Goal: Task Accomplishment & Management: Use online tool/utility

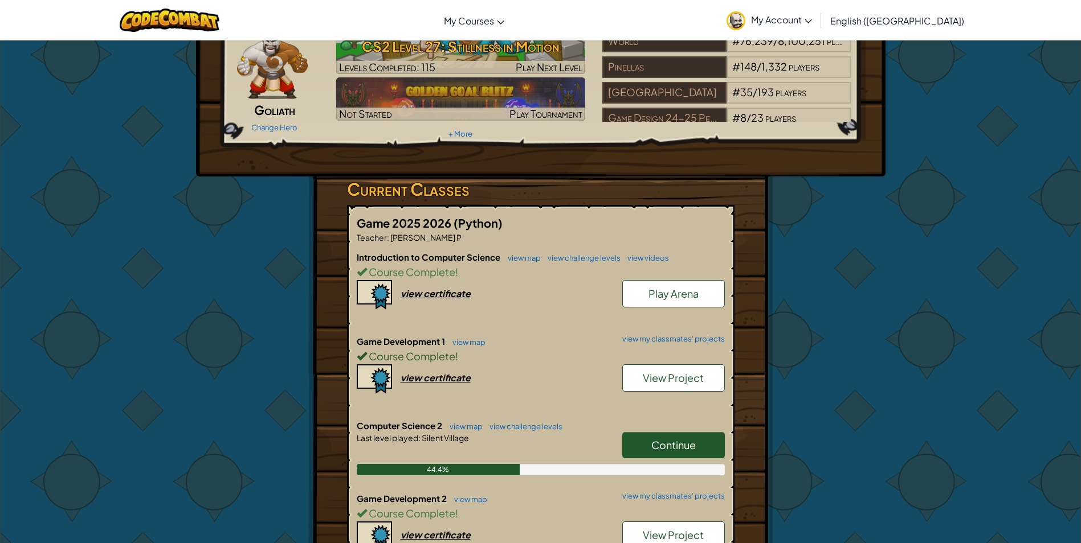
scroll to position [114, 0]
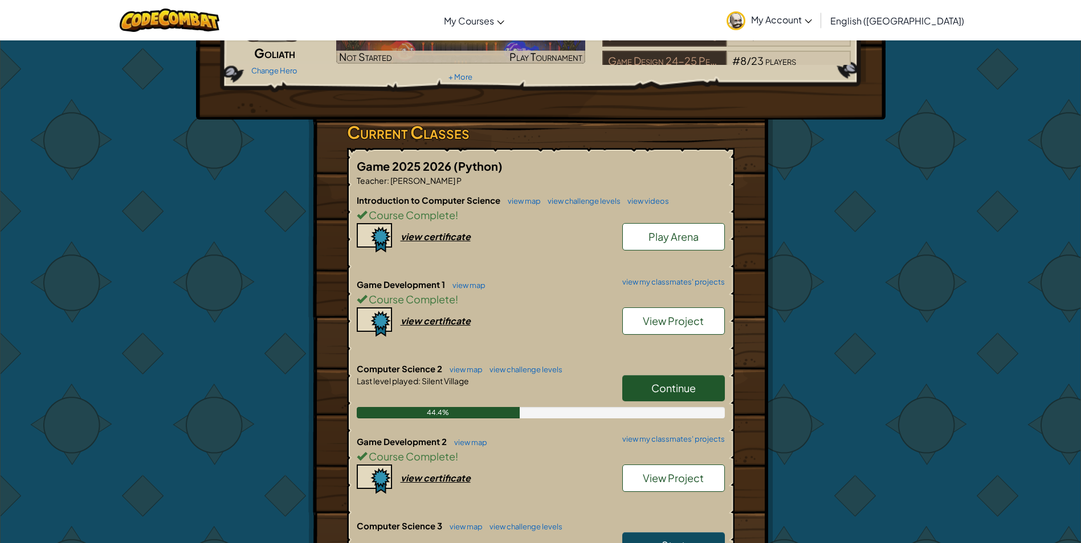
click at [664, 384] on span "Continue" at bounding box center [673, 388] width 44 height 13
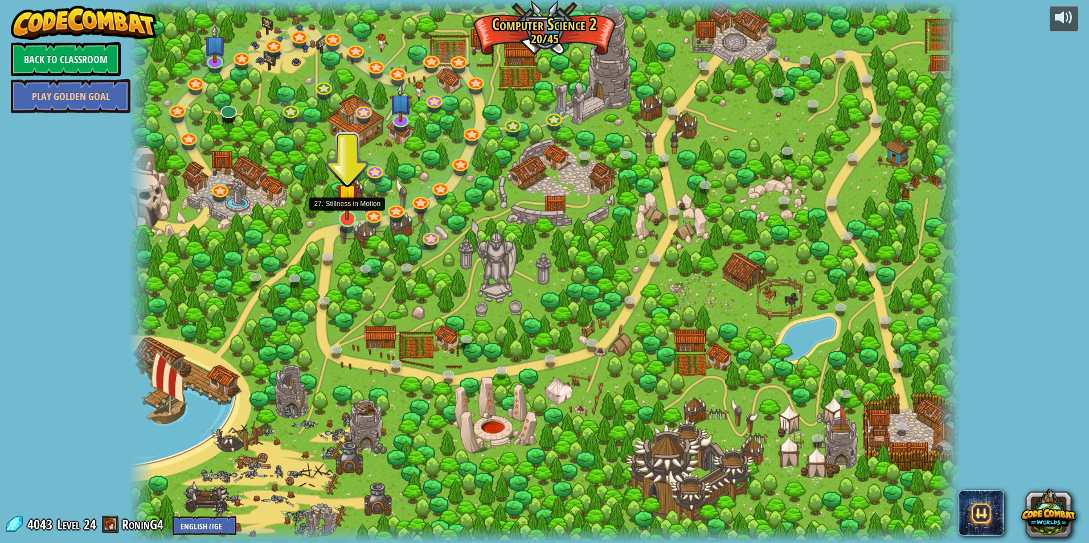
click at [353, 217] on img at bounding box center [347, 194] width 22 height 51
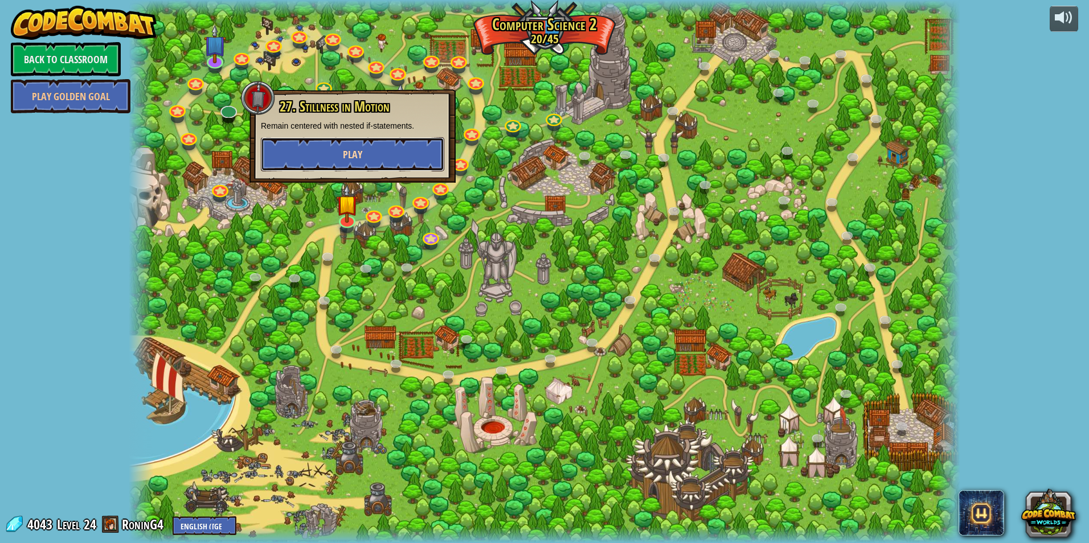
click at [399, 165] on button "Play" at bounding box center [352, 154] width 183 height 34
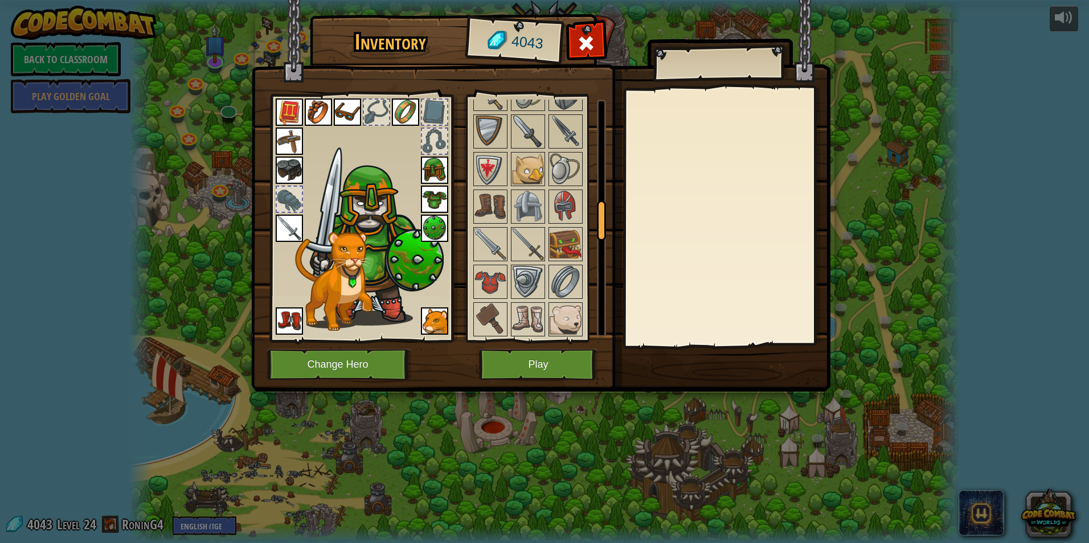
scroll to position [854, 0]
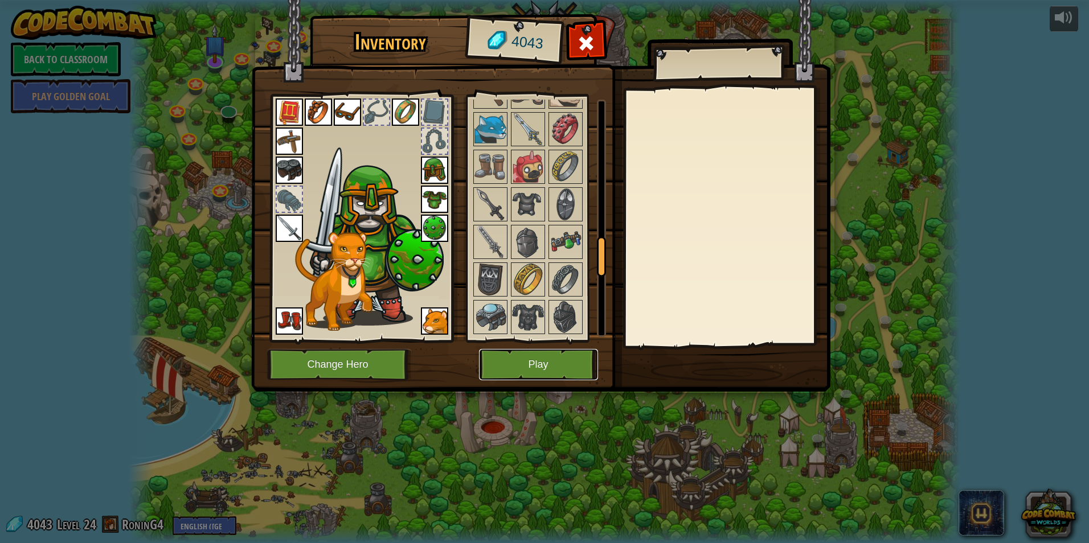
click at [564, 353] on button "Play" at bounding box center [538, 364] width 119 height 31
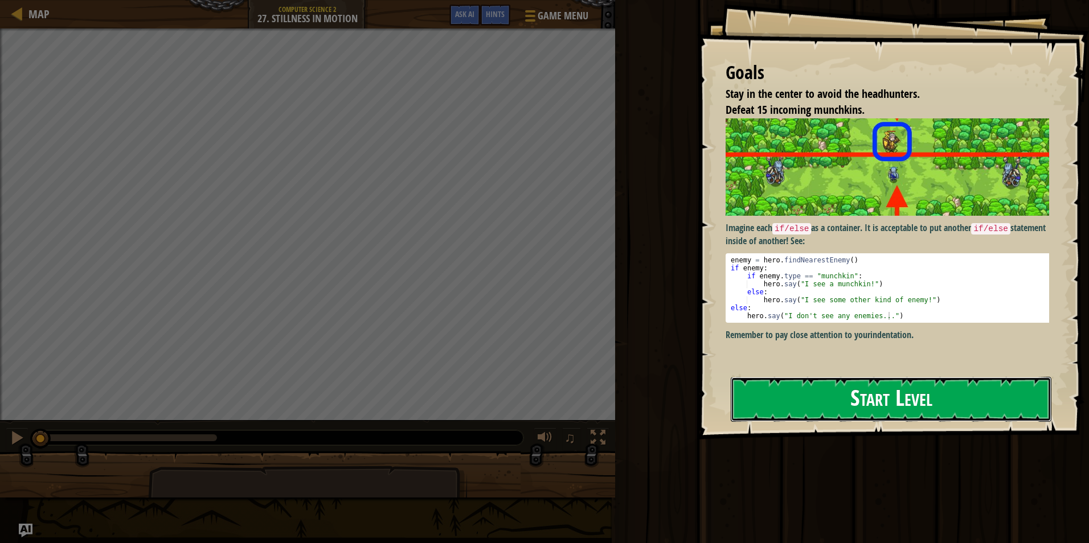
click at [874, 407] on button "Start Level" at bounding box center [891, 399] width 321 height 45
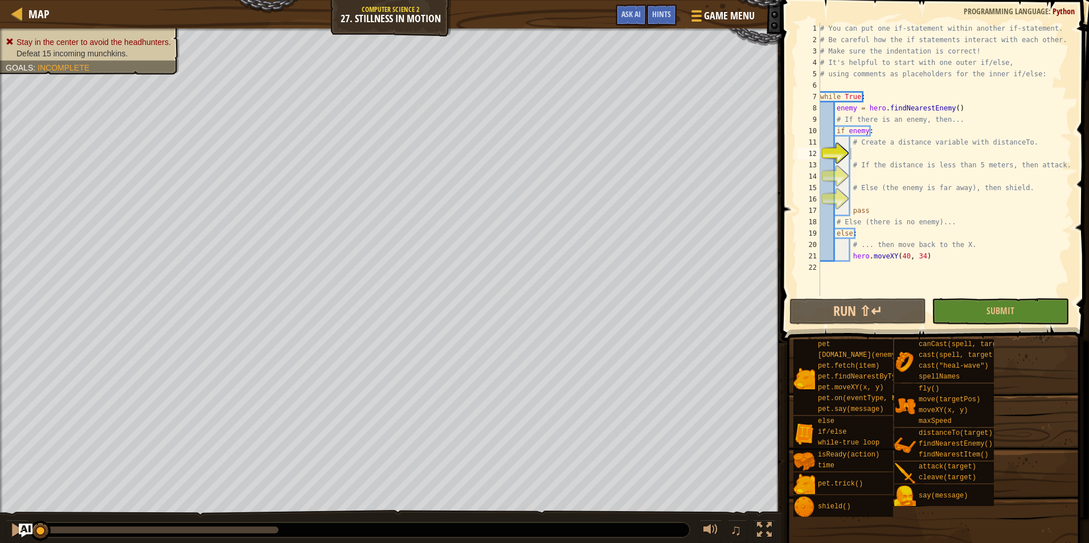
click at [442, 38] on div "Map Computer Science 2 27. Stillness in Motion Game Menu Done Hints Ask AI 1 הה…" at bounding box center [544, 271] width 1089 height 543
click at [431, 10] on div "Map Computer Science 2 27. Stillness in Motion Game Menu Done Hints Ask AI" at bounding box center [391, 14] width 782 height 28
click at [872, 148] on div "# You can put one if-statement within another if-statement. # Be careful how th…" at bounding box center [945, 171] width 254 height 296
type textarea "# Create a distance variable with distanceTo."
click at [871, 153] on div "# You can put one if-statement within another if-statement. # Be careful how th…" at bounding box center [945, 171] width 254 height 296
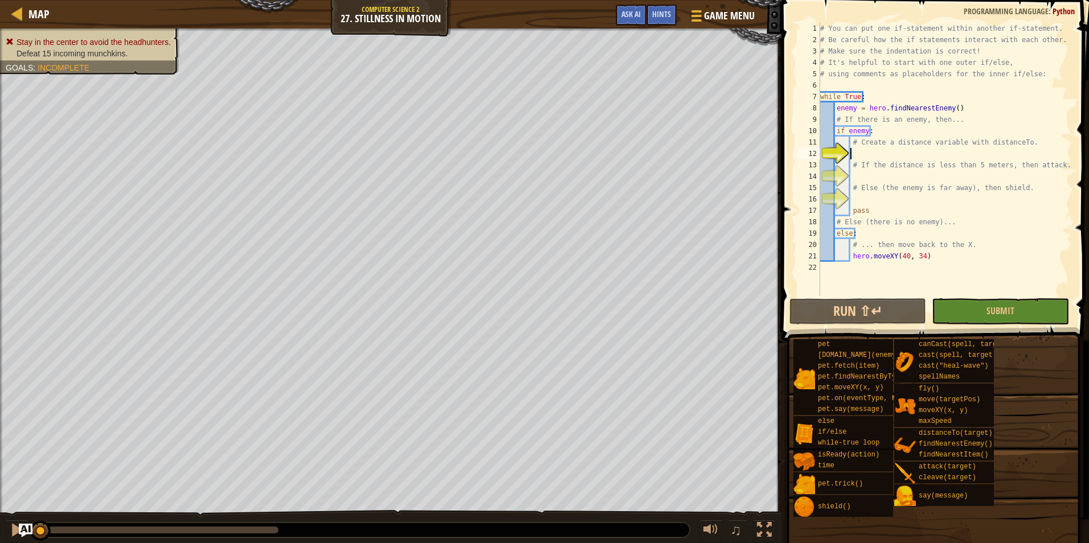
click at [902, 156] on div "# You can put one if-statement within another if-statement. # Be careful how th…" at bounding box center [945, 171] width 254 height 296
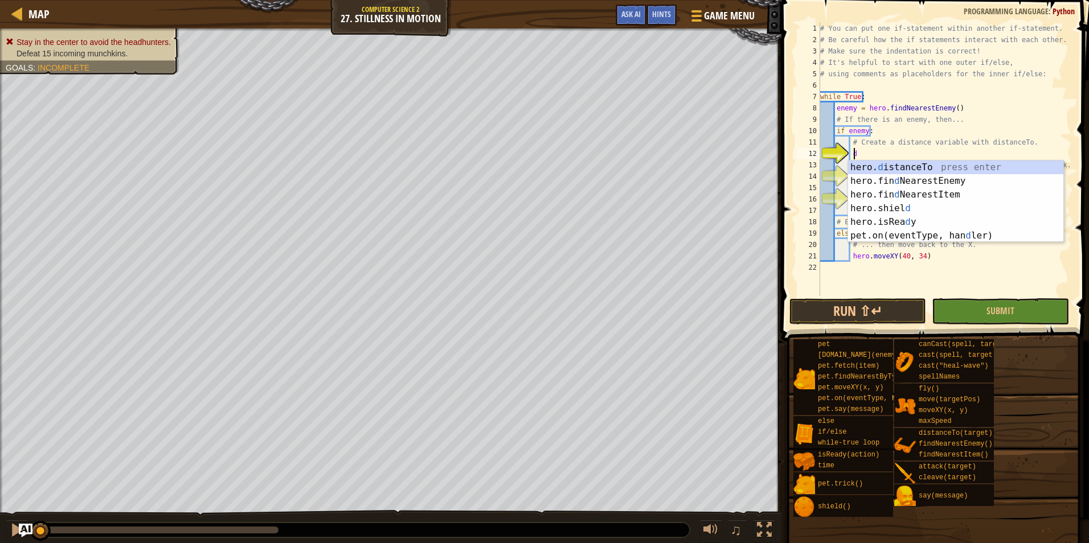
scroll to position [5, 2]
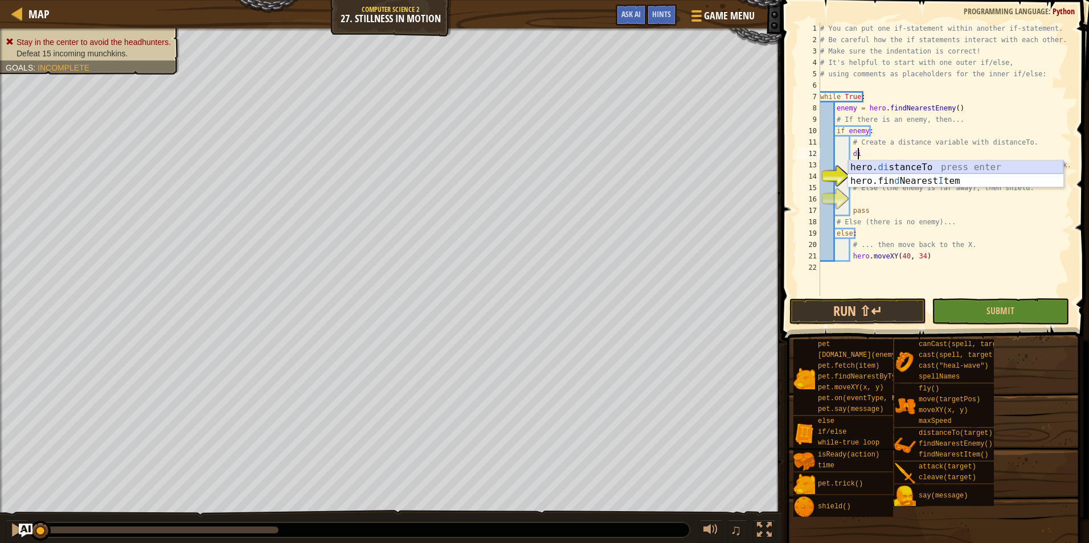
click at [943, 163] on div "hero. di stanceTo press enter hero.fin d Nearest I tem press enter" at bounding box center [955, 188] width 215 height 55
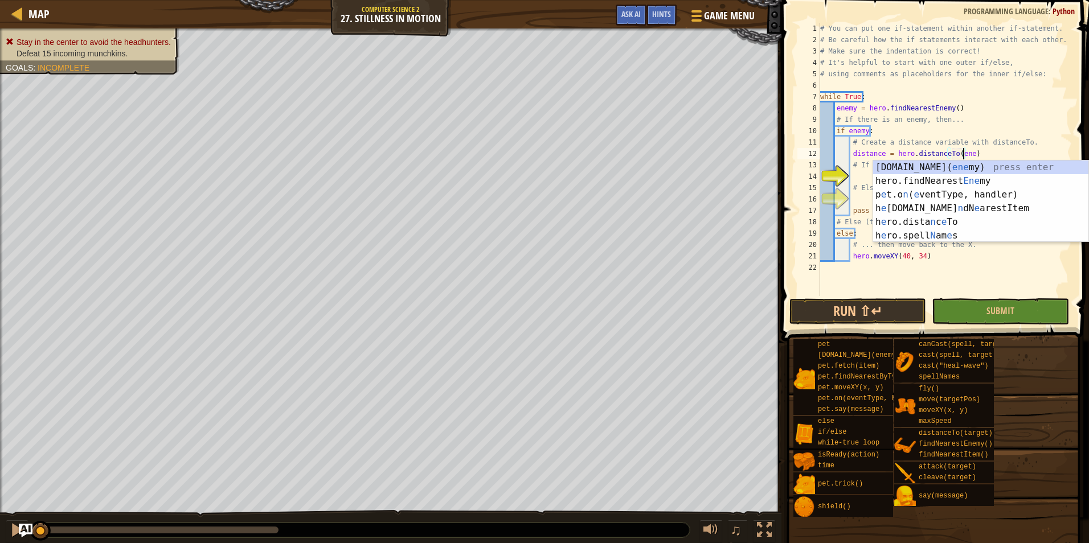
scroll to position [5, 12]
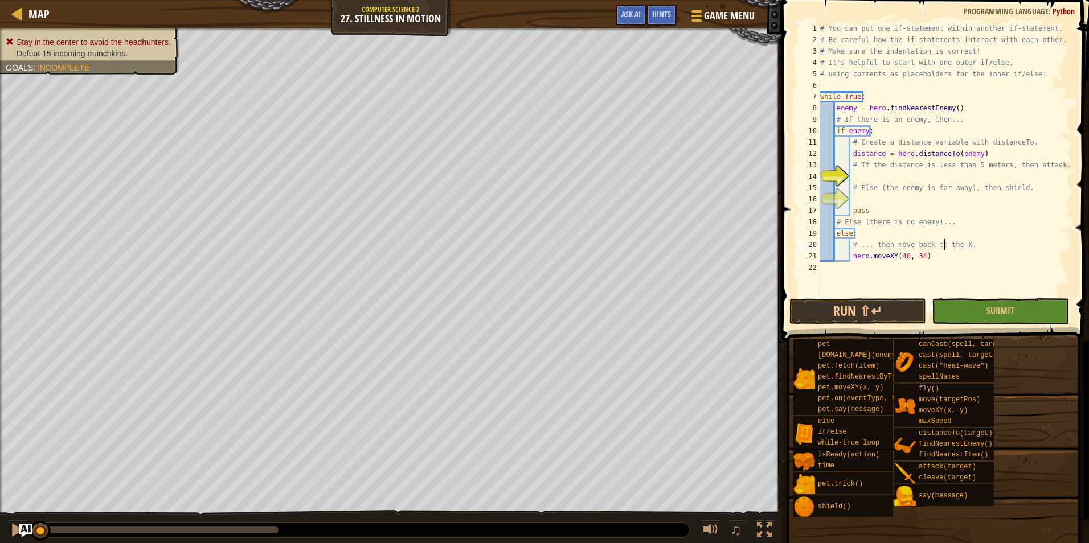
click at [944, 248] on div "# You can put one if-statement within another if-statement. # Be careful how th…" at bounding box center [945, 171] width 254 height 296
drag, startPoint x: 889, startPoint y: 168, endPoint x: 895, endPoint y: 170, distance: 6.7
click at [895, 170] on div "# You can put one if-statement within another if-statement. # Be careful how th…" at bounding box center [945, 171] width 254 height 296
type textarea "# If the distance is less than 5 meters, then attack."
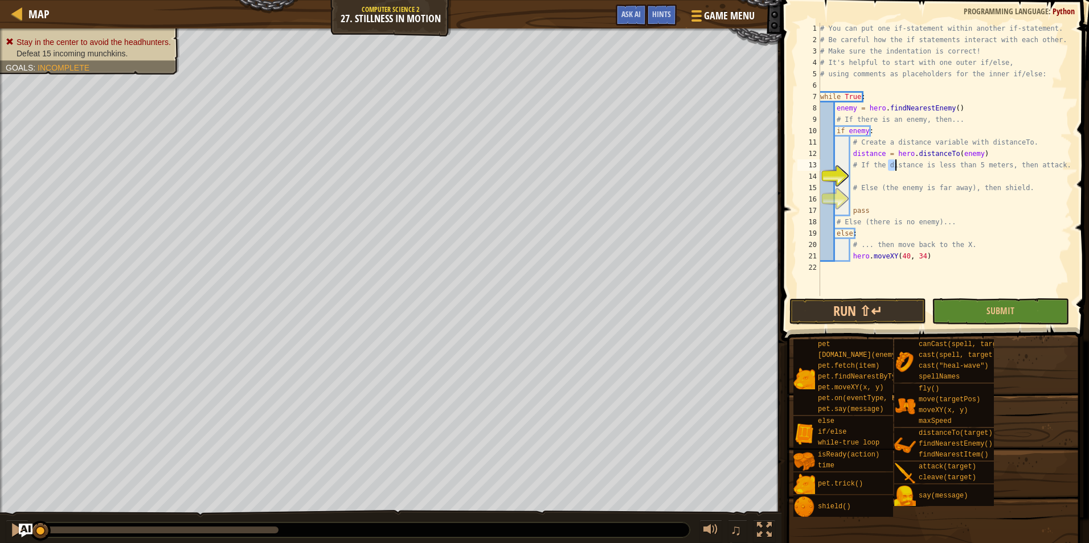
click at [894, 177] on div "# You can put one if-statement within another if-statement. # Be careful how th…" at bounding box center [945, 171] width 254 height 296
click at [881, 186] on div "if /else press enter" at bounding box center [955, 203] width 215 height 41
type textarea "if enemy:"
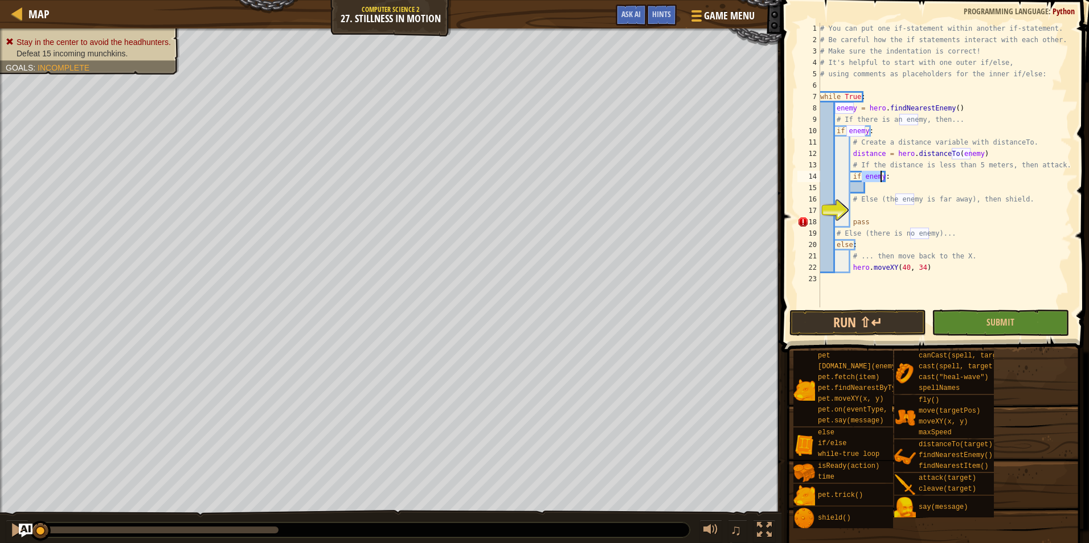
click at [876, 185] on div "# You can put one if-statement within another if-statement. # Be careful how th…" at bounding box center [945, 177] width 254 height 308
click at [881, 182] on div "# You can put one if-statement within another if-statement. # Be careful how th…" at bounding box center [945, 177] width 254 height 308
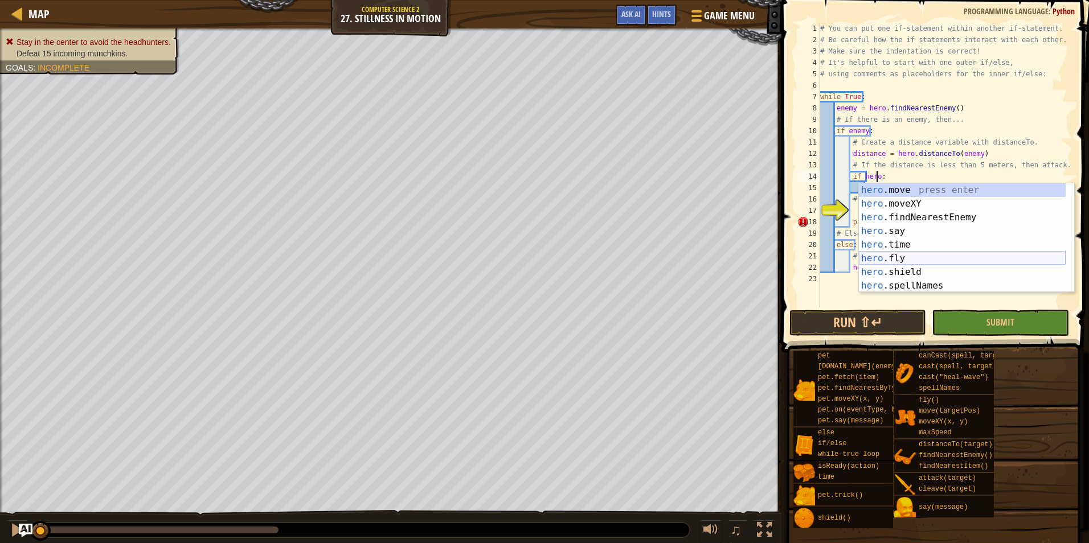
scroll to position [5, 5]
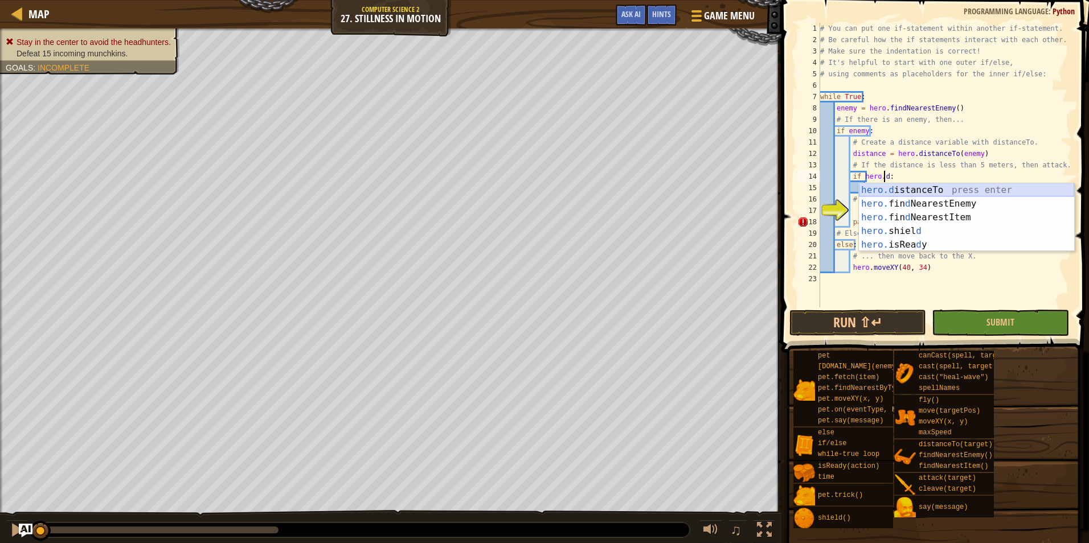
click at [930, 191] on div "hero.d istanceTo press enter hero. fin d NearestEnemy press enter hero. fin d N…" at bounding box center [966, 231] width 215 height 96
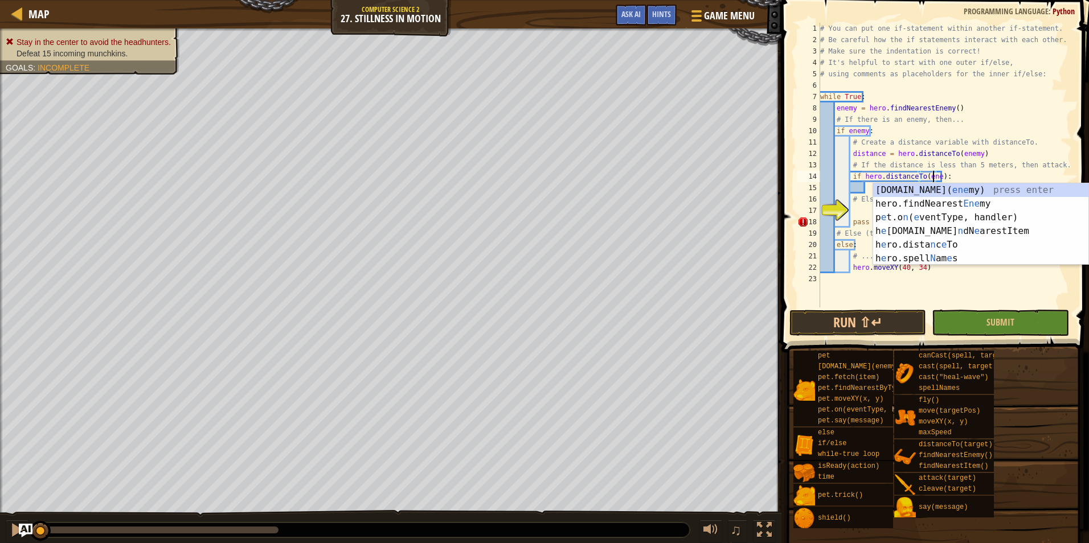
scroll to position [5, 10]
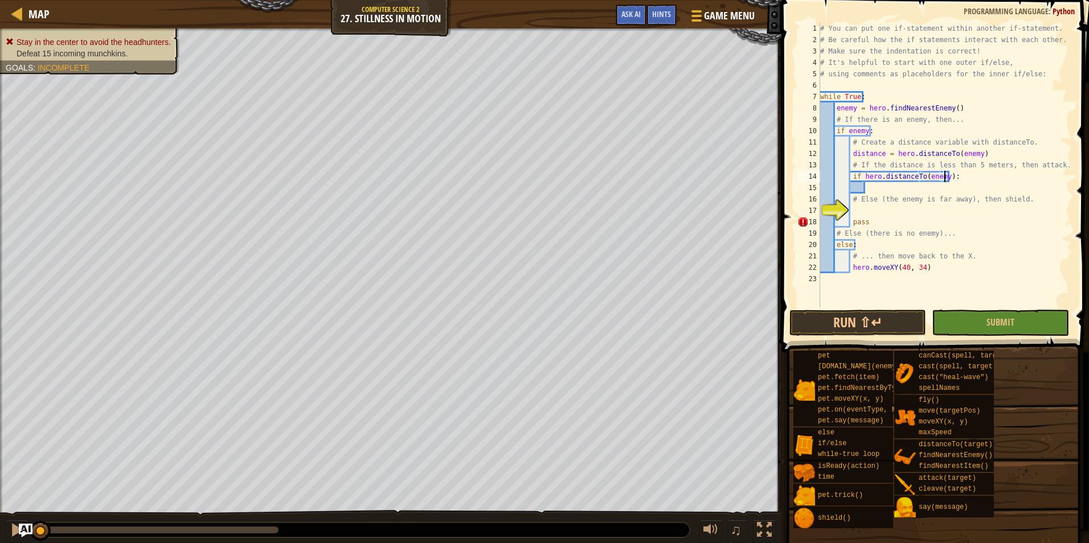
click at [943, 177] on div "# You can put one if-statement within another if-statement. # Be careful how th…" at bounding box center [945, 177] width 254 height 308
type textarea "if hero.distanceTo(enemy) < 5:"
click at [914, 188] on div "# You can put one if-statement within another if-statement. # Be careful how th…" at bounding box center [945, 177] width 254 height 308
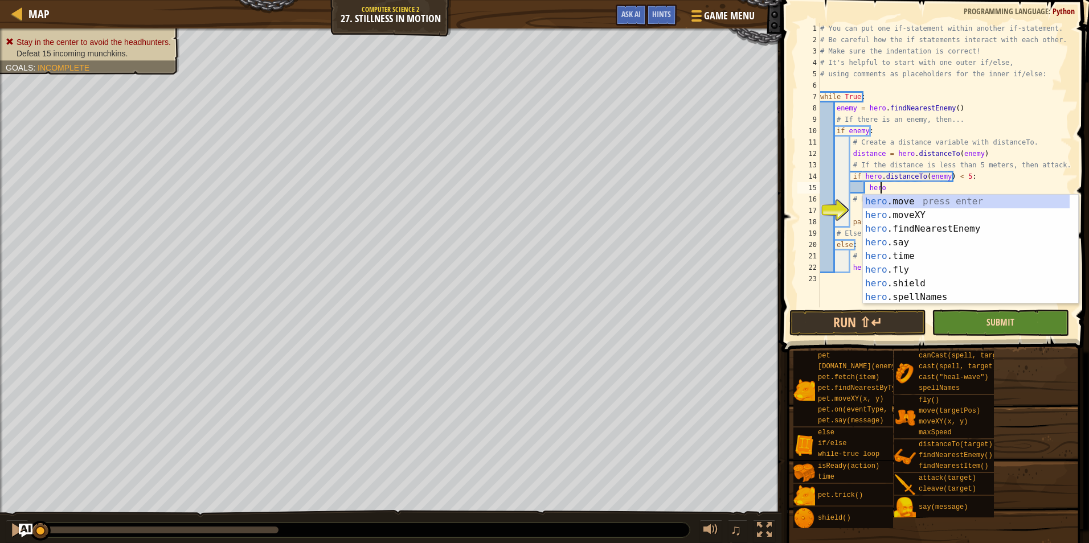
scroll to position [5, 5]
click at [914, 204] on div "hero.a ttack press enter hero. s a y press enter hero. c a st press enter hero.…" at bounding box center [966, 263] width 207 height 137
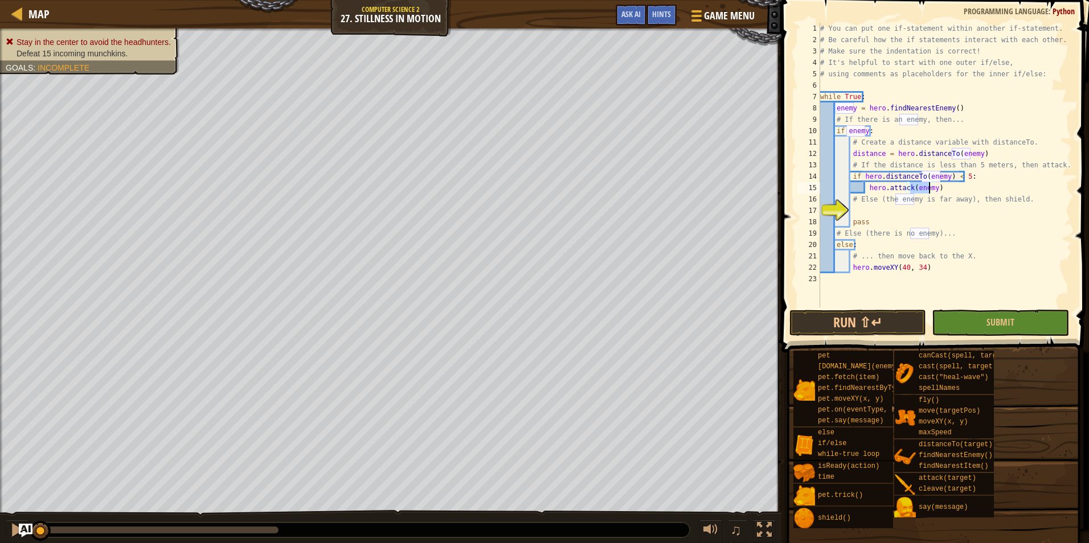
drag, startPoint x: 939, startPoint y: 194, endPoint x: 931, endPoint y: 209, distance: 17.1
click at [938, 197] on div "# You can put one if-statement within another if-statement. # Be careful how th…" at bounding box center [945, 177] width 254 height 308
click at [925, 219] on div "# You can put one if-statement within another if-statement. # Be careful how th…" at bounding box center [945, 177] width 254 height 308
type textarea "pass"
click at [914, 218] on div "# You can put one if-statement within another if-statement. # Be careful how th…" at bounding box center [945, 177] width 254 height 308
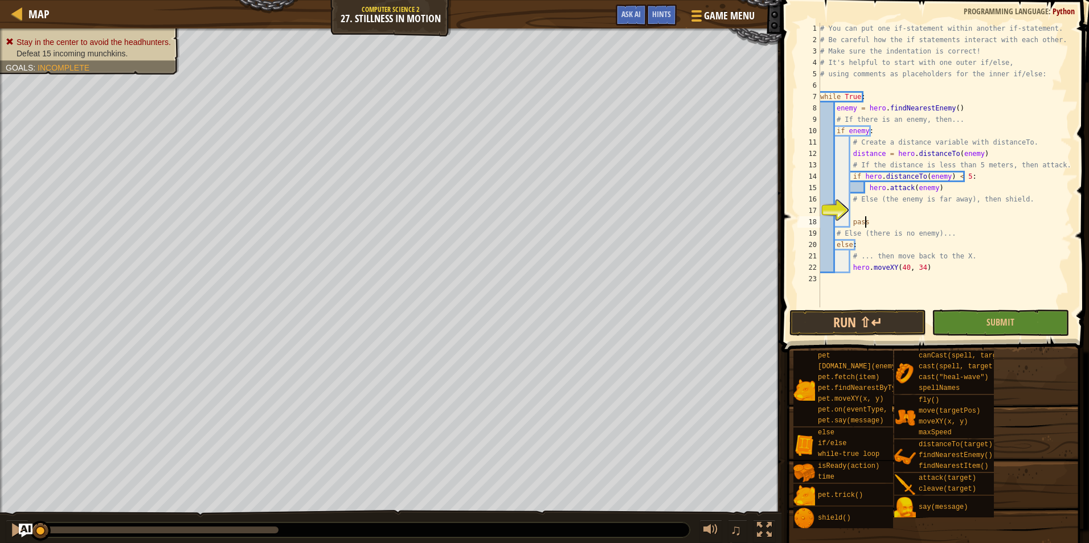
click at [912, 211] on div "# You can put one if-statement within another if-statement. # Be careful how th…" at bounding box center [945, 177] width 254 height 308
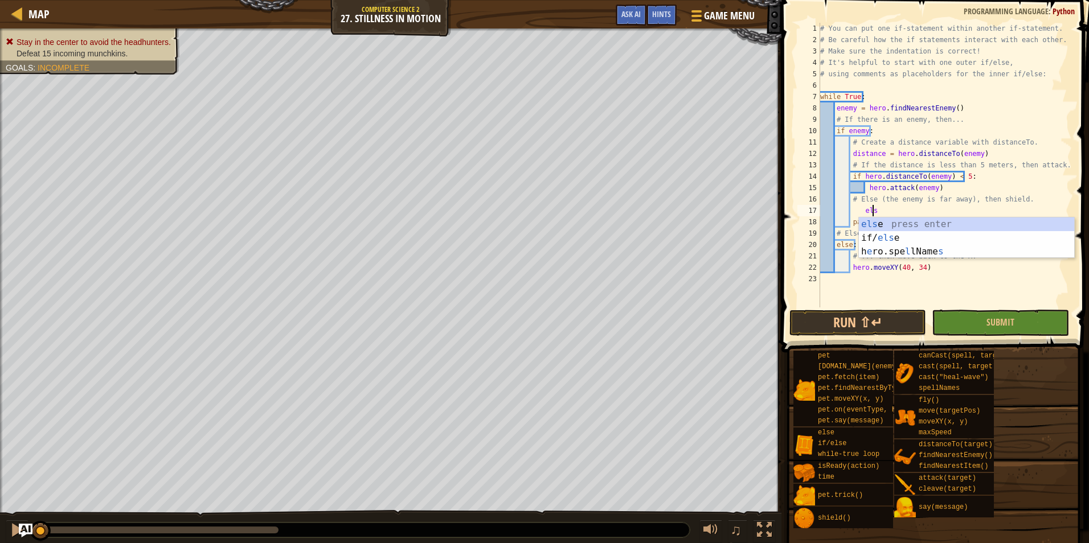
type textarea "else"
drag, startPoint x: 926, startPoint y: 224, endPoint x: 919, endPoint y: 223, distance: 7.0
click at [921, 223] on div "else press enter if/ else press enter" at bounding box center [966, 245] width 215 height 55
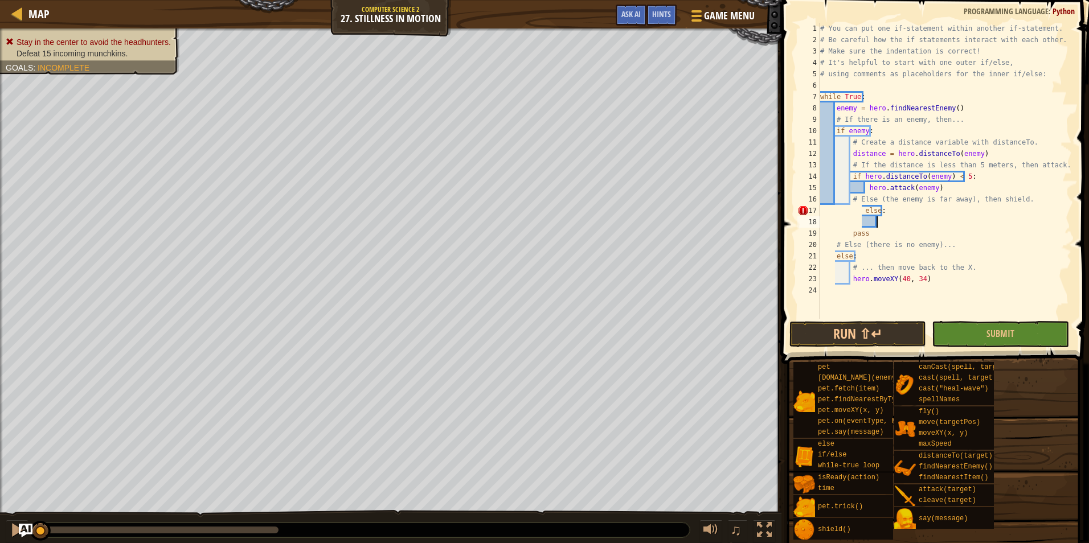
click at [861, 211] on div "# You can put one if-statement within another if-statement. # Be careful how th…" at bounding box center [945, 182] width 254 height 319
click at [899, 231] on div "# You can put one if-statement within another if-statement. # Be careful how th…" at bounding box center [945, 182] width 254 height 319
type textarea "pass"
click at [902, 221] on div "# You can put one if-statement within another if-statement. # Be careful how th…" at bounding box center [945, 182] width 254 height 319
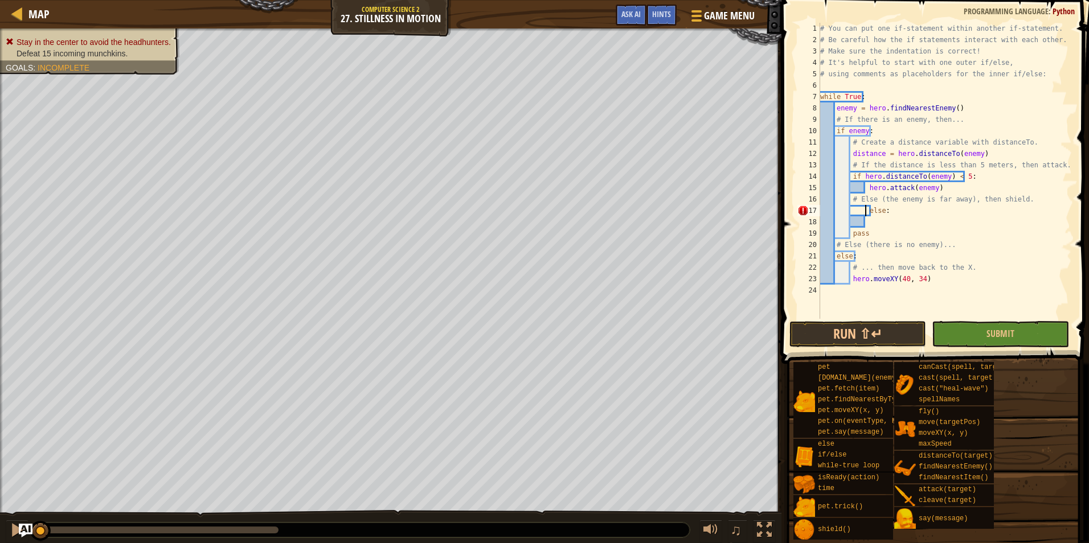
click at [865, 207] on div "# You can put one if-statement within another if-statement. # Be careful how th…" at bounding box center [945, 182] width 254 height 319
click at [876, 216] on div "# You can put one if-statement within another if-statement. # Be careful how th…" at bounding box center [945, 182] width 254 height 319
click at [853, 209] on div "# You can put one if-statement within another if-statement. # Be careful how th…" at bounding box center [945, 182] width 254 height 319
click at [851, 213] on div "# You can put one if-statement within another if-statement. # Be careful how th…" at bounding box center [945, 182] width 254 height 319
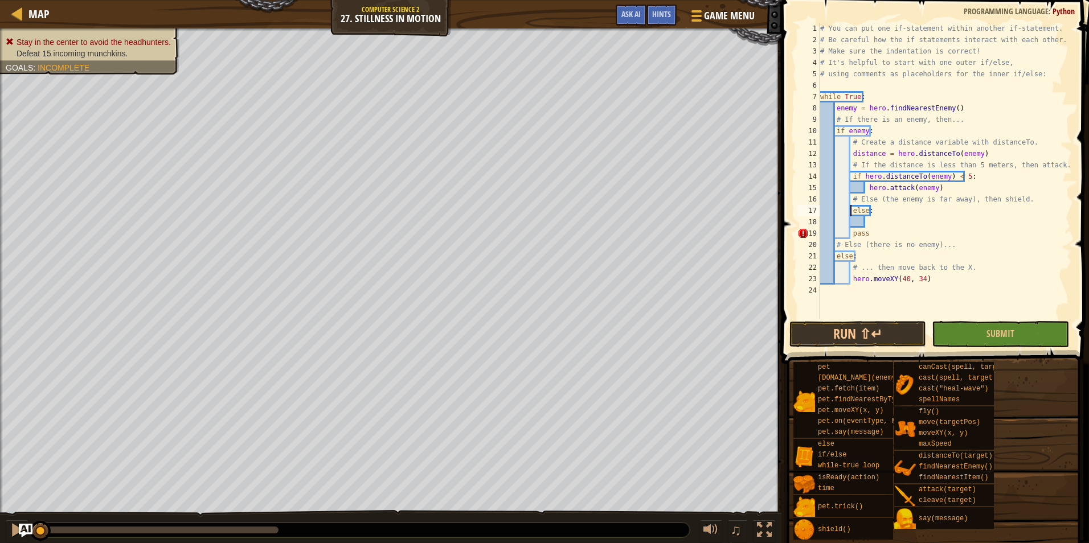
click at [909, 229] on div "# You can put one if-statement within another if-statement. # Be careful how th…" at bounding box center [945, 182] width 254 height 319
type textarea "pass"
click at [899, 222] on div "# You can put one if-statement within another if-statement. # Be careful how th…" at bounding box center [945, 182] width 254 height 319
click at [871, 221] on div "# You can put one if-statement within another if-statement. # Be careful how th…" at bounding box center [945, 182] width 254 height 319
click at [860, 220] on div "# You can put one if-statement within another if-statement. # Be careful how th…" at bounding box center [945, 182] width 254 height 319
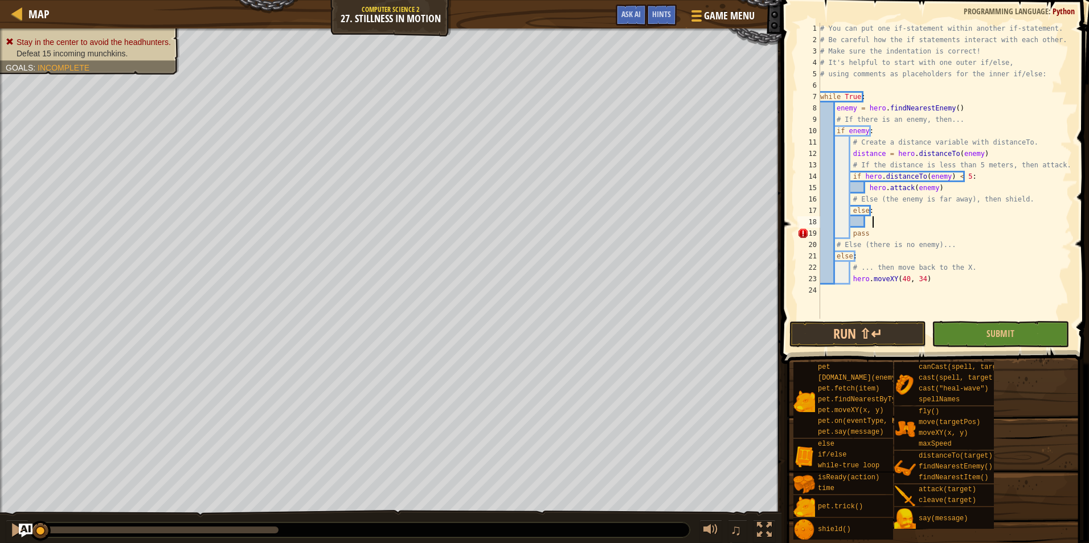
click at [872, 219] on div "# You can put one if-statement within another if-statement. # Be careful how th…" at bounding box center [945, 182] width 254 height 319
click at [864, 224] on div "# You can put one if-statement within another if-statement. # Be careful how th…" at bounding box center [945, 182] width 254 height 319
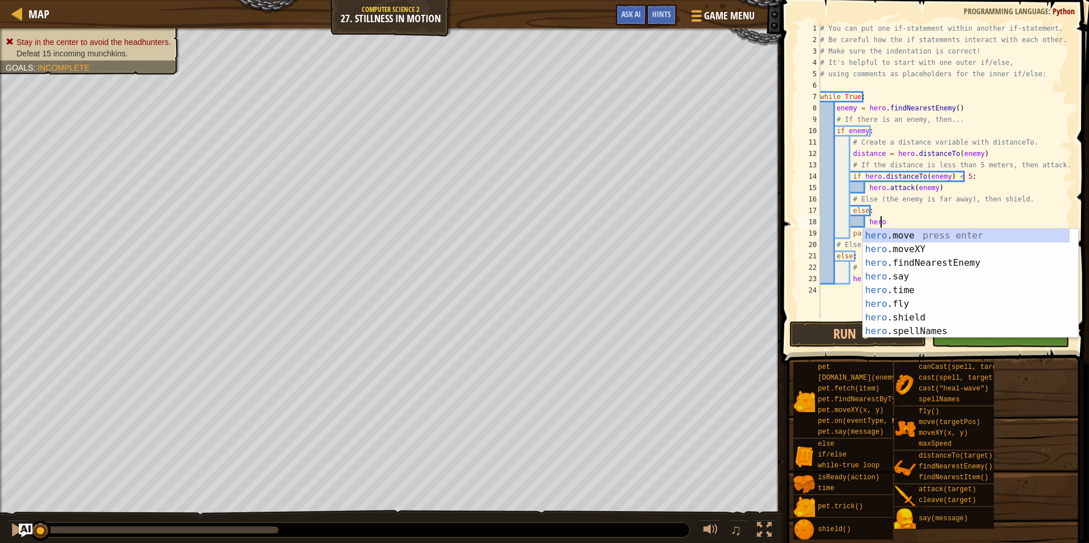
scroll to position [5, 5]
type textarea "hero.s"
click at [919, 248] on div "hero.s ay press enter hero.s hield press enter hero.s pellNames press enter her…" at bounding box center [966, 297] width 207 height 137
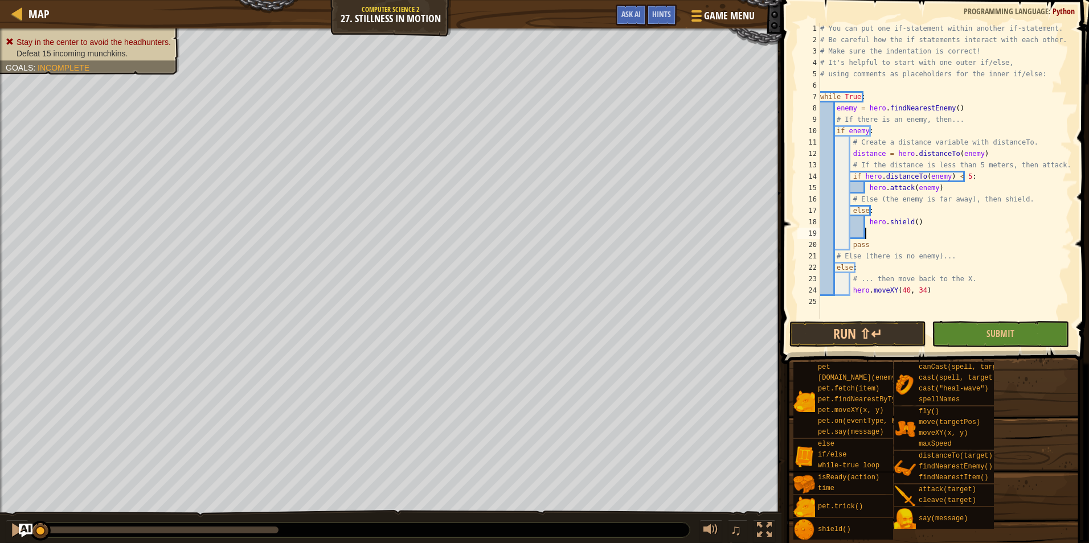
scroll to position [5, 4]
click at [971, 332] on button "Submit" at bounding box center [1000, 334] width 137 height 26
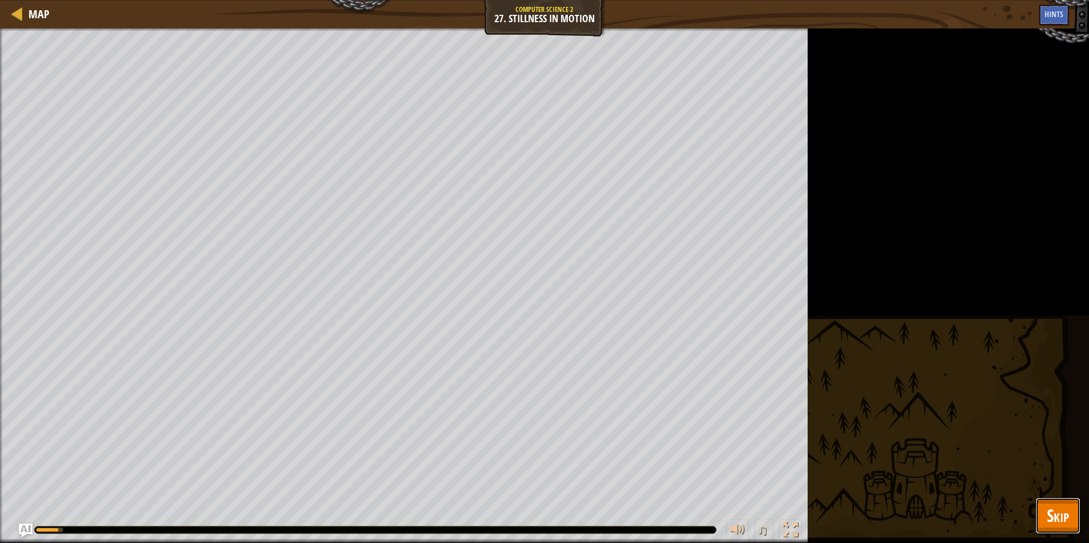
click at [1073, 517] on button "Skip" at bounding box center [1058, 516] width 45 height 36
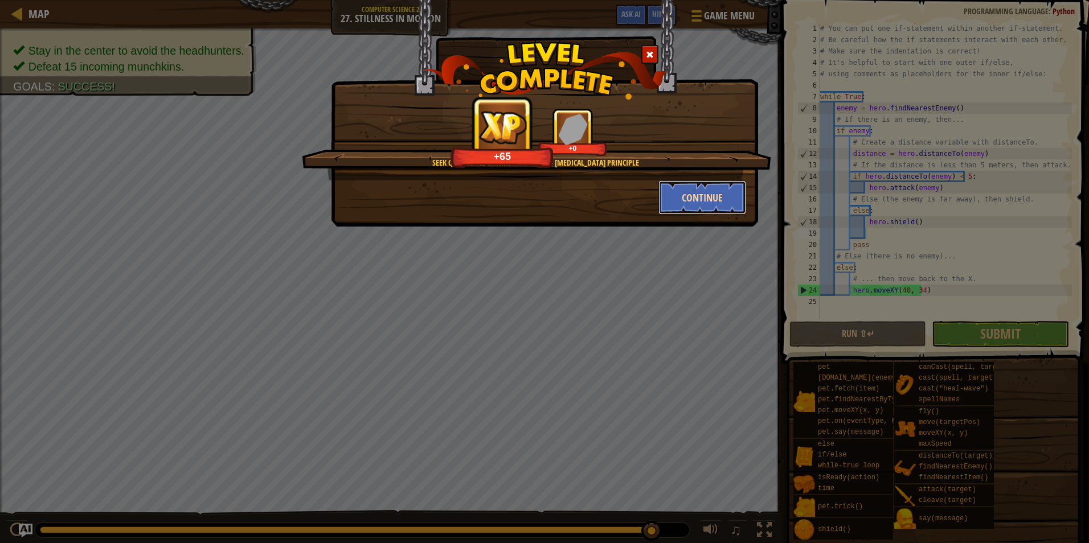
click at [715, 214] on button "Continue" at bounding box center [702, 198] width 88 height 34
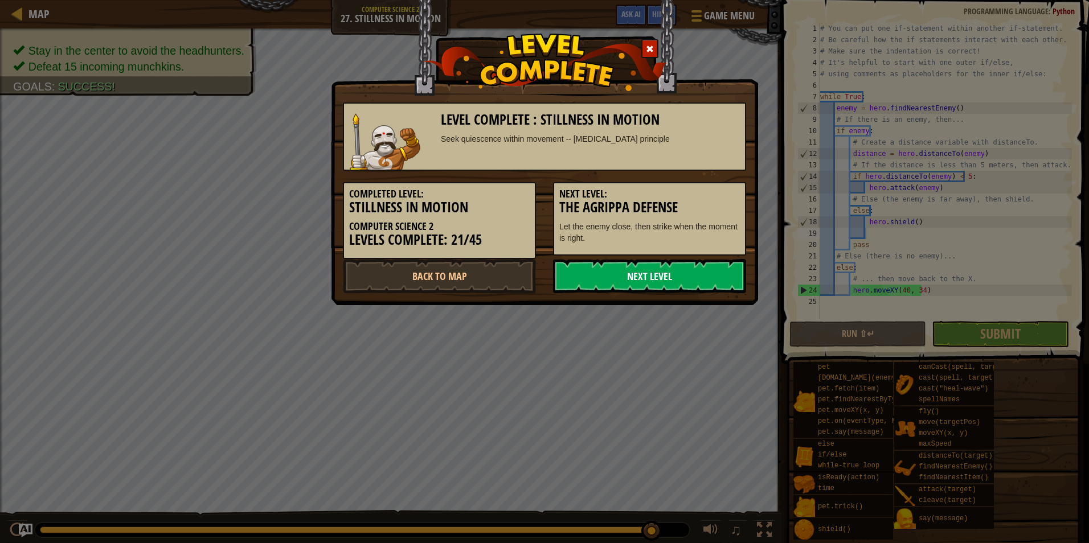
click at [703, 273] on link "Next Level" at bounding box center [649, 276] width 193 height 34
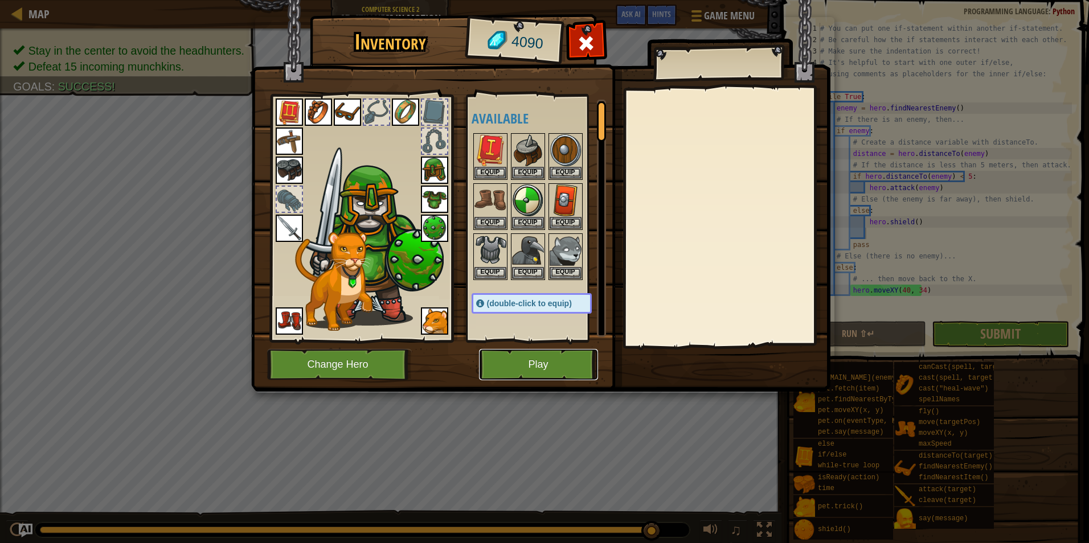
click at [559, 375] on button "Play" at bounding box center [538, 364] width 119 height 31
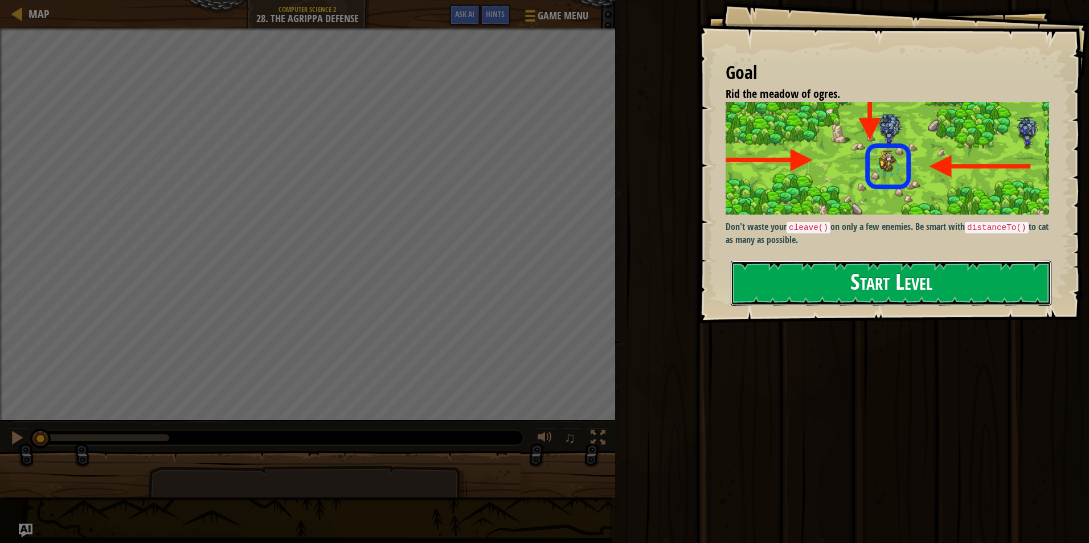
click at [803, 288] on button "Start Level" at bounding box center [891, 283] width 321 height 45
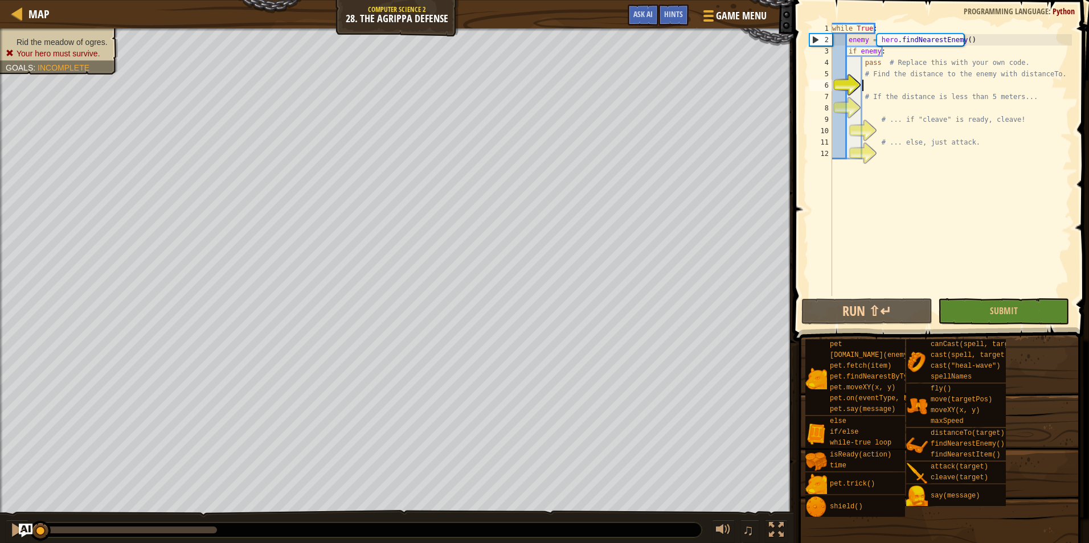
click at [887, 85] on div "while True : enemy = hero . findNearestEnemy ( ) if enemy : pass # Replace this…" at bounding box center [951, 171] width 242 height 296
click at [913, 91] on div "while True : enemy = hero . findNearestEnemy ( ) if enemy : pass # Replace this…" at bounding box center [951, 171] width 242 height 296
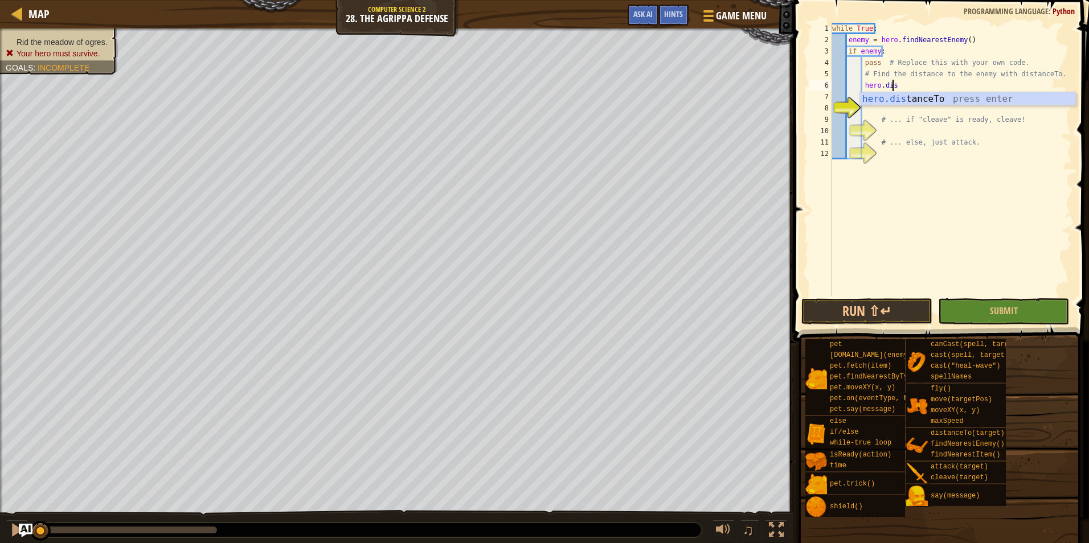
scroll to position [5, 5]
click at [920, 93] on div "hero.dis tanceTo press enter" at bounding box center [967, 112] width 215 height 41
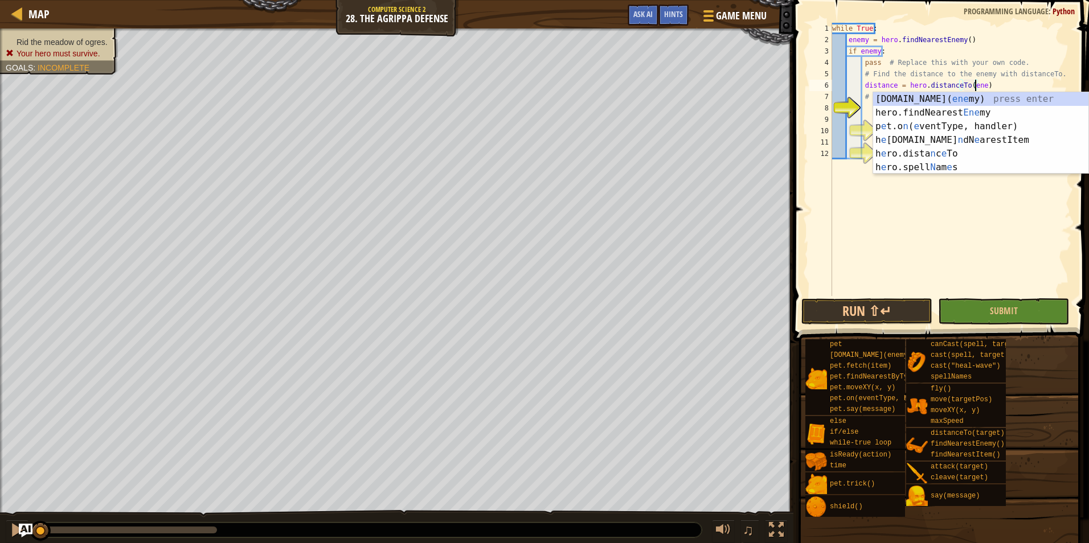
type textarea "distance = hero.distanceTo(enemy)"
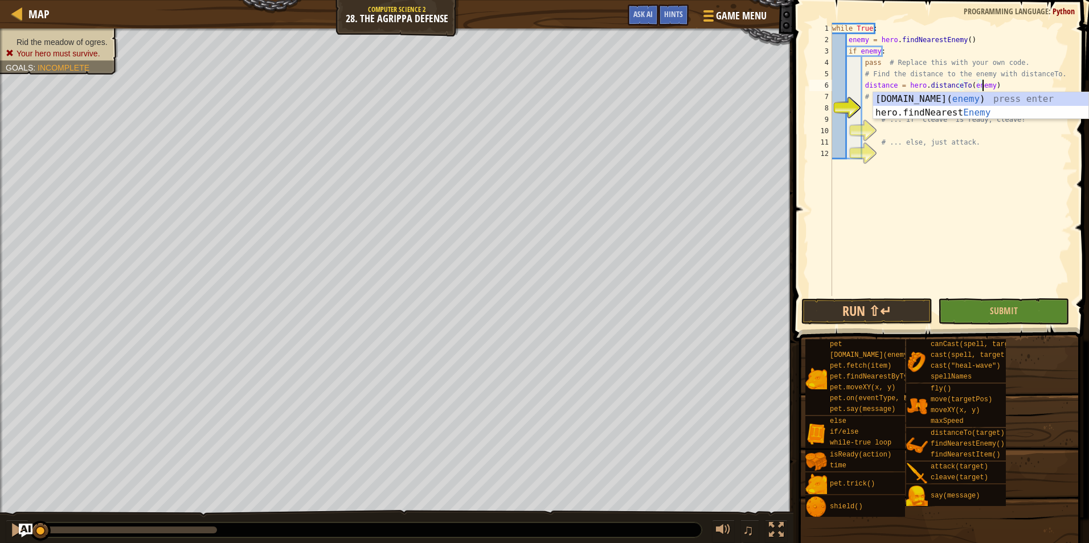
scroll to position [5, 13]
drag, startPoint x: 962, startPoint y: 165, endPoint x: 953, endPoint y: 161, distance: 9.7
click at [959, 163] on div "while True : enemy = hero . findNearestEnemy ( ) if enemy : pass # Replace this…" at bounding box center [951, 171] width 242 height 296
click at [895, 99] on div "while True : enemy = hero . findNearestEnemy ( ) if enemy : pass # Replace this…" at bounding box center [951, 171] width 242 height 296
type textarea "# If the distance is less than 5 meters..."
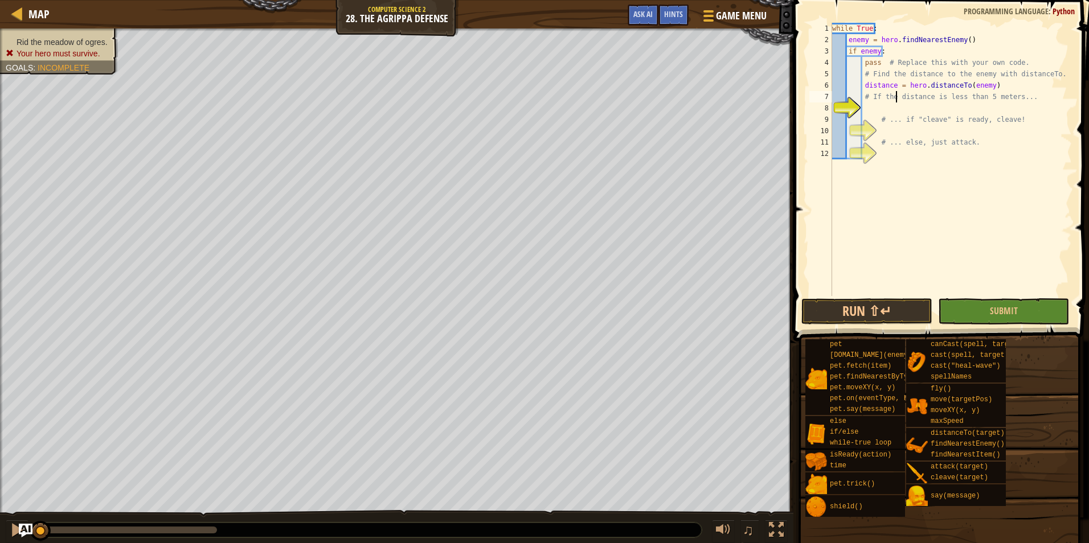
click at [895, 104] on div "while True : enemy = hero . findNearestEnemy ( ) if enemy : pass # Replace this…" at bounding box center [951, 171] width 242 height 296
click at [896, 108] on div "while True : enemy = hero . findNearestEnemy ( ) if enemy : pass # Replace this…" at bounding box center [951, 171] width 242 height 296
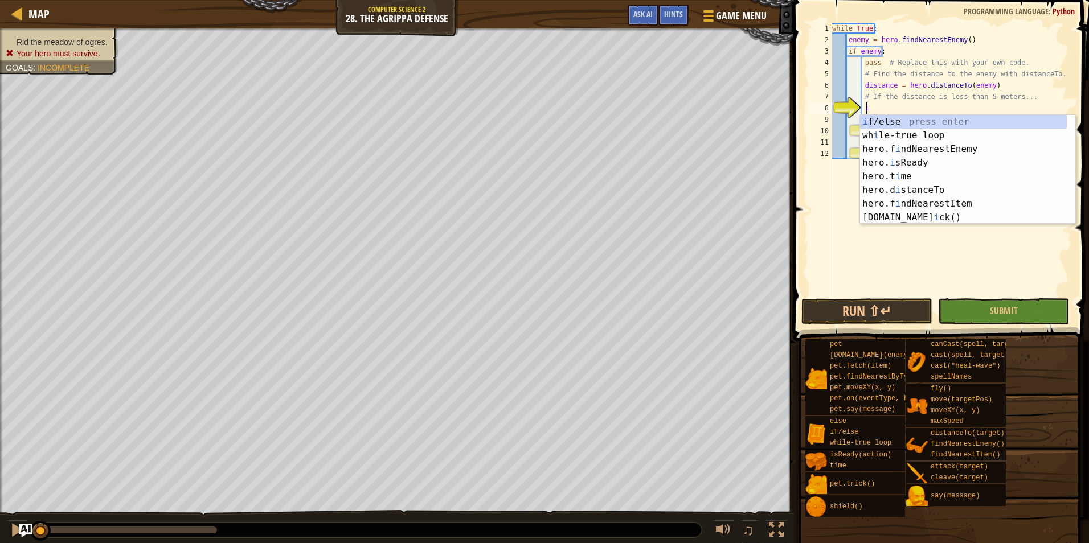
scroll to position [5, 3]
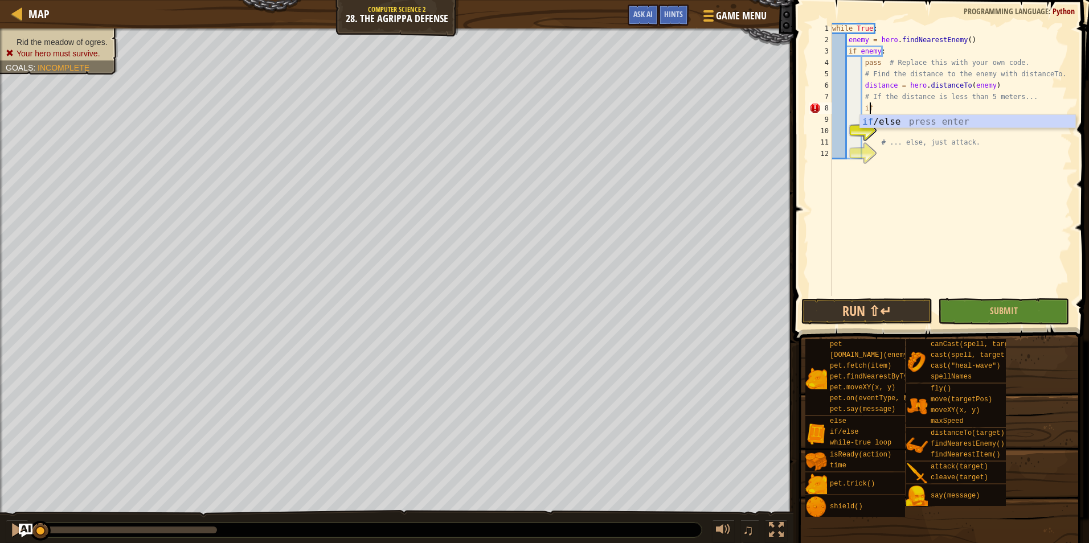
click at [909, 124] on div "if /else press enter" at bounding box center [967, 135] width 215 height 41
click at [917, 125] on div "hero.dista nceTo press enter" at bounding box center [979, 135] width 215 height 41
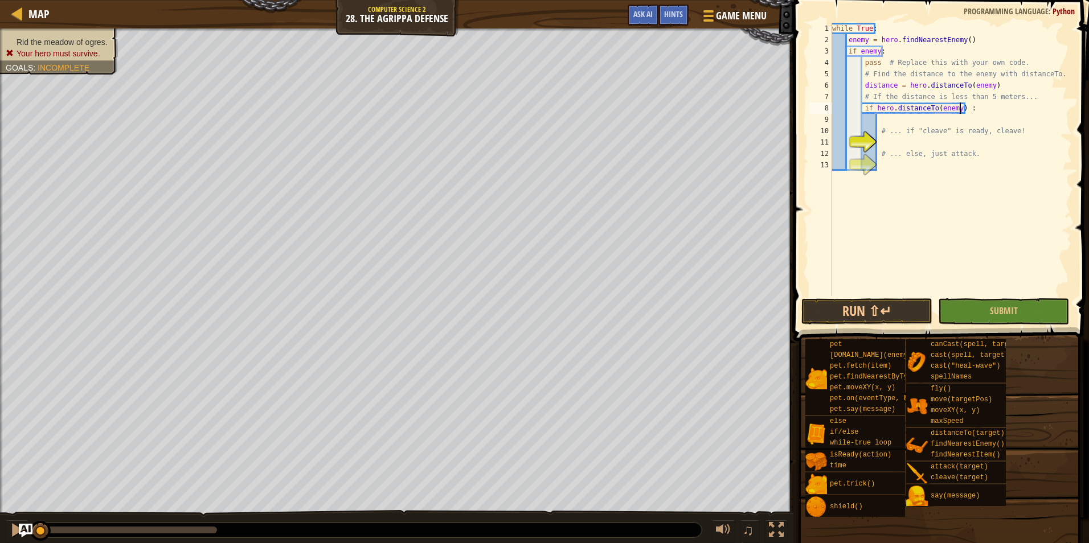
scroll to position [5, 11]
type textarea "if hero.distanceTo(enemy) < 5:"
click at [909, 118] on div "while True : enemy = hero . findNearestEnemy ( ) if enemy : pass # Replace this…" at bounding box center [951, 171] width 242 height 296
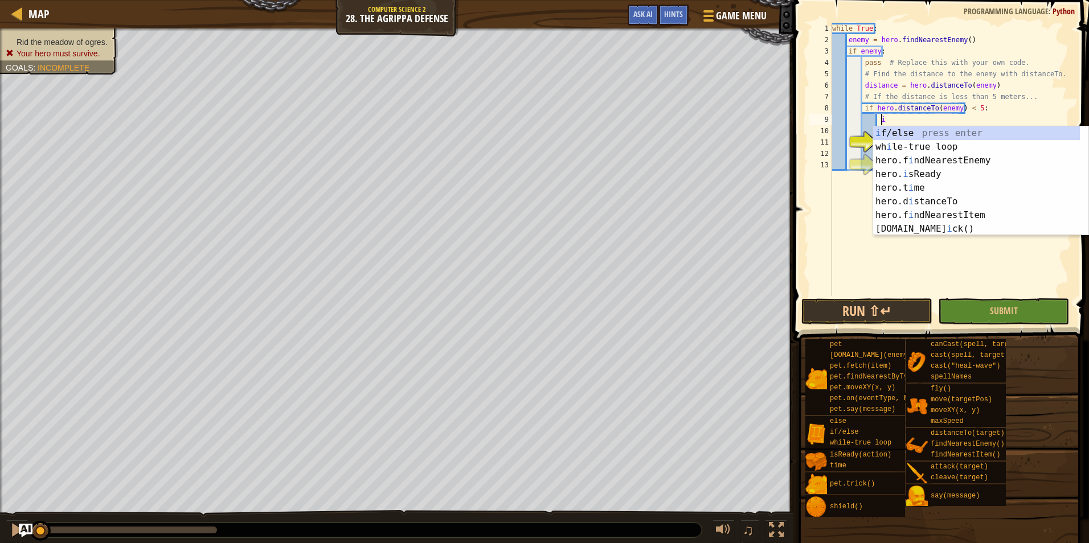
scroll to position [5, 4]
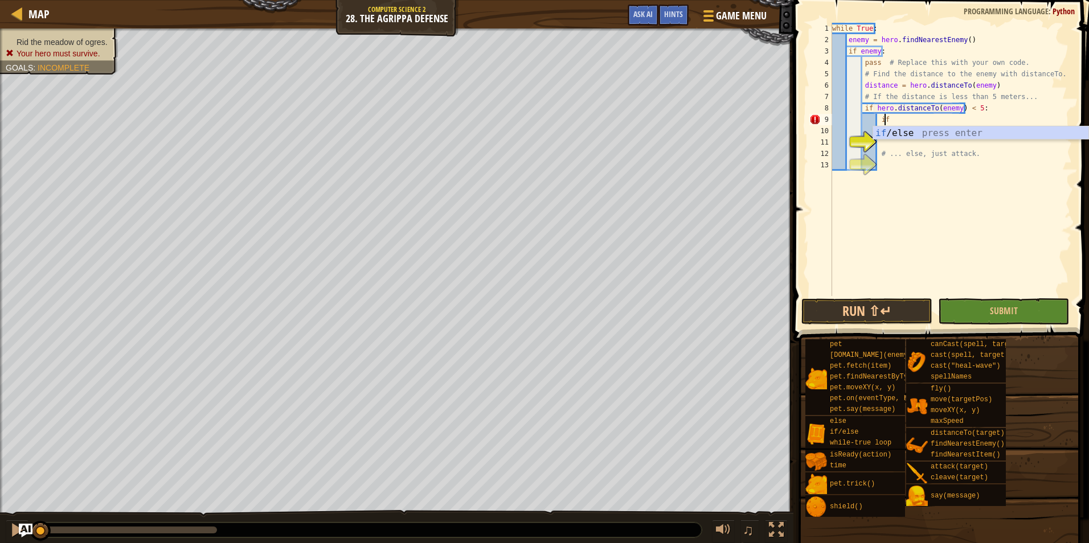
click at [996, 126] on div "if /else press enter" at bounding box center [980, 146] width 215 height 41
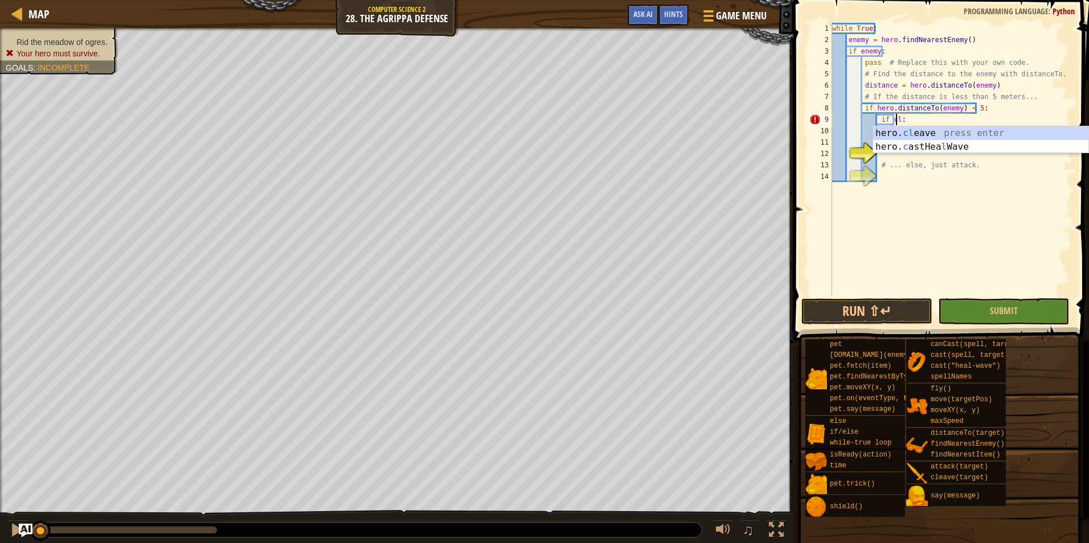
scroll to position [5, 5]
click at [1056, 137] on div "hero. cle ave press enter hero. c astHea l Wav e press enter" at bounding box center [980, 153] width 215 height 55
type textarea "if hero.cleave(enemy):"
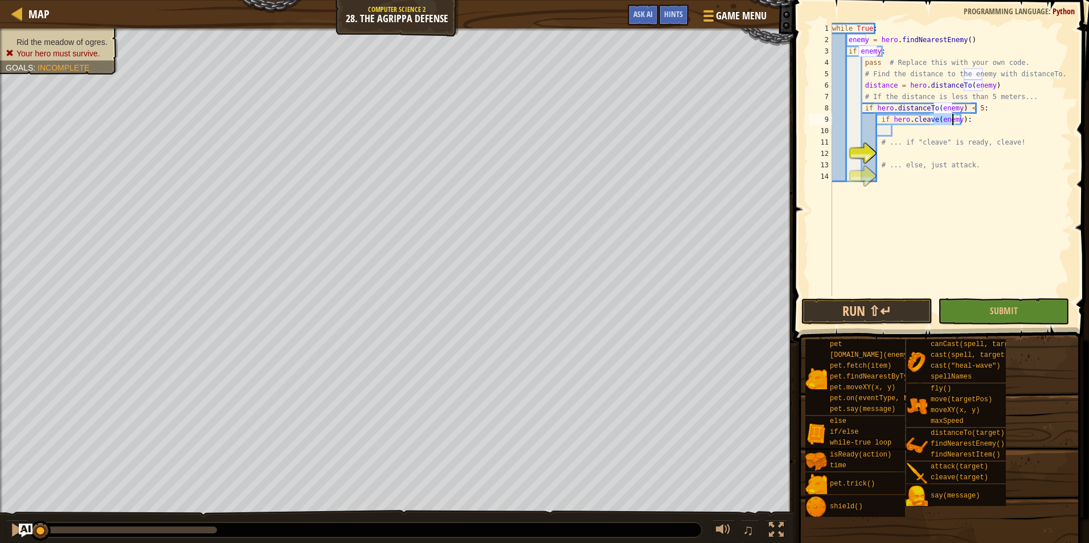
click at [956, 136] on div "while True : enemy = hero . findNearestEnemy ( ) if enemy : pass # Replace this…" at bounding box center [951, 171] width 242 height 296
type textarea "c"
type textarea "g"
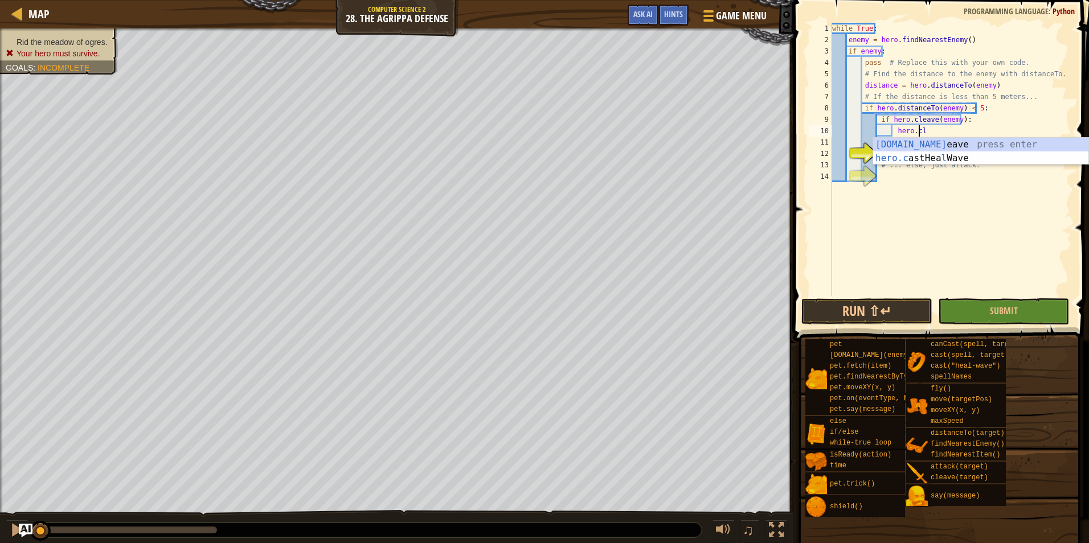
scroll to position [5, 7]
click at [948, 141] on div "[DOMAIN_NAME] eave press enter hero.c astHea l Wave press enter" at bounding box center [980, 165] width 215 height 55
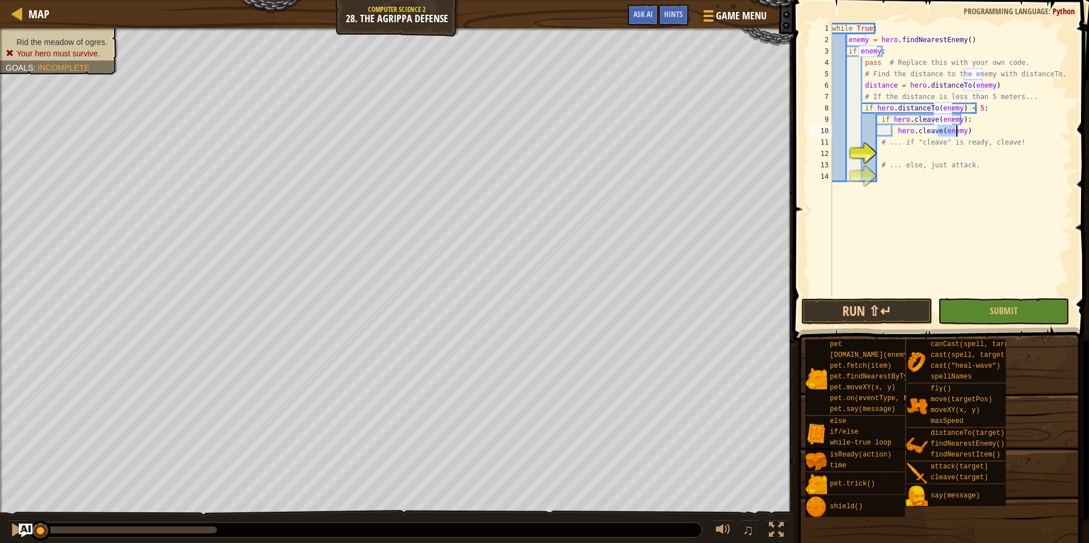
click at [956, 148] on div "while True : enemy = hero . findNearestEnemy ( ) if enemy : pass # Replace this…" at bounding box center [951, 171] width 242 height 296
click at [950, 161] on div "while True : enemy = hero . findNearestEnemy ( ) if enemy : pass # Replace this…" at bounding box center [951, 171] width 242 height 296
type textarea "# ... else, just attack."
click at [945, 157] on div "while True : enemy = hero . findNearestEnemy ( ) if enemy : pass # Replace this…" at bounding box center [951, 171] width 242 height 296
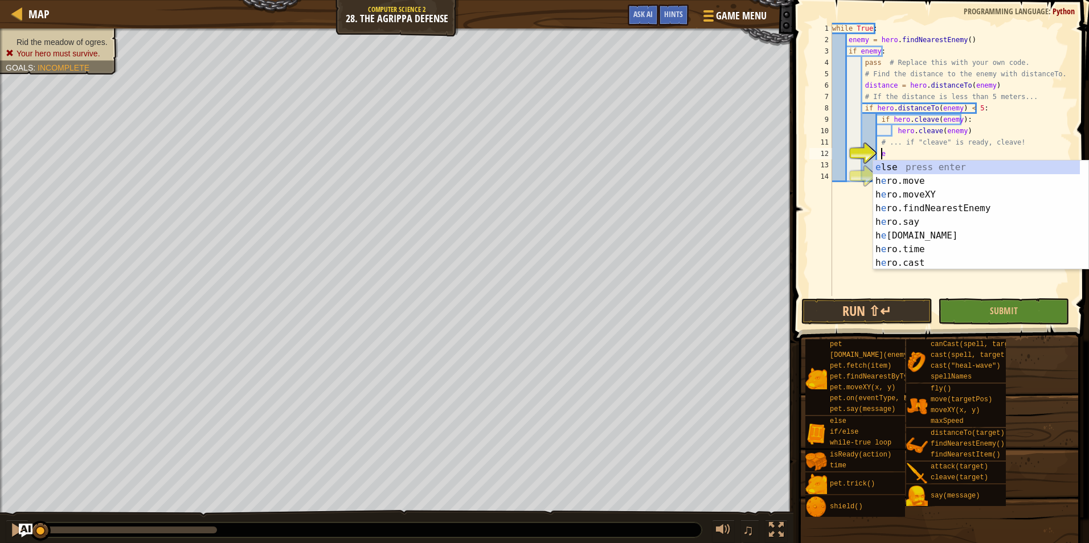
type textarea "el"
click at [947, 166] on div "el se press enter if/ el se press enter hero.sp el lNames press enter hero.shi …" at bounding box center [976, 229] width 207 height 137
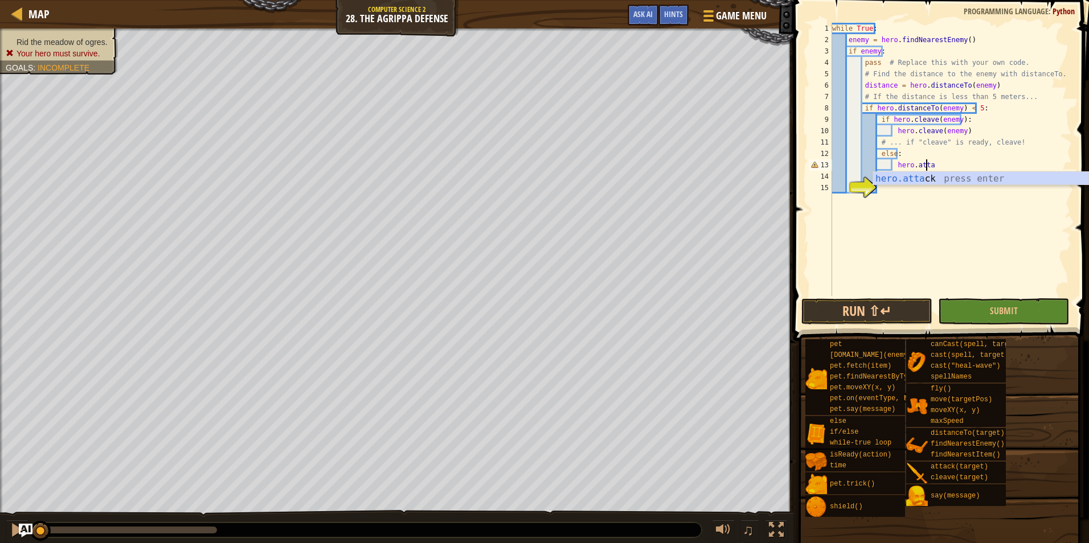
scroll to position [5, 7]
click at [951, 181] on div "hero.[PERSON_NAME] press enter" at bounding box center [980, 192] width 215 height 41
click at [973, 312] on button "Submit" at bounding box center [1003, 311] width 131 height 26
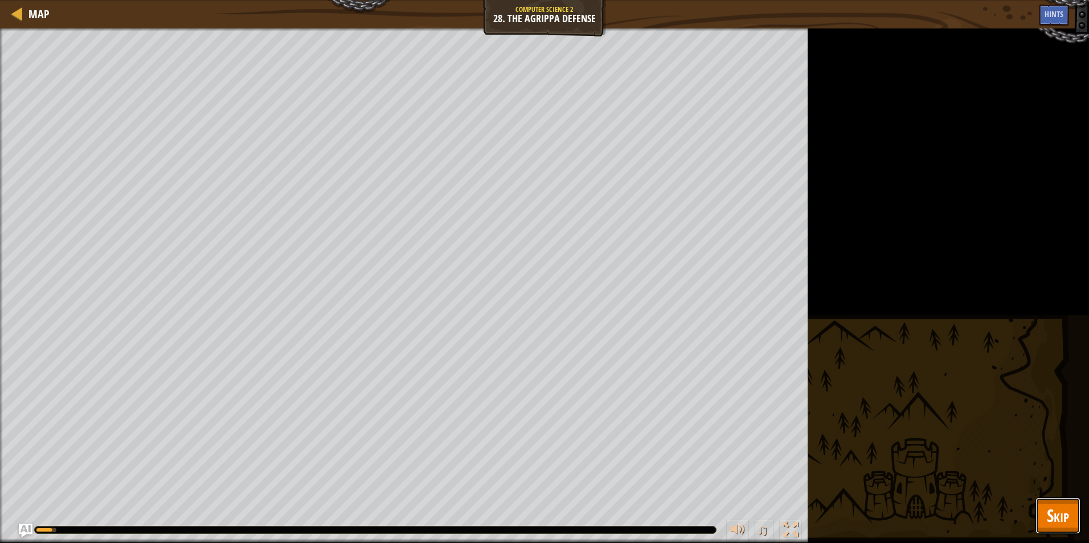
click at [1049, 515] on span "Skip" at bounding box center [1058, 515] width 22 height 23
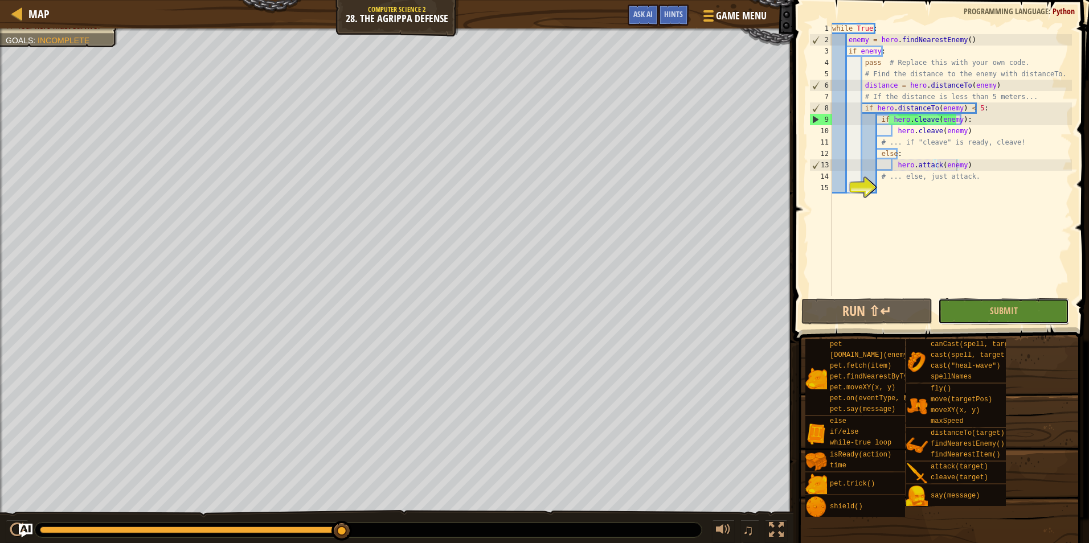
click at [995, 313] on span "Submit" at bounding box center [1004, 311] width 28 height 13
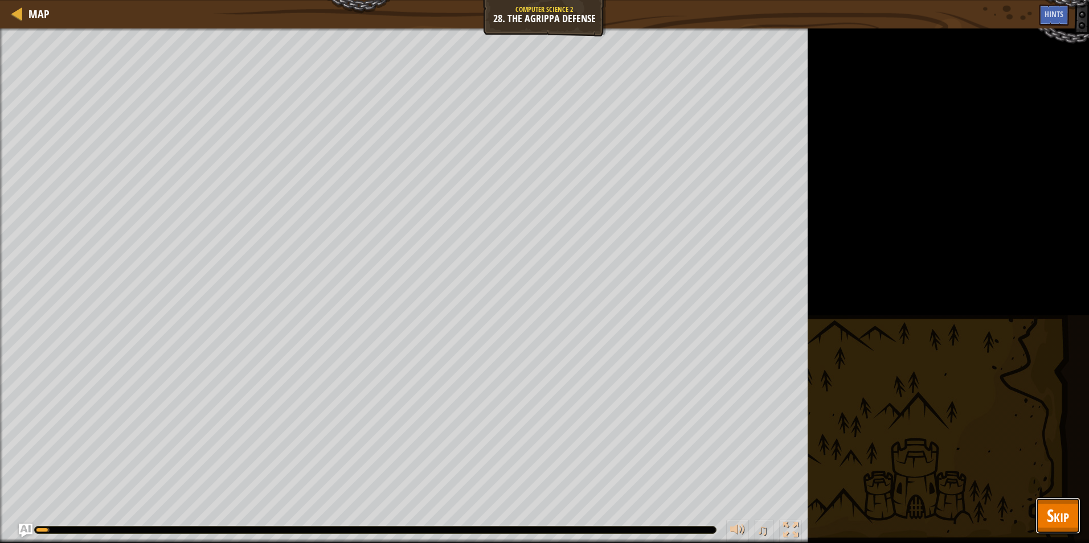
click at [1057, 517] on span "Skip" at bounding box center [1058, 515] width 22 height 23
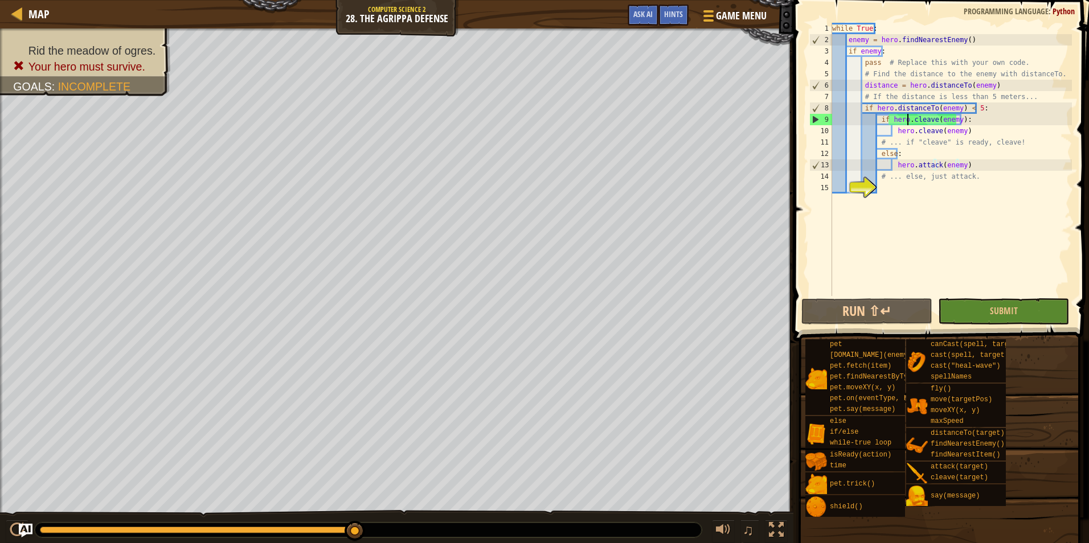
click at [906, 120] on div "while True : enemy = hero . findNearestEnemy ( ) if enemy : pass # Replace this…" at bounding box center [951, 171] width 242 height 296
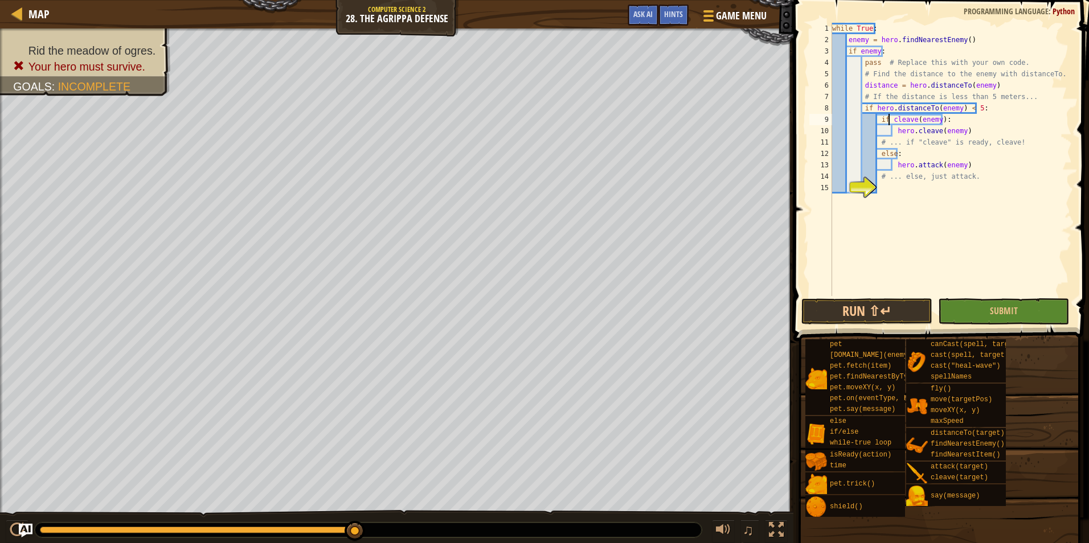
click at [935, 118] on div "while True : enemy = hero . findNearestEnemy ( ) if enemy : pass # Replace this…" at bounding box center [951, 171] width 242 height 296
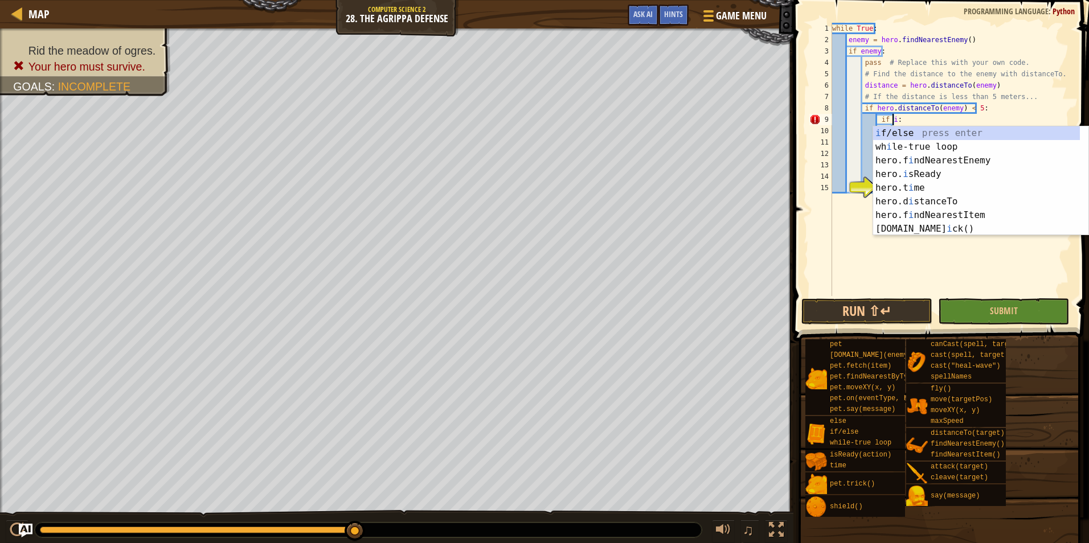
scroll to position [5, 5]
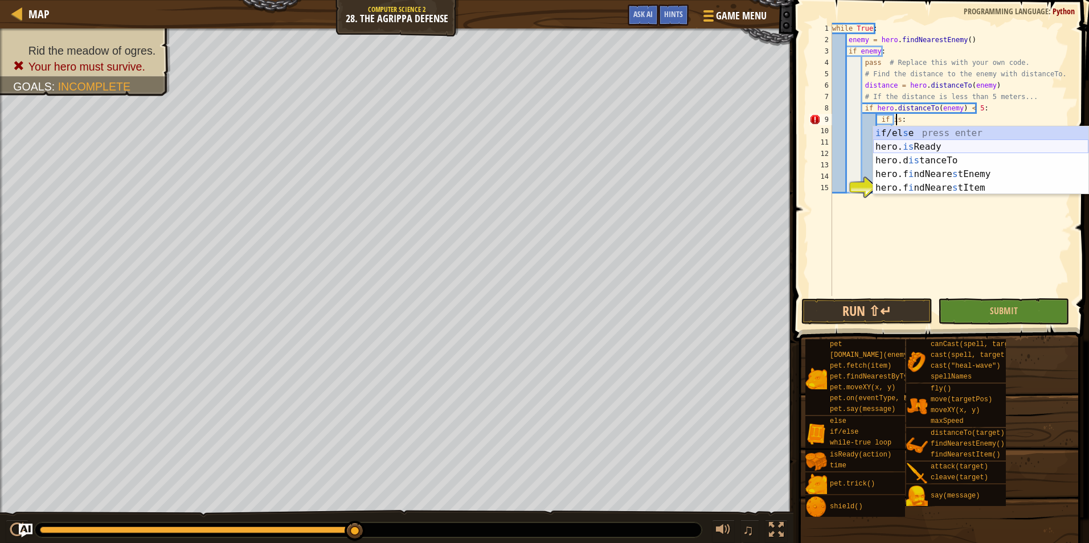
click at [936, 144] on div "i f/el s e press enter hero. is Ready press enter hero.d is tanceTo press enter…" at bounding box center [980, 174] width 215 height 96
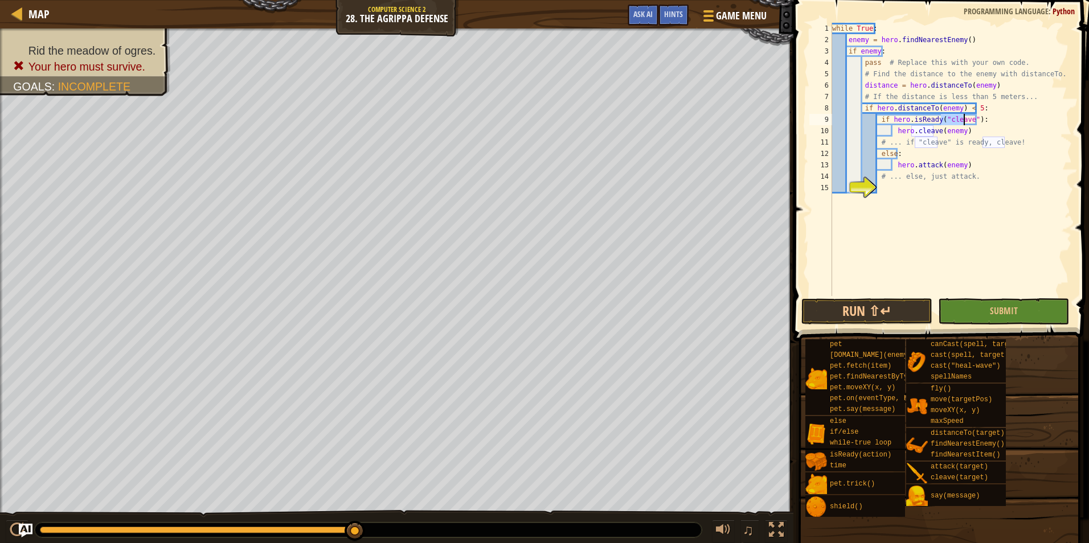
click at [988, 127] on div "while True : enemy = hero . findNearestEnemy ( ) if enemy : pass # Replace this…" at bounding box center [951, 171] width 242 height 296
type textarea "hero.cleave(enemy)"
click at [987, 316] on button "Submit" at bounding box center [1003, 311] width 131 height 26
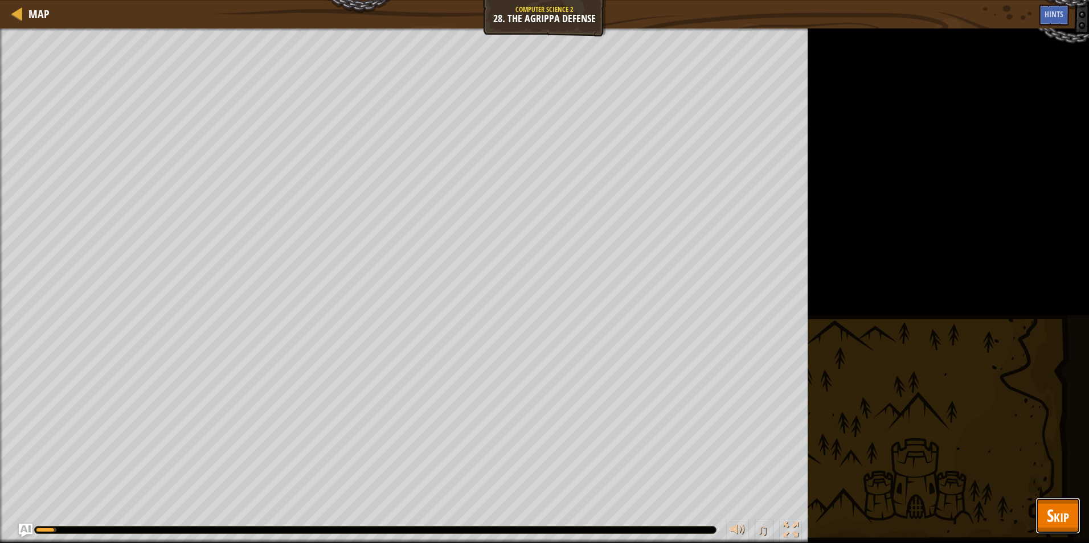
click at [1045, 518] on button "Skip" at bounding box center [1058, 516] width 45 height 36
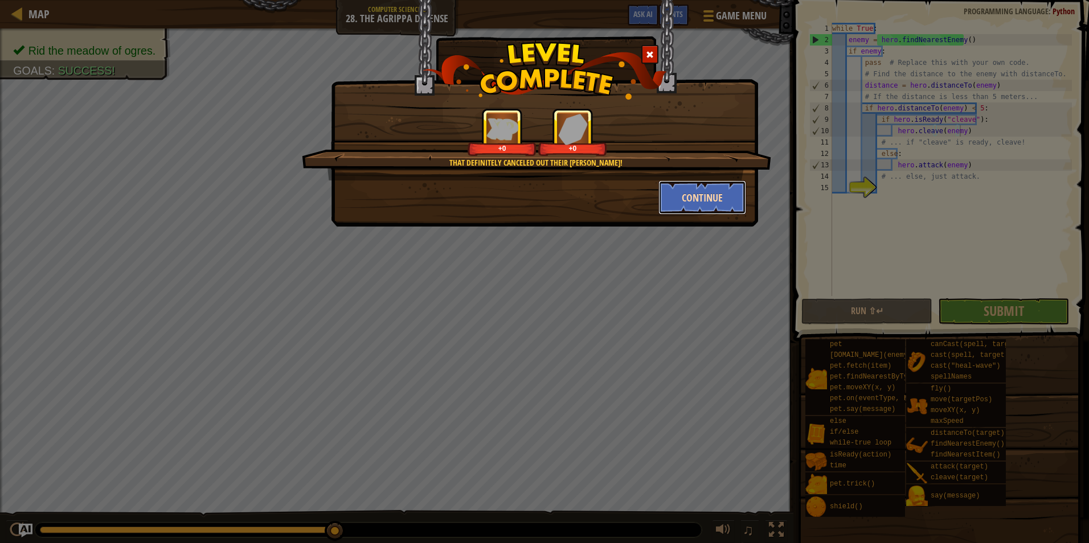
click at [717, 201] on button "Continue" at bounding box center [702, 198] width 88 height 34
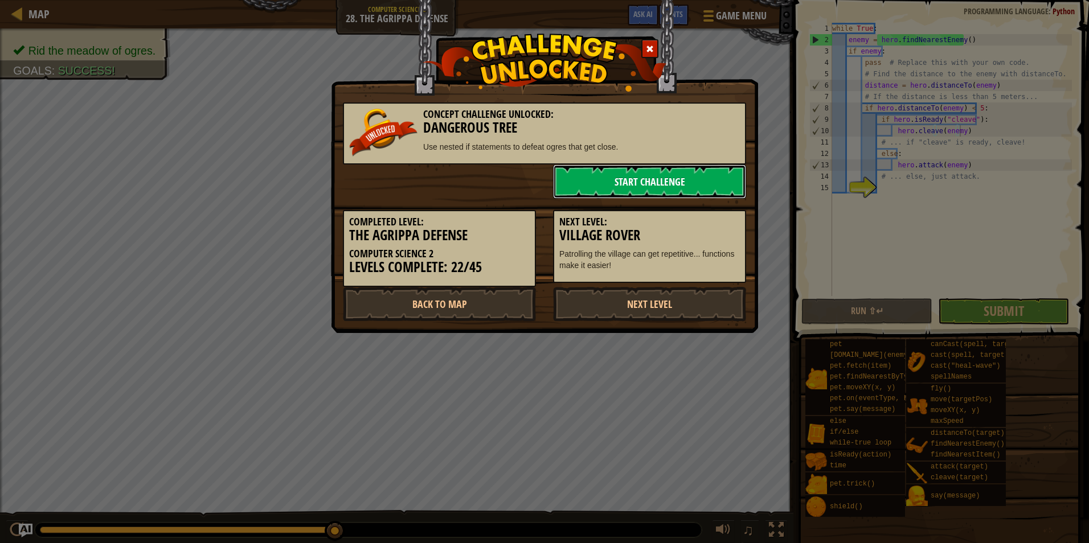
click at [693, 187] on link "Start Challenge" at bounding box center [649, 182] width 193 height 34
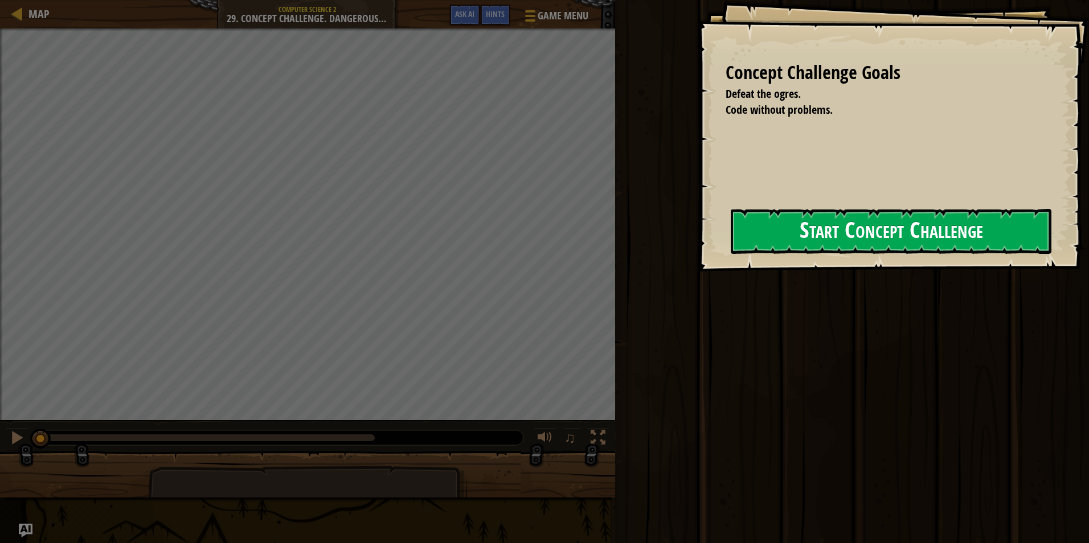
click at [697, 239] on div "Concept Challenge Goals Defeat the ogres. Code without problems. Start Concept …" at bounding box center [893, 136] width 392 height 272
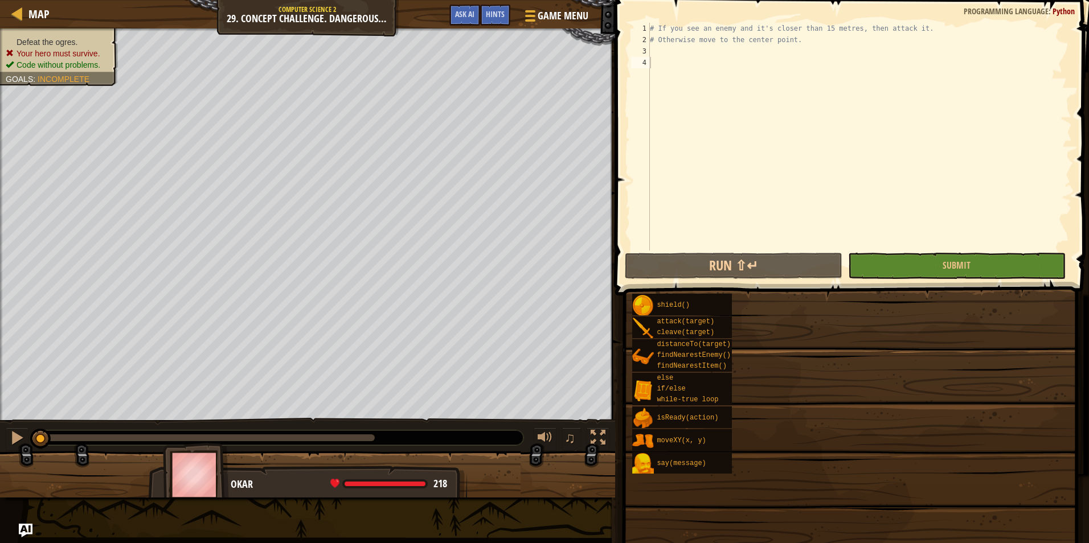
click at [750, 56] on div "Map Computer Science 2 29. Concept Challenge. Dangerous Tree Game Menu Done Hin…" at bounding box center [544, 271] width 1089 height 543
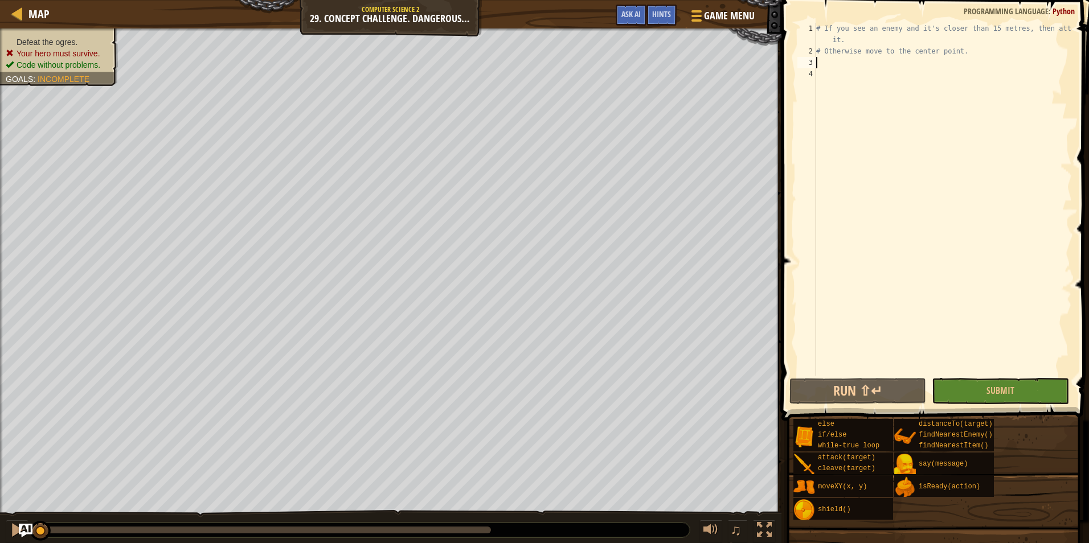
scroll to position [5, 0]
type textarea "if"
click at [893, 83] on div "# If you see an enemy and it's closer than 15 metres, then attack it. # Otherwi…" at bounding box center [943, 216] width 258 height 387
click at [824, 62] on div "# If you see an enemy and it's closer than 15 metres, then attack it. # Otherwi…" at bounding box center [943, 216] width 258 height 387
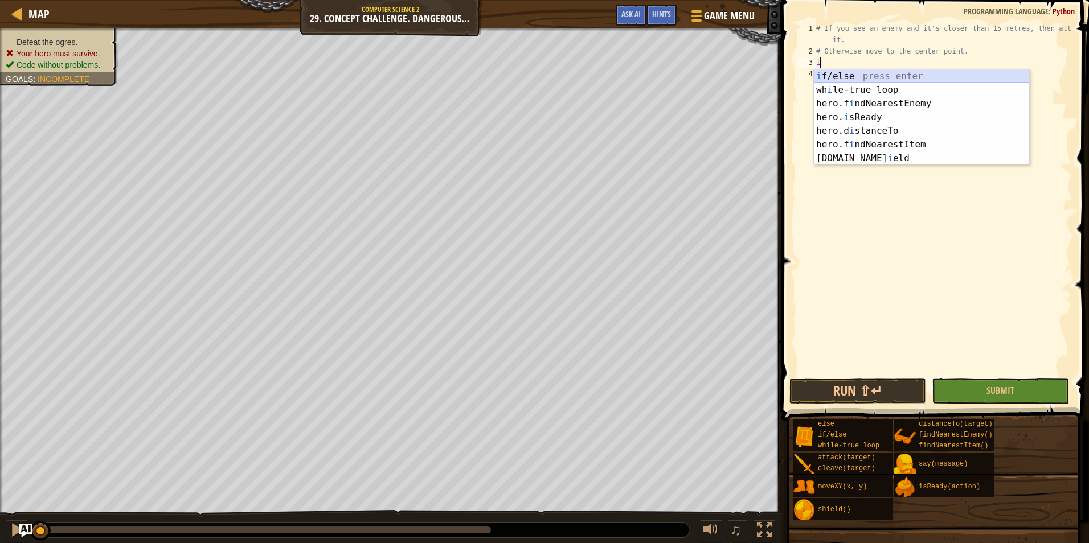
click at [854, 78] on div "i f/else press enter wh i le-true loop press enter hero.f i ndNearestEnemy pres…" at bounding box center [921, 130] width 215 height 123
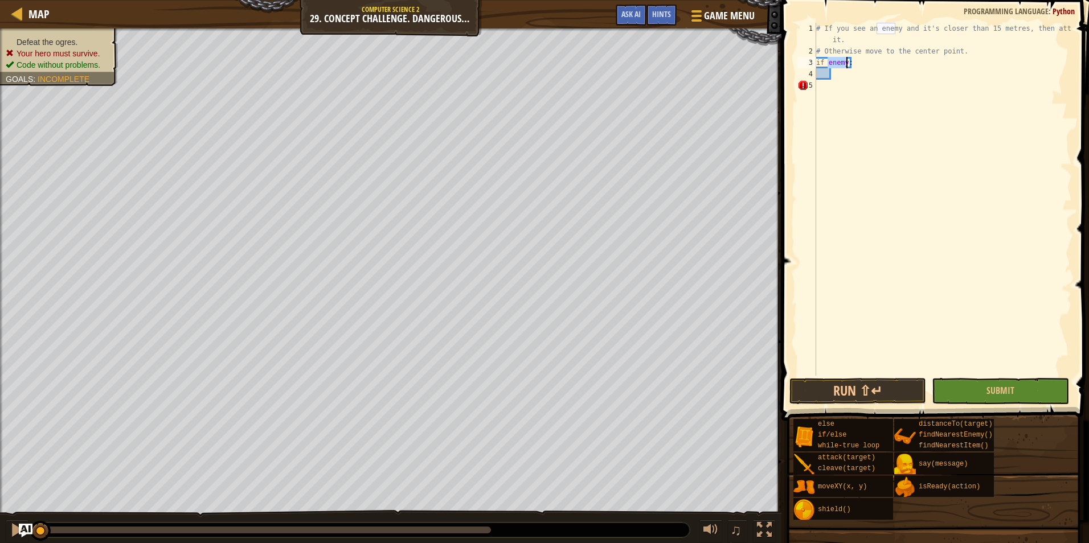
click at [815, 61] on div "3" at bounding box center [806, 62] width 19 height 11
click at [832, 56] on div "# If you see an enemy and it's closer than 15 metres, then attack it. # Otherwi…" at bounding box center [943, 216] width 258 height 387
type textarea "# Otherwise move to the center point."
click at [834, 59] on div "# If you see an enemy and it's closer than 15 metres, then attack it. # Otherwi…" at bounding box center [943, 216] width 258 height 387
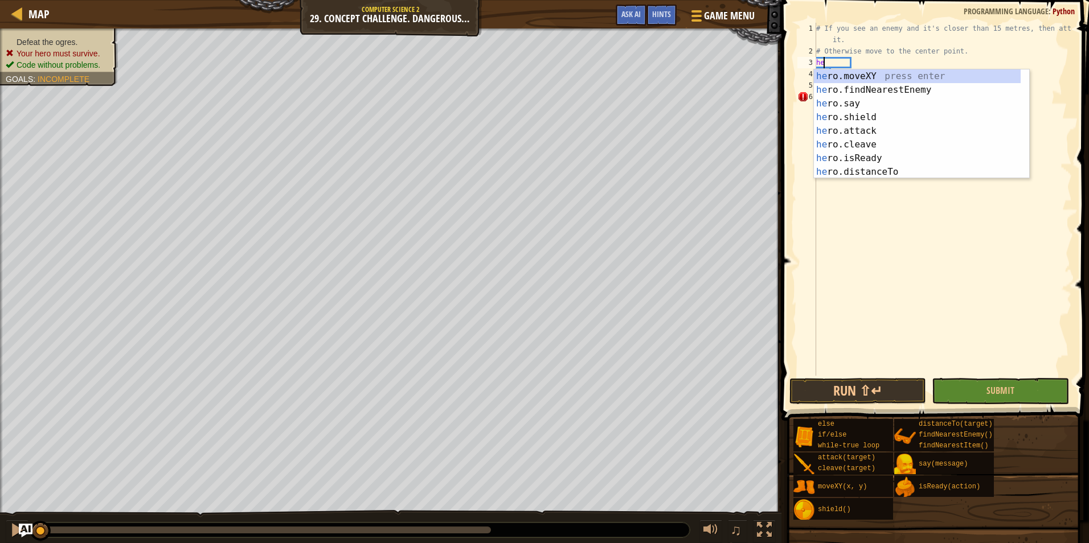
type textarea "her"
click at [870, 96] on div "her o.moveXY press enter her o.findNearestEnemy press enter her o.say press ent…" at bounding box center [917, 137] width 207 height 137
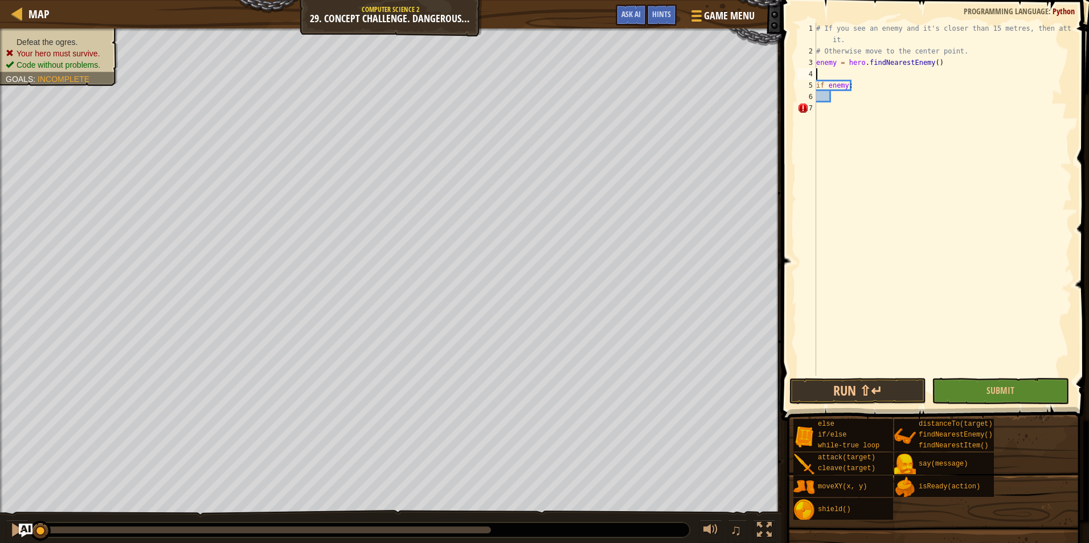
click at [881, 80] on div "# If you see an enemy and it's closer than 15 metres, then attack it. # Otherwi…" at bounding box center [943, 216] width 258 height 387
type textarea "if enemy:"
click at [840, 93] on div "# If you see an enemy and it's closer than 15 metres, then attack it. # Otherwi…" at bounding box center [943, 216] width 258 height 387
click at [845, 86] on div "# If you see an enemy and it's closer than 15 metres, then attack it. # Otherwi…" at bounding box center [943, 216] width 258 height 387
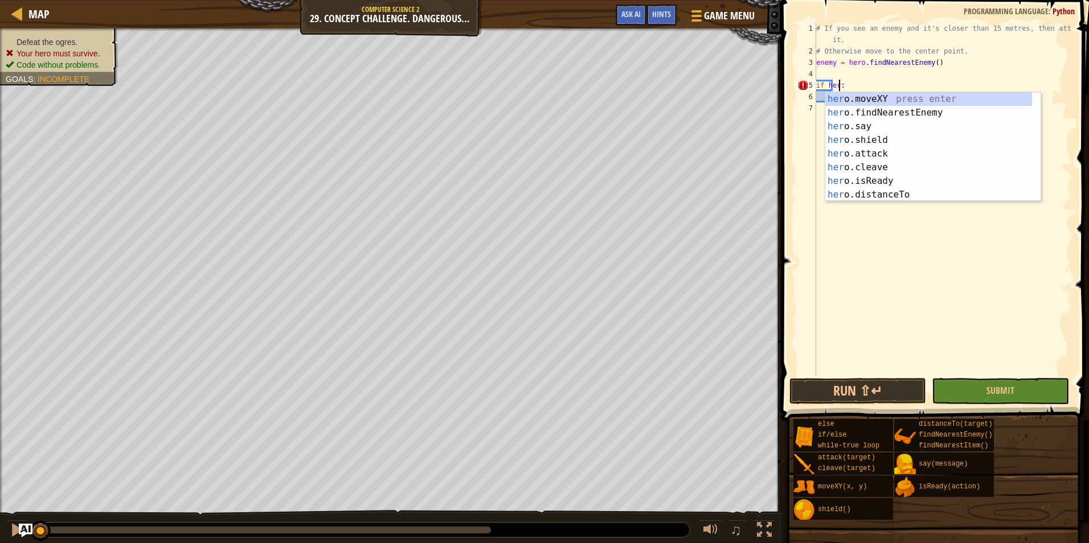
scroll to position [5, 2]
click at [981, 197] on div "hero .moveXY press enter hero .findNearestEnemy press enter hero .say press ent…" at bounding box center [928, 160] width 207 height 137
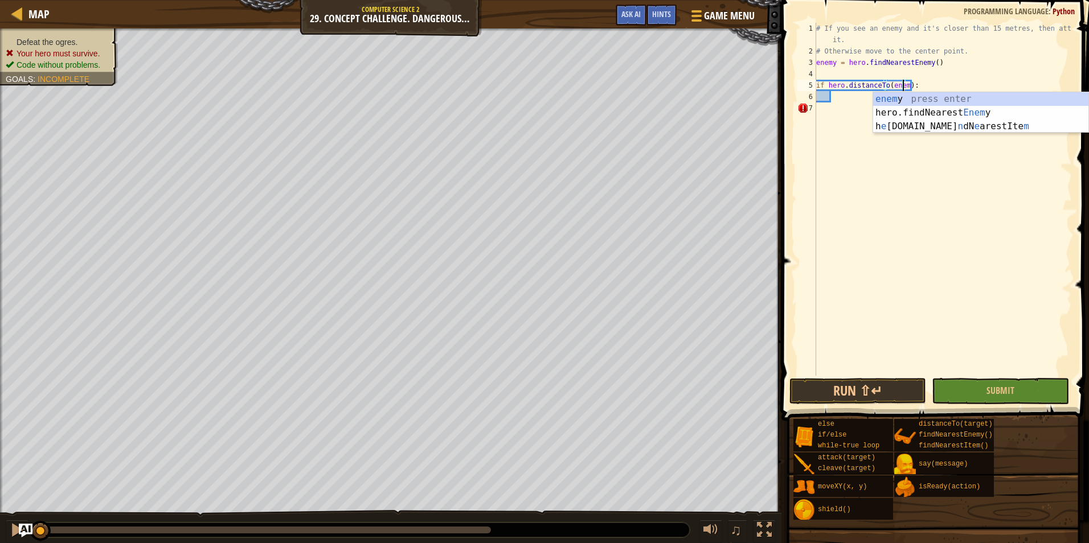
scroll to position [5, 7]
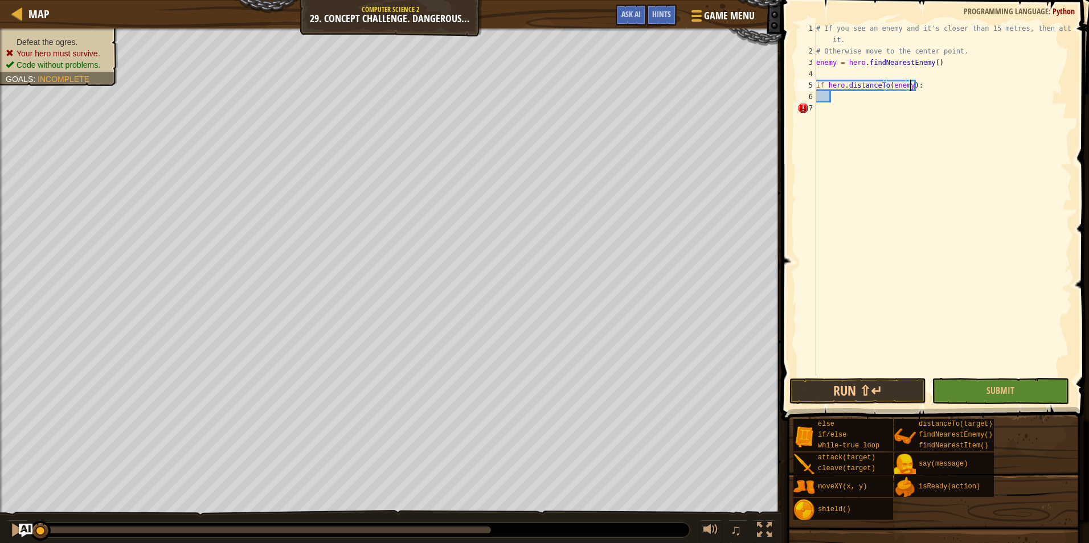
click at [910, 85] on div "# If you see an enemy and it's closer than 15 metres, then attack it. # Otherwi…" at bounding box center [943, 216] width 258 height 387
type textarea "if hero.distanceTo(enemy) < 15:"
click at [902, 99] on div "# If you see an enemy and it's closer than 15 metres, then attack it. # Otherwi…" at bounding box center [943, 216] width 258 height 387
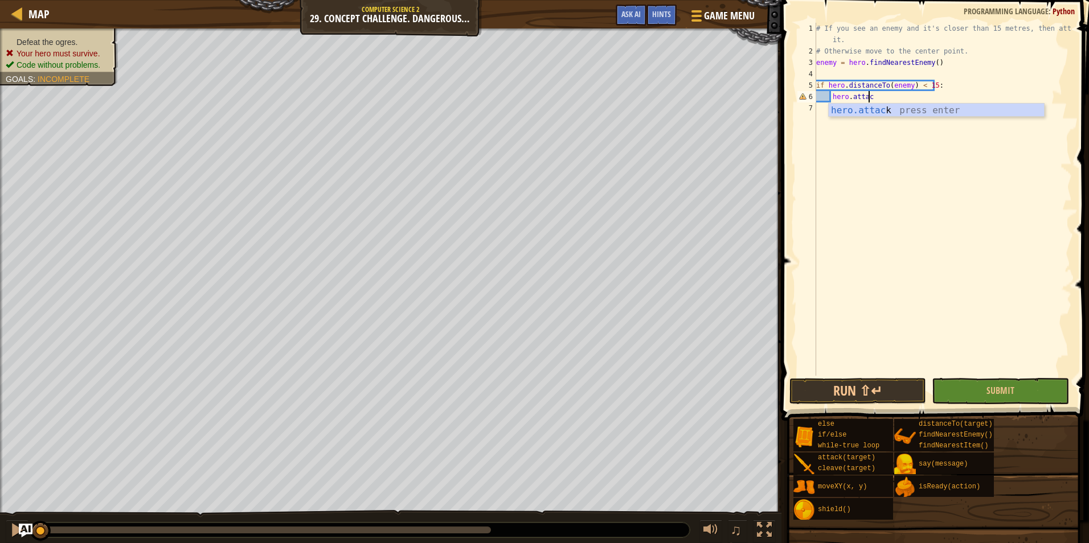
scroll to position [5, 4]
click at [891, 112] on div "hero.attack press enter" at bounding box center [936, 124] width 215 height 41
type textarea "hero.attack(enemy)"
click at [909, 103] on div "# If you see an enemy and it's closer than 15 metres, then attack it. # Otherwi…" at bounding box center [943, 216] width 258 height 387
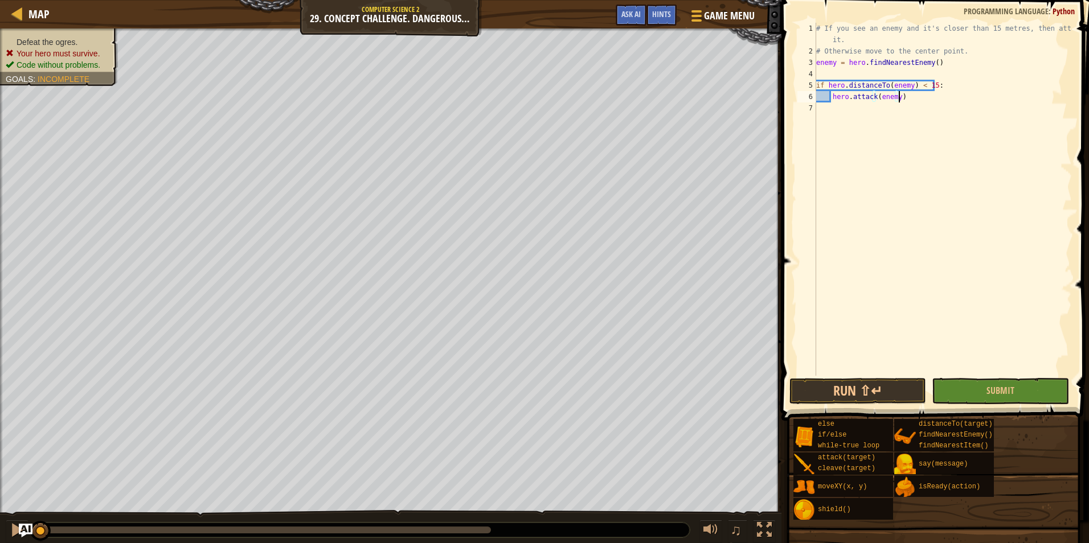
click at [930, 100] on div "# If you see an enemy and it's closer than 15 metres, then attack it. # Otherwi…" at bounding box center [943, 216] width 258 height 387
type textarea "hero.attack(enemy)"
click at [869, 122] on div "# If you see an enemy and it's closer than 15 metres, then attack it. # Otherwi…" at bounding box center [943, 216] width 258 height 387
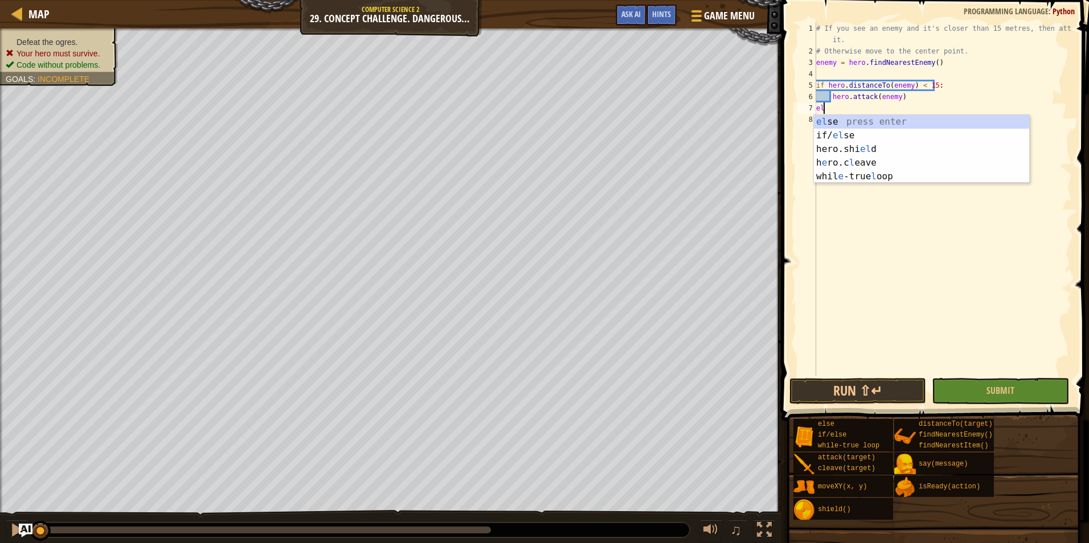
type textarea "ele"
click at [869, 122] on div "el s e press enter if/ el s e press enter h e ro.c le ave press enter" at bounding box center [921, 149] width 215 height 68
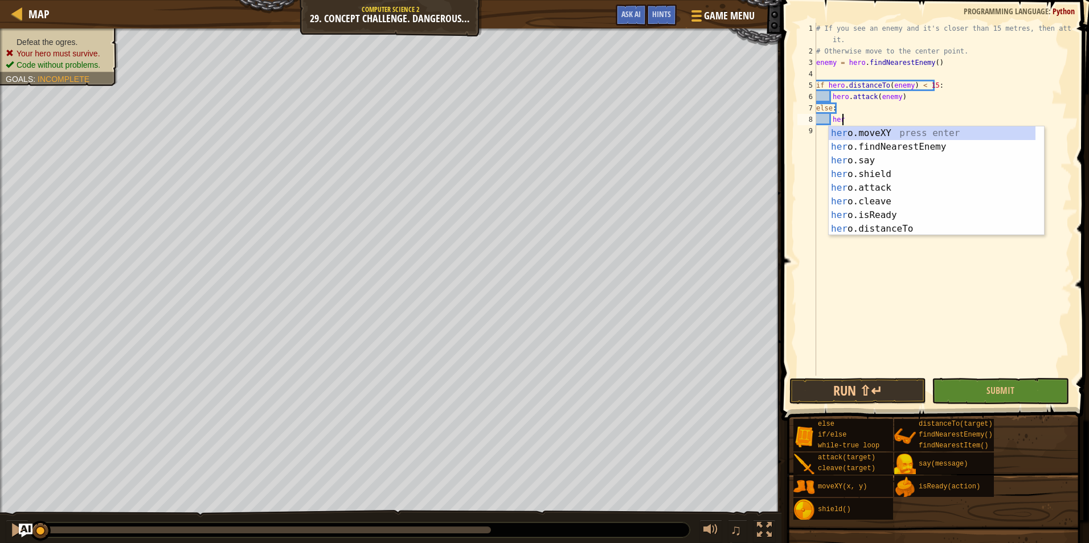
scroll to position [5, 2]
click at [861, 134] on div "hero. moveXY press enter hero. findNearestEnemy press enter hero. say press ent…" at bounding box center [932, 194] width 207 height 137
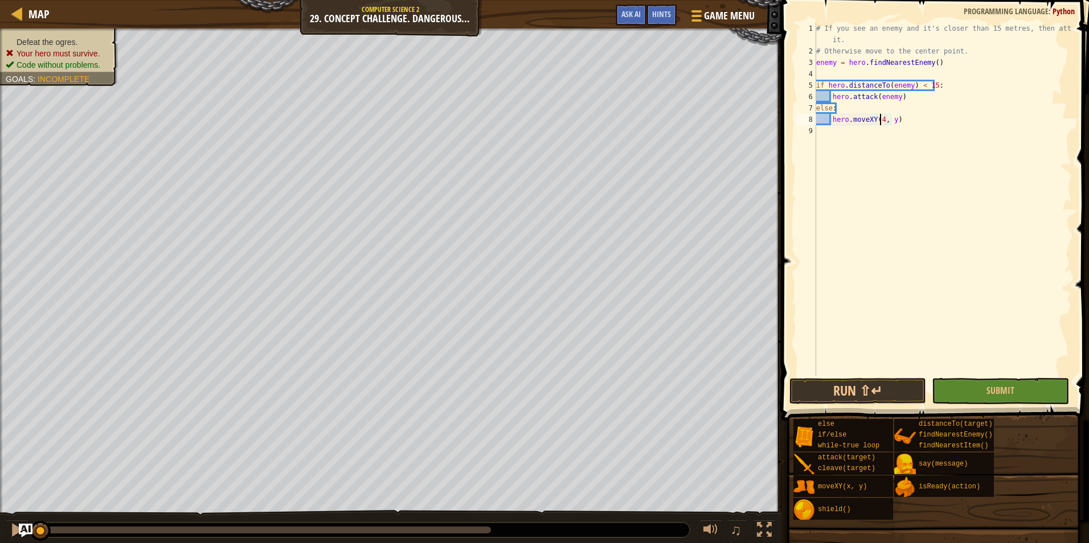
scroll to position [5, 5]
click at [892, 121] on div "# If you see an enemy and it's closer than 15 metres, then attack it. # Otherwi…" at bounding box center [943, 216] width 258 height 387
click at [894, 121] on div "# If you see an enemy and it's closer than 15 metres, then attack it. # Otherwi…" at bounding box center [943, 216] width 258 height 387
type textarea "hero.moveXY(40, 35)"
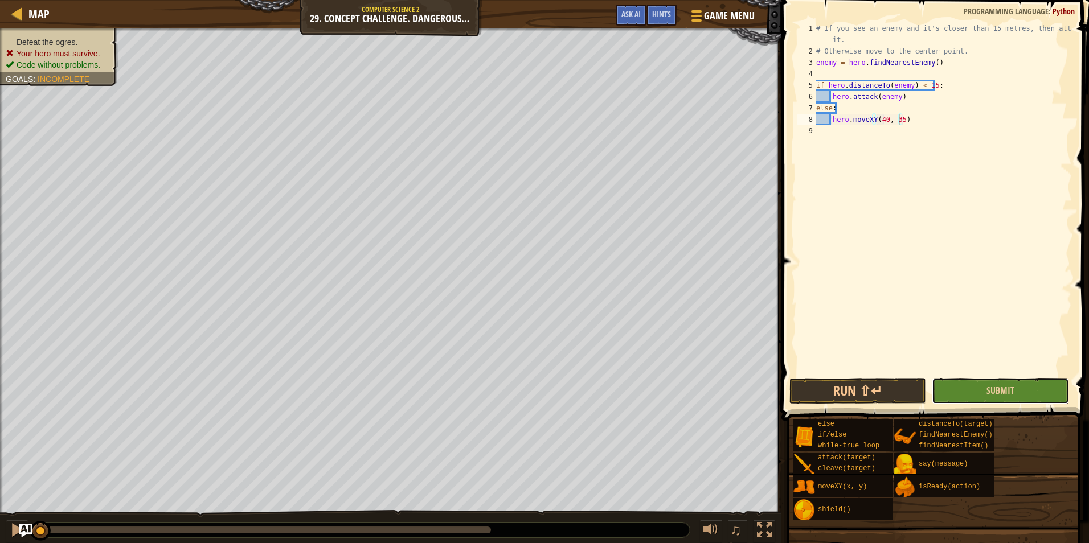
click at [1026, 382] on button "Submit" at bounding box center [1000, 391] width 137 height 26
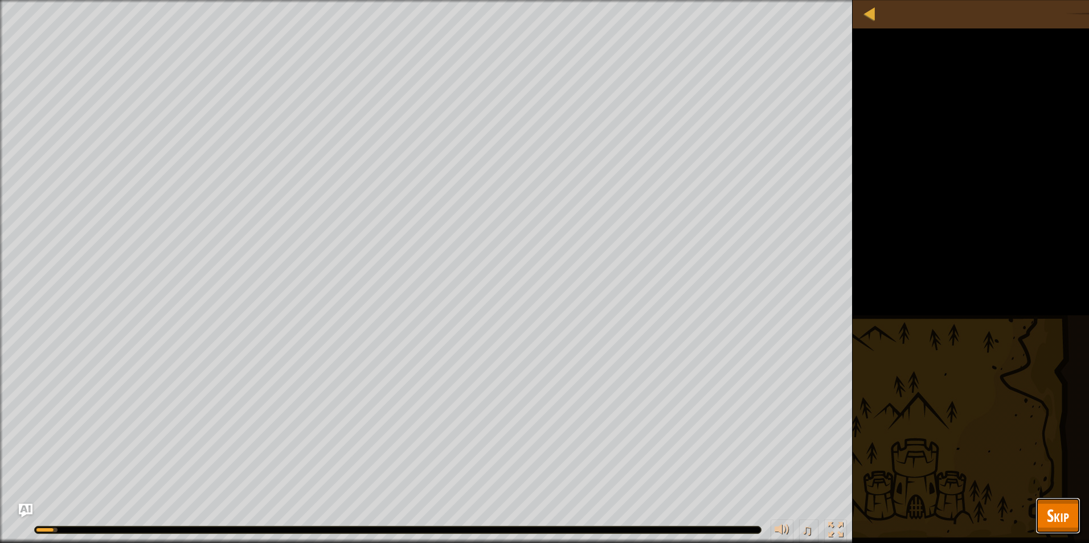
click at [1047, 514] on span "Skip" at bounding box center [1058, 515] width 22 height 23
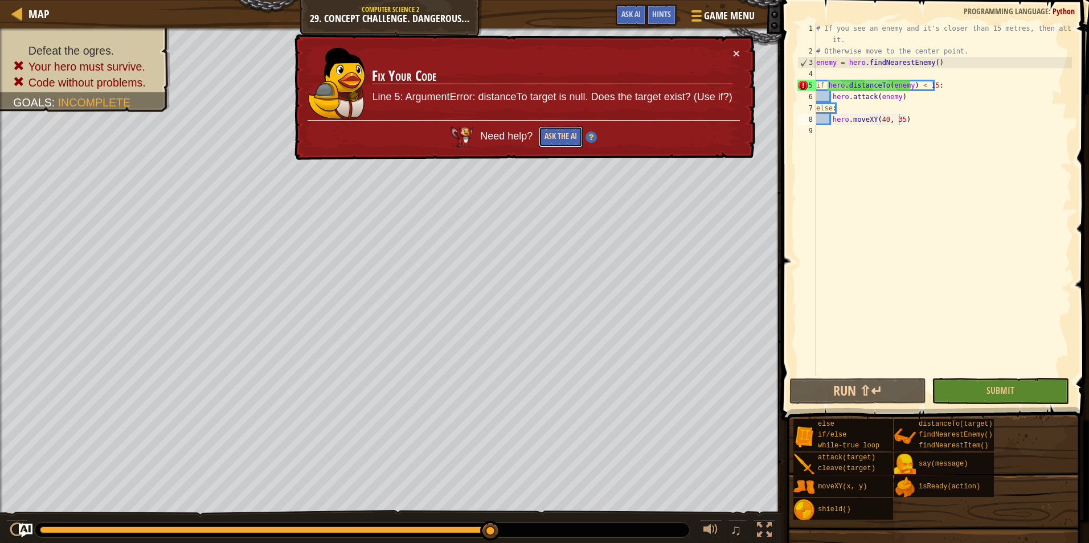
click at [558, 140] on button "Ask the AI" at bounding box center [561, 136] width 44 height 21
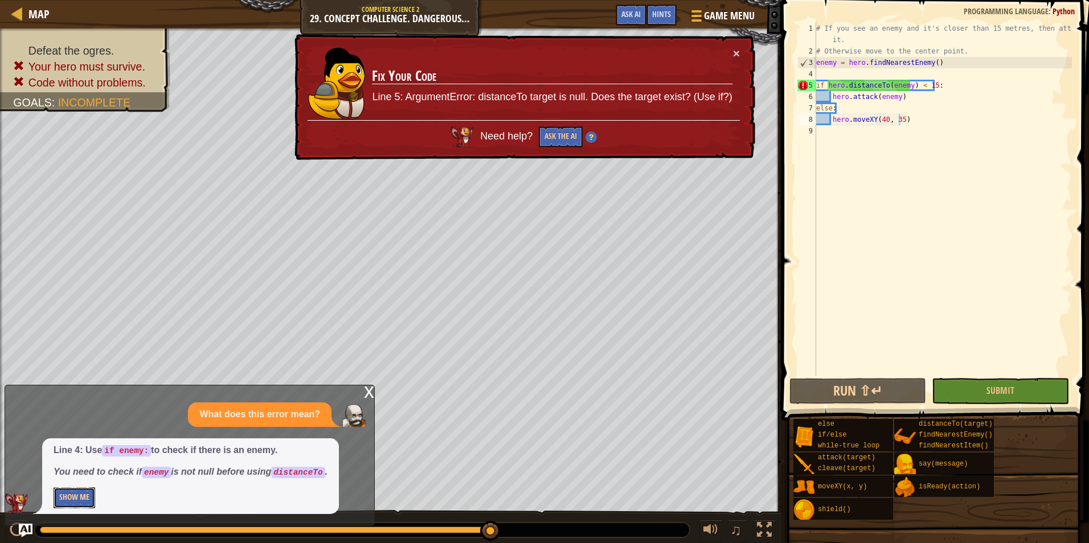
click at [89, 490] on button "Show Me" at bounding box center [75, 498] width 42 height 21
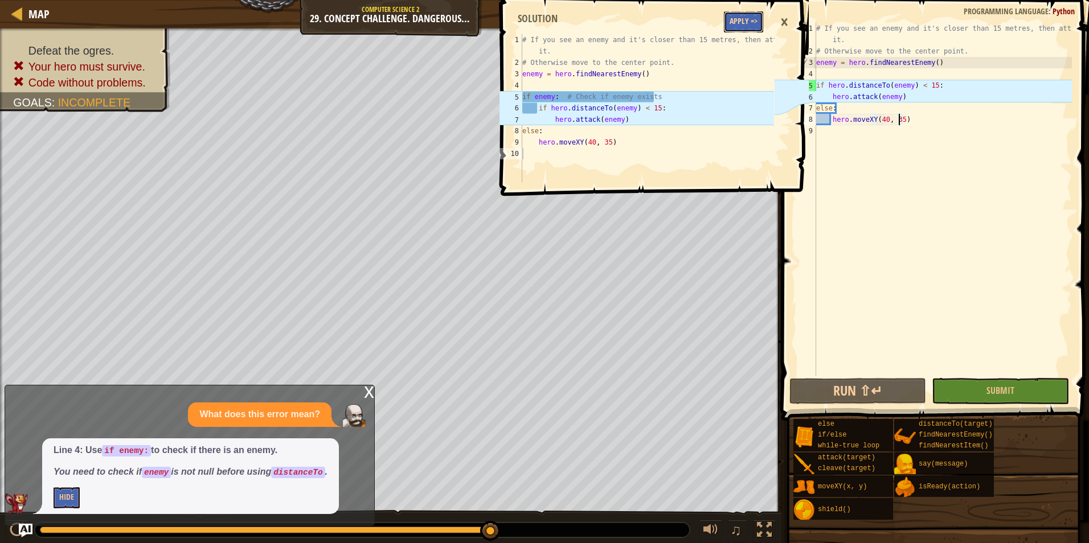
click at [739, 21] on button "Apply =>" at bounding box center [743, 21] width 39 height 21
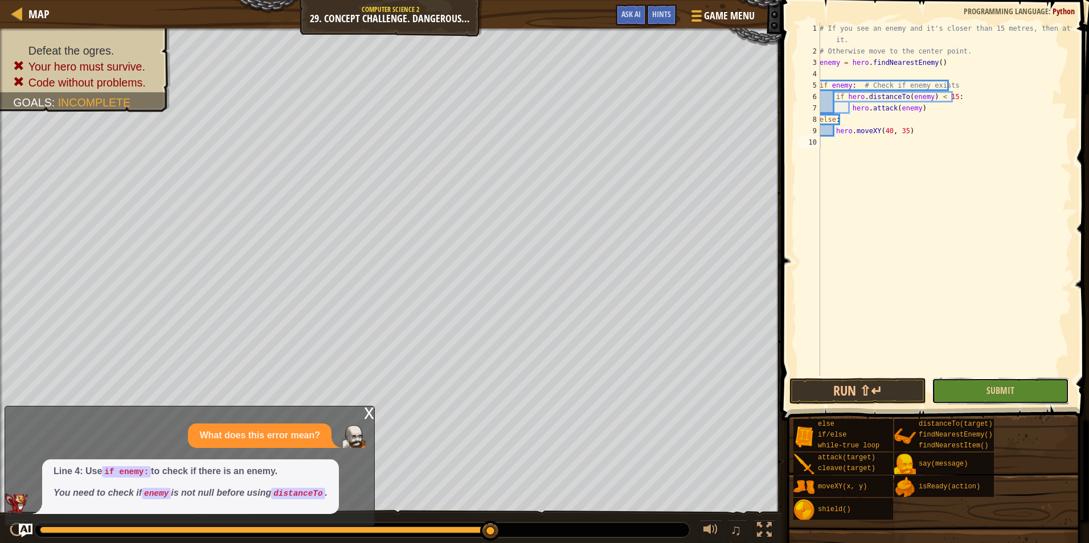
click at [1017, 403] on button "Submit" at bounding box center [1000, 391] width 137 height 26
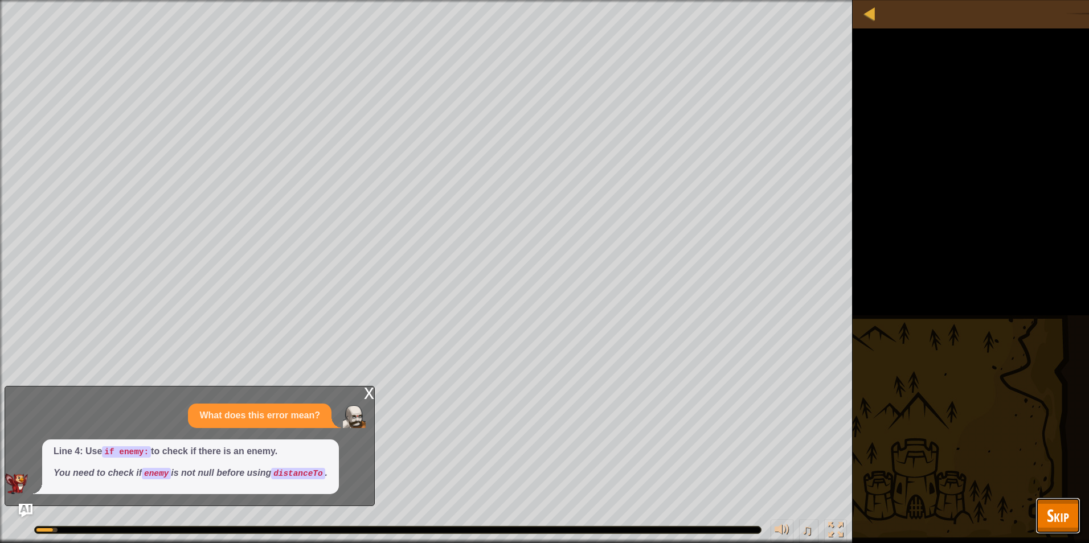
click at [1063, 506] on span "Skip" at bounding box center [1058, 515] width 22 height 23
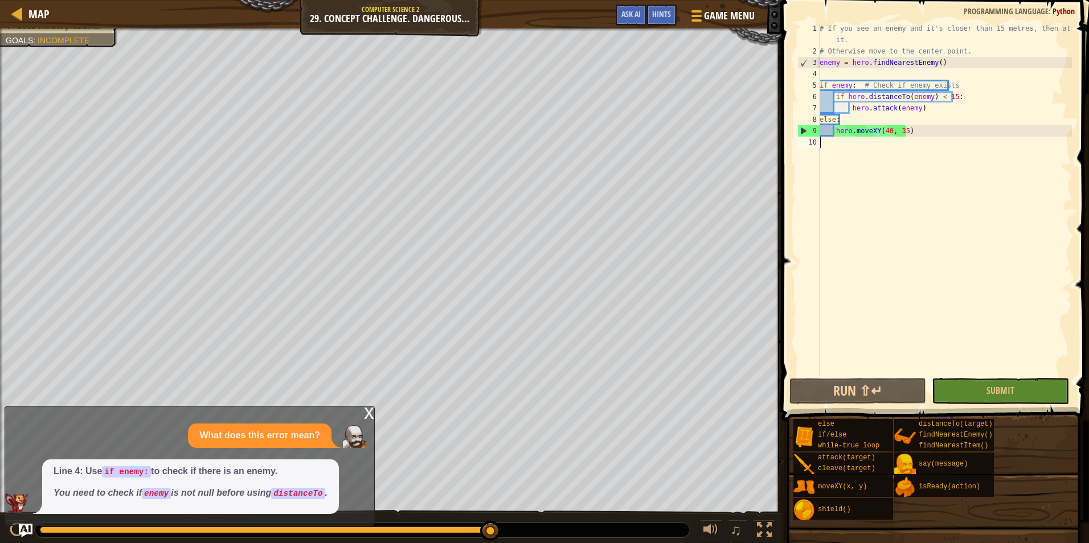
click at [866, 374] on div "# If you see an enemy and it's closer than 15 metres, then attack it. # Otherwi…" at bounding box center [944, 216] width 255 height 387
click at [865, 381] on button "Run ⇧↵" at bounding box center [857, 391] width 137 height 26
click at [856, 83] on div "# If you see an enemy and it's closer than 15 metres, then attack it. # Otherwi…" at bounding box center [944, 216] width 255 height 387
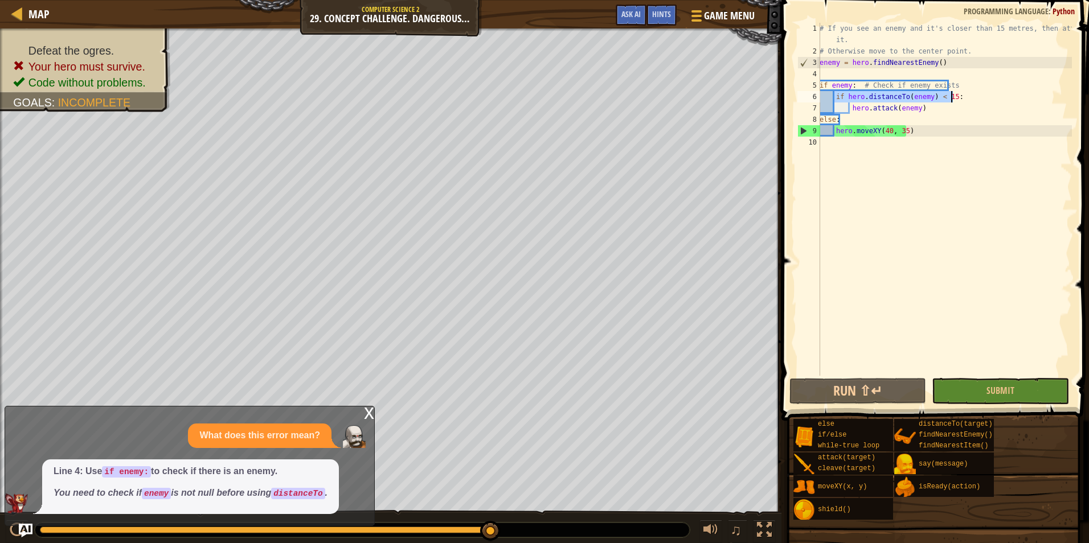
drag, startPoint x: 833, startPoint y: 97, endPoint x: 951, endPoint y: 99, distance: 117.9
click at [951, 99] on div "# If you see an enemy and it's closer than 15 metres, then attack it. # Otherwi…" at bounding box center [944, 216] width 255 height 387
type textarea "if hero.distanceTo(enemy) < 15:"
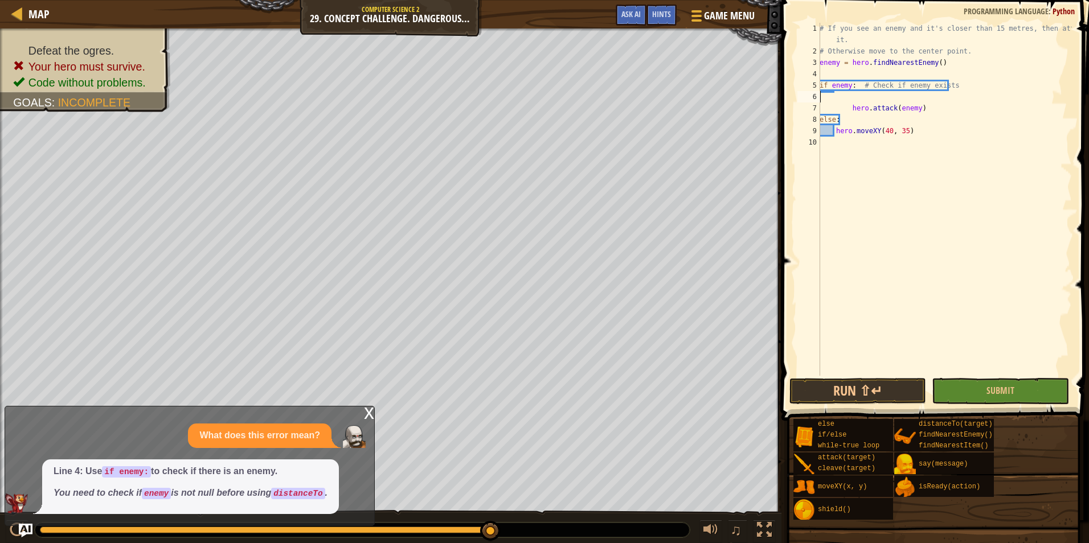
type textarea "if enemy: # Check if enemy exists"
click at [847, 84] on div "# If you see an enemy and it's closer than 15 metres, then attack it. # Otherwi…" at bounding box center [942, 216] width 259 height 387
click at [852, 85] on div "# If you see an enemy and it's closer than 15 metres, then attack it. # Otherwi…" at bounding box center [942, 216] width 259 height 387
drag, startPoint x: 954, startPoint y: 88, endPoint x: 816, endPoint y: 83, distance: 137.9
click at [816, 83] on div "if enemy: # Check if enemy exists 1 2 3 4 5 6 7 8 9 # If you see an enemy and i…" at bounding box center [933, 199] width 277 height 353
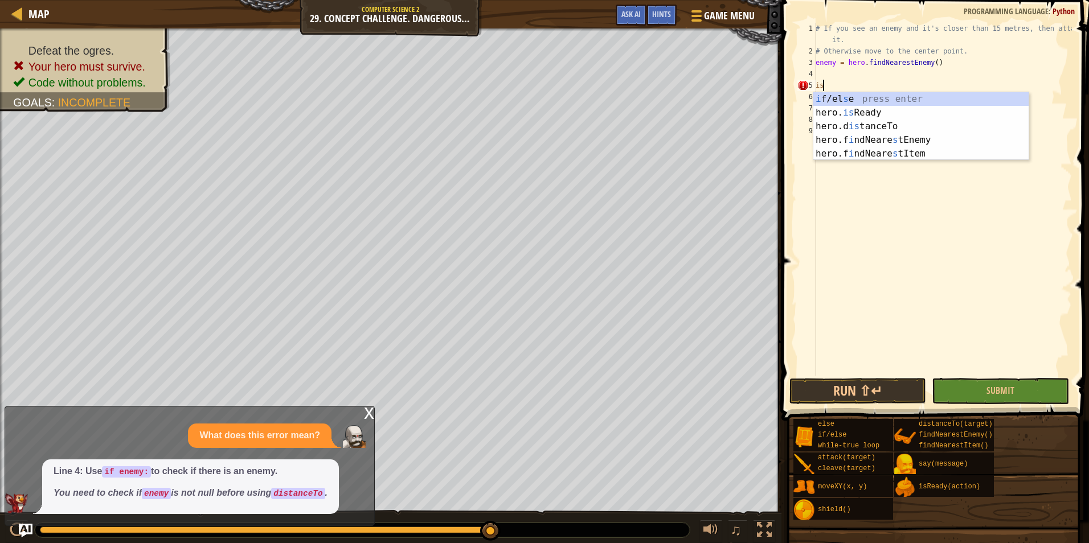
click at [842, 0] on body "Map Computer Science 2 29. Concept Challenge. Dangerous Tree Game Menu Done Hin…" at bounding box center [544, 0] width 1089 height 0
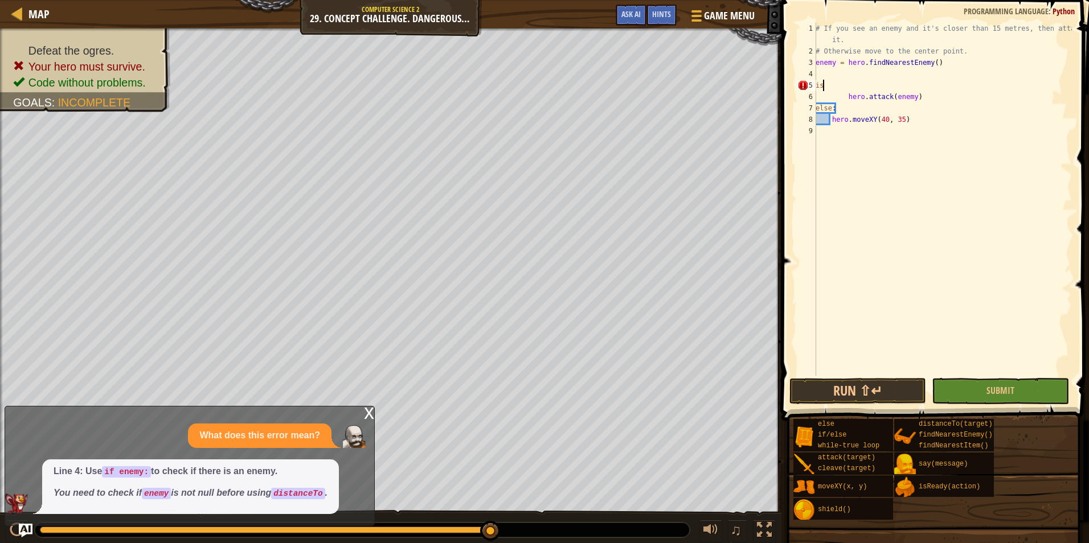
click at [836, 86] on div "# If you see an enemy and it's closer than 15 metres, then attack it. # Otherwi…" at bounding box center [942, 216] width 259 height 387
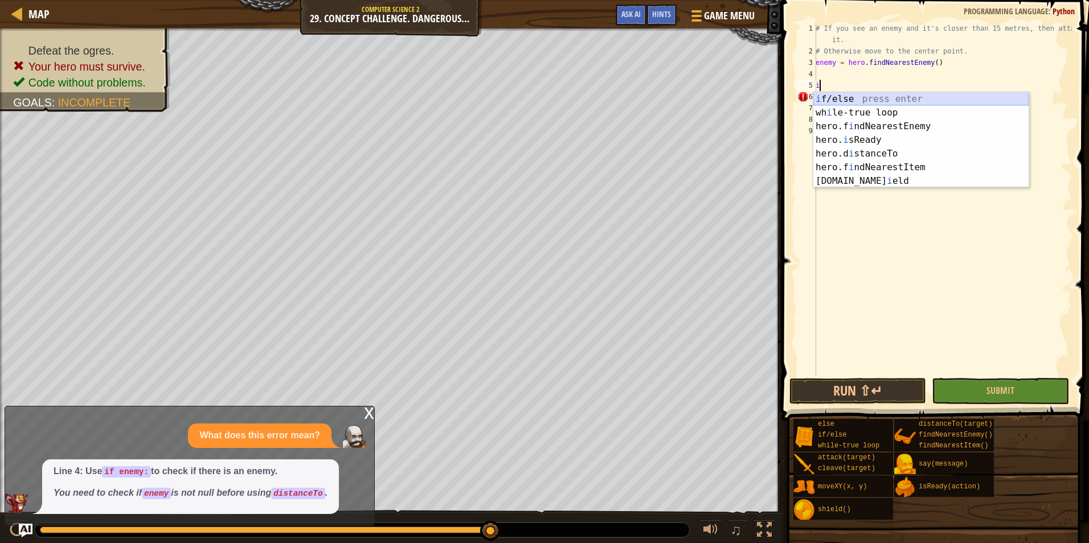
click at [857, 99] on div "i f/else press enter wh i le-true loop press enter hero.f i ndNearestEnemy pres…" at bounding box center [920, 153] width 215 height 123
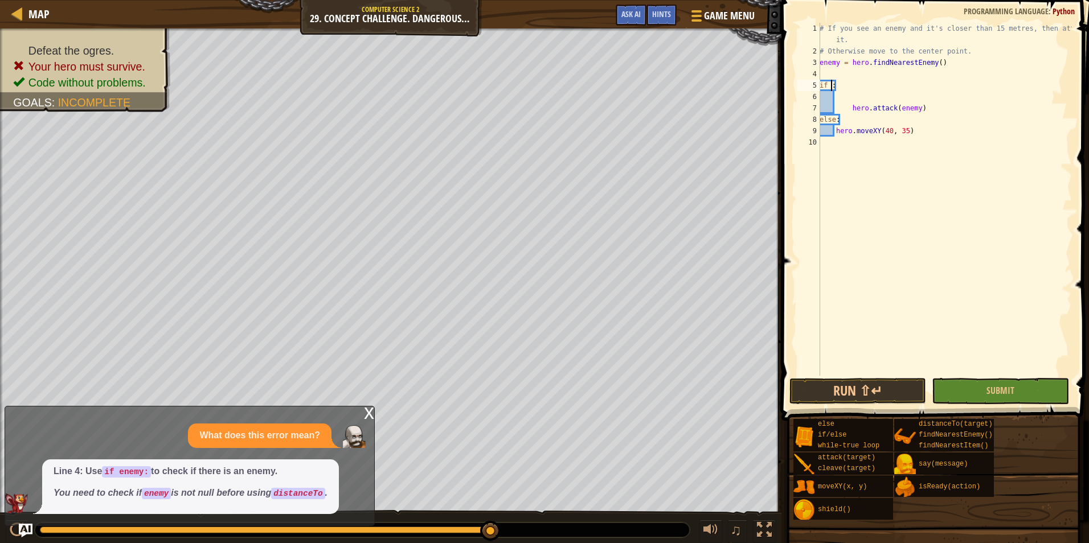
paste textarea "if hero.distanceTo(enemy) < 15:"
click at [842, 86] on div "# If you see an enemy and it's closer than 15 metres, then attack it. # Otherwi…" at bounding box center [944, 216] width 255 height 387
type textarea "if hero.distanceTo(enemy) < 15::"
click at [963, 95] on div "# If you see an enemy and it's closer than 15 metres, then attack it. # Otherwi…" at bounding box center [944, 216] width 255 height 387
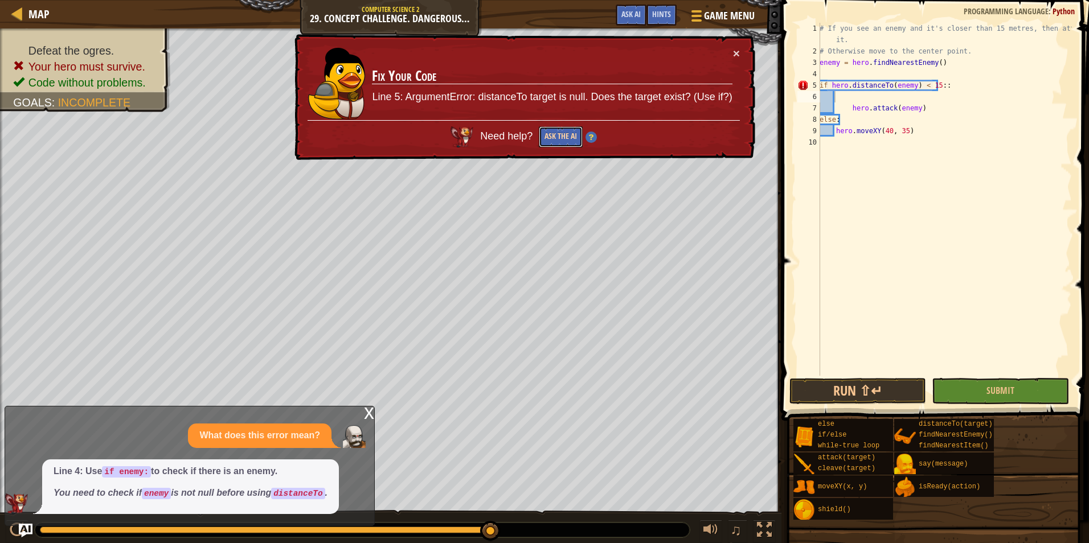
click at [550, 136] on button "Ask the AI" at bounding box center [561, 136] width 44 height 21
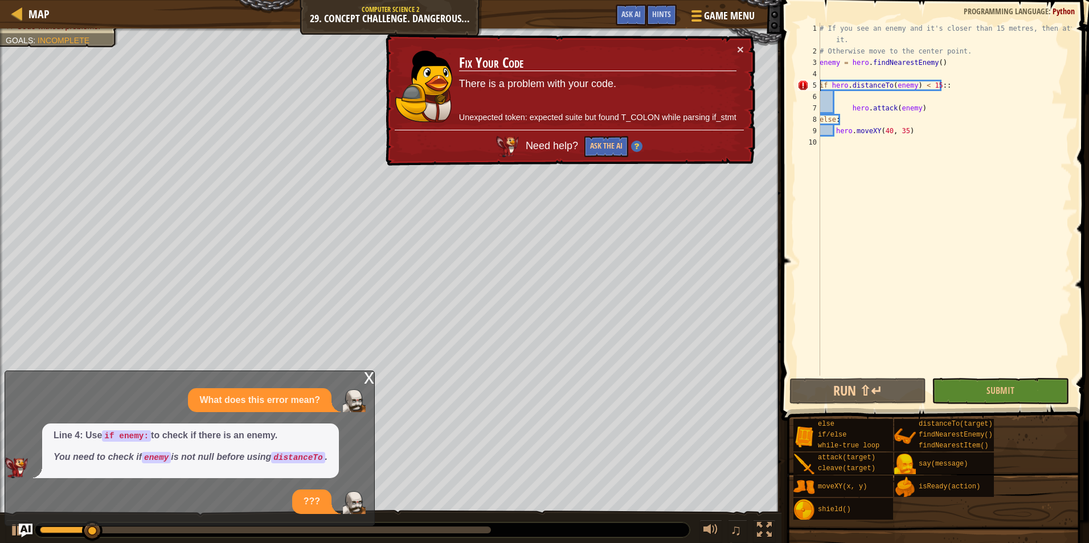
click at [821, 83] on div "# If you see an enemy and it's closer than 15 metres, then attack it. # Otherwi…" at bounding box center [944, 216] width 255 height 387
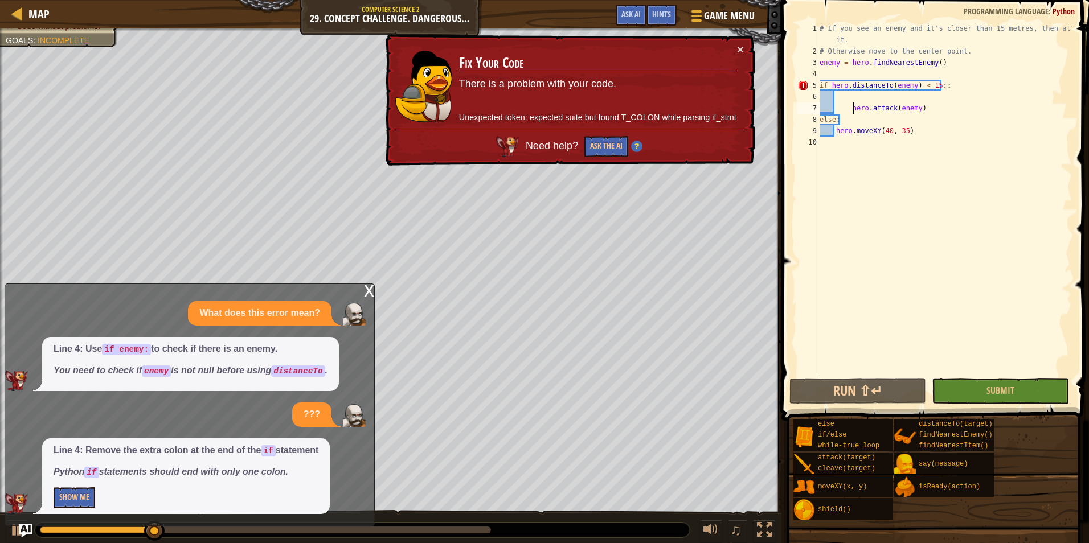
click at [854, 110] on div "# If you see an enemy and it's closer than 15 metres, then attack it. # Otherwi…" at bounding box center [944, 216] width 255 height 387
click at [848, 108] on div "# If you see an enemy and it's closer than 15 metres, then attack it. # Otherwi…" at bounding box center [944, 216] width 255 height 387
click at [847, 108] on div "# If you see an enemy and it's closer than 15 metres, then attack it. # Otherwi…" at bounding box center [944, 216] width 255 height 387
click at [852, 109] on div "# If you see an enemy and it's closer than 15 metres, then attack it. # Otherwi…" at bounding box center [944, 216] width 255 height 387
click at [911, 109] on div "# If you see an enemy and it's closer than 15 metres, then attack it. # Otherwi…" at bounding box center [944, 216] width 255 height 387
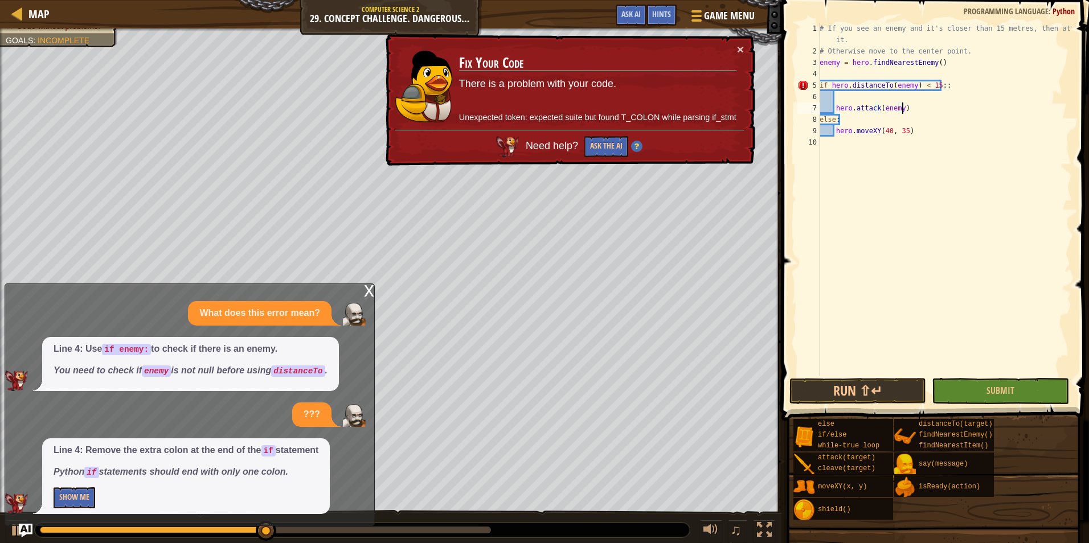
click at [943, 86] on div "# If you see an enemy and it's closer than 15 metres, then attack it. # Otherwi…" at bounding box center [944, 216] width 255 height 387
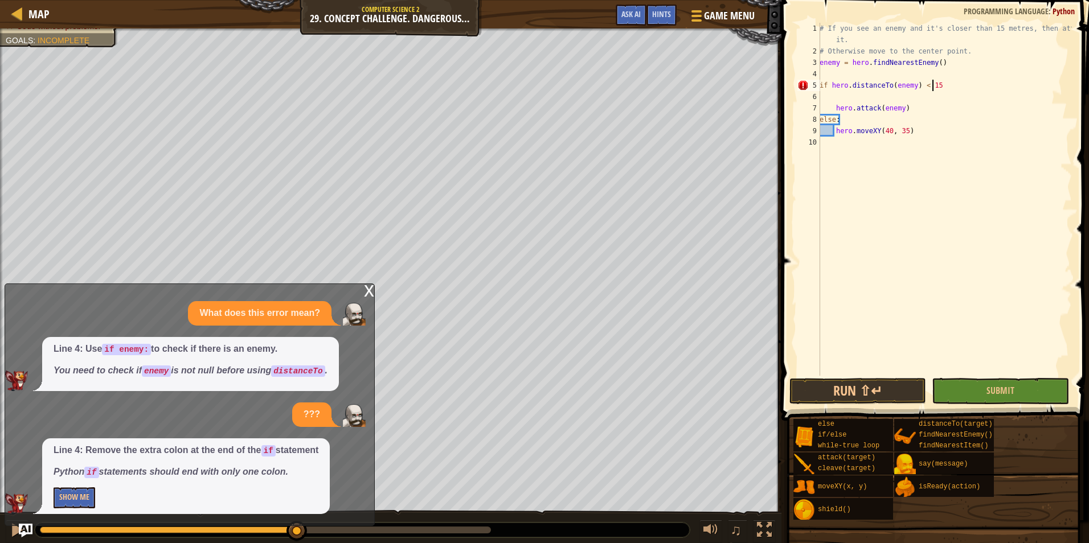
type textarea "if hero.distanceTo(enemy) < 15:"
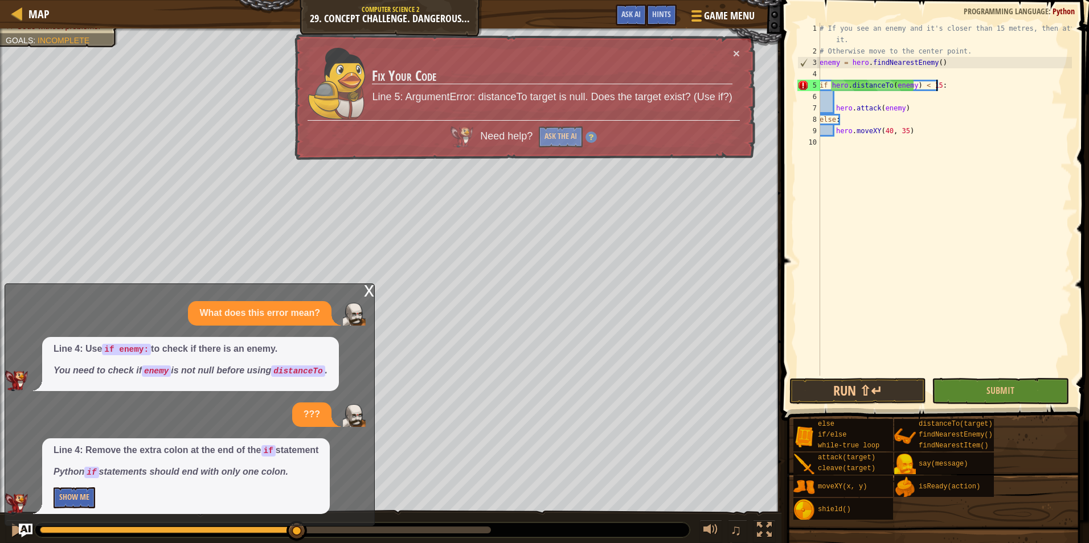
click at [935, 101] on div "# If you see an enemy and it's closer than 15 metres, then attack it. # Otherwi…" at bounding box center [944, 216] width 255 height 387
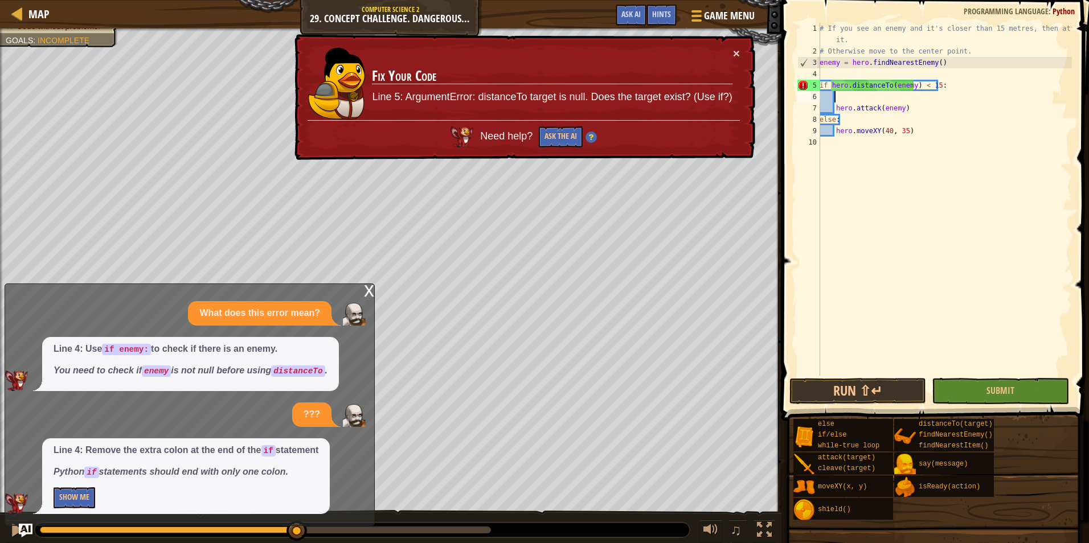
scroll to position [5, 1]
click at [828, 75] on div "# If you see an enemy and it's closer than 15 metres, then attack it. # Otherwi…" at bounding box center [944, 216] width 255 height 387
drag, startPoint x: 822, startPoint y: 61, endPoint x: 887, endPoint y: 68, distance: 65.9
click at [887, 68] on div "# If you see an enemy and it's closer than 15 metres, then attack it. # Otherwi…" at bounding box center [944, 216] width 255 height 387
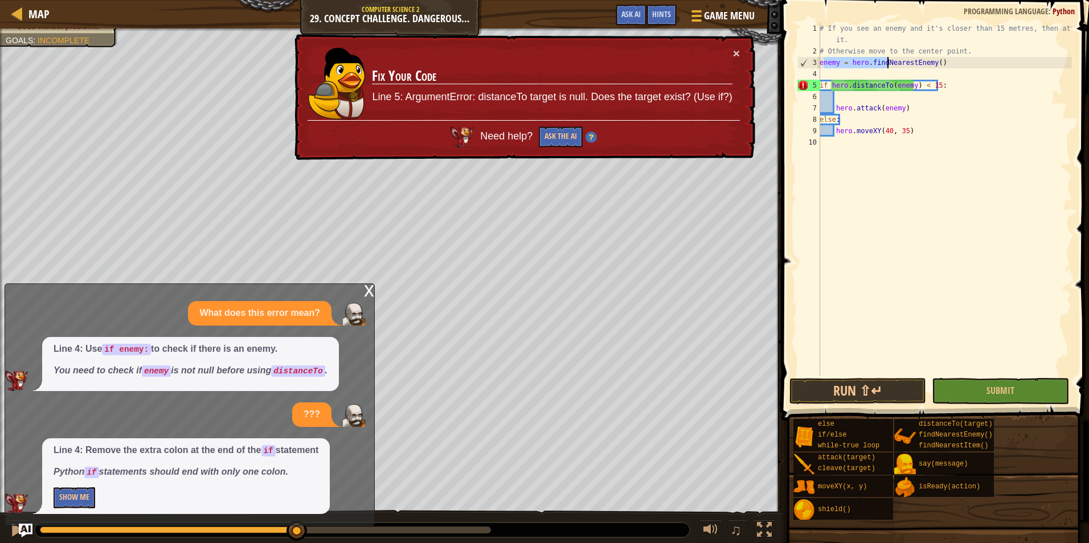
type textarea "enemy = hero.findNearestEnemy()"
drag, startPoint x: 831, startPoint y: 67, endPoint x: 826, endPoint y: 62, distance: 6.9
click at [830, 67] on div "# If you see an enemy and it's closer than 15 metres, then attack it. # Otherwi…" at bounding box center [944, 199] width 255 height 353
drag, startPoint x: 821, startPoint y: 59, endPoint x: 935, endPoint y: 66, distance: 114.2
click at [935, 66] on div "# If you see an enemy and it's closer than 15 metres, then attack it. # Otherwi…" at bounding box center [944, 216] width 255 height 387
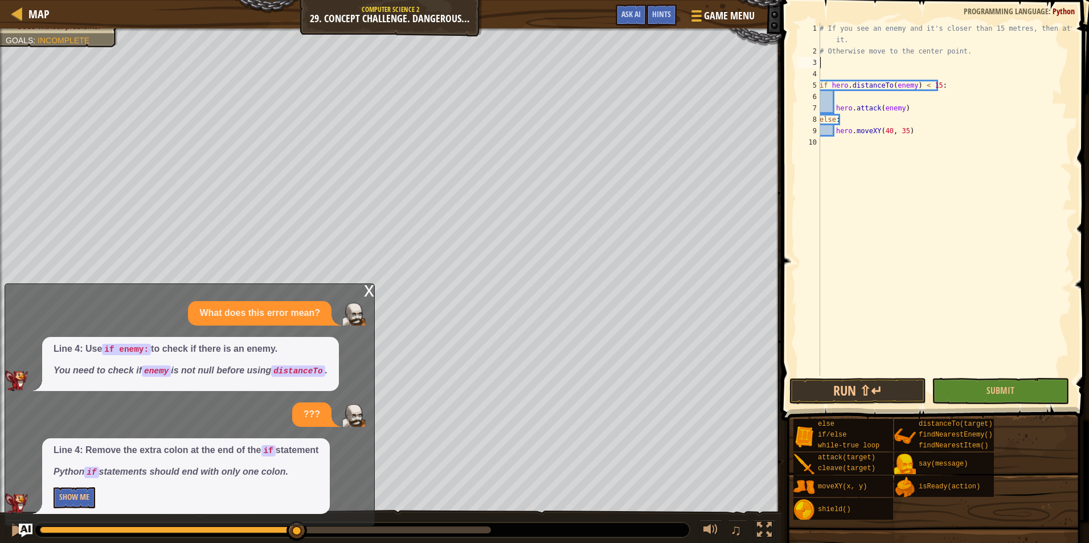
click at [873, 103] on div "# If you see an enemy and it's closer than 15 metres, then attack it. # Otherwi…" at bounding box center [944, 216] width 255 height 387
type textarea "hero.attack(enemy)"
click at [861, 99] on div "# If you see an enemy and it's closer than 15 metres, then attack it. # Otherwi…" at bounding box center [944, 216] width 255 height 387
paste textarea "enemy = hero.findNearestEnemy()"
click at [899, 380] on button "Run ⇧↵" at bounding box center [857, 391] width 137 height 26
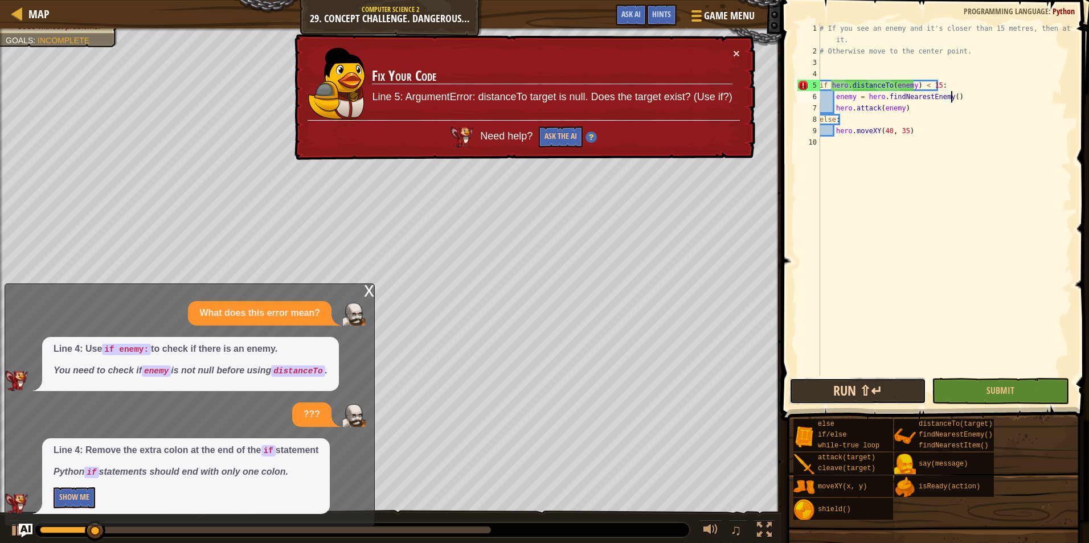
click at [890, 390] on button "Run ⇧↵" at bounding box center [857, 391] width 137 height 26
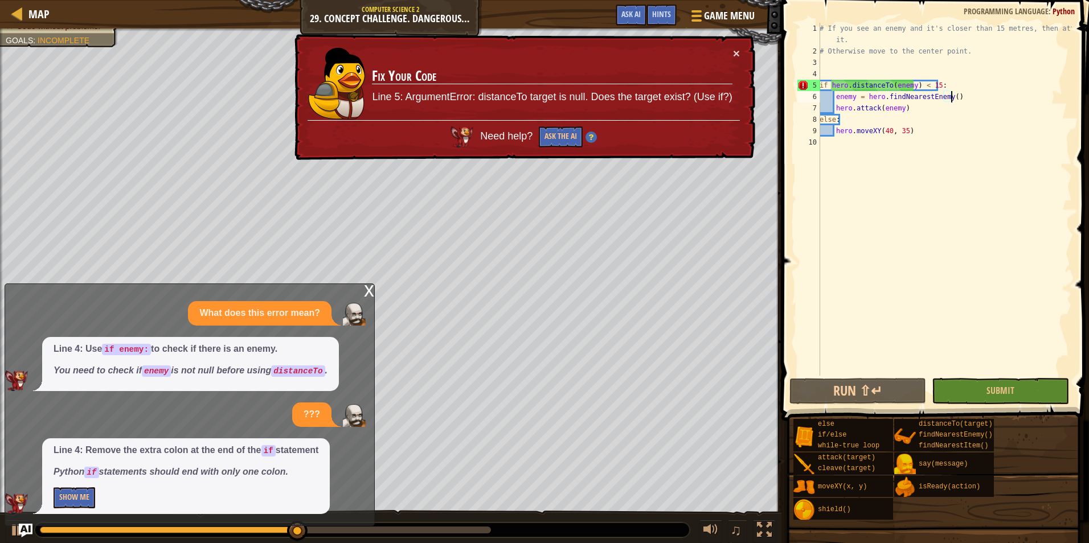
click at [829, 90] on div "# If you see an enemy and it's closer than 15 metres, then attack it. # Otherwi…" at bounding box center [944, 216] width 255 height 387
type textarea "if hero.distanceTo(enemy) < 15:"
click at [79, 493] on button "Show Me" at bounding box center [75, 498] width 42 height 21
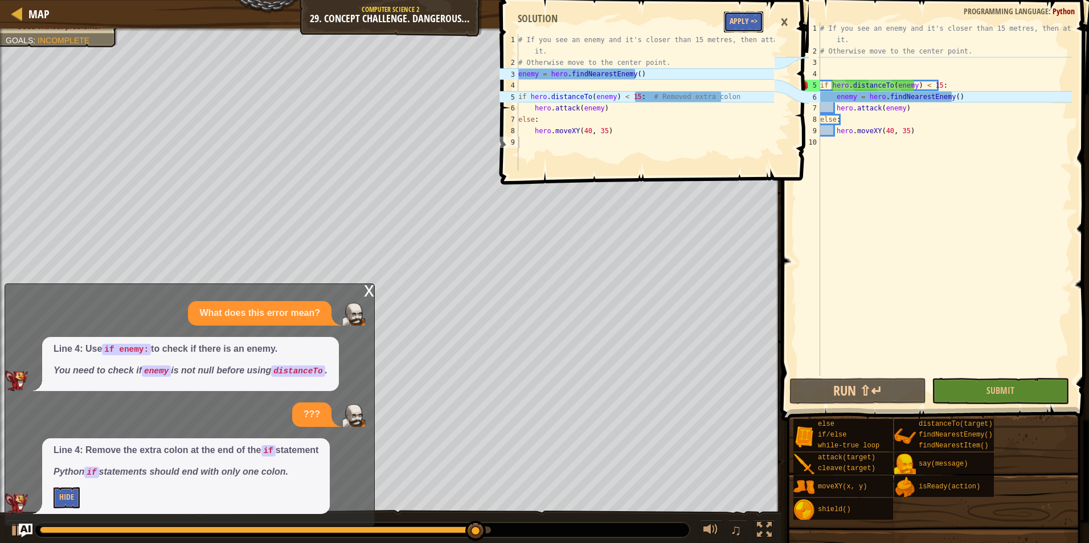
click at [753, 20] on button "Apply =>" at bounding box center [743, 21] width 39 height 21
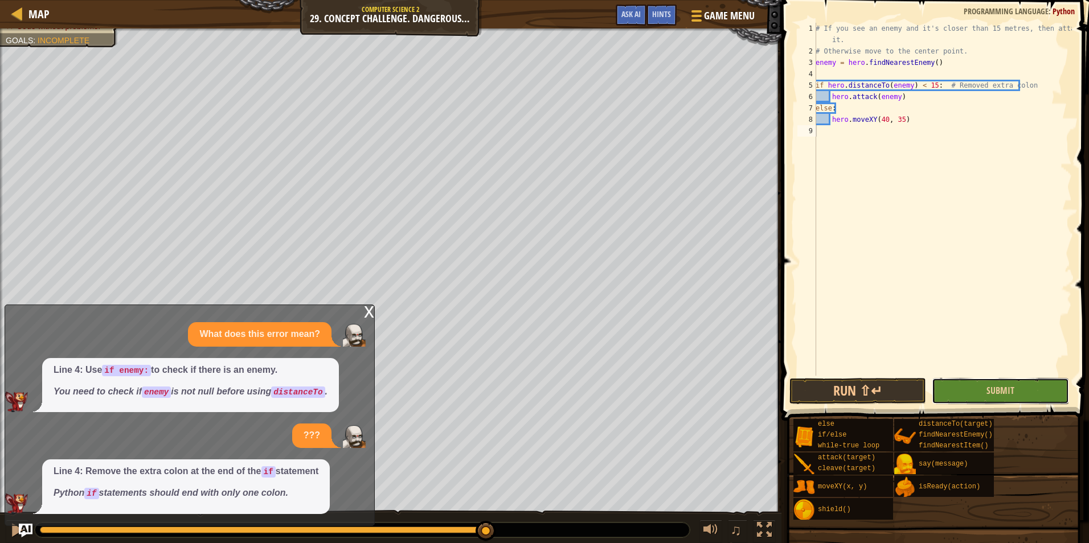
click at [971, 391] on button "Submit" at bounding box center [1000, 391] width 137 height 26
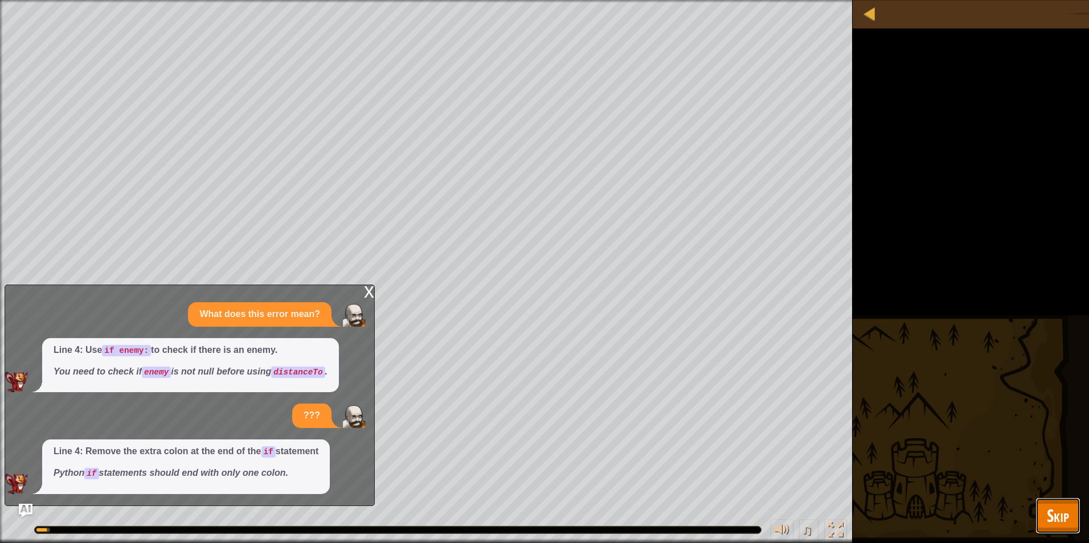
click at [1063, 501] on button "Skip" at bounding box center [1058, 516] width 45 height 36
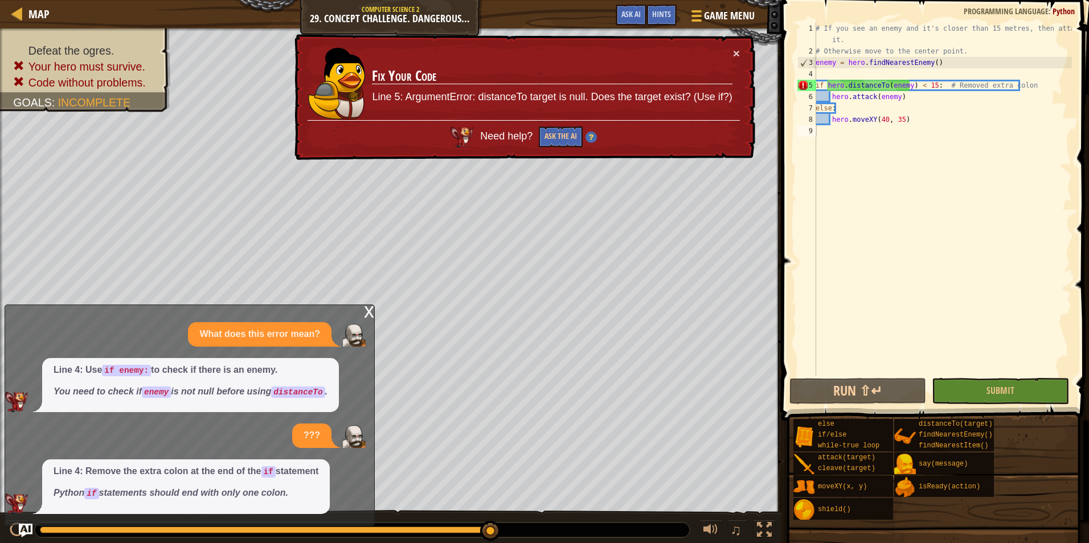
drag, startPoint x: 551, startPoint y: 92, endPoint x: 691, endPoint y: 107, distance: 141.0
click at [691, 107] on td "Fix Your Code Line 5: ArgumentError: distanceTo target is null. Does the target…" at bounding box center [551, 83] width 361 height 73
drag, startPoint x: 815, startPoint y: 64, endPoint x: 954, endPoint y: 69, distance: 138.5
click at [954, 69] on div "1 2 3 4 5 6 7 8 9 # If you see an enemy and it's closer than 15 metres, then at…" at bounding box center [933, 199] width 277 height 353
type textarea "enemy = hero.findNearestEnemy()"
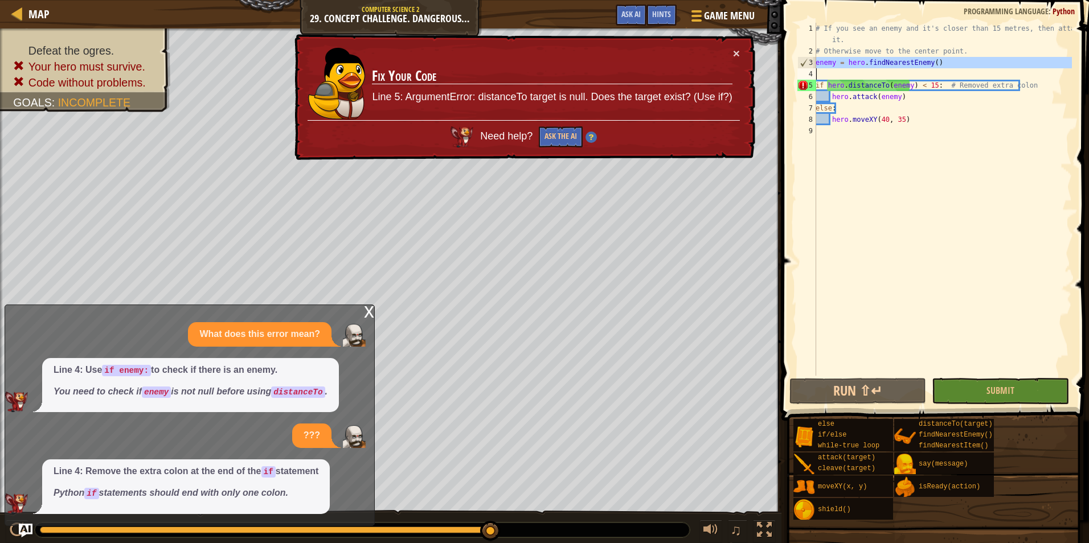
click at [954, 69] on div "# If you see an enemy and it's closer than 15 metres, then attack it. # Otherwi…" at bounding box center [942, 199] width 259 height 353
click at [948, 87] on div "# If you see an enemy and it's closer than 15 metres, then attack it. # Otherwi…" at bounding box center [942, 216] width 259 height 387
click at [935, 104] on div "# If you see an enemy and it's closer than 15 metres, then attack it. # Otherwi…" at bounding box center [942, 216] width 259 height 387
click at [831, 85] on div "# If you see an enemy and it's closer than 15 metres, then attack it. # Otherwi…" at bounding box center [942, 216] width 259 height 387
type textarea "if hero.distanceTo(enemy) < 15: # Removed extra colon"
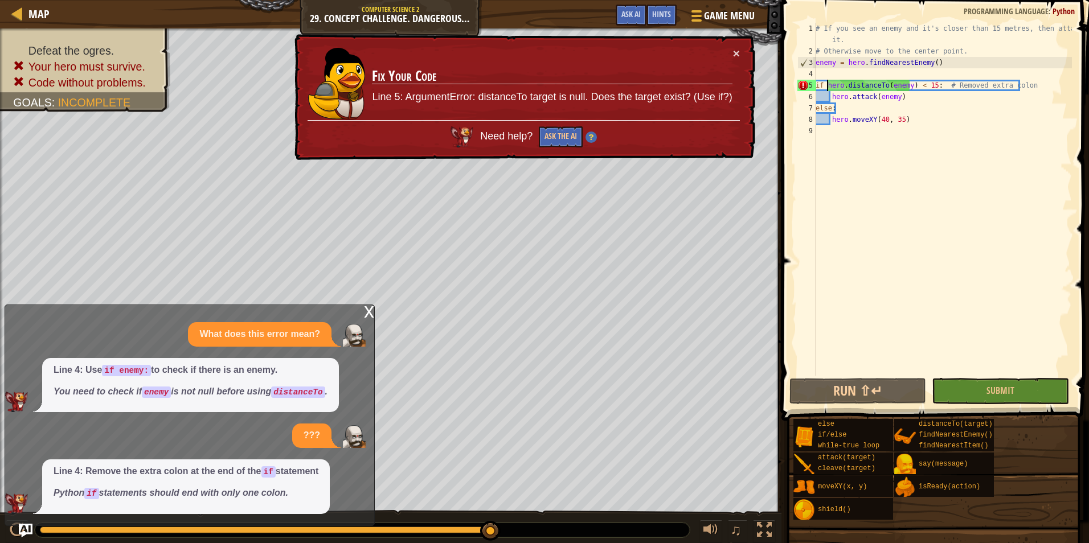
click at [828, 84] on div "# If you see an enemy and it's closer than 15 metres, then attack it. # Otherwi…" at bounding box center [942, 216] width 259 height 387
click at [817, 75] on div "# If you see an enemy and it's closer than 15 metres, then attack it. # Otherwi…" at bounding box center [942, 216] width 259 height 387
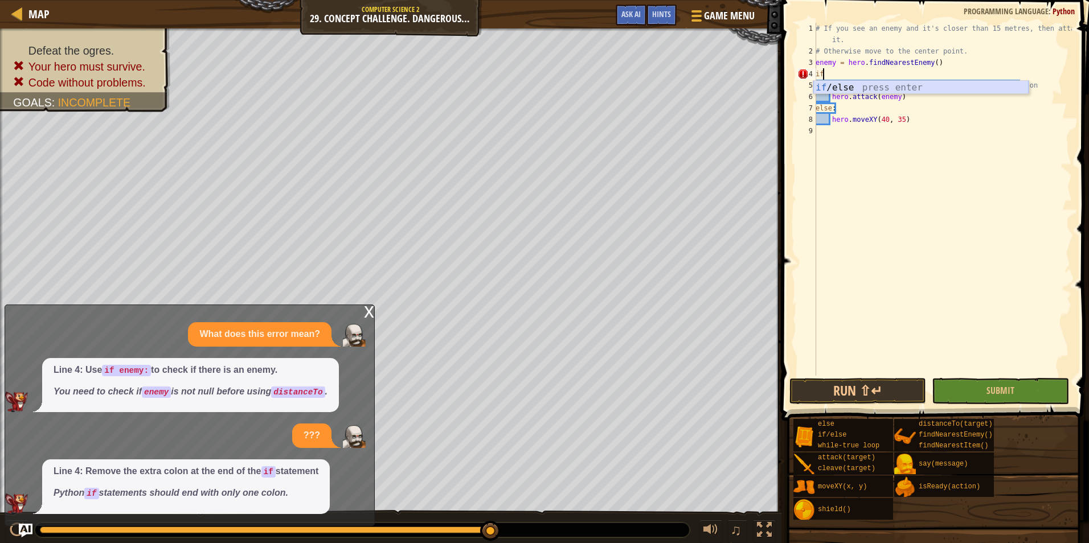
click at [863, 86] on div "if /else press enter" at bounding box center [920, 101] width 215 height 41
type textarea "if enemy:"
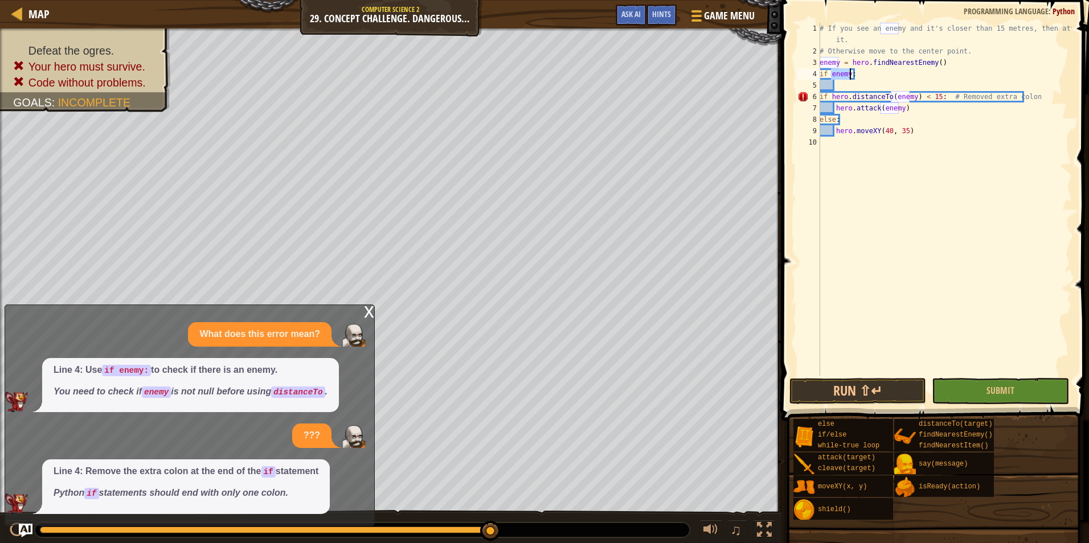
click at [863, 83] on div "# If you see an enemy and it's closer than 15 metres, then attack it. # Otherwi…" at bounding box center [944, 216] width 255 height 387
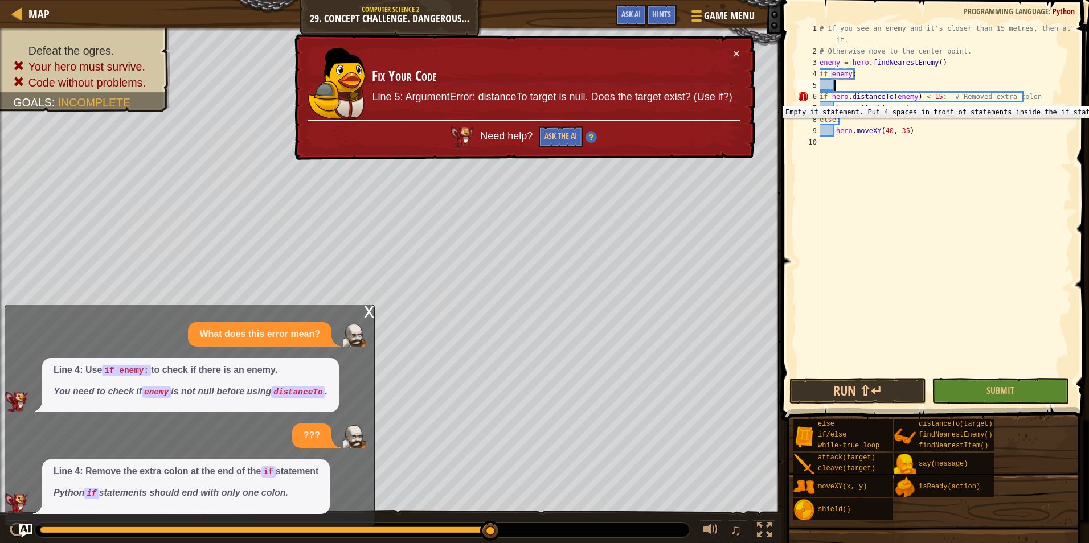
click at [820, 97] on div "6" at bounding box center [808, 96] width 23 height 11
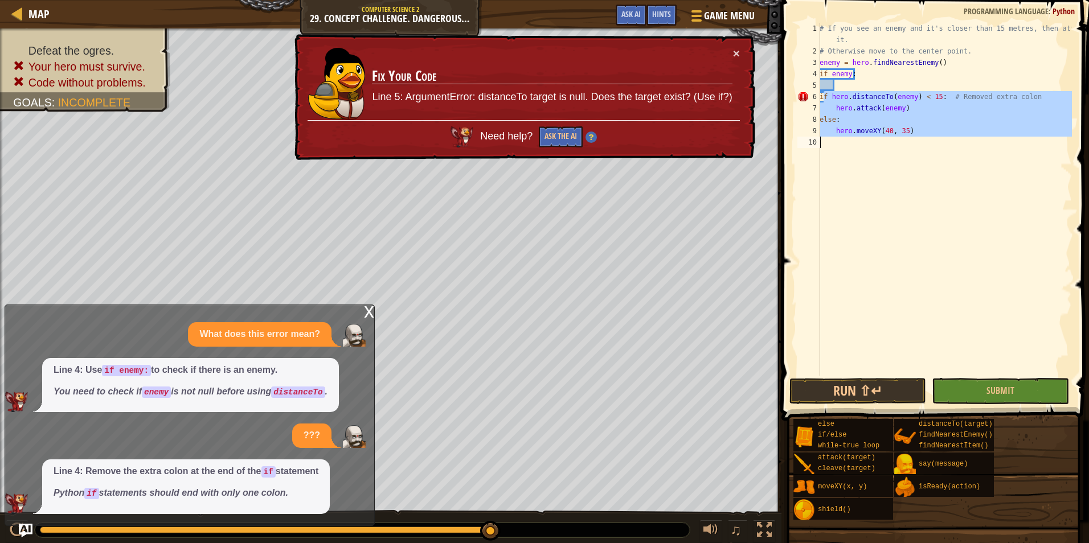
drag, startPoint x: 823, startPoint y: 96, endPoint x: 863, endPoint y: 121, distance: 47.3
click at [876, 140] on div "# If you see an enemy and it's closer than 15 metres, then attack it. # Otherwi…" at bounding box center [944, 216] width 255 height 387
click at [827, 96] on div "# If you see an enemy and it's closer than 15 metres, then attack it. # Otherwi…" at bounding box center [944, 199] width 255 height 353
drag, startPoint x: 821, startPoint y: 95, endPoint x: 914, endPoint y: 137, distance: 102.7
click at [914, 137] on div "# If you see an enemy and it's closer than 15 metres, then attack it. # Otherwi…" at bounding box center [944, 216] width 255 height 387
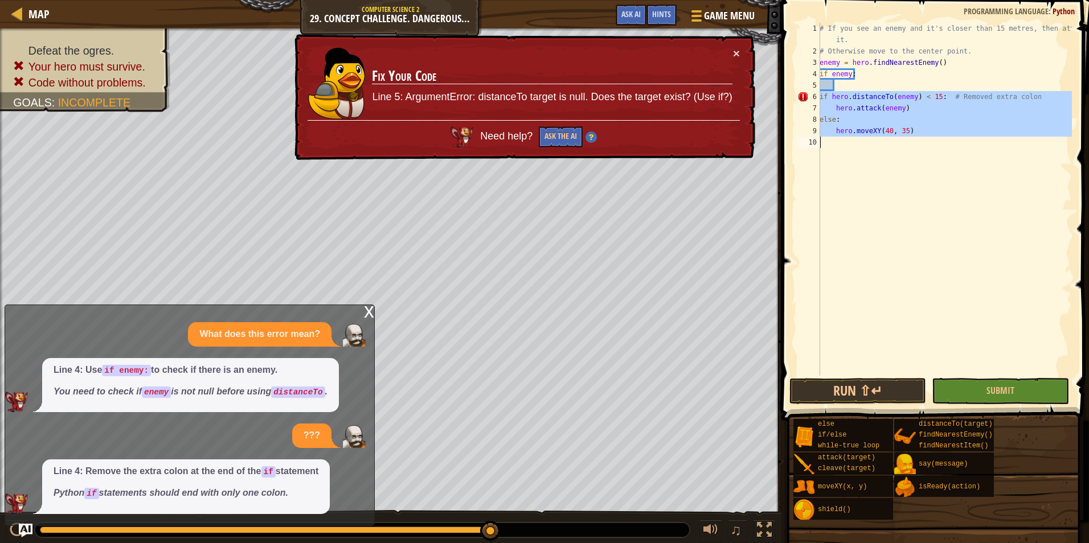
type textarea "hero.moveXY(40, 35)"
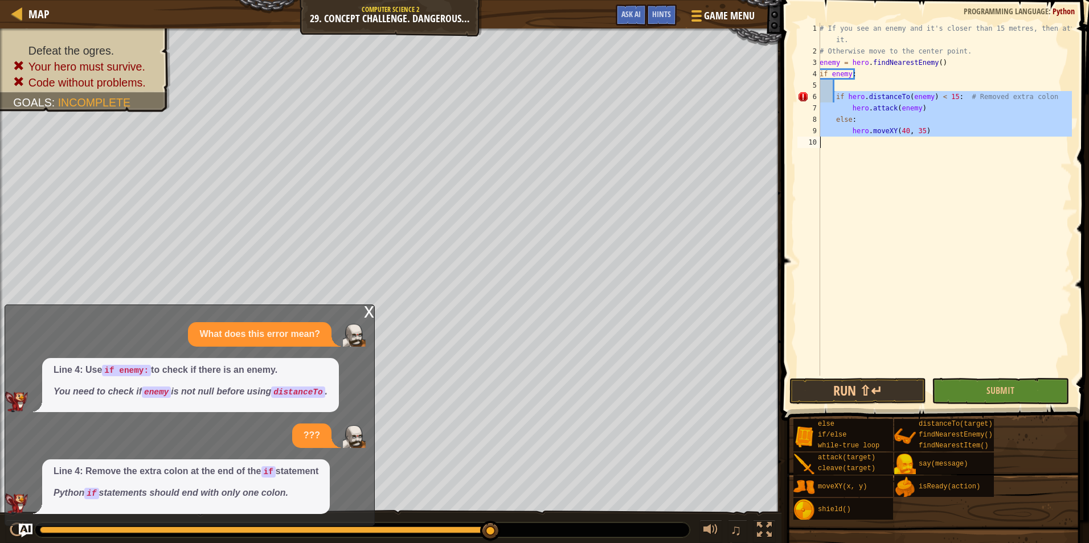
click at [890, 145] on div "# If you see an enemy and it's closer than 15 metres, then attack it. # Otherwi…" at bounding box center [944, 199] width 255 height 353
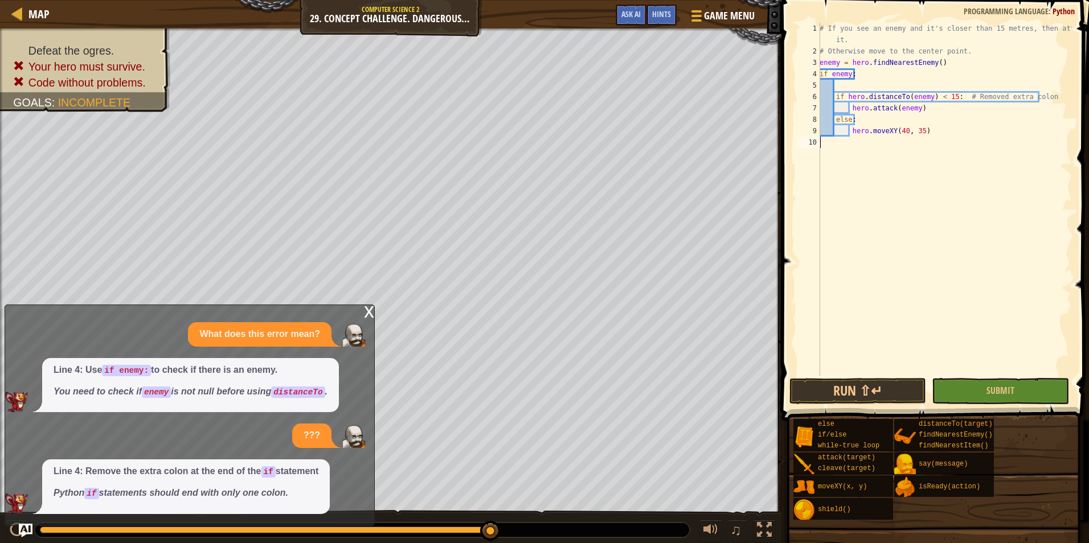
click at [842, 80] on div "# If you see an enemy and it's closer than 15 metres, then attack it. # Otherwi…" at bounding box center [944, 216] width 255 height 387
click at [833, 76] on div "# If you see an enemy and it's closer than 15 metres, then attack it. # Otherwi…" at bounding box center [944, 216] width 255 height 387
type textarea "if enemy:"
click at [840, 85] on div "# If you see an enemy and it's closer than 15 metres, then attack it. # Otherwi…" at bounding box center [944, 216] width 255 height 387
drag, startPoint x: 950, startPoint y: 63, endPoint x: 819, endPoint y: 62, distance: 131.0
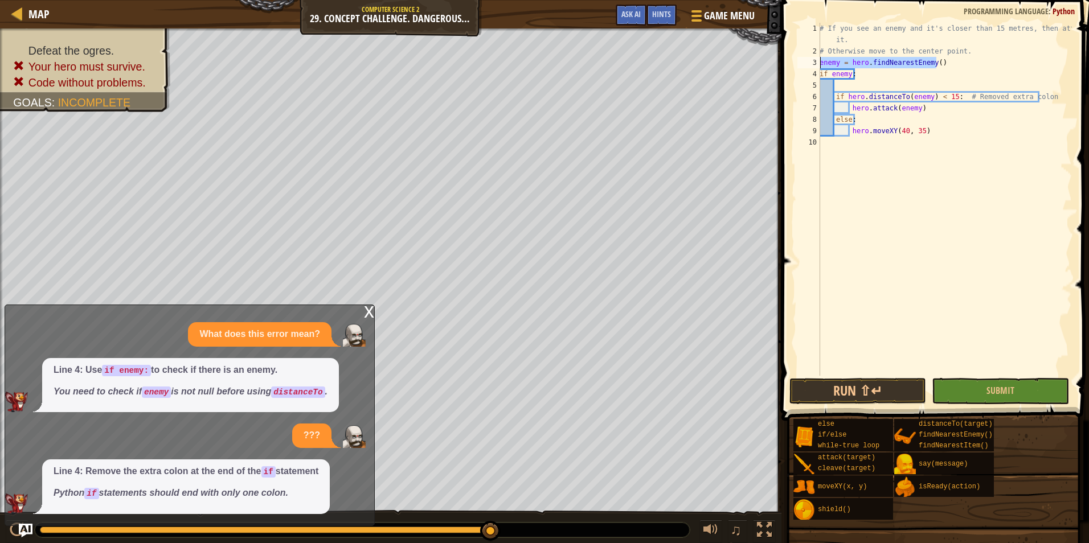
click at [819, 62] on div "1 2 3 4 5 6 7 8 9 10 # If you see an enemy and it's closer than 15 metres, then…" at bounding box center [933, 199] width 277 height 353
type textarea "enemy = hero.findNearestEnemy()"
click at [842, 81] on div "# If you see an enemy and it's closer than 15 metres, then attack it. # Otherwi…" at bounding box center [944, 216] width 255 height 387
paste textarea "enemy = hero.findNearestEnemy()"
click at [1026, 390] on button "Submit" at bounding box center [1000, 391] width 137 height 26
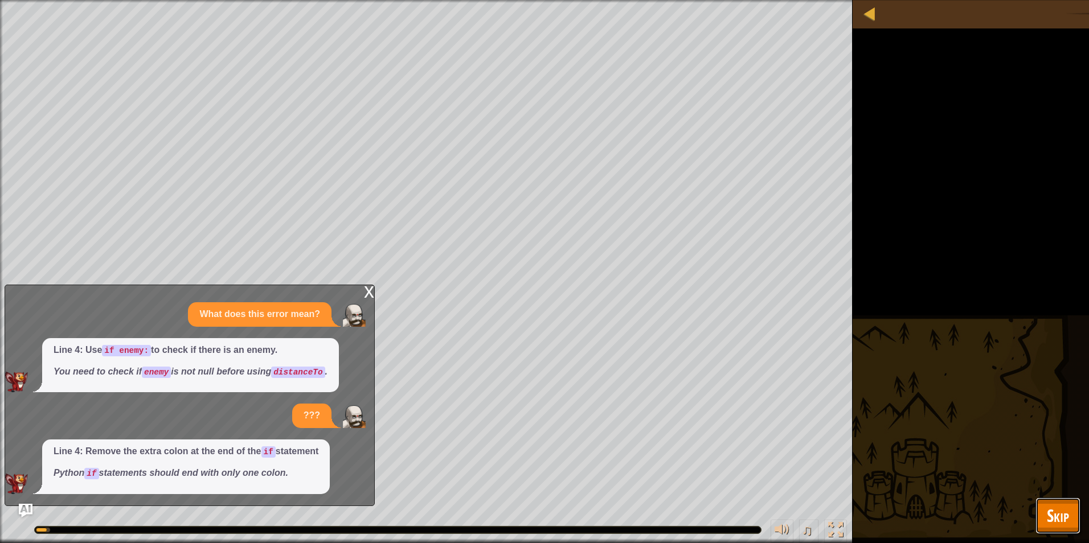
click at [1052, 515] on span "Skip" at bounding box center [1058, 515] width 22 height 23
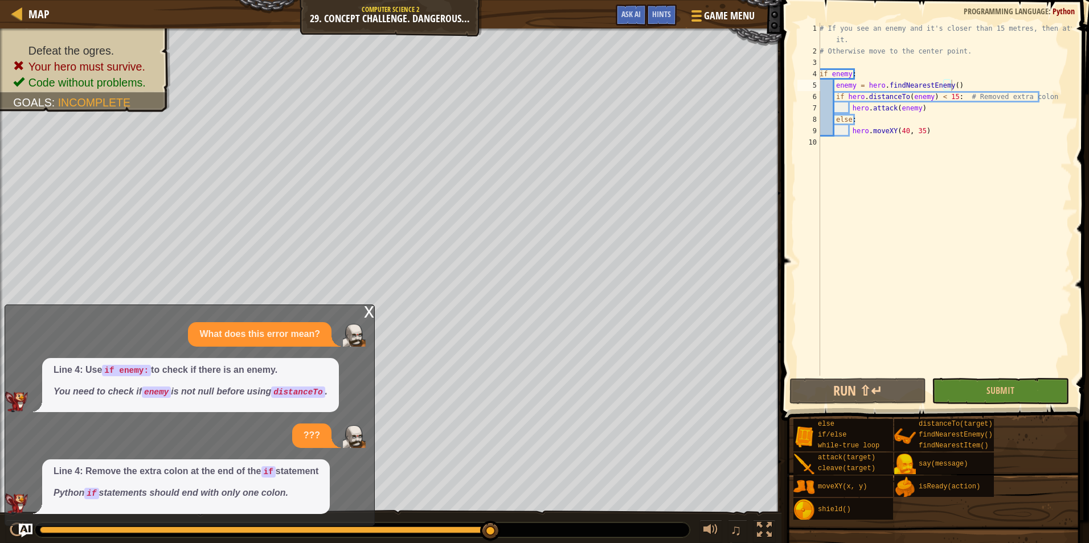
click at [859, 394] on button "Run ⇧↵" at bounding box center [857, 391] width 137 height 26
drag, startPoint x: 967, startPoint y: 83, endPoint x: 823, endPoint y: 79, distance: 143.6
click at [823, 79] on div "# If you see an enemy and it's closer than 15 metres, then attack it. # Otherwi…" at bounding box center [944, 216] width 255 height 387
type textarea "if enemy: enemy = hero.findNearestEnemy()"
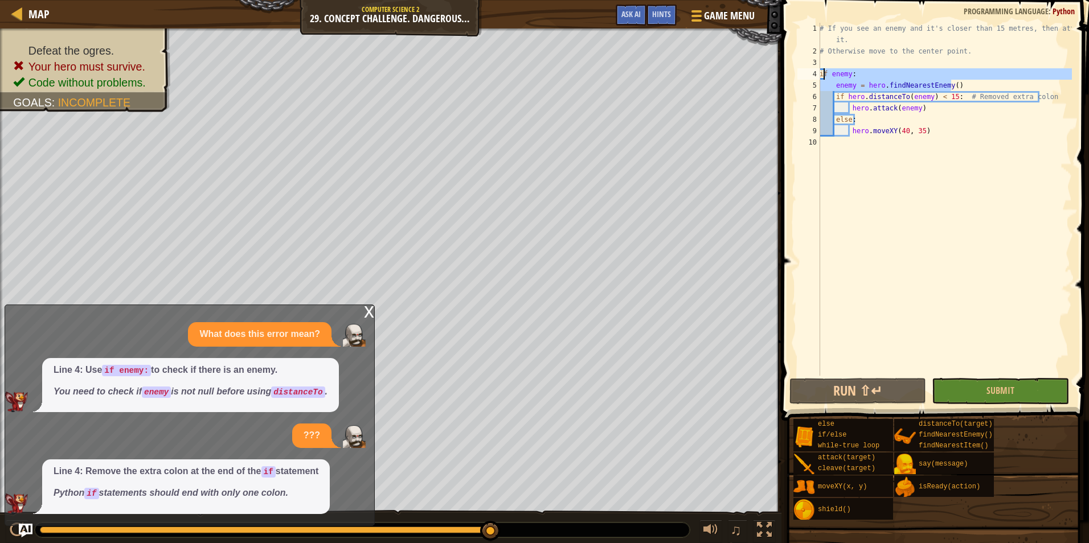
click at [821, 63] on div "# If you see an enemy and it's closer than 15 metres, then attack it. # Otherwi…" at bounding box center [944, 216] width 255 height 387
drag, startPoint x: 953, startPoint y: 89, endPoint x: 819, endPoint y: 73, distance: 134.8
click at [819, 73] on div "1 2 3 4 5 6 7 8 9 10 # If you see an enemy and it's closer than 15 metres, then…" at bounding box center [933, 199] width 277 height 353
click at [853, 56] on div "# If you see an enemy and it's closer than 15 metres, then attack it. # Otherwi…" at bounding box center [944, 216] width 255 height 387
type textarea "# Otherwise move to the center point."
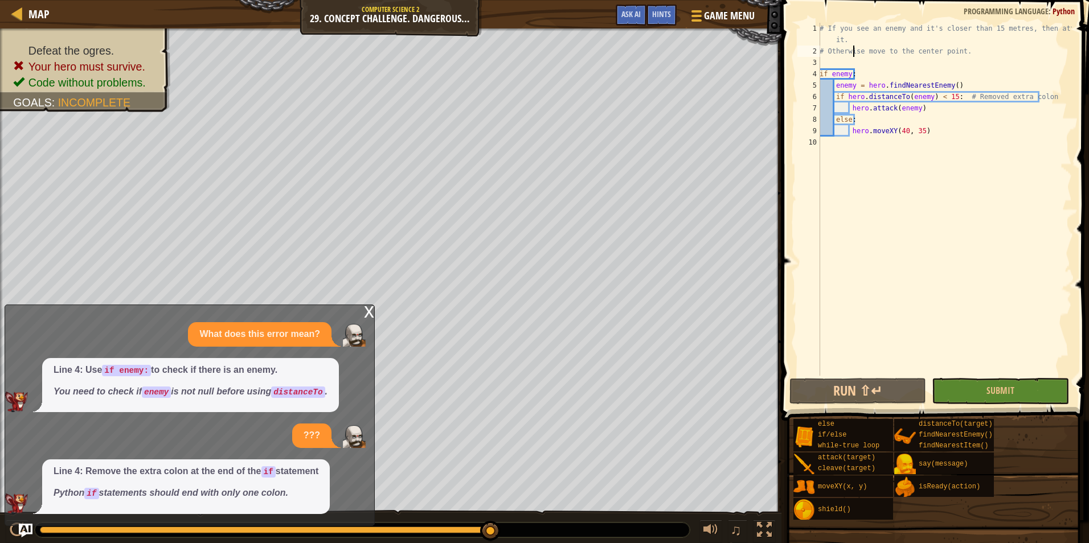
click at [842, 63] on div "# If you see an enemy and it's closer than 15 metres, then attack it. # Otherwi…" at bounding box center [944, 216] width 255 height 387
type textarea "wh"
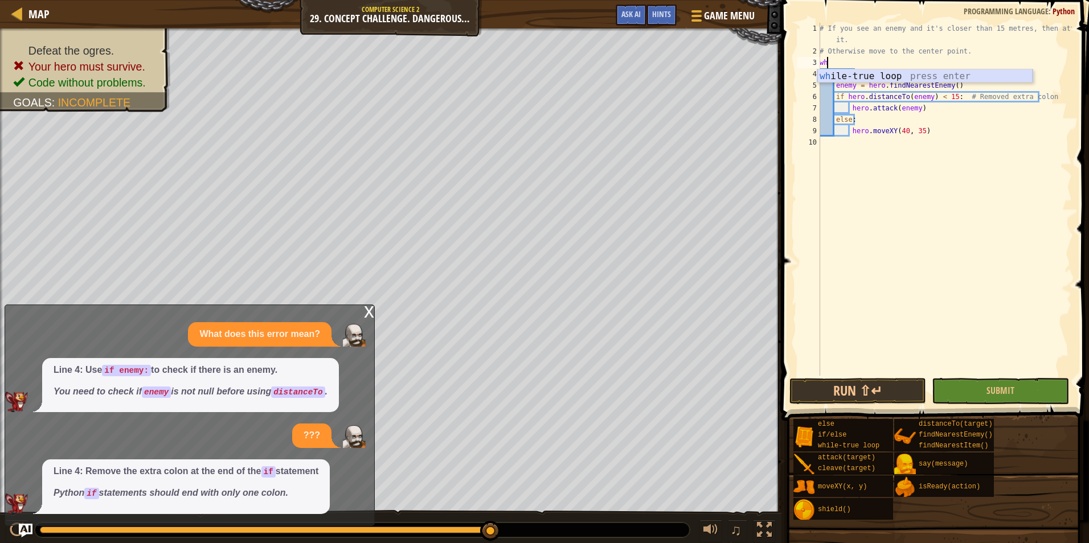
click at [880, 76] on div "wh ile-true loop press enter" at bounding box center [924, 89] width 215 height 41
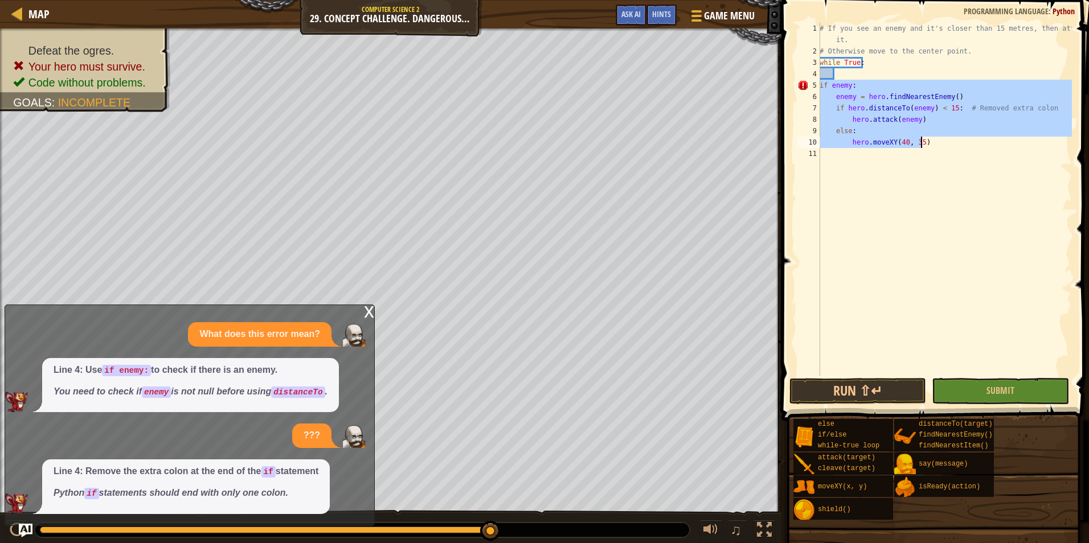
drag, startPoint x: 820, startPoint y: 85, endPoint x: 925, endPoint y: 147, distance: 121.5
click at [925, 147] on div "# If you see an enemy and it's closer than 15 metres, then attack it. # Otherwi…" at bounding box center [944, 216] width 255 height 387
click at [902, 142] on div "# If you see an enemy and it's closer than 15 metres, then attack it. # Otherwi…" at bounding box center [944, 199] width 255 height 353
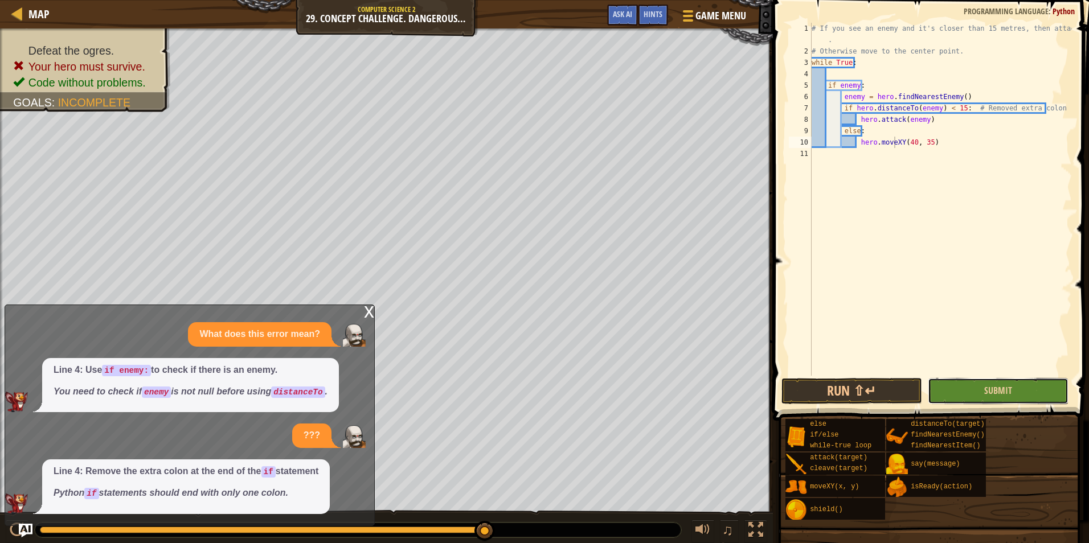
click at [995, 400] on button "Submit" at bounding box center [998, 391] width 141 height 26
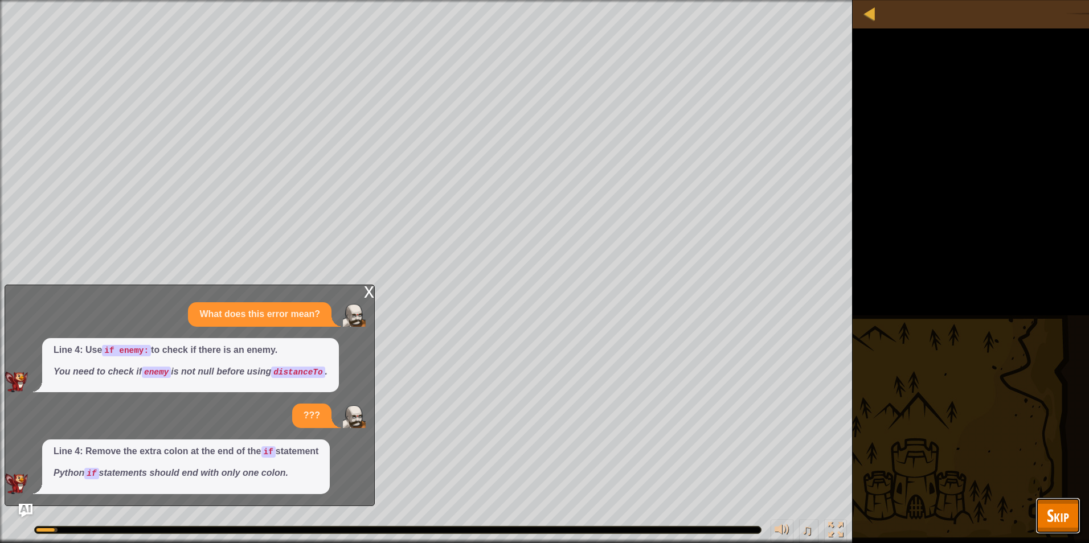
click at [1069, 501] on button "Skip" at bounding box center [1058, 516] width 45 height 36
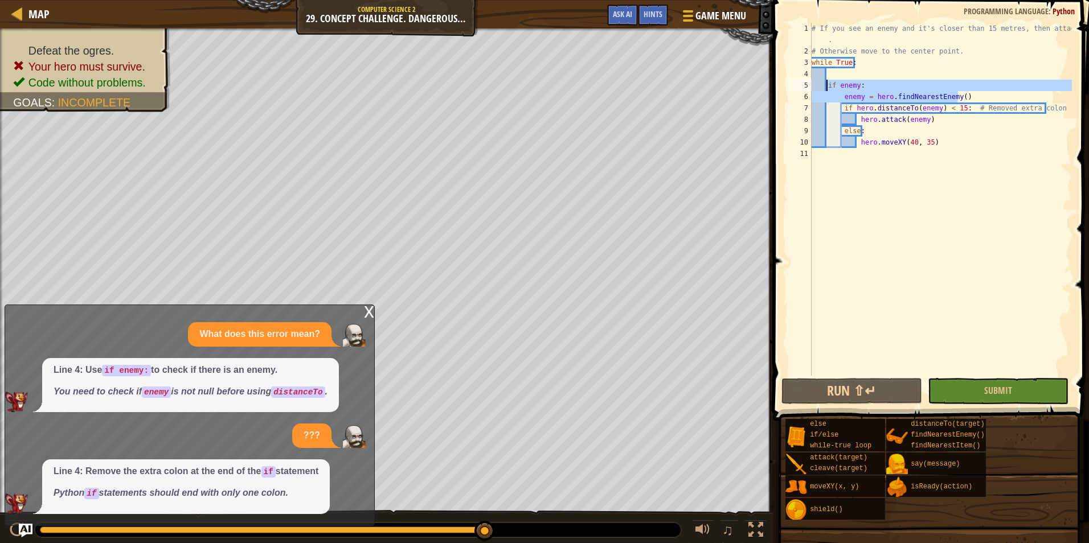
drag, startPoint x: 966, startPoint y: 97, endPoint x: 825, endPoint y: 84, distance: 141.4
click at [825, 84] on div "# If you see an enemy and it's closer than 15 metres, then attack it . # Otherw…" at bounding box center [940, 216] width 263 height 387
type textarea "if enemy: enemy = hero.findNearestEnemy()"
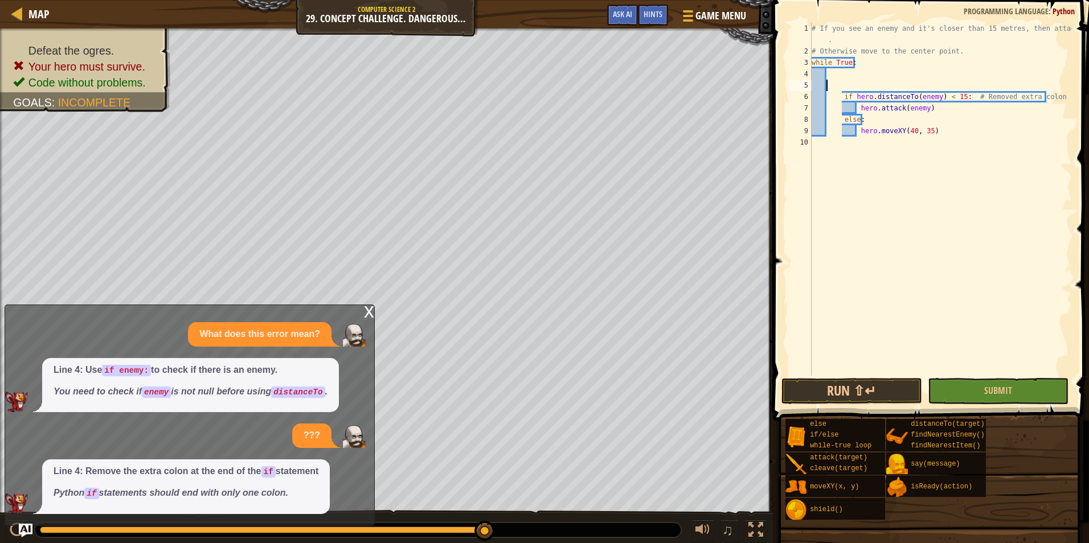
click at [842, 96] on div "# If you see an enemy and it's closer than 15 metres, then attack it . # Otherw…" at bounding box center [940, 216] width 263 height 387
type textarea "if hero.distanceTo(enemy) < 15: # Removed extra colon"
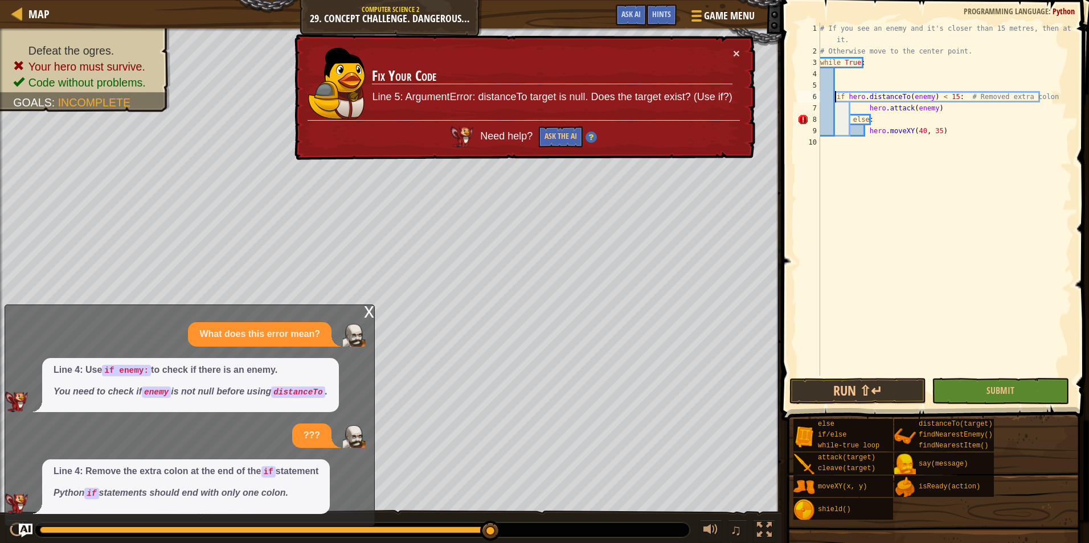
click at [844, 84] on div "# If you see an enemy and it's closer than 15 metres, then attack it. # Otherwi…" at bounding box center [945, 216] width 254 height 387
type textarea "he"
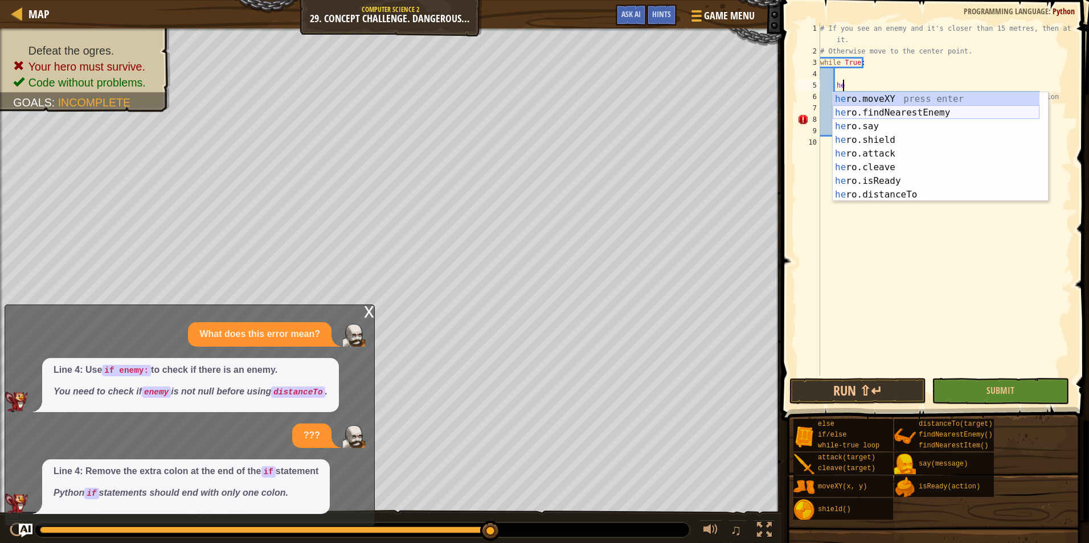
click at [897, 111] on div "he ro.moveXY press enter he ro.findNearestEnemy press enter he ro.say press ent…" at bounding box center [936, 160] width 207 height 137
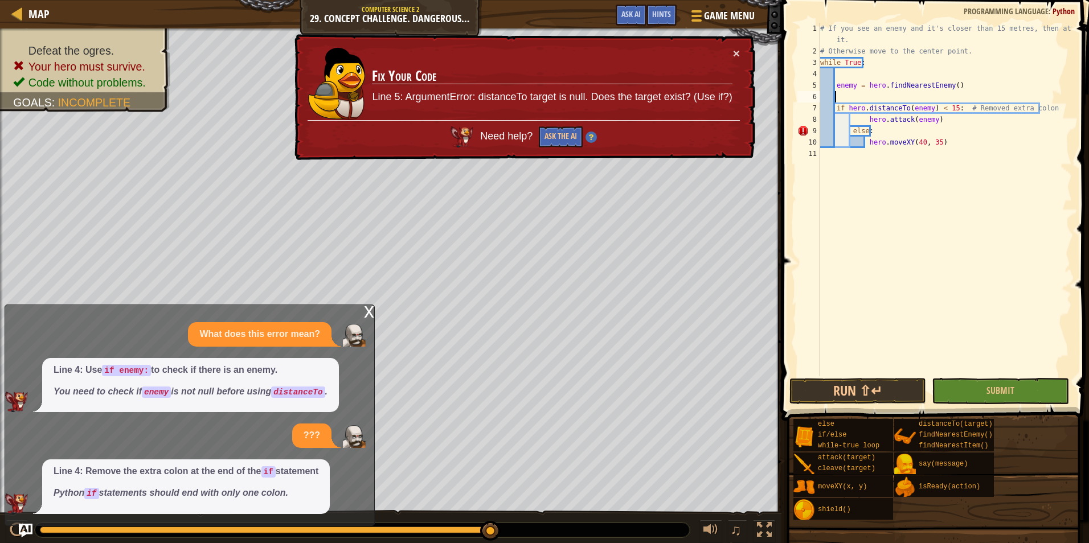
click at [854, 96] on div "# If you see an enemy and it's closer than 15 metres, then attack it. # Otherwi…" at bounding box center [945, 216] width 254 height 387
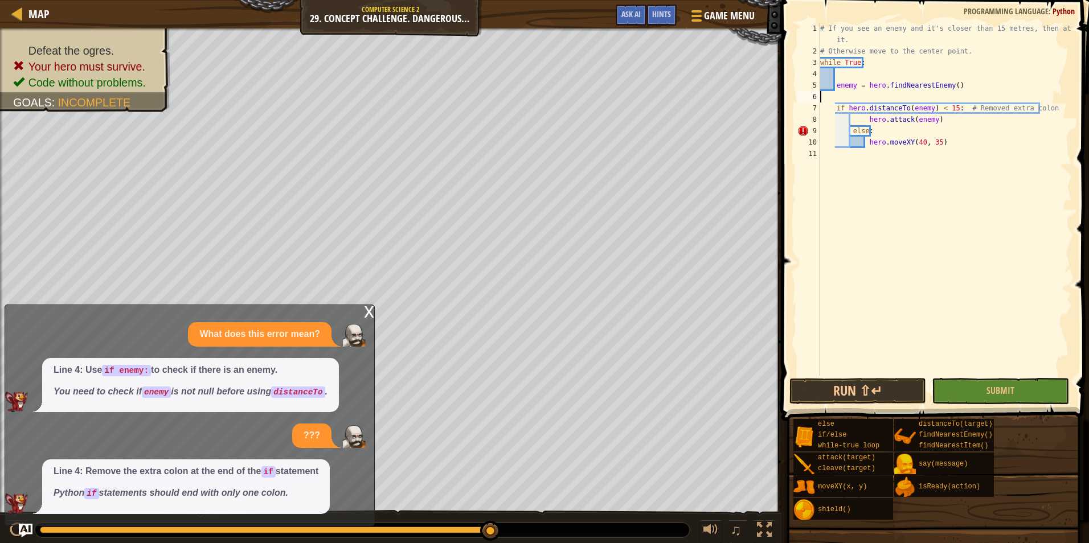
type textarea "enemy = hero.findNearestEnemy()"
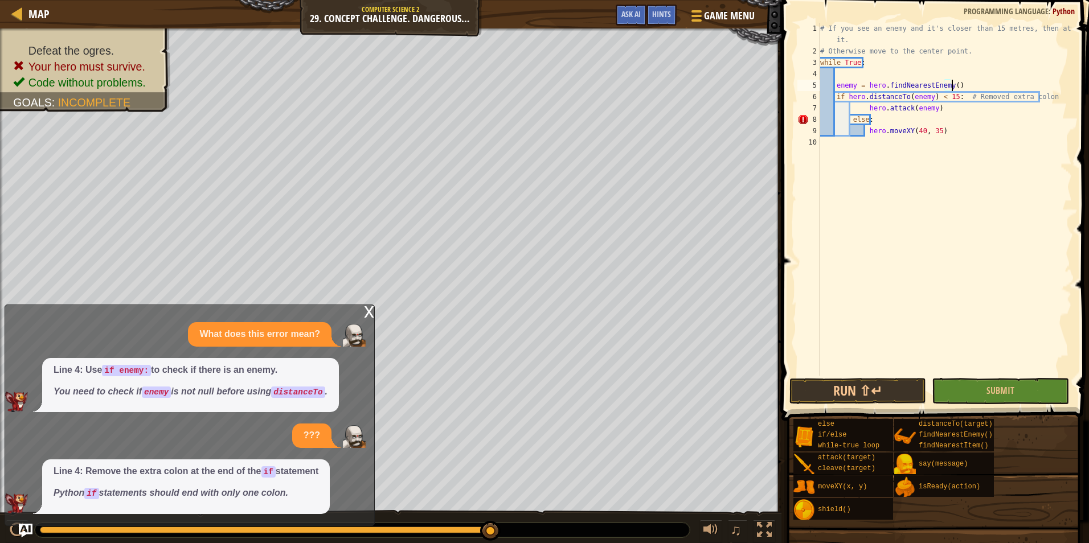
click at [835, 79] on div "# If you see an enemy and it's closer than 15 metres, then attack it. # Otherwi…" at bounding box center [945, 216] width 254 height 387
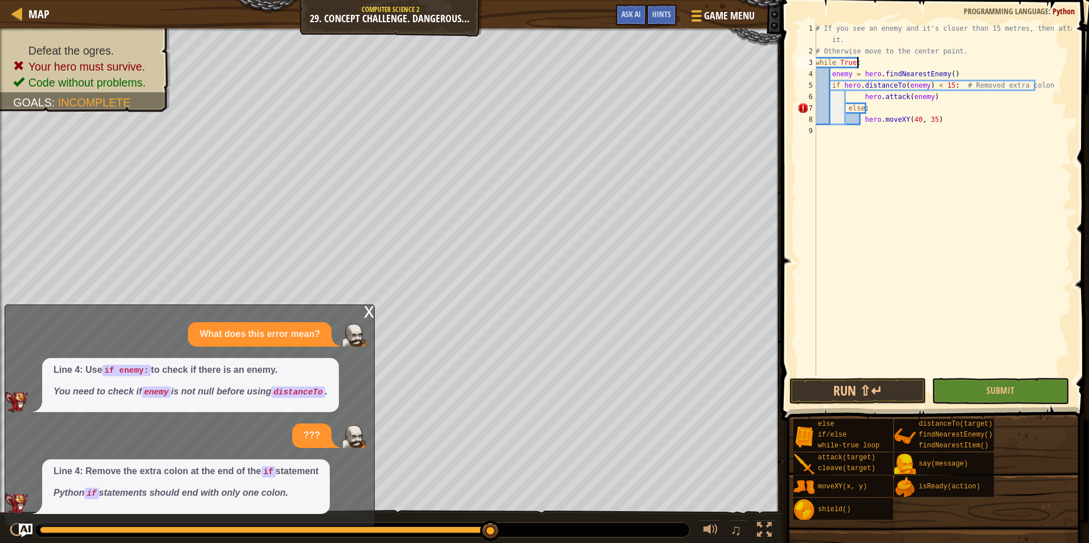
click at [831, 77] on div "# If you see an enemy and it's closer than 15 metres, then attack it. # Otherwi…" at bounding box center [942, 216] width 259 height 387
type textarea "enemy = hero.findNearestEnemy()"
click at [972, 76] on div "# If you see an enemy and it's closer than 15 metres, then attack it. # Otherwi…" at bounding box center [942, 216] width 259 height 387
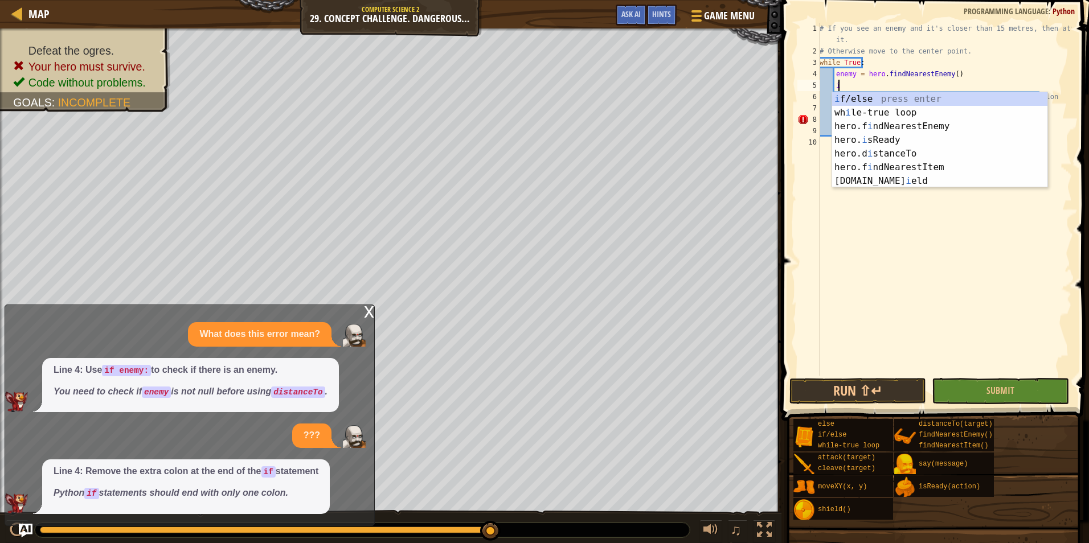
scroll to position [5, 1]
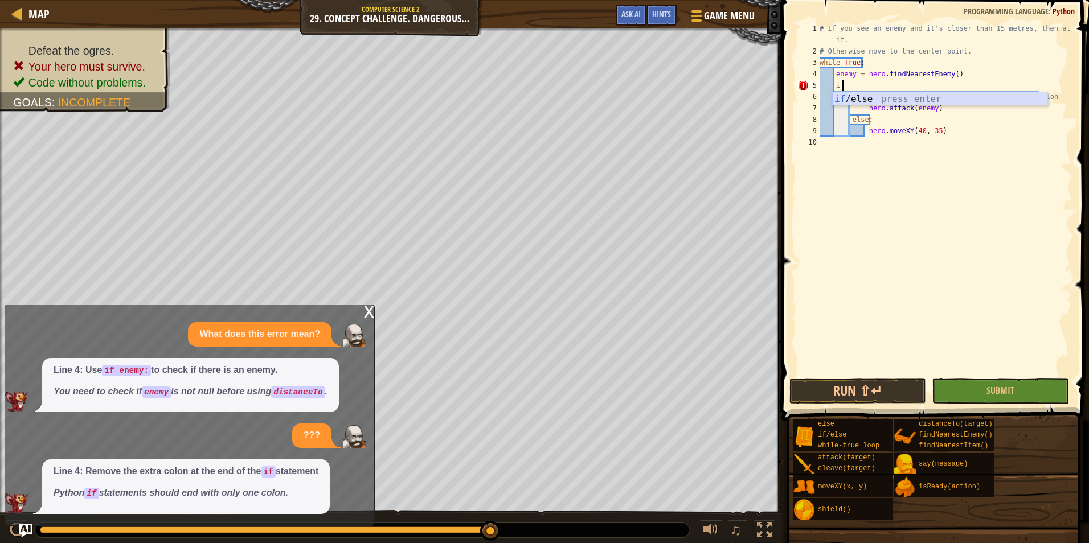
click at [934, 103] on div "if /else press enter" at bounding box center [939, 112] width 215 height 41
type textarea "if enemy:"
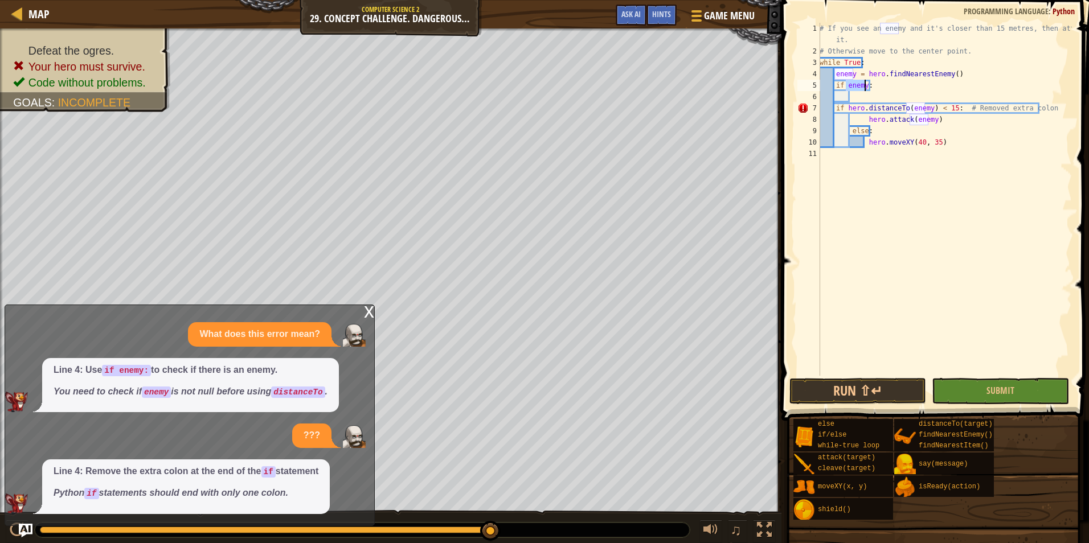
click at [863, 101] on div "# If you see an enemy and it's closer than 15 metres, then attack it. # Otherwi…" at bounding box center [944, 216] width 255 height 387
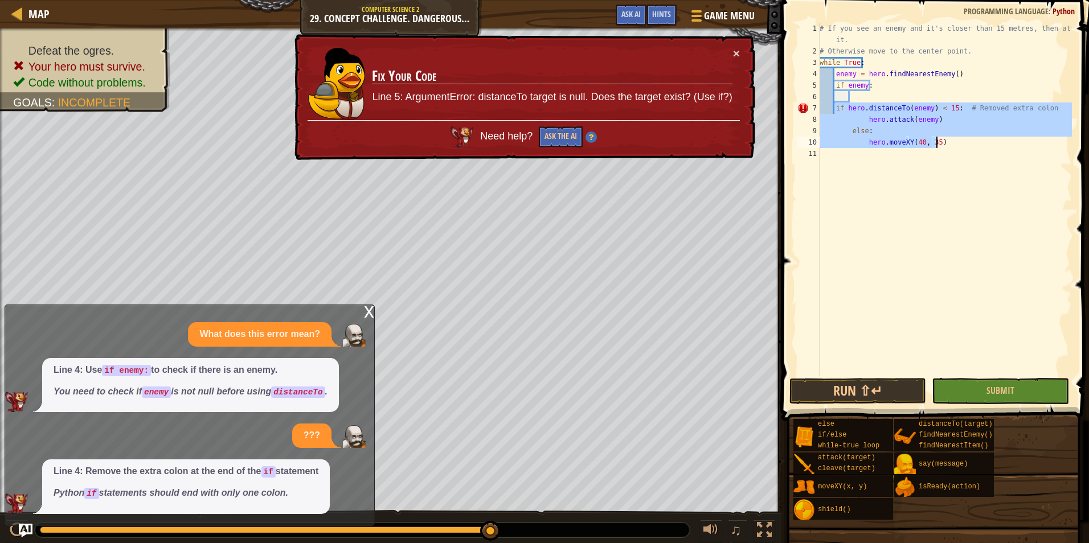
drag, startPoint x: 836, startPoint y: 108, endPoint x: 939, endPoint y: 145, distance: 110.1
click at [939, 145] on div "# If you see an enemy and it's closer than 15 metres, then attack it. # Otherwi…" at bounding box center [944, 216] width 255 height 387
type textarea "else: hero.moveXY(40, 35)"
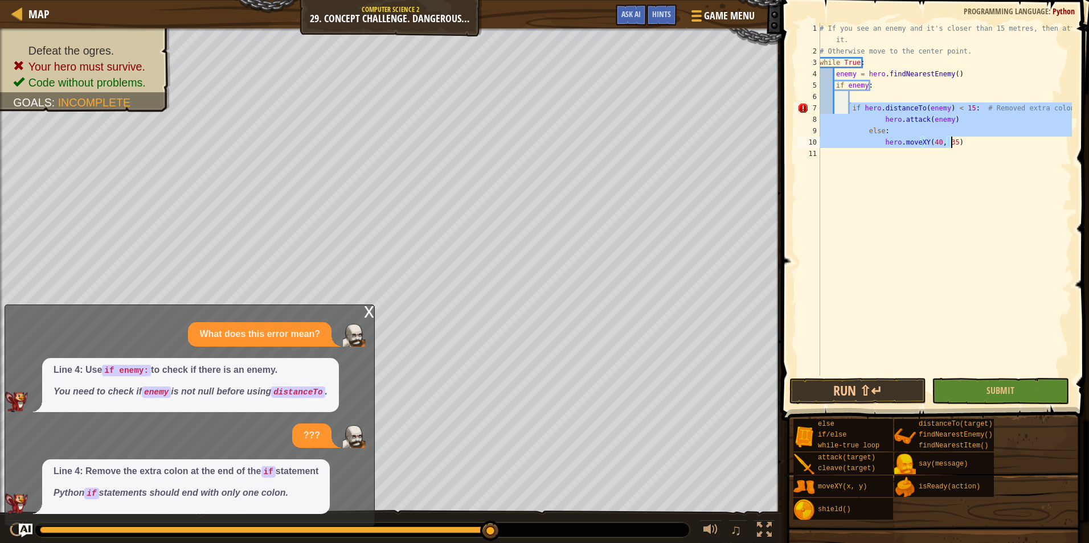
click at [900, 169] on div "# If you see an enemy and it's closer than 15 metres, then attack it. # Otherwi…" at bounding box center [944, 216] width 255 height 387
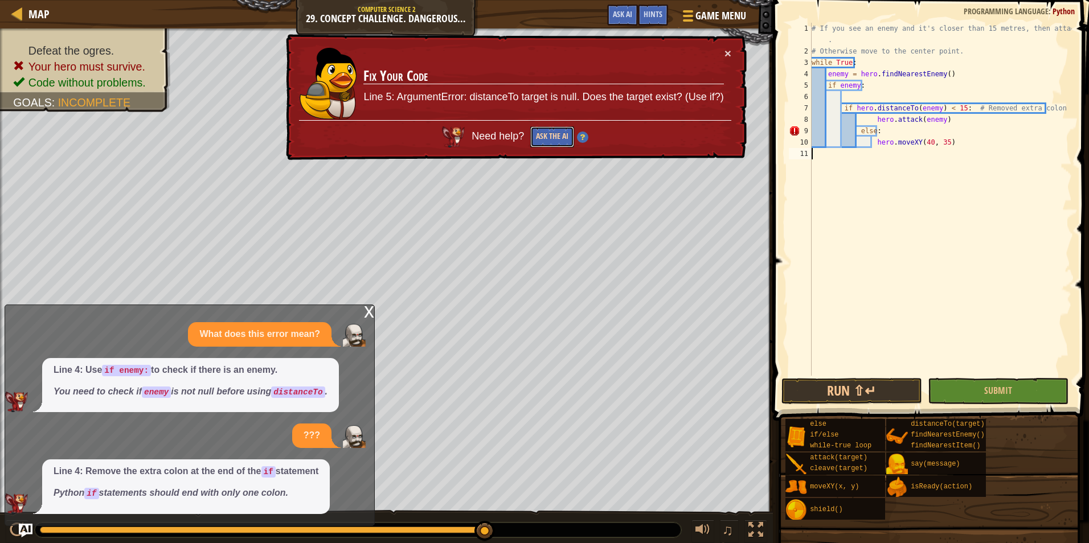
click at [566, 137] on button "Ask the AI" at bounding box center [552, 136] width 44 height 21
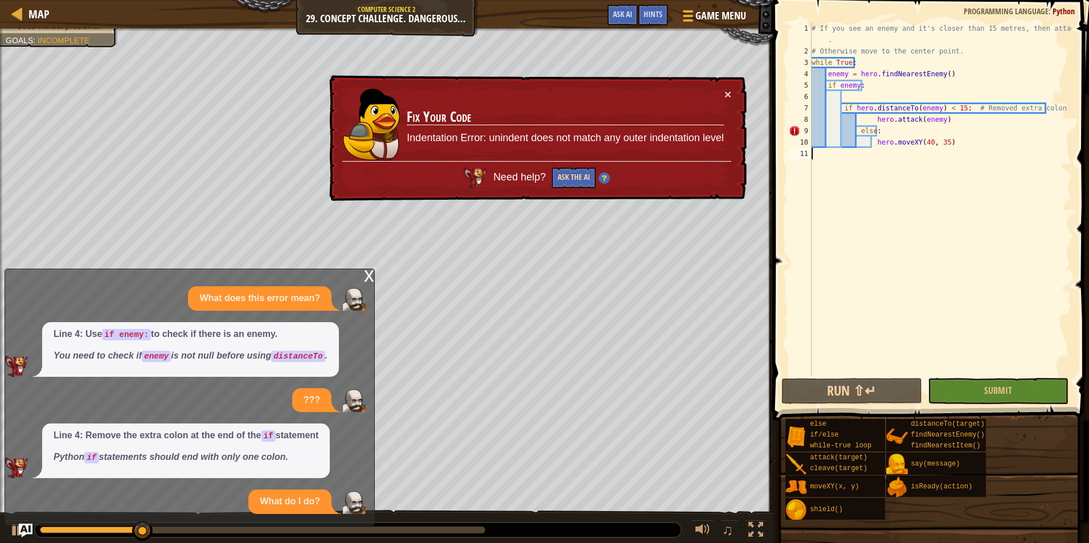
scroll to position [0, 0]
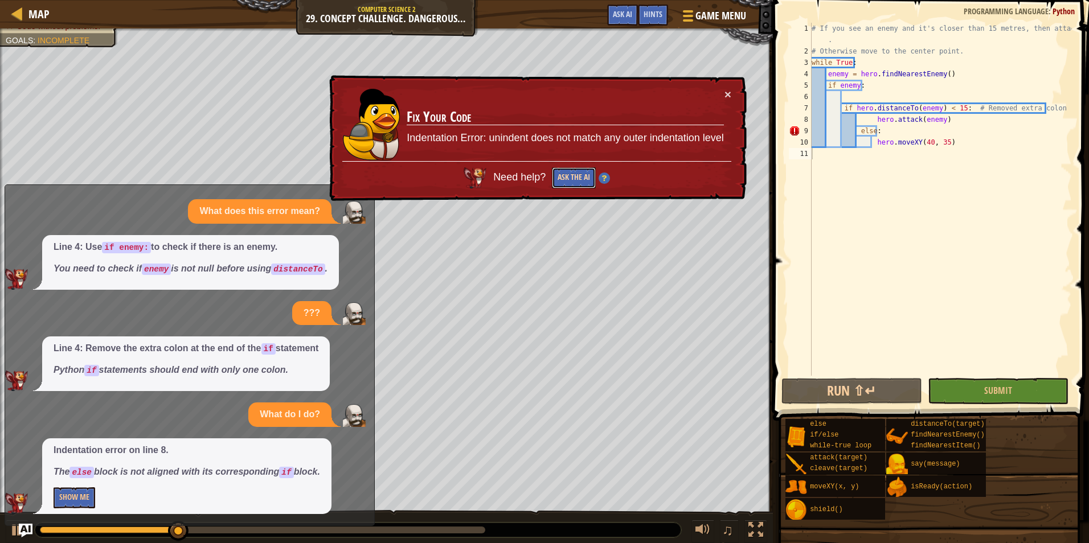
click at [588, 178] on button "Ask the AI" at bounding box center [574, 177] width 44 height 21
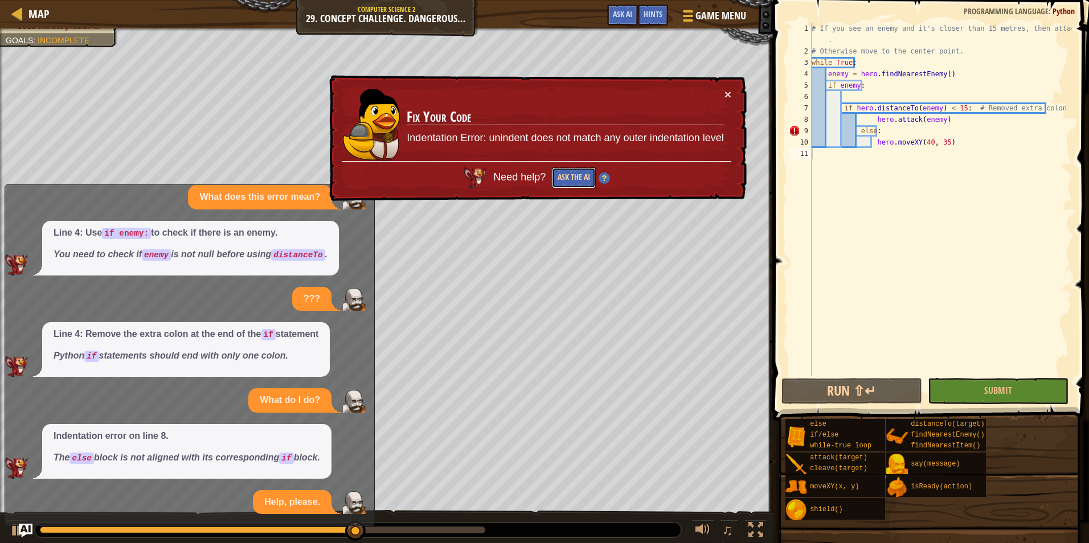
click at [574, 171] on button "Ask the AI" at bounding box center [574, 177] width 44 height 21
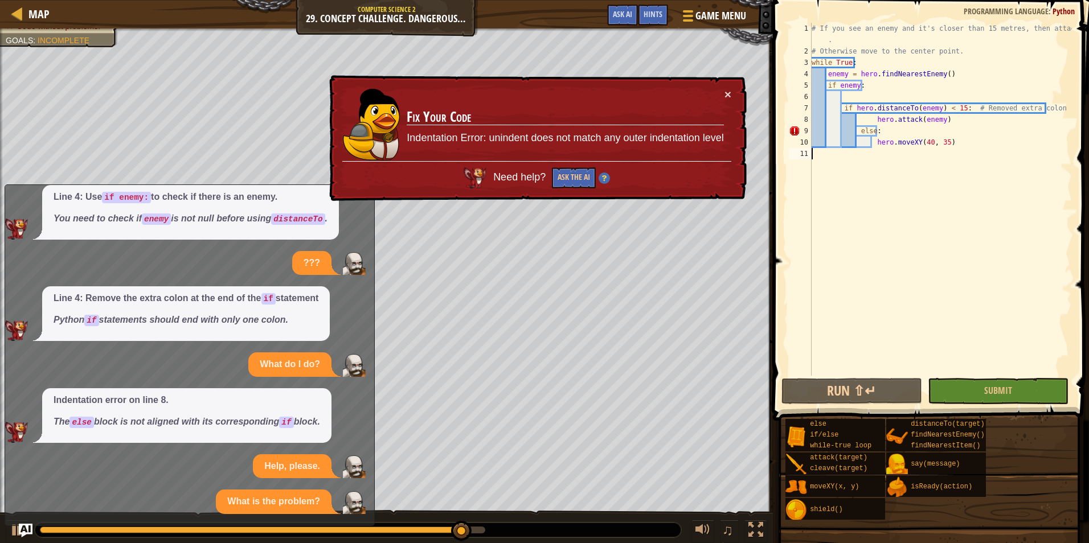
scroll to position [53, 0]
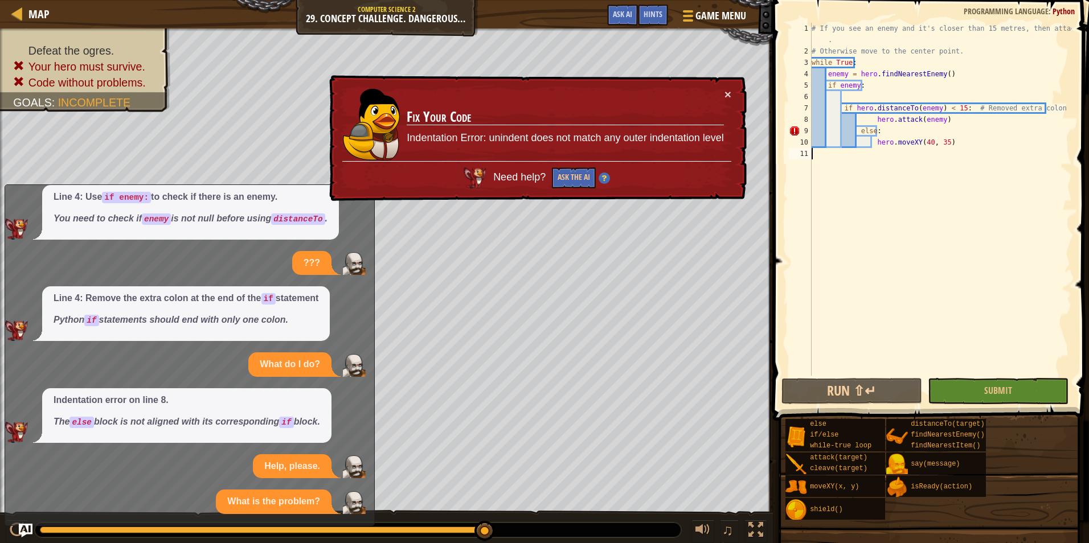
click at [860, 132] on div "# If you see an enemy and it's closer than 15 metres, then attack it . # Otherw…" at bounding box center [940, 216] width 263 height 387
click at [860, 126] on div "# If you see an enemy and it's closer than 15 metres, then attack it . # Otherw…" at bounding box center [940, 216] width 263 height 387
click at [857, 128] on div "# If you see an enemy and it's closer than 15 metres, then attack it . # Otherw…" at bounding box center [940, 216] width 263 height 387
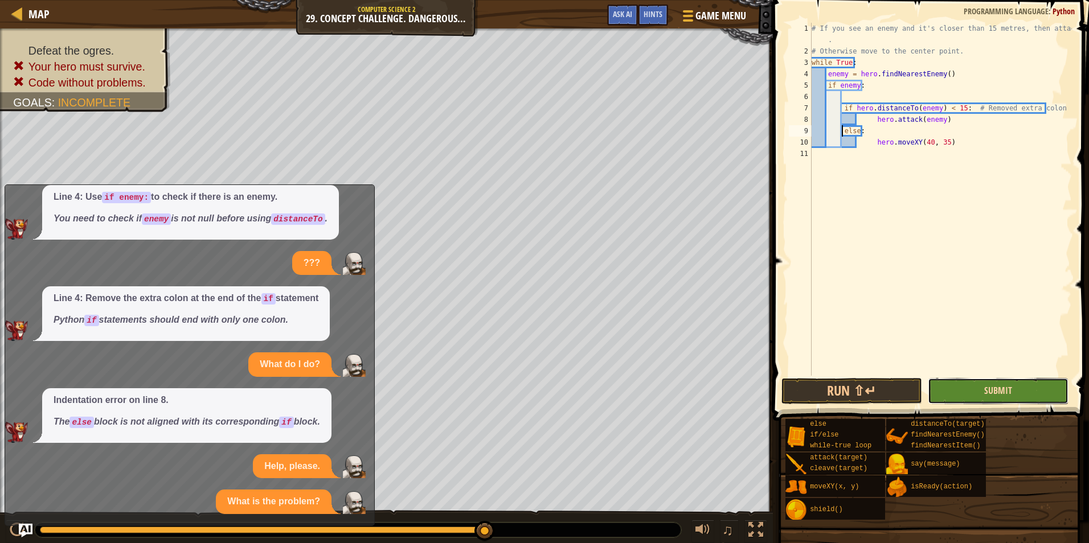
click at [1004, 387] on span "Submit" at bounding box center [998, 390] width 28 height 13
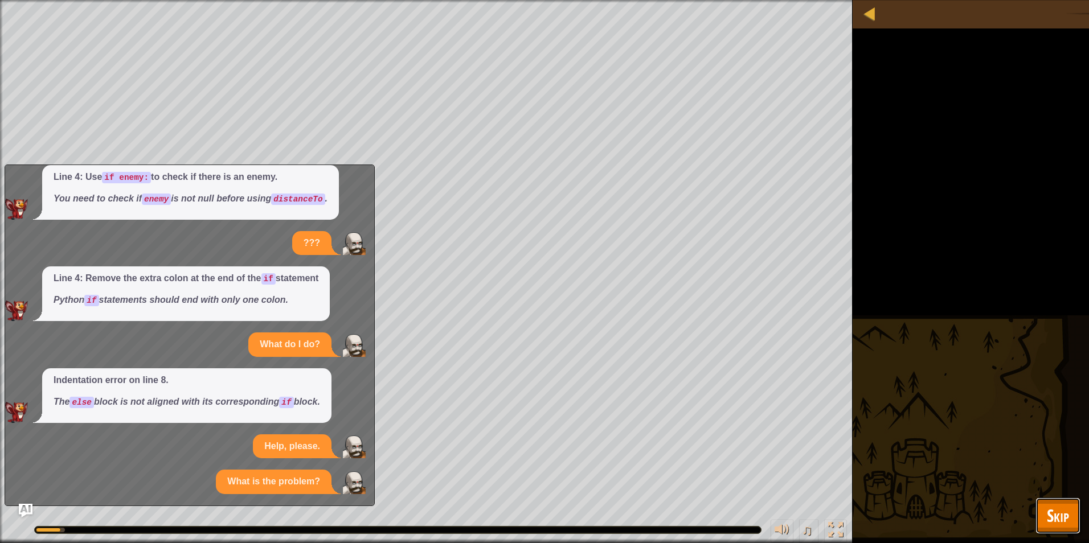
click at [1059, 512] on span "Skip" at bounding box center [1058, 515] width 22 height 23
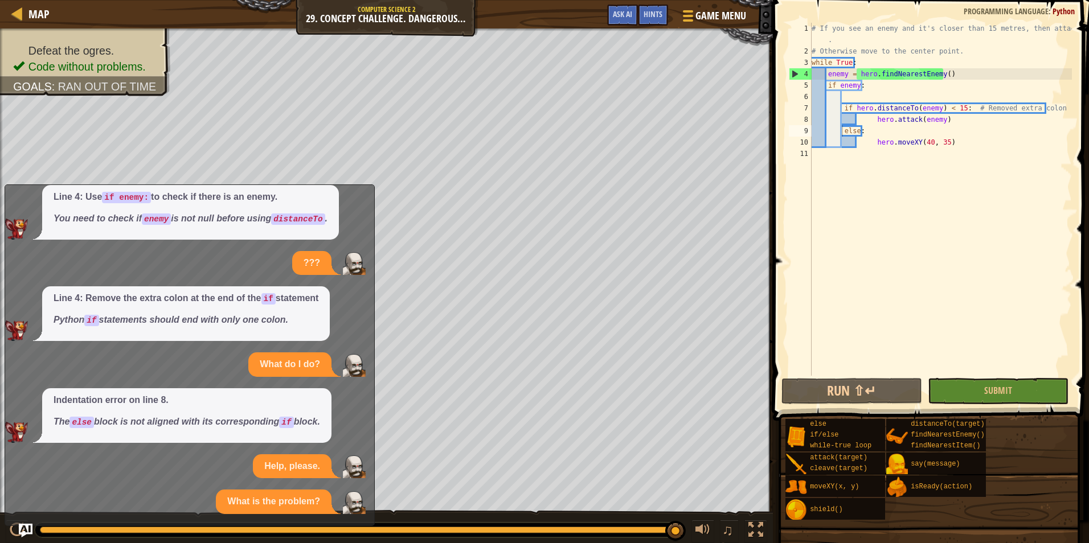
click at [873, 141] on div "# If you see an enemy and it's closer than 15 metres, then attack it . # Otherw…" at bounding box center [940, 216] width 263 height 387
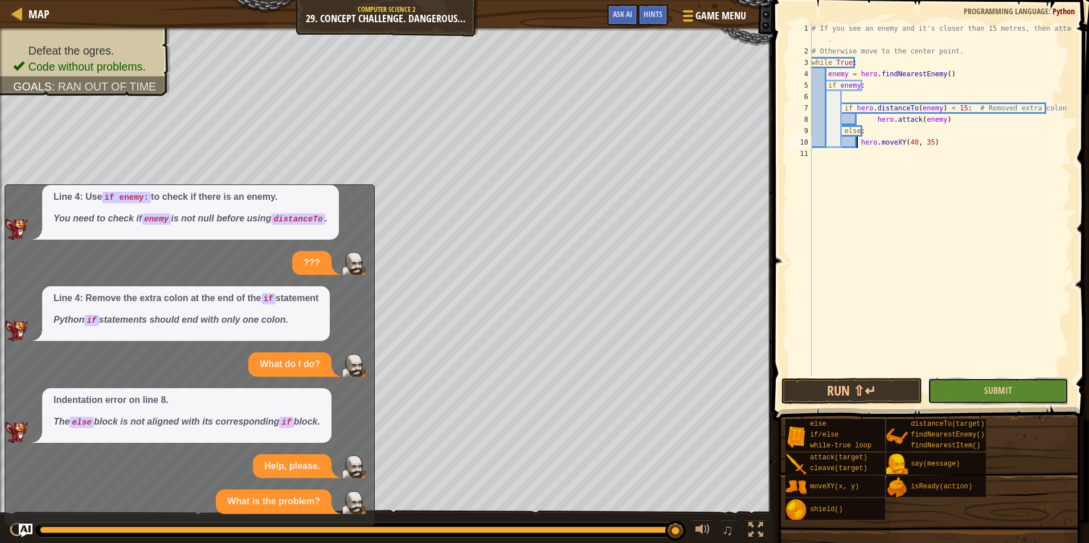
click at [1000, 402] on button "Submit" at bounding box center [998, 391] width 141 height 26
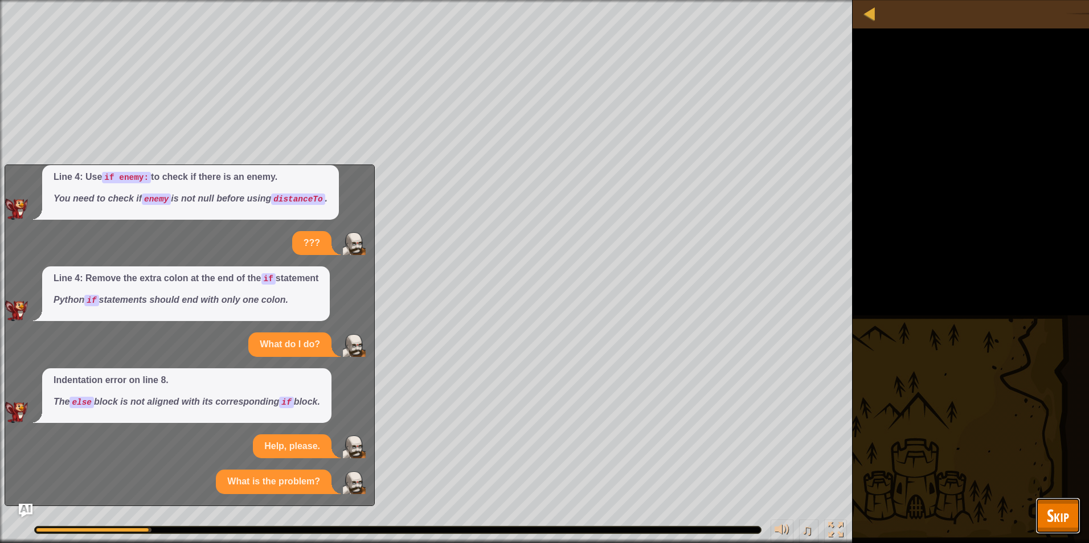
click at [1059, 513] on span "Skip" at bounding box center [1058, 515] width 22 height 23
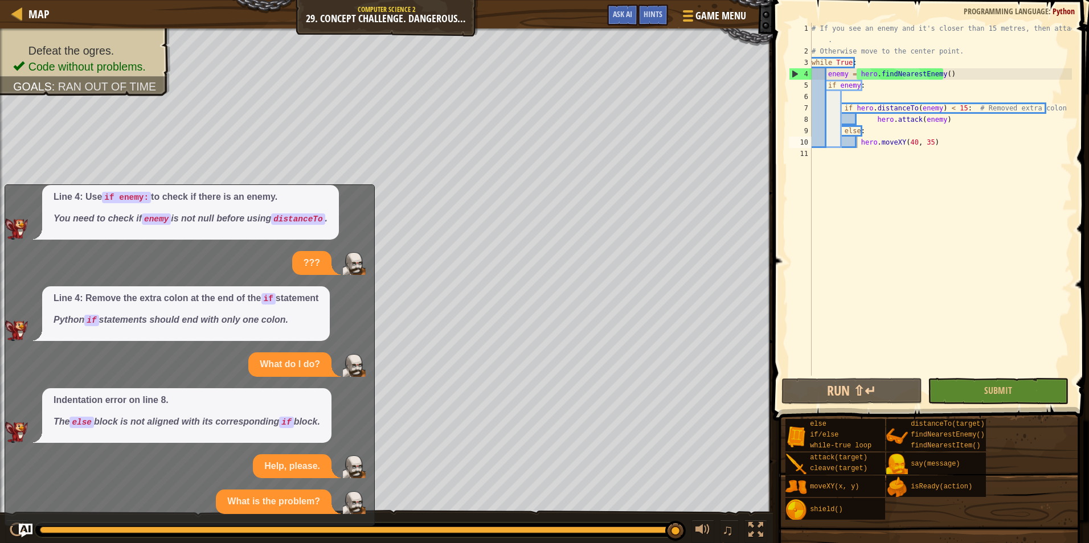
click at [872, 121] on div "# If you see an enemy and it's closer than 15 metres, then attack it . # Otherw…" at bounding box center [940, 216] width 263 height 387
type textarea "hero.attack(enemy)"
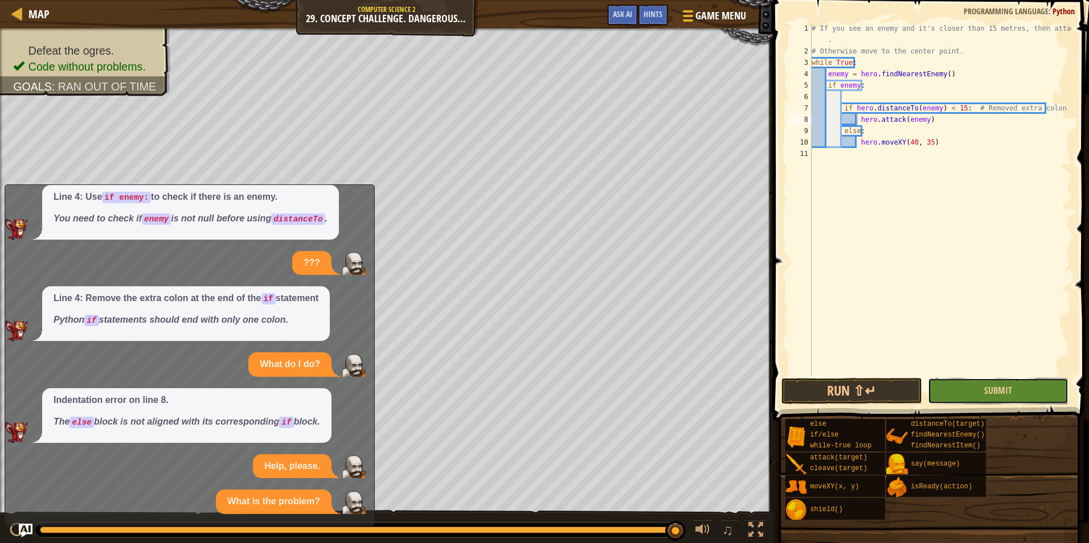
click at [1021, 378] on button "Submit" at bounding box center [998, 391] width 141 height 26
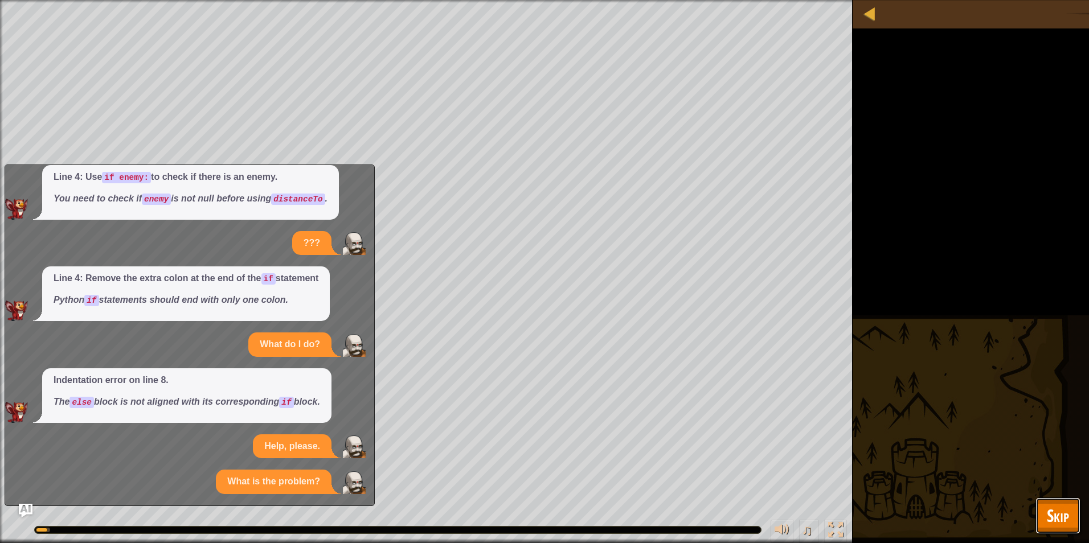
click at [1063, 508] on span "Skip" at bounding box center [1058, 515] width 22 height 23
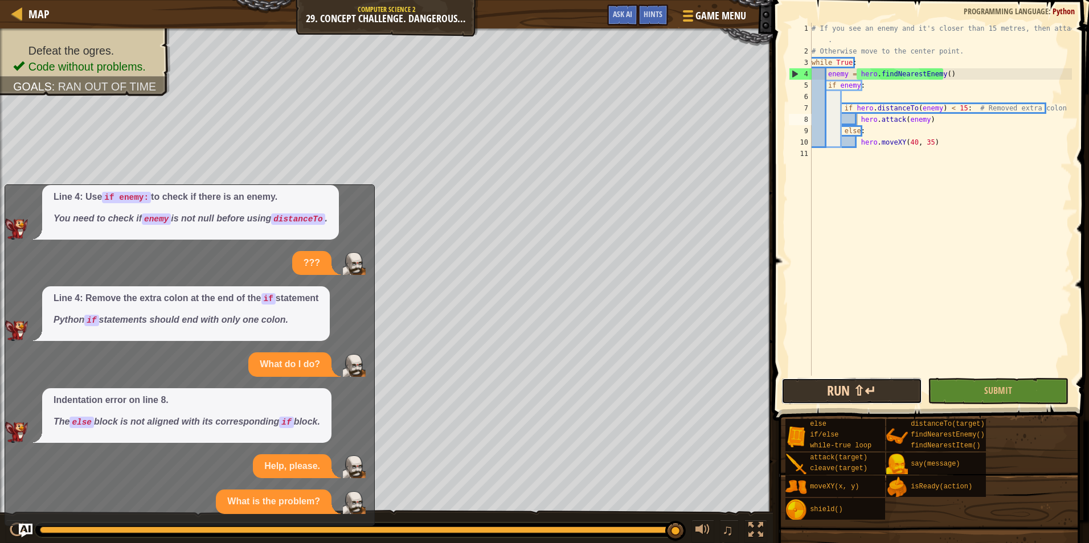
click at [891, 387] on button "Run ⇧↵" at bounding box center [852, 391] width 141 height 26
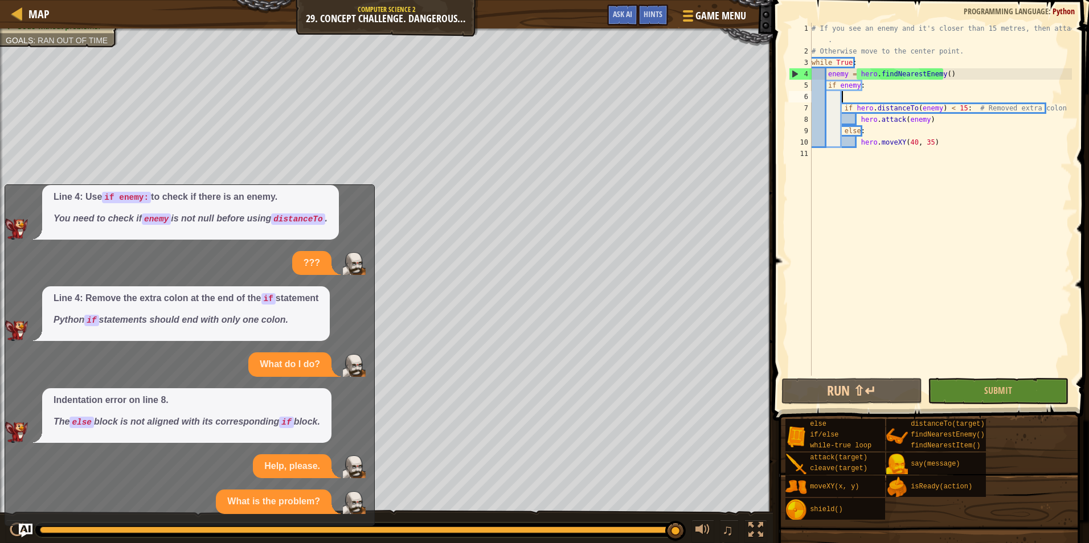
click at [948, 93] on div "# If you see an enemy and it's closer than 15 metres, then attack it . # Otherw…" at bounding box center [940, 216] width 263 height 387
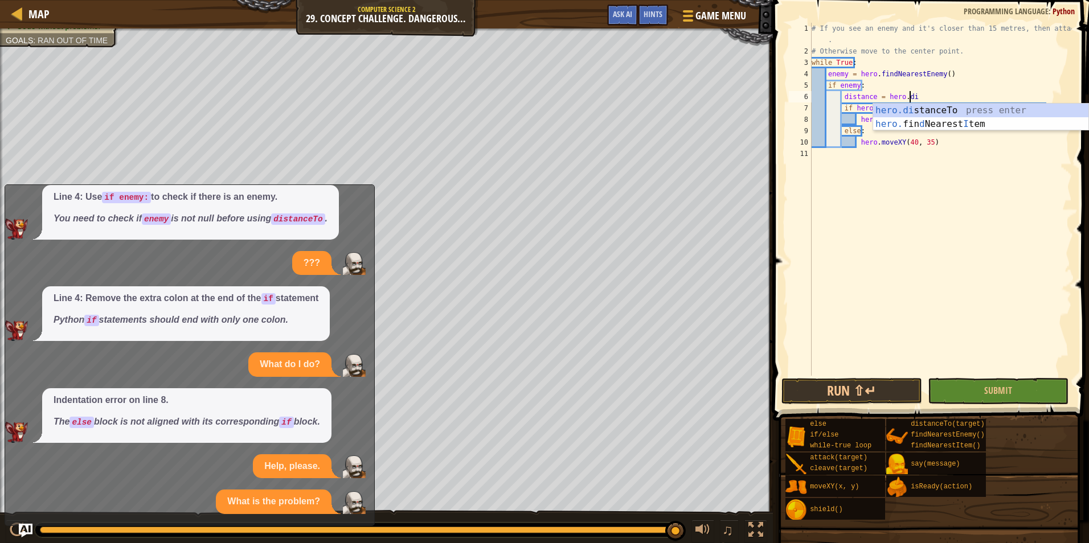
scroll to position [5, 8]
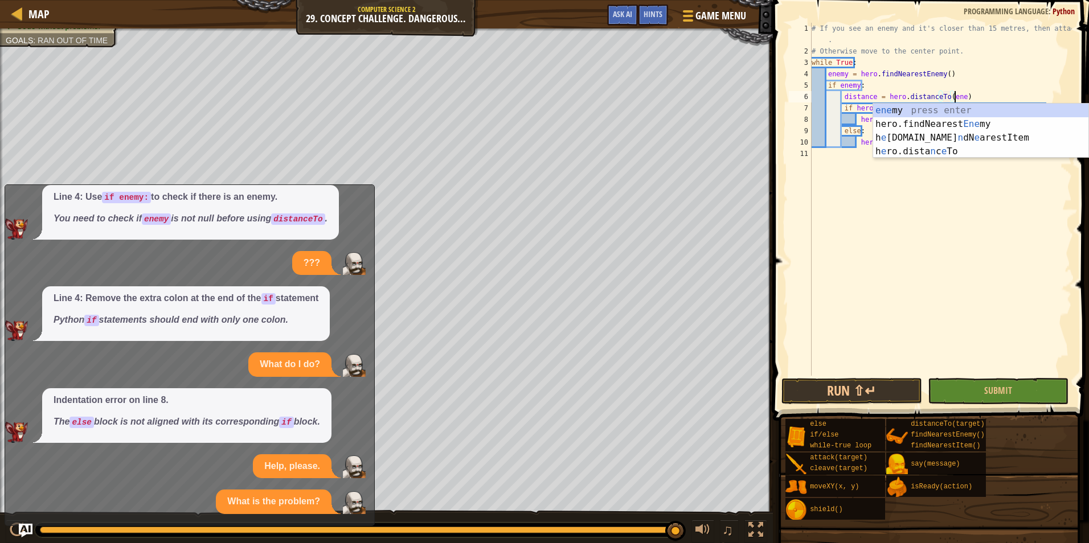
type textarea "distance = hero.distanceTo(enemy)"
click at [958, 155] on div "# If you see an enemy and it's closer than 15 metres, then attack it . # Otherw…" at bounding box center [940, 216] width 263 height 387
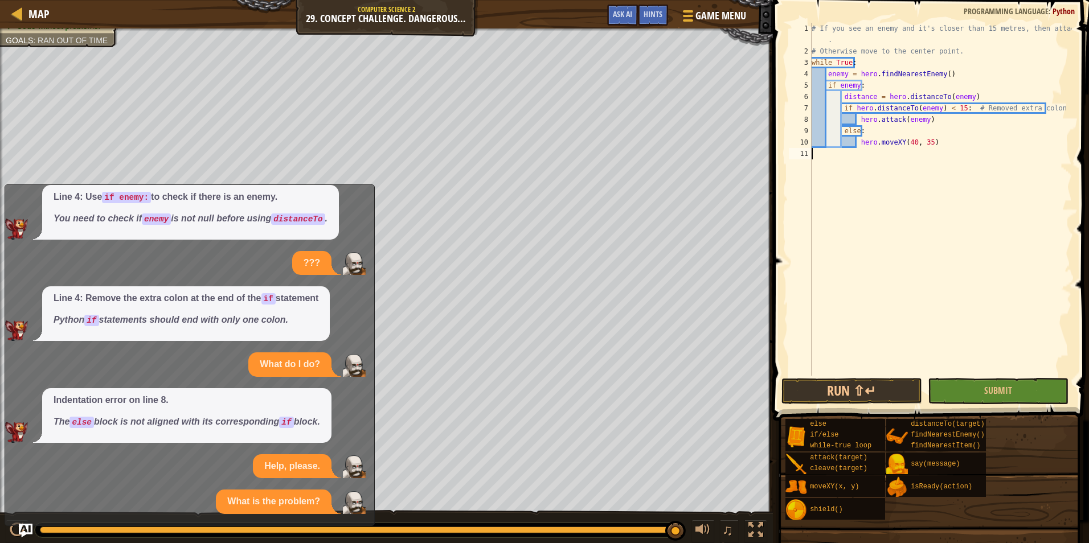
scroll to position [5, 0]
click at [944, 140] on div "# If you see an enemy and it's closer than 15 metres, then attack it . # Otherw…" at bounding box center [940, 216] width 263 height 387
click at [972, 116] on div "# If you see an enemy and it's closer than 15 metres, then attack it . # Otherw…" at bounding box center [940, 216] width 263 height 387
click at [868, 383] on button "Run ⇧↵" at bounding box center [852, 391] width 141 height 26
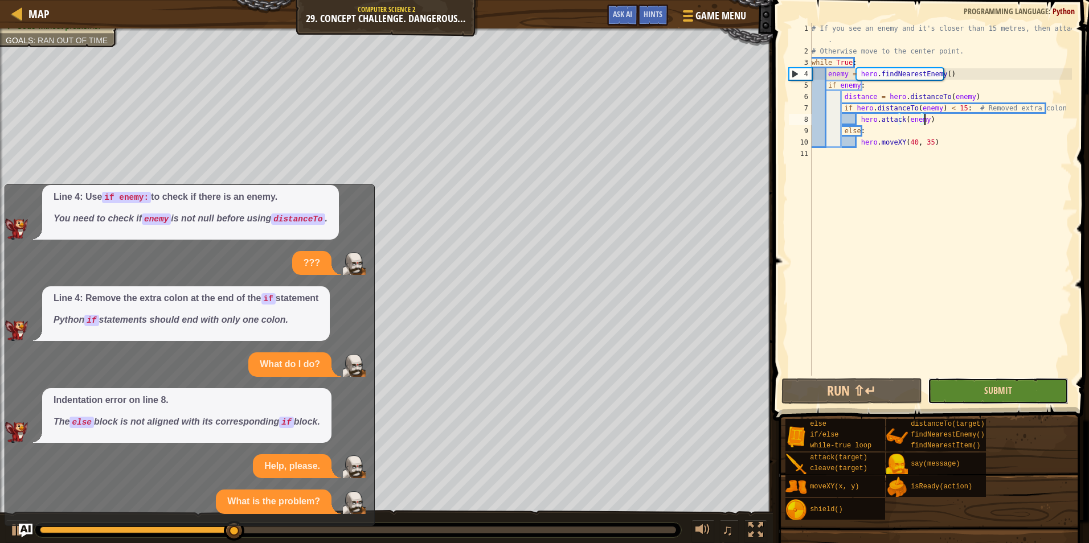
click at [1009, 385] on span "Submit" at bounding box center [998, 390] width 28 height 13
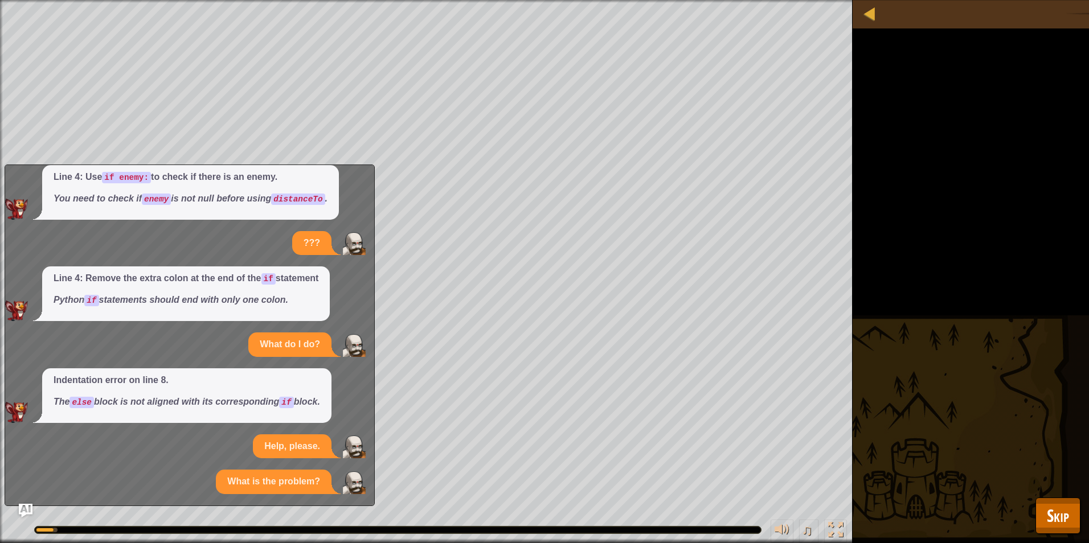
drag, startPoint x: 1052, startPoint y: 496, endPoint x: 1053, endPoint y: 505, distance: 9.8
click at [1052, 496] on div "Defeat the ogres. Code without problems. Goals : Running... ♫ Okar 218 x: 40 y:…" at bounding box center [544, 271] width 1089 height 543
click at [1053, 507] on span "Skip" at bounding box center [1058, 515] width 22 height 23
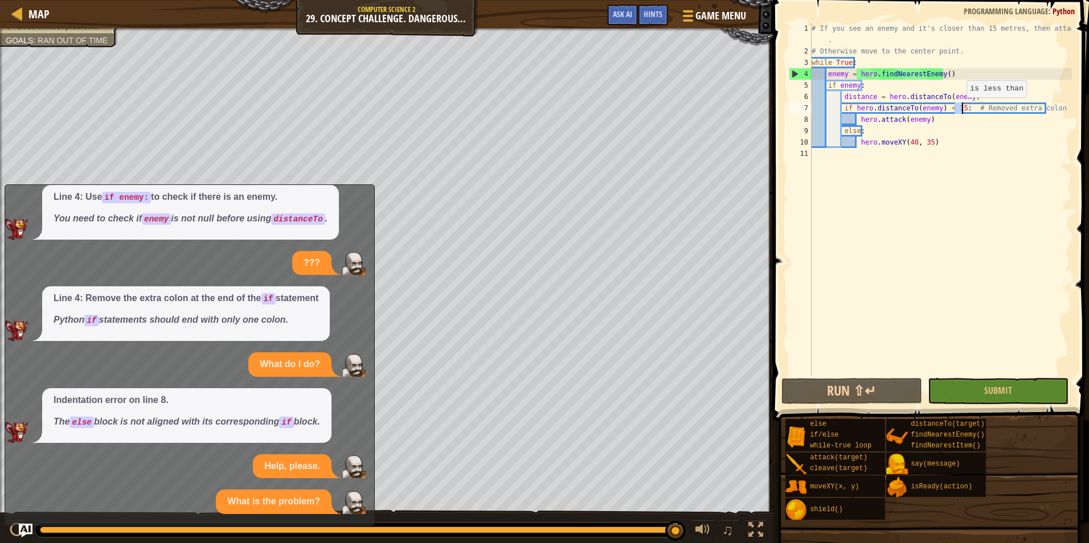
drag, startPoint x: 956, startPoint y: 108, endPoint x: 972, endPoint y: 112, distance: 16.6
click at [972, 112] on div "# If you see an enemy and it's closer than 15 metres, then attack it . # Otherw…" at bounding box center [940, 216] width 263 height 387
click at [956, 108] on div "# If you see an enemy and it's closer than 15 metres, then attack it . # Otherw…" at bounding box center [940, 199] width 263 height 353
drag, startPoint x: 960, startPoint y: 108, endPoint x: 1046, endPoint y: 105, distance: 86.1
click at [1046, 105] on div "# If you see an enemy and it's closer than 15 metres, then attack it . # Otherw…" at bounding box center [940, 216] width 263 height 387
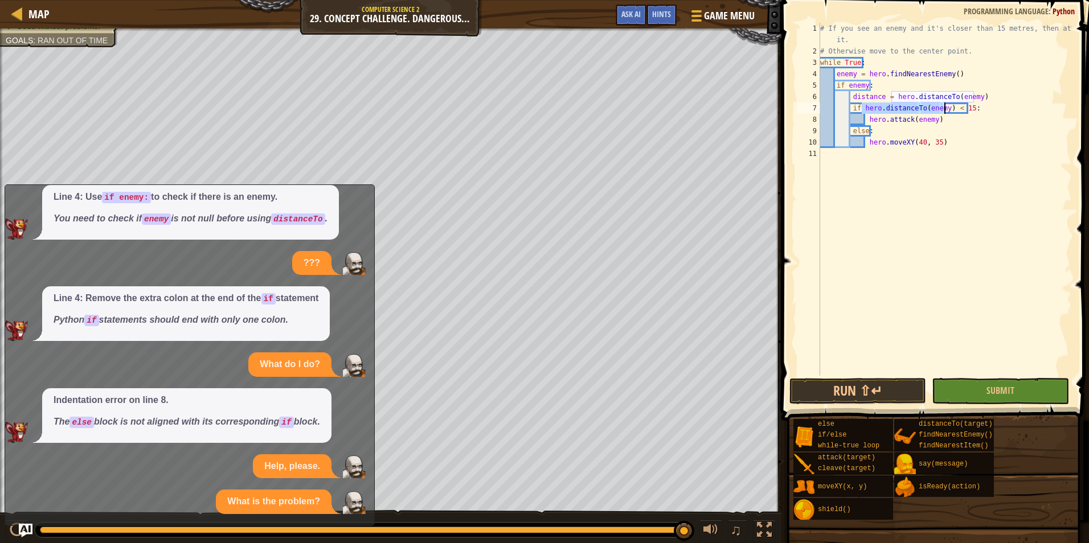
drag, startPoint x: 861, startPoint y: 113, endPoint x: 944, endPoint y: 109, distance: 82.7
click at [944, 109] on div "# If you see an enemy and it's closer than 15 metres, then attack it. # Otherwi…" at bounding box center [945, 216] width 254 height 387
type textarea "if distance < 15:"
click at [865, 393] on button "Run ⇧↵" at bounding box center [857, 391] width 137 height 26
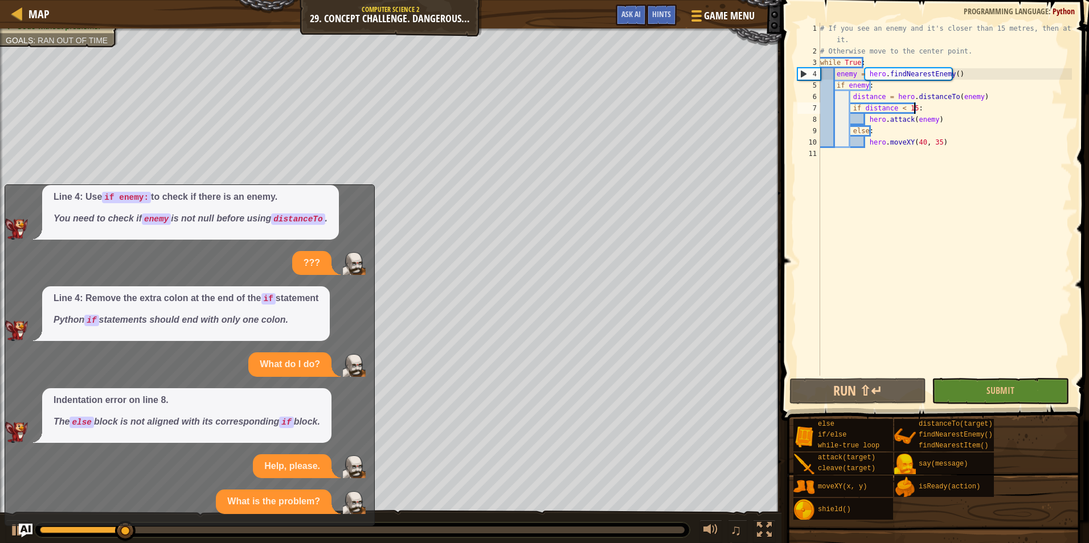
click at [954, 108] on div "# If you see an enemy and it's closer than 15 metres, then attack it. # Otherwi…" at bounding box center [945, 216] width 254 height 387
click at [947, 149] on div "# If you see an enemy and it's closer than 15 metres, then attack it. # Otherwi…" at bounding box center [945, 216] width 254 height 387
click at [944, 142] on div "# If you see an enemy and it's closer than 15 metres, then attack it. # Otherwi…" at bounding box center [945, 216] width 254 height 387
type textarea "hero.moveXY(40, 35)"
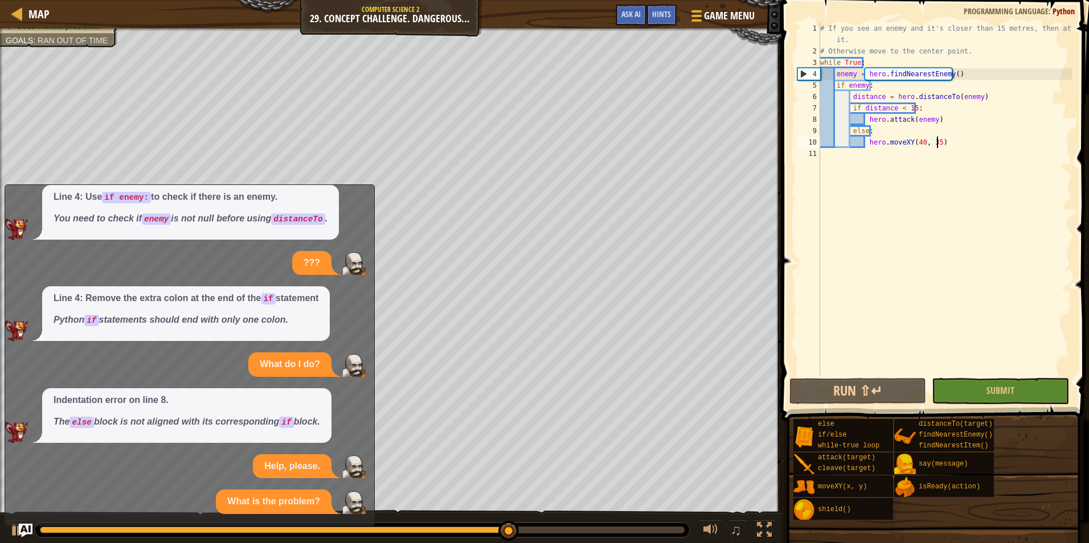
click at [951, 140] on div "# If you see an enemy and it's closer than 15 metres, then attack it. # Otherwi…" at bounding box center [945, 216] width 254 height 387
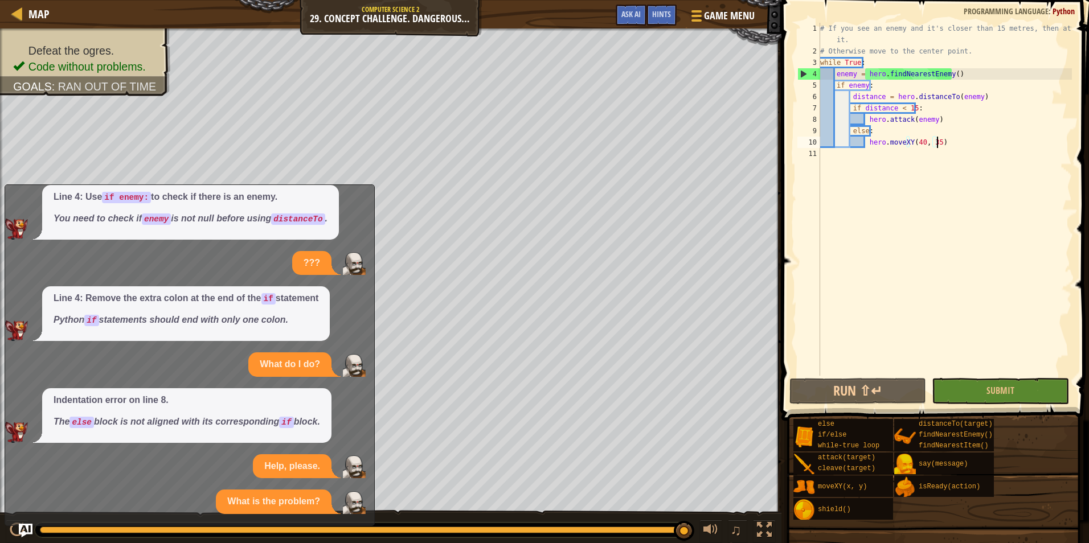
click at [980, 148] on div "# If you see an enemy and it's closer than 15 metres, then attack it. # Otherwi…" at bounding box center [945, 216] width 254 height 387
click at [968, 125] on div "# If you see an enemy and it's closer than 15 metres, then attack it. # Otherwi…" at bounding box center [945, 216] width 254 height 387
click at [964, 138] on div "# If you see an enemy and it's closer than 15 metres, then attack it. # Otherwi…" at bounding box center [945, 216] width 254 height 387
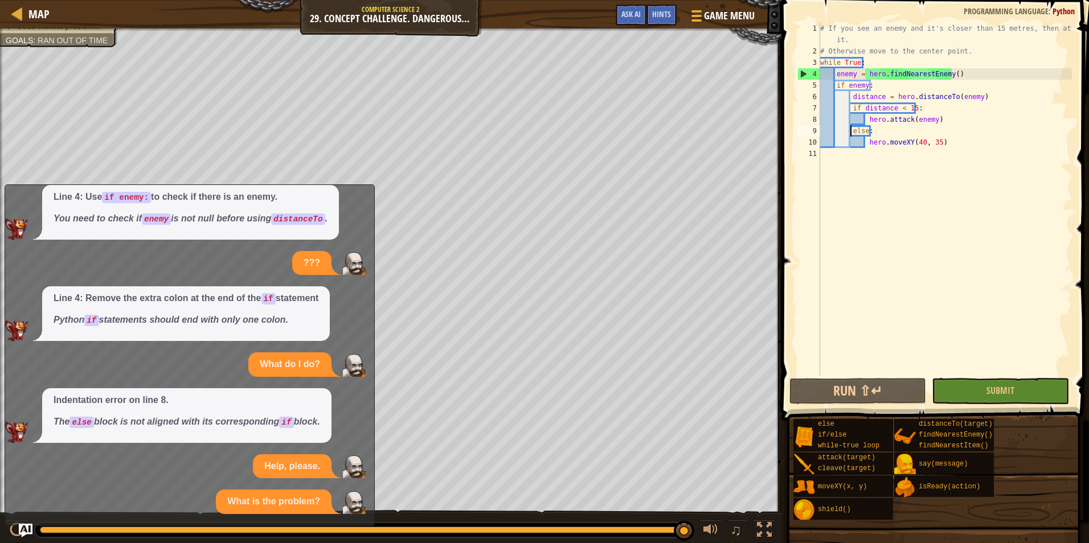
click at [851, 129] on div "# If you see an enemy and it's closer than 15 metres, then attack it. # Otherwi…" at bounding box center [945, 216] width 254 height 387
type textarea "else:"
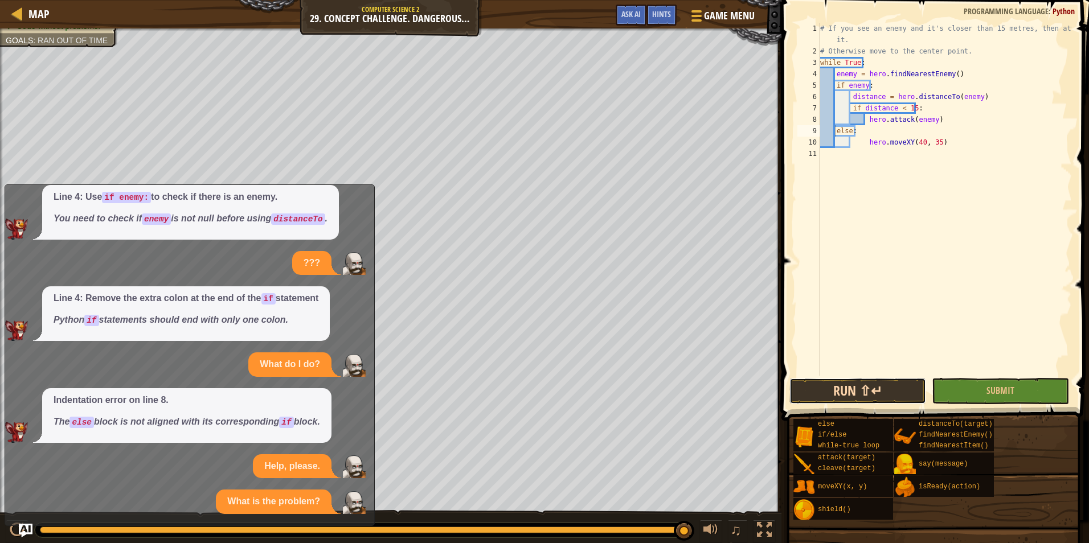
click at [881, 398] on button "Run ⇧↵" at bounding box center [857, 391] width 137 height 26
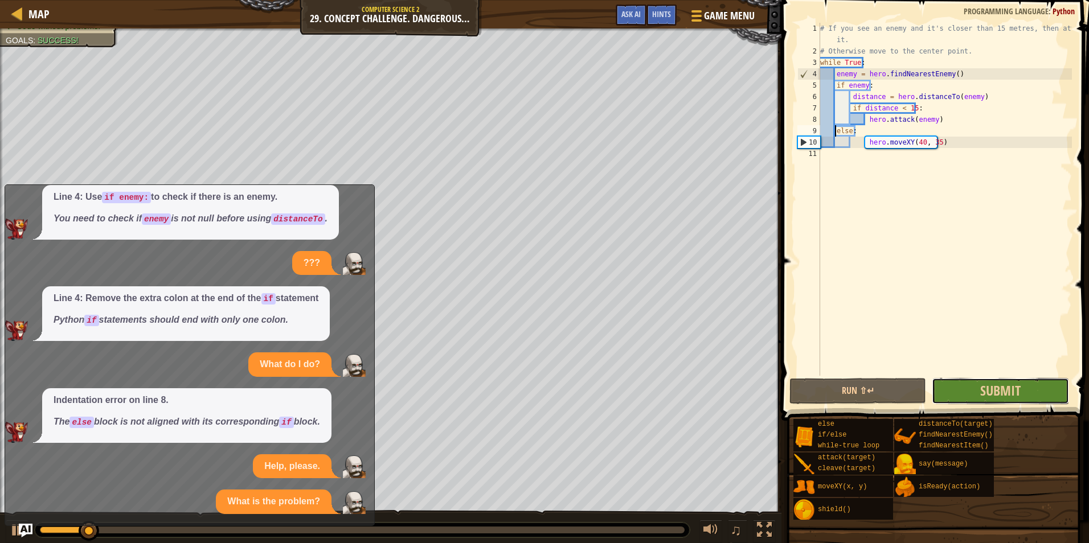
click at [1032, 386] on button "Submit" at bounding box center [1000, 391] width 137 height 26
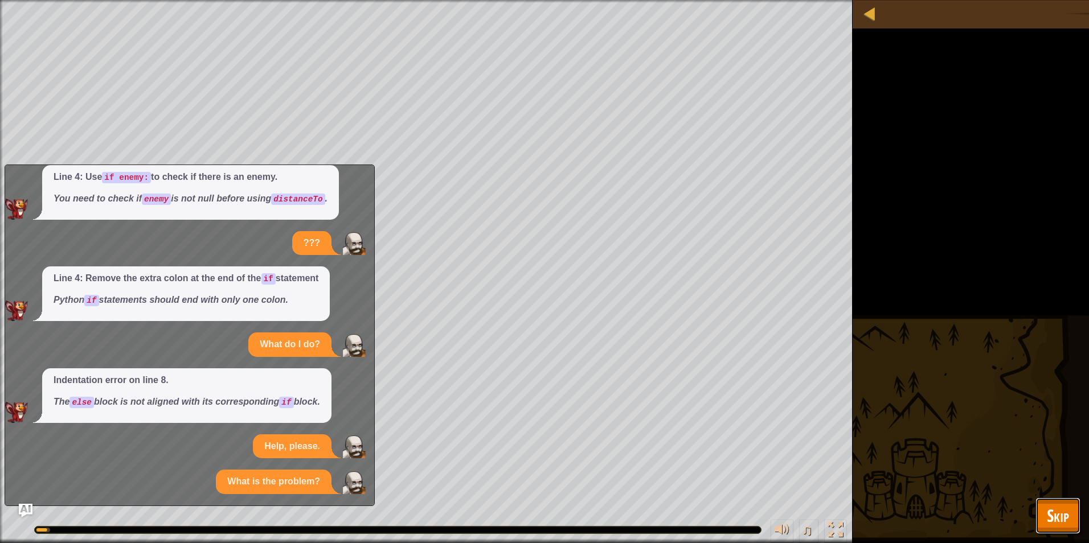
click at [1063, 521] on span "Skip" at bounding box center [1058, 515] width 22 height 23
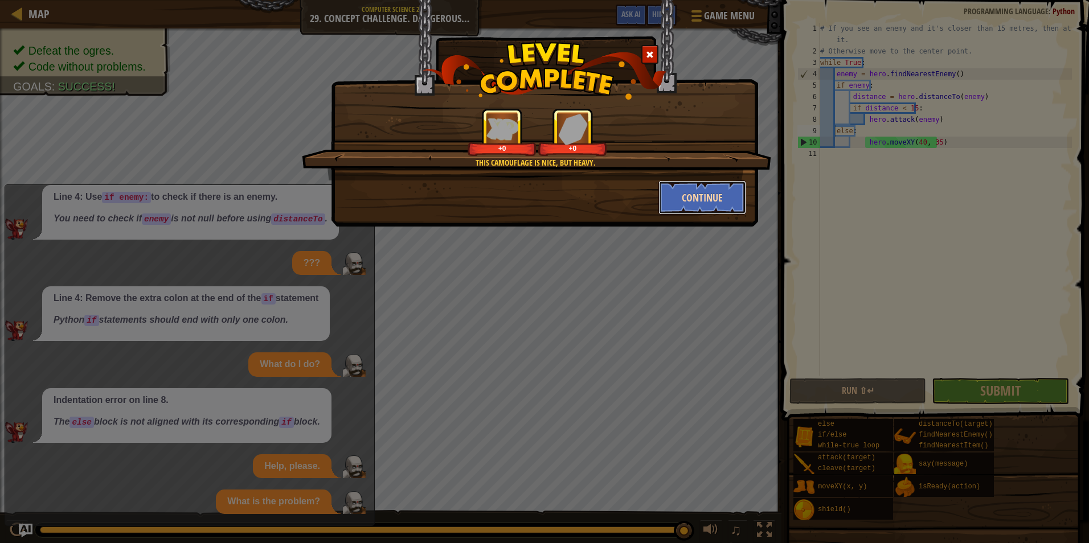
click at [694, 206] on button "Continue" at bounding box center [702, 198] width 88 height 34
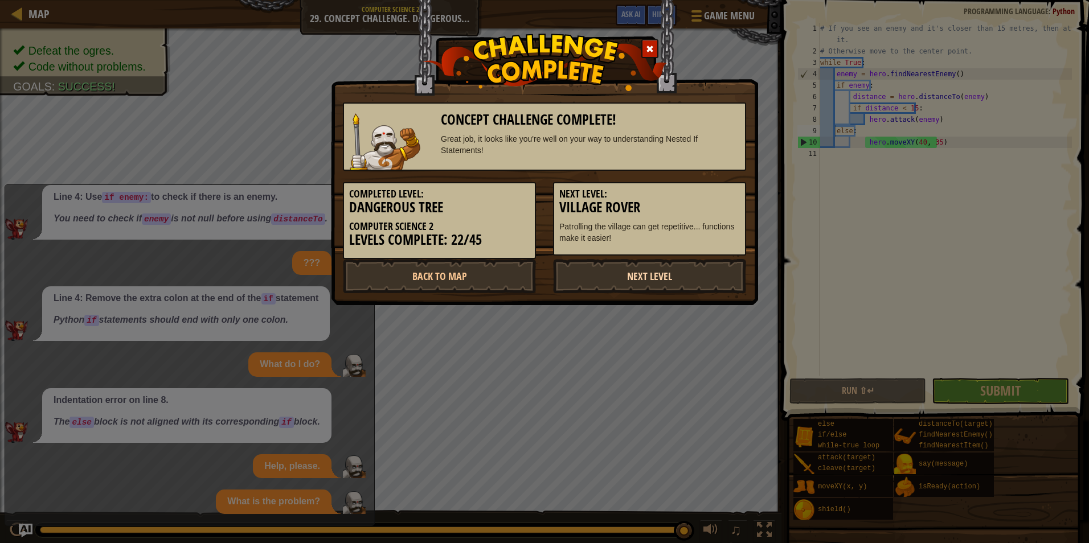
click at [636, 268] on link "Next Level" at bounding box center [649, 276] width 193 height 34
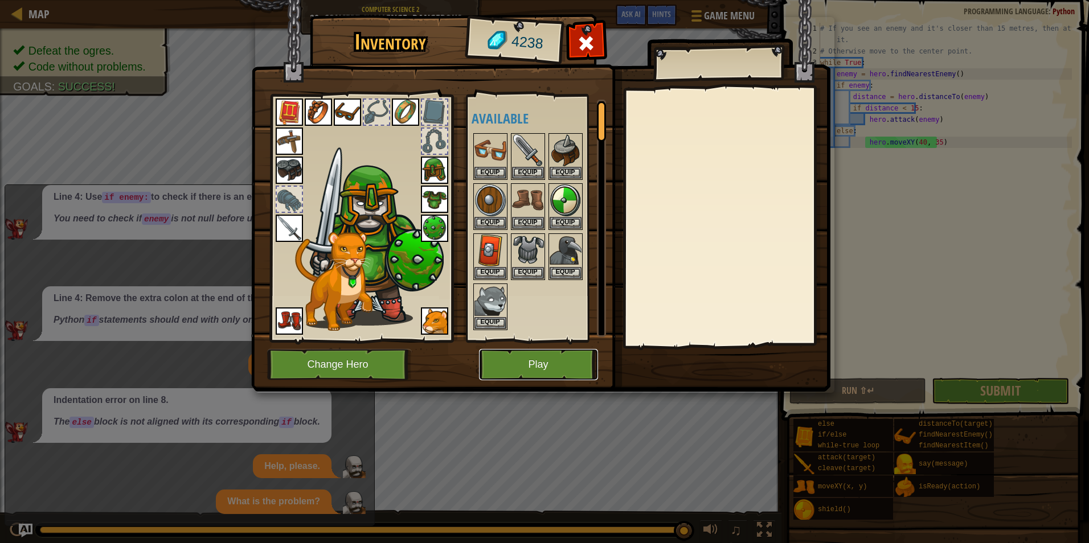
click at [540, 360] on button "Play" at bounding box center [538, 364] width 119 height 31
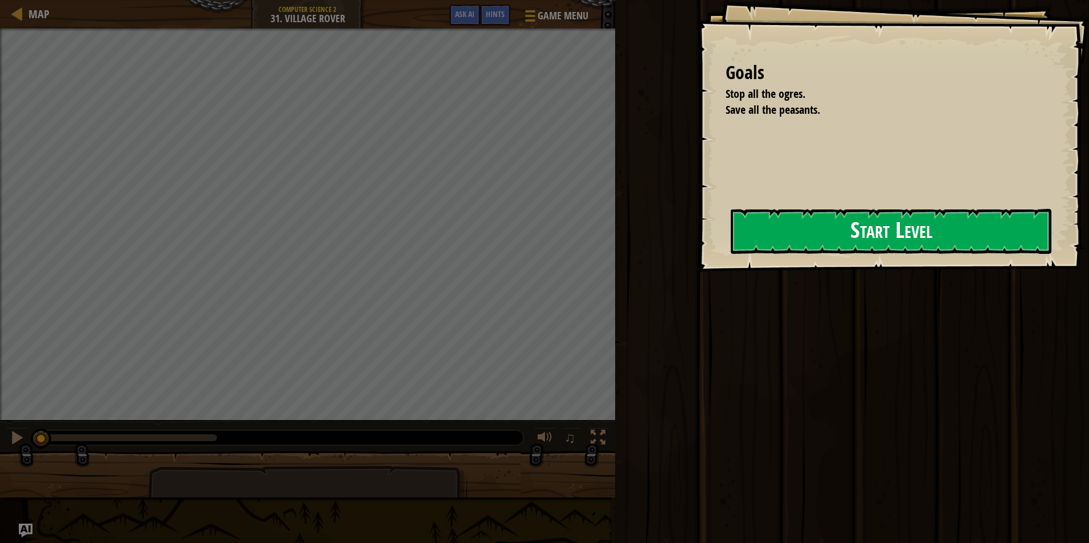
click at [850, 226] on button "Start Level" at bounding box center [891, 231] width 321 height 45
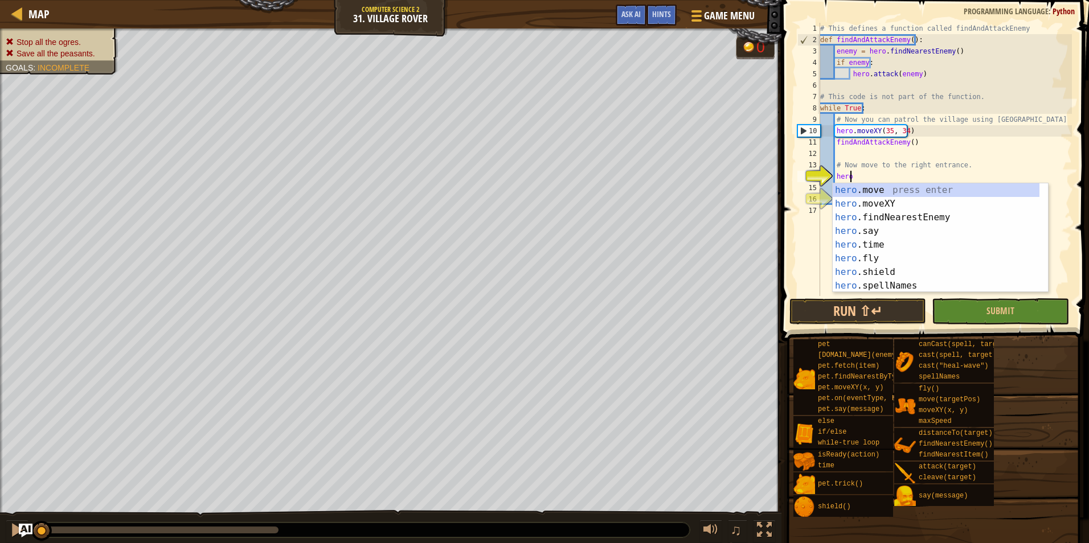
scroll to position [5, 2]
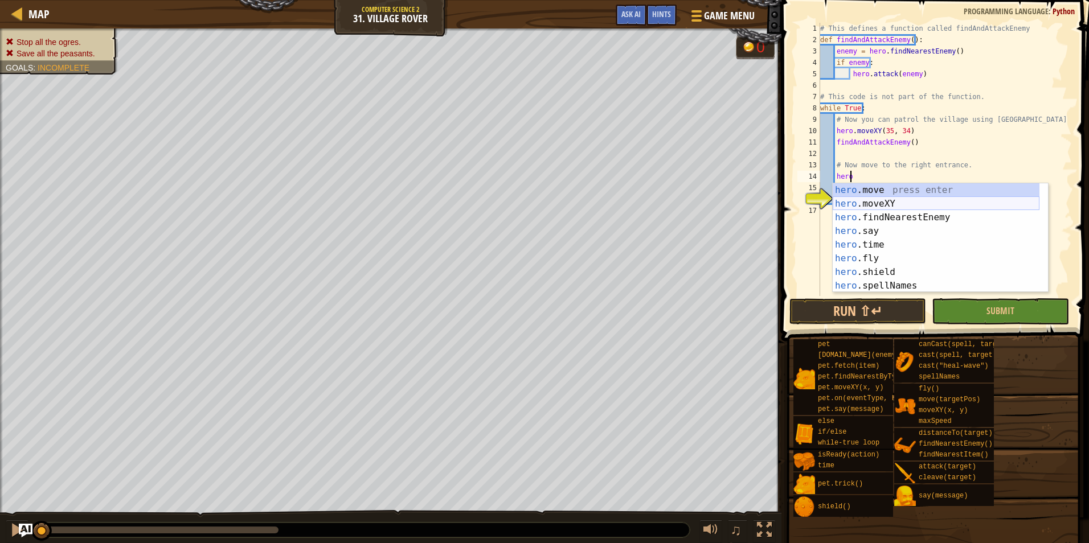
click at [913, 202] on div "hero .move press enter hero .moveXY press enter hero .findNearestEnemy press en…" at bounding box center [936, 251] width 207 height 137
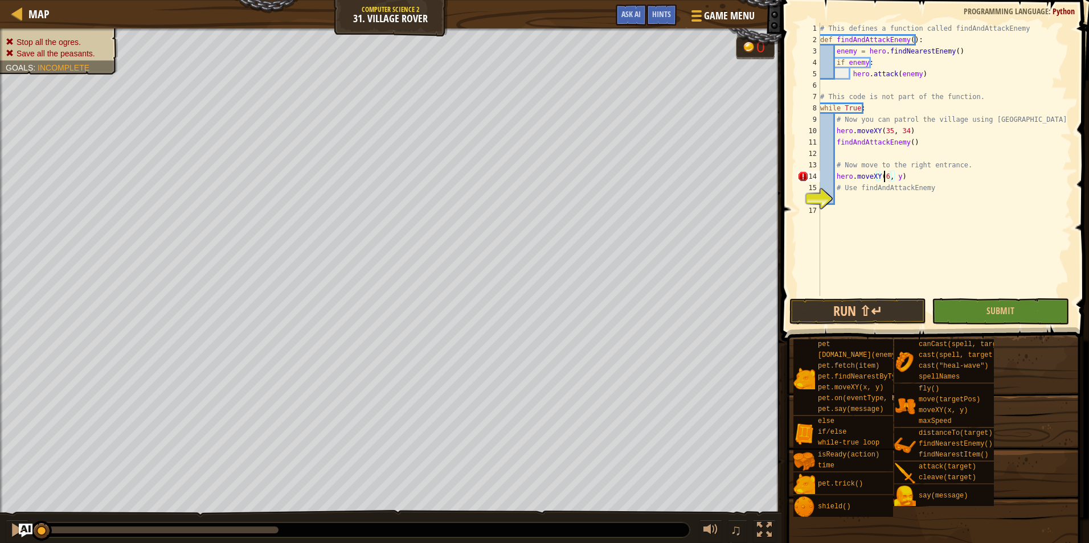
scroll to position [5, 5]
click at [898, 178] on div "# This defines a function called findAndAttackEnemy def findAndAttackEnemy ( ) …" at bounding box center [945, 171] width 254 height 296
type textarea "hero.moveXY(60, 31)"
click at [894, 201] on div "# This defines a function called findAndAttackEnemy def findAndAttackEnemy ( ) …" at bounding box center [945, 171] width 254 height 296
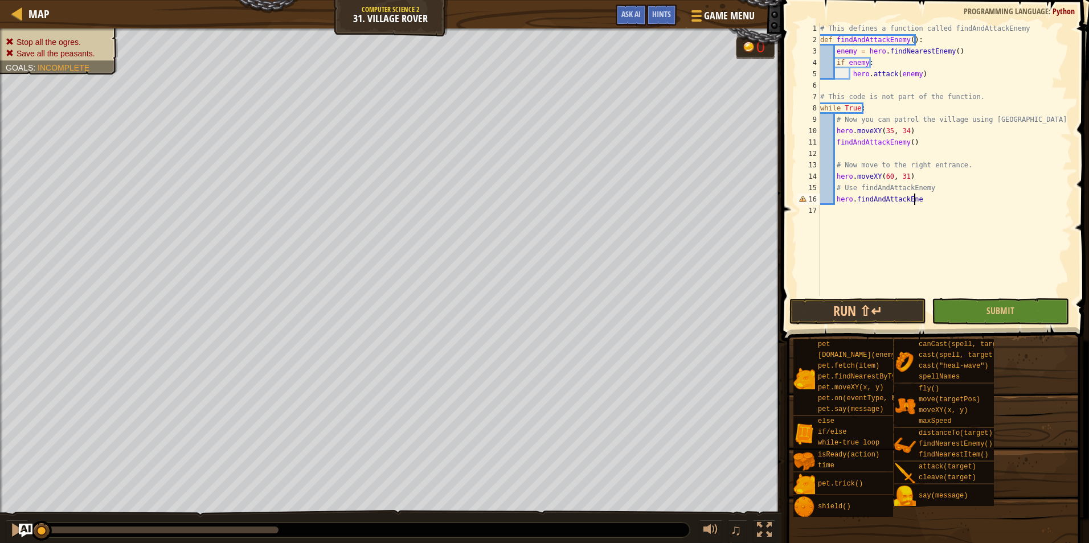
scroll to position [5, 7]
click at [853, 203] on div "# This defines a function called findAndAttackEnemy def findAndAttackEnemy ( ) …" at bounding box center [945, 171] width 254 height 296
click at [934, 201] on div "# This defines a function called findAndAttackEnemy def findAndAttackEnemy ( ) …" at bounding box center [945, 171] width 254 height 296
type textarea "findAndAttackEnemy"
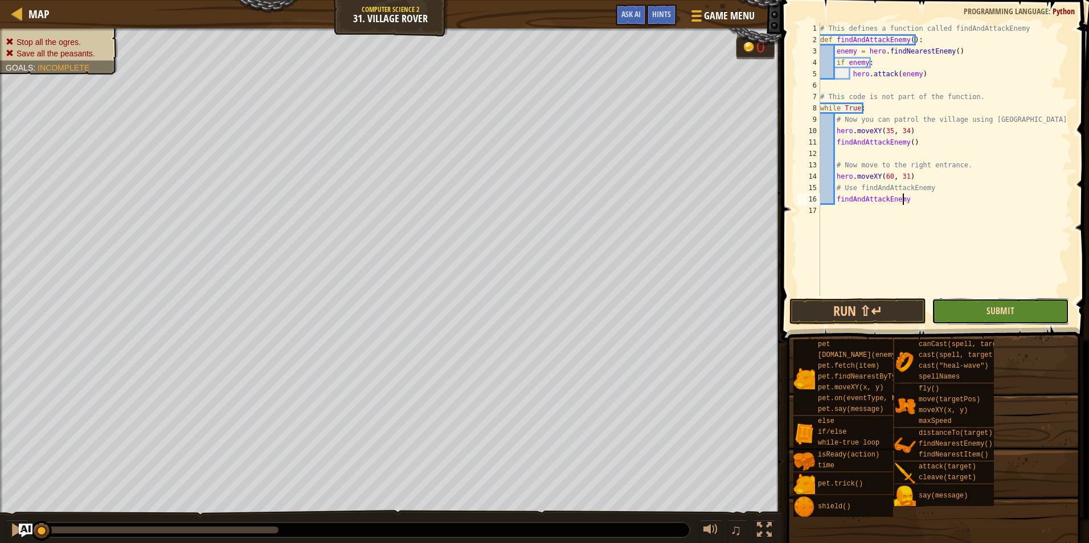
click at [993, 315] on span "Submit" at bounding box center [1001, 311] width 28 height 13
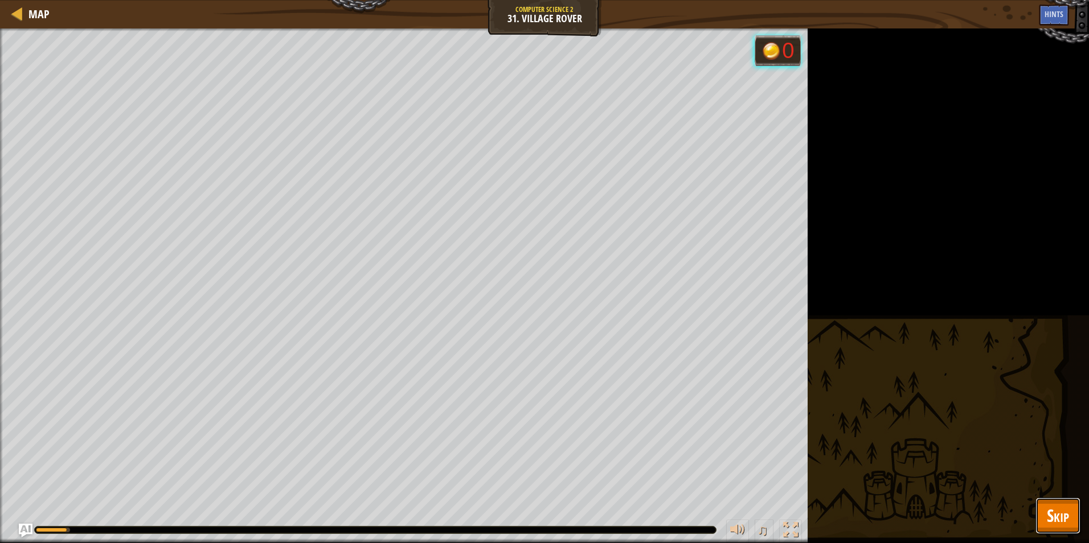
click at [1067, 513] on span "Skip" at bounding box center [1058, 515] width 22 height 23
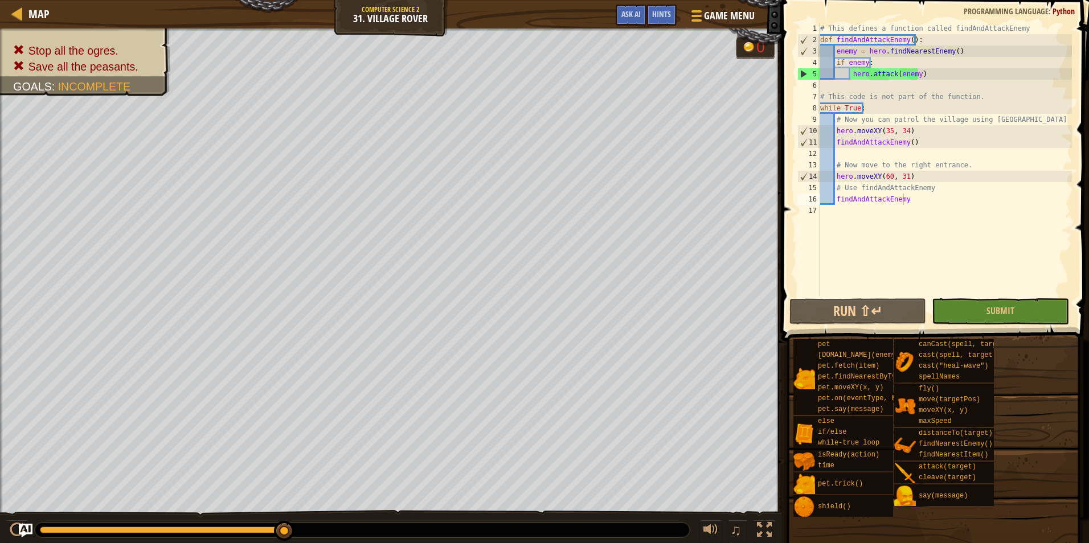
click at [912, 201] on div "# This defines a function called findAndAttackEnemy def findAndAttackEnemy ( ) …" at bounding box center [945, 171] width 254 height 296
click at [923, 204] on div "# This defines a function called findAndAttackEnemy def findAndAttackEnemy ( ) …" at bounding box center [945, 171] width 254 height 296
click at [890, 313] on button "Run ⇧↵" at bounding box center [857, 311] width 137 height 26
click at [834, 204] on div "# This defines a function called findAndAttackEnemy def findAndAttackEnemy ( ) …" at bounding box center [945, 171] width 254 height 296
drag, startPoint x: 928, startPoint y: 204, endPoint x: 834, endPoint y: 204, distance: 94.6
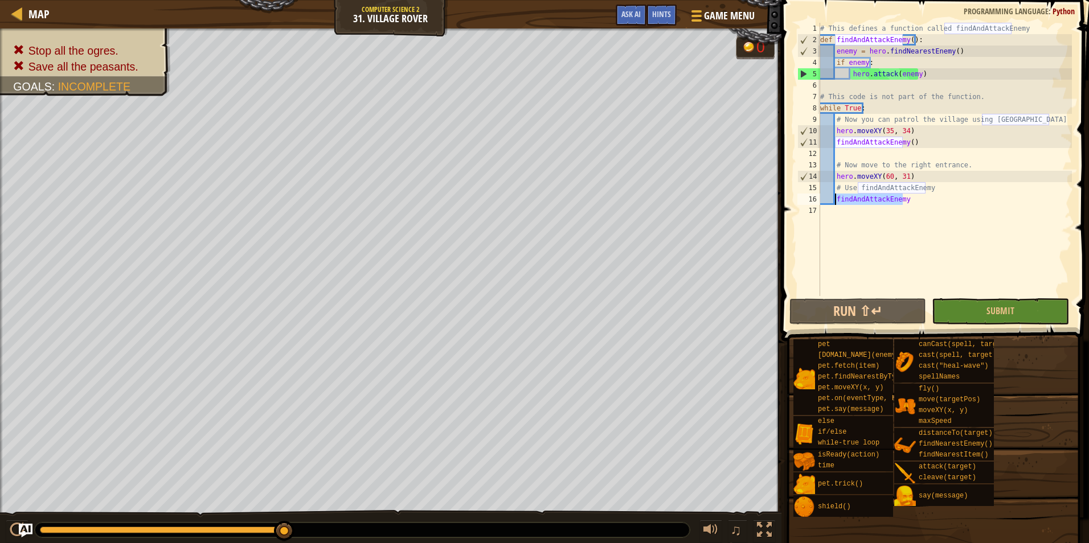
click at [834, 204] on div "# This defines a function called findAndAttackEnemy def findAndAttackEnemy ( ) …" at bounding box center [945, 171] width 254 height 296
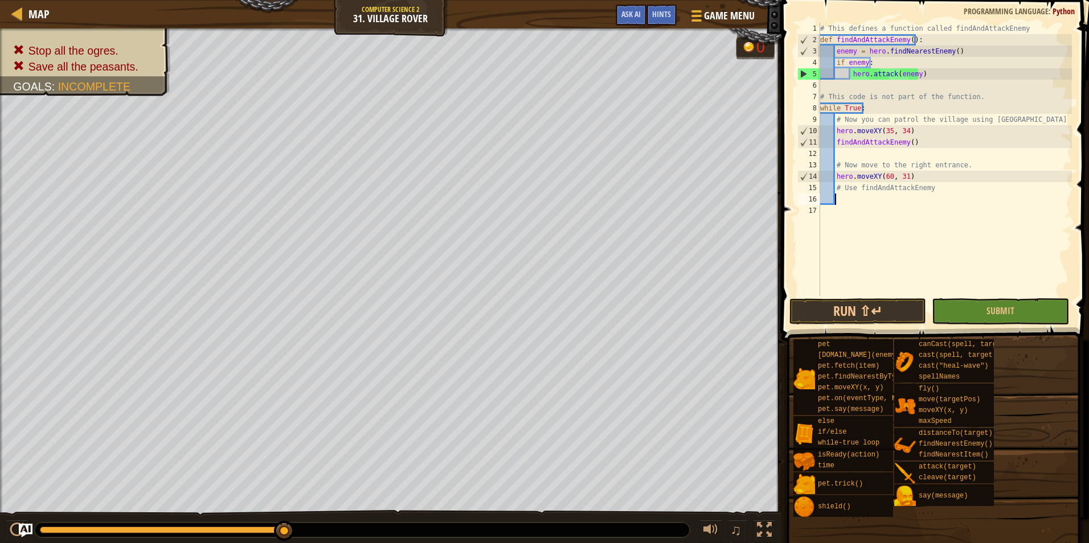
scroll to position [5, 1]
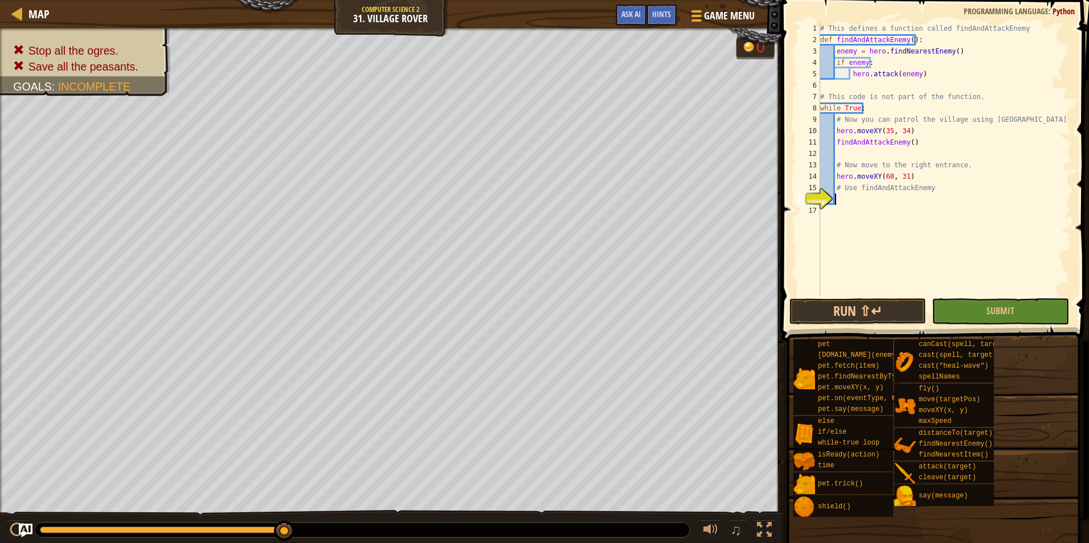
click at [856, 203] on div "# This defines a function called findAndAttackEnemy def findAndAttackEnemy ( ) …" at bounding box center [945, 171] width 254 height 296
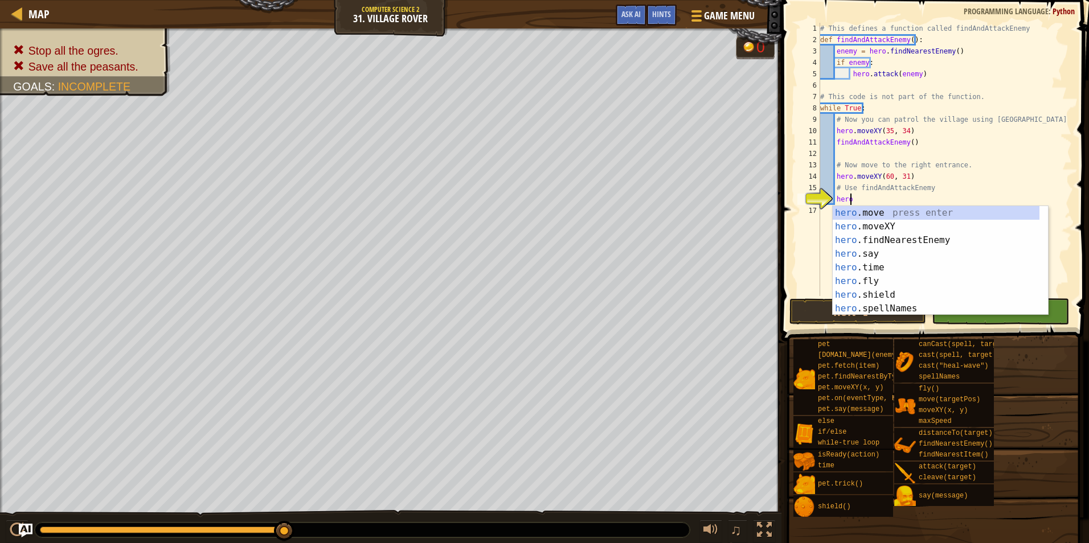
scroll to position [5, 2]
type textarea "h"
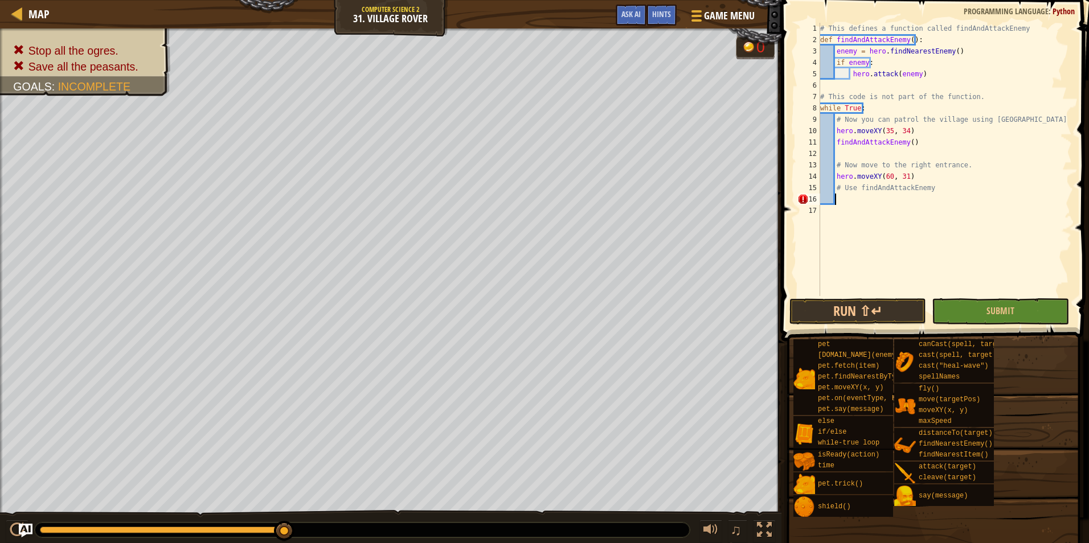
scroll to position [5, 1]
drag, startPoint x: 926, startPoint y: 138, endPoint x: 835, endPoint y: 142, distance: 90.6
click at [835, 142] on div "# This defines a function called findAndAttackEnemy def findAndAttackEnemy ( ) …" at bounding box center [945, 171] width 254 height 296
type textarea "findAndAttackEnemy()"
click at [885, 195] on div "# This defines a function called findAndAttackEnemy def findAndAttackEnemy ( ) …" at bounding box center [945, 171] width 254 height 296
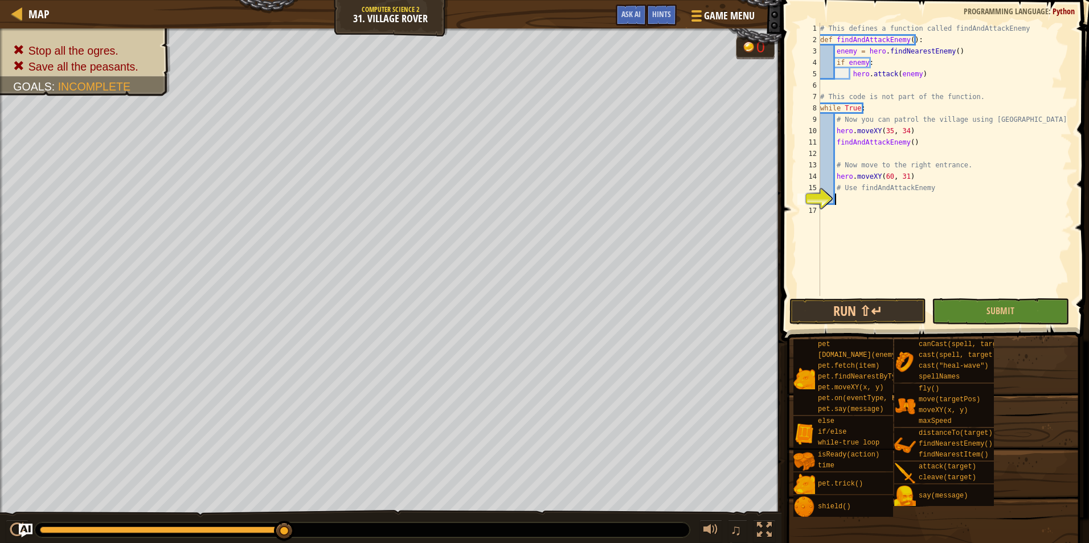
paste textarea "findAndAttackEnemy()"
type textarea "findAndAttackEnemy()"
click at [995, 305] on span "Submit" at bounding box center [1001, 311] width 28 height 13
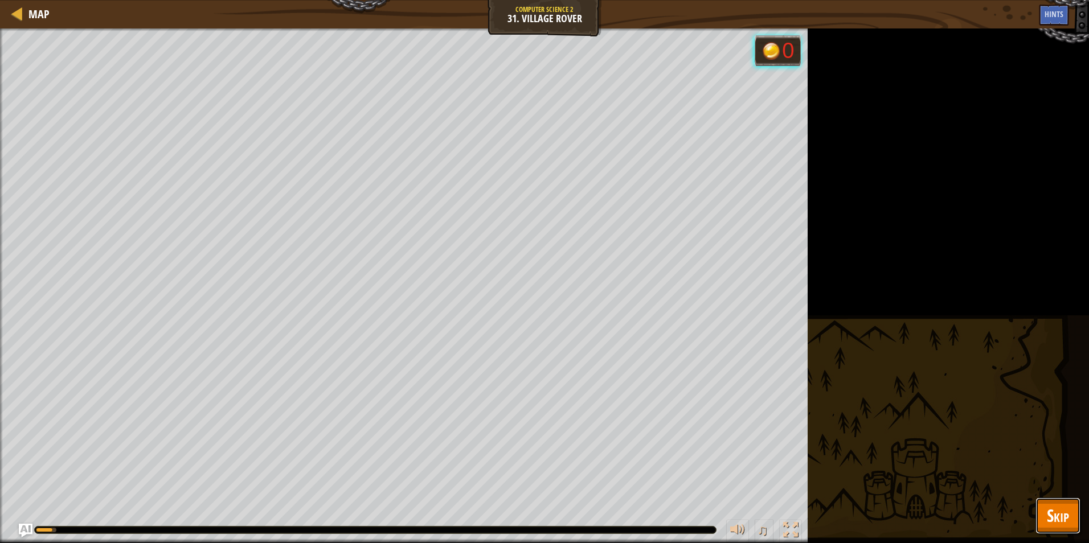
click at [1053, 517] on span "Skip" at bounding box center [1058, 515] width 22 height 23
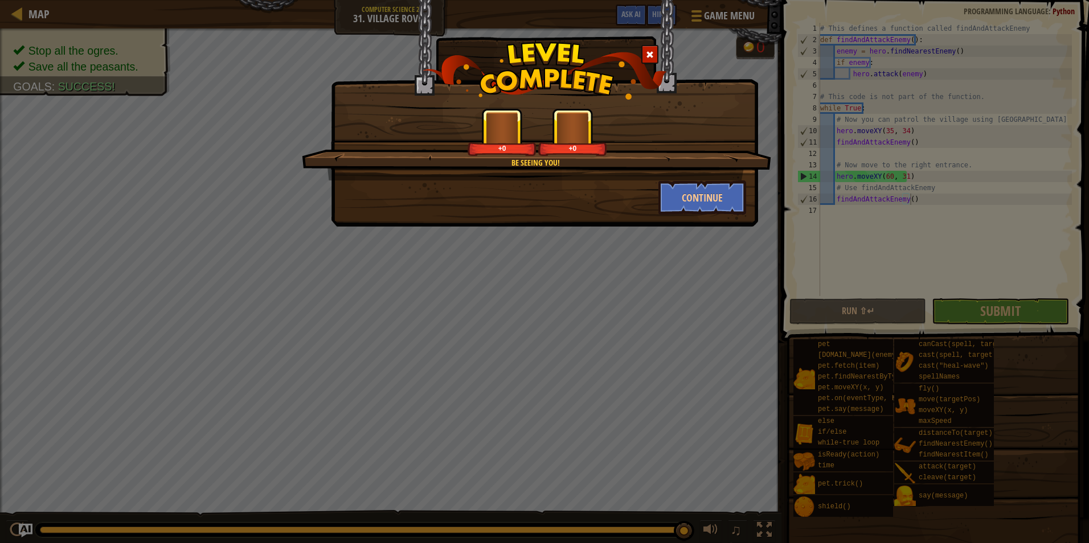
click at [671, 179] on div "Be seeing you! +0 +0" at bounding box center [536, 144] width 469 height 72
click at [680, 191] on button "Continue" at bounding box center [702, 198] width 88 height 34
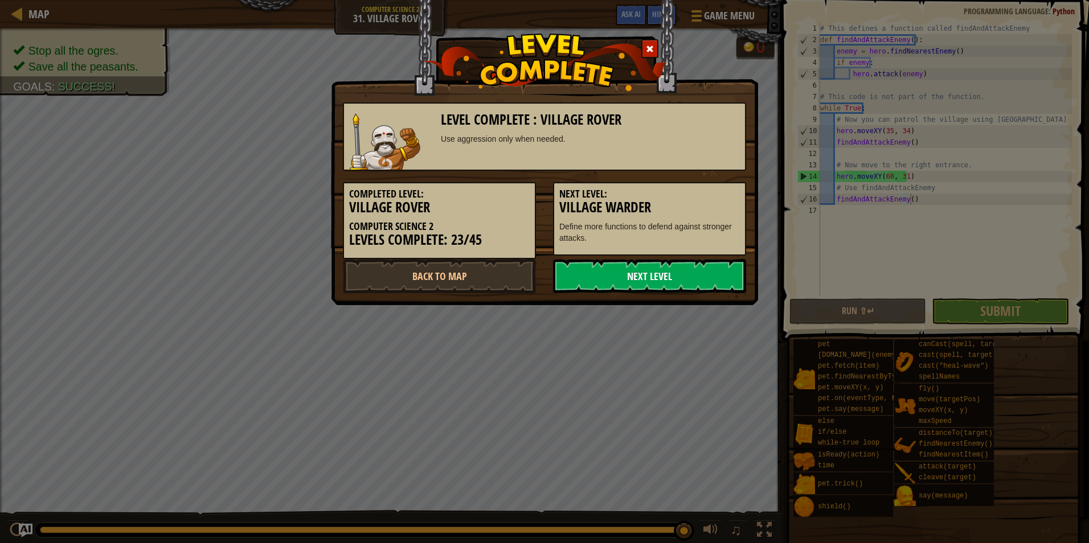
click at [666, 293] on link "Next Level" at bounding box center [649, 276] width 193 height 34
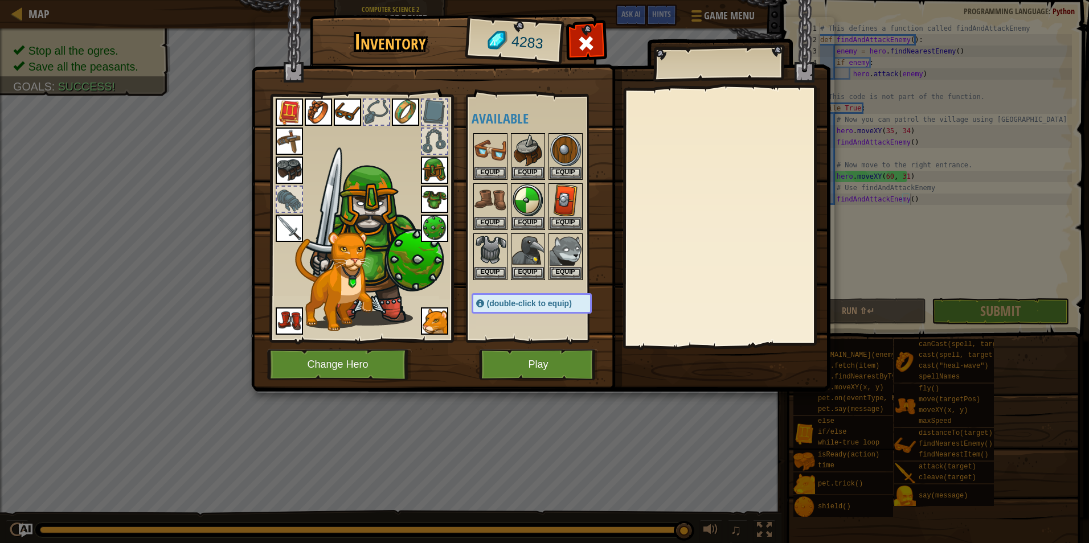
click at [546, 386] on img at bounding box center [540, 185] width 579 height 414
click at [544, 366] on button "Play" at bounding box center [538, 364] width 119 height 31
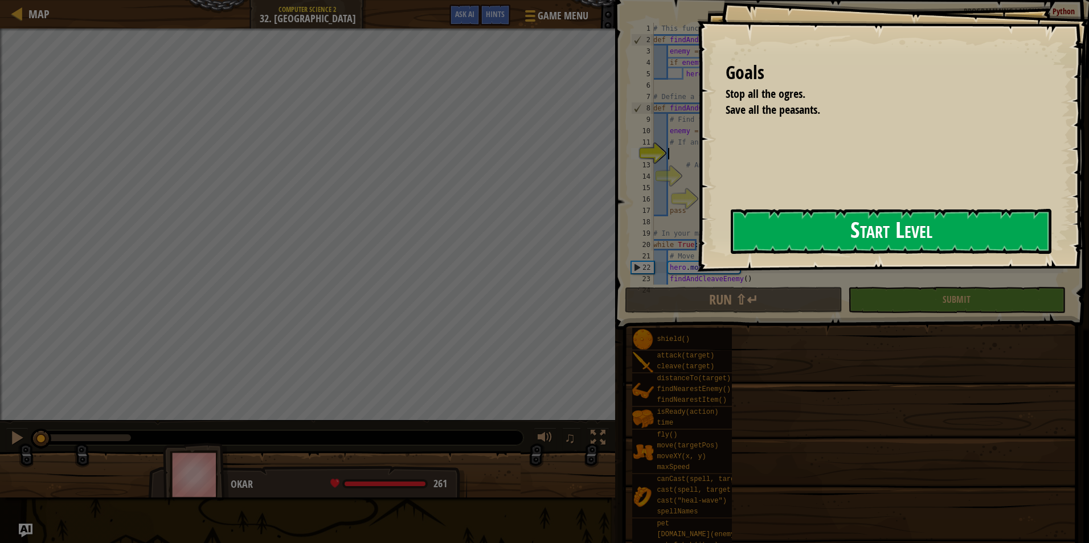
click at [731, 254] on button "Start Level" at bounding box center [891, 231] width 321 height 45
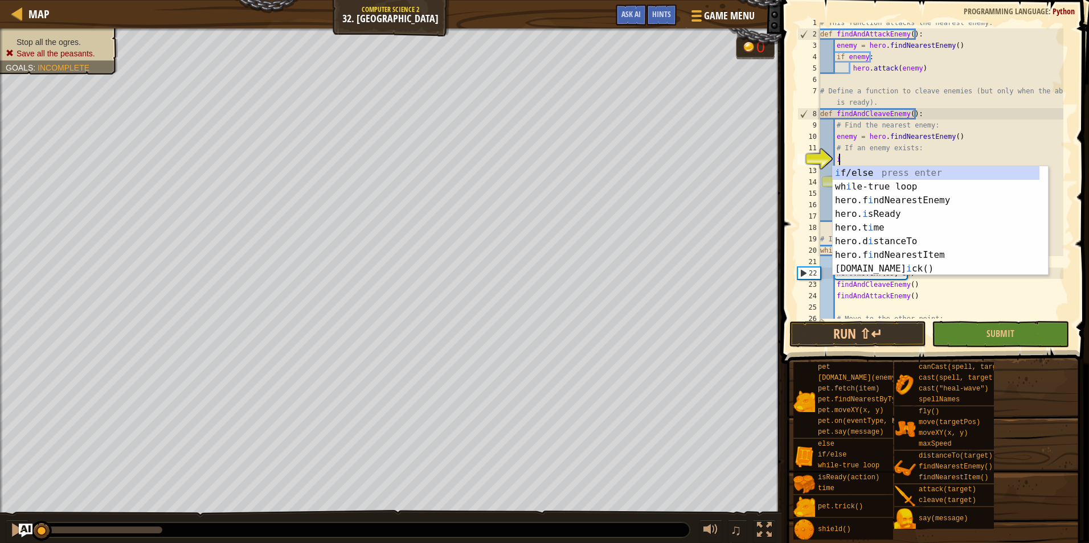
scroll to position [5, 1]
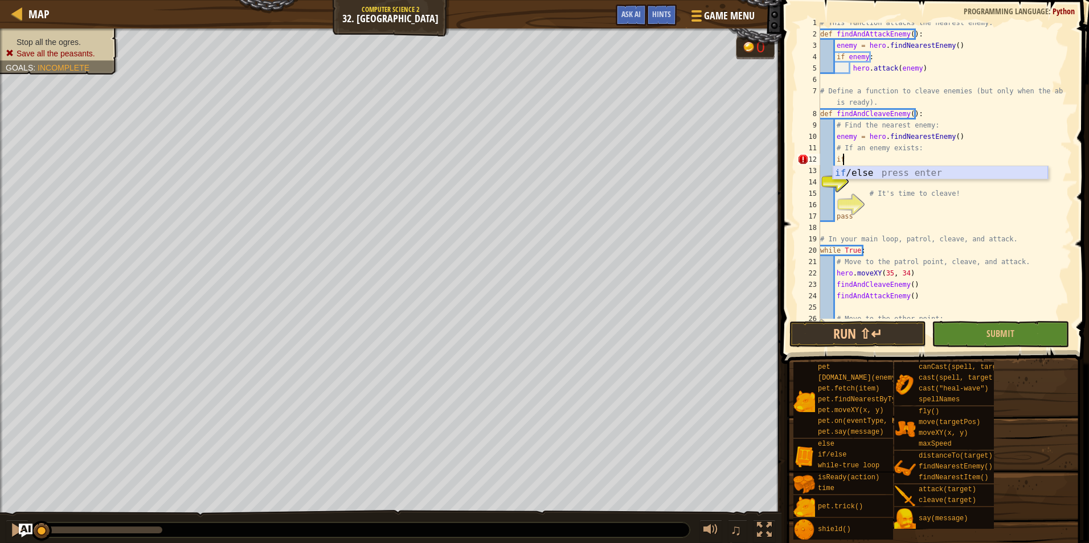
click at [897, 177] on div "if /else press enter" at bounding box center [940, 186] width 215 height 41
type textarea "if enemy:"
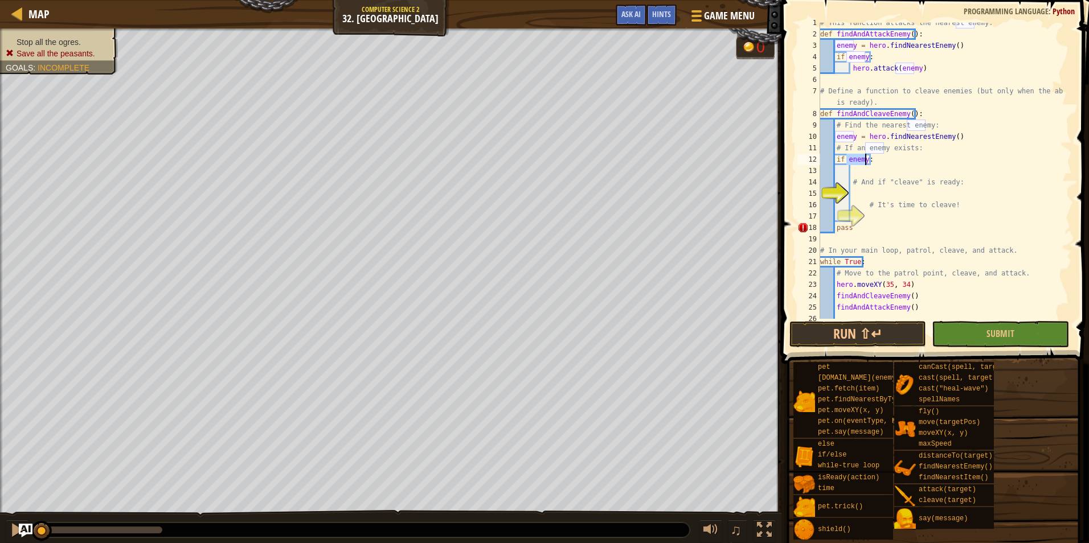
click at [864, 175] on div "# This function attacks the nearest enemy. def findAndAttackEnemy ( ) : enemy =…" at bounding box center [941, 176] width 246 height 319
click at [865, 188] on div "# This function attacks the nearest enemy. def findAndAttackEnemy ( ) : enemy =…" at bounding box center [941, 176] width 246 height 319
click at [863, 174] on div "# This function attacks the nearest enemy. def findAndAttackEnemy ( ) : enemy =…" at bounding box center [941, 176] width 246 height 319
click at [871, 187] on div "if /else press enter" at bounding box center [955, 198] width 215 height 41
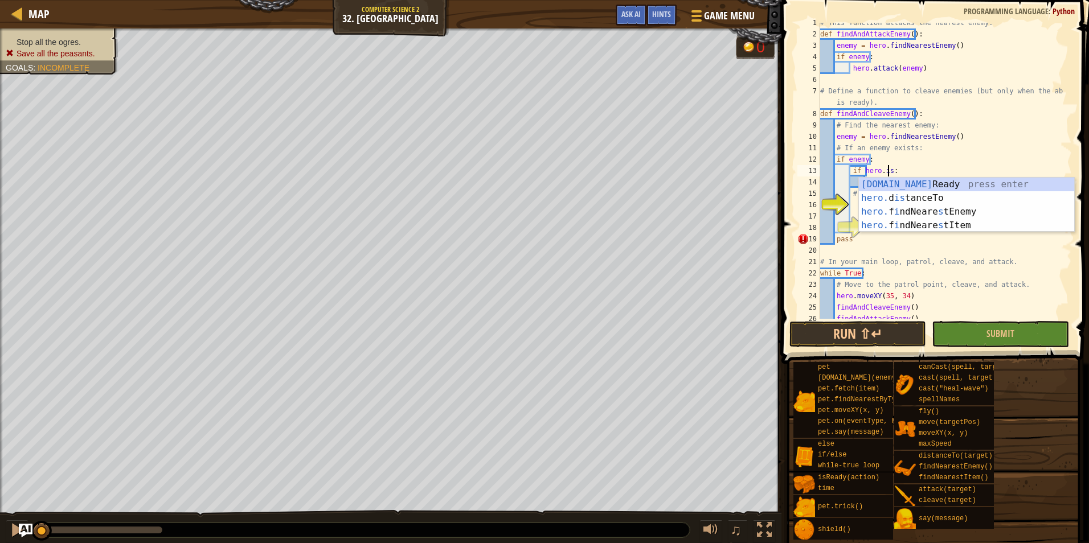
scroll to position [5, 5]
click at [950, 183] on div "[DOMAIN_NAME] Ready press enter hero. d is tanceTo press enter hero. f i ndNear…" at bounding box center [966, 219] width 215 height 82
type textarea "if hero.isReady("cleave"):"
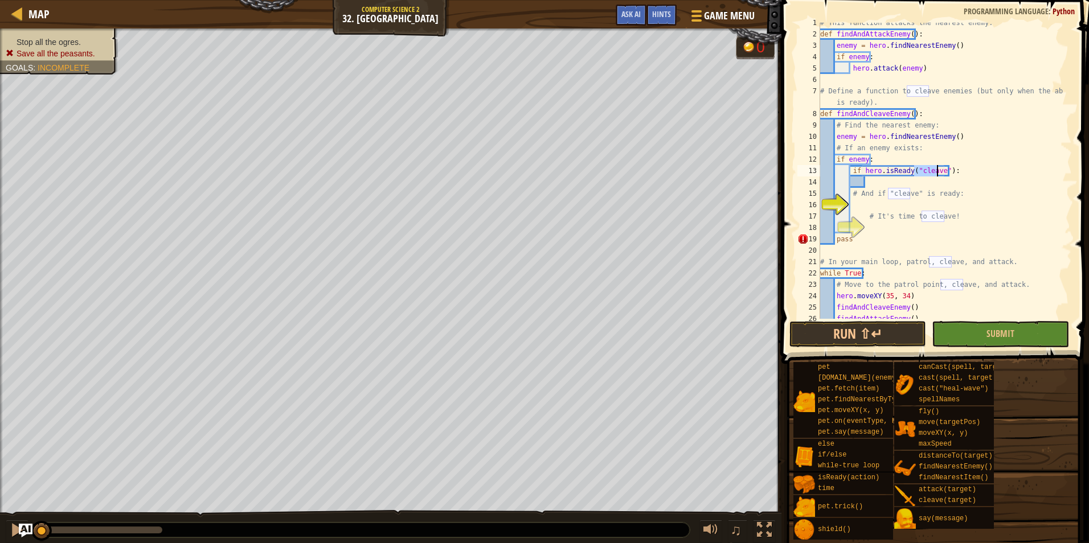
click at [926, 183] on div "# This function attacks the nearest enemy. def findAndAttackEnemy ( ) : enemy =…" at bounding box center [941, 176] width 246 height 319
click at [911, 203] on div "# This function attacks the nearest enemy. def findAndAttackEnemy ( ) : enemy =…" at bounding box center [941, 176] width 246 height 319
click at [911, 183] on div "# This function attacks the nearest enemy. def findAndAttackEnemy ( ) : enemy =…" at bounding box center [941, 176] width 246 height 319
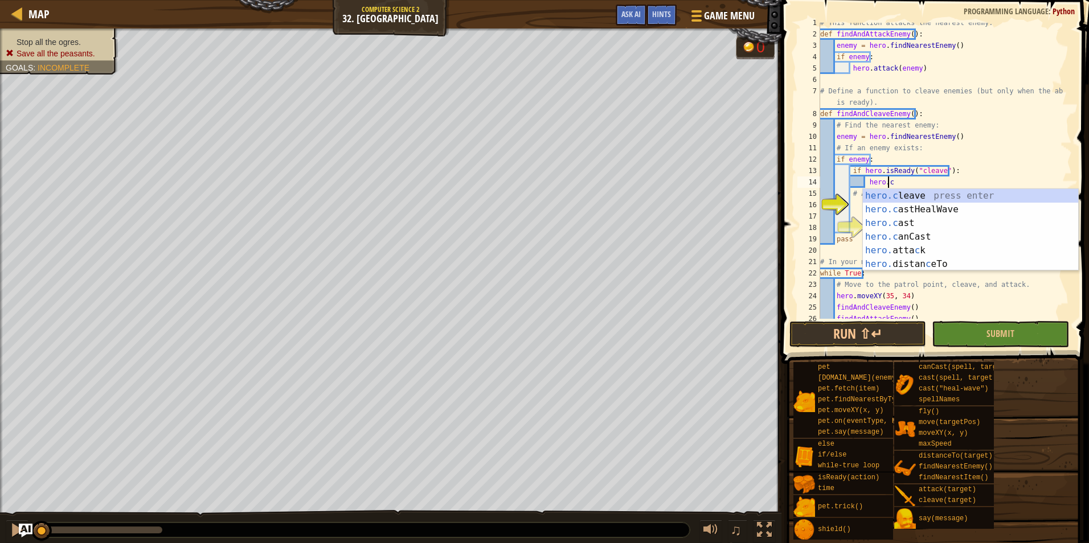
scroll to position [5, 5]
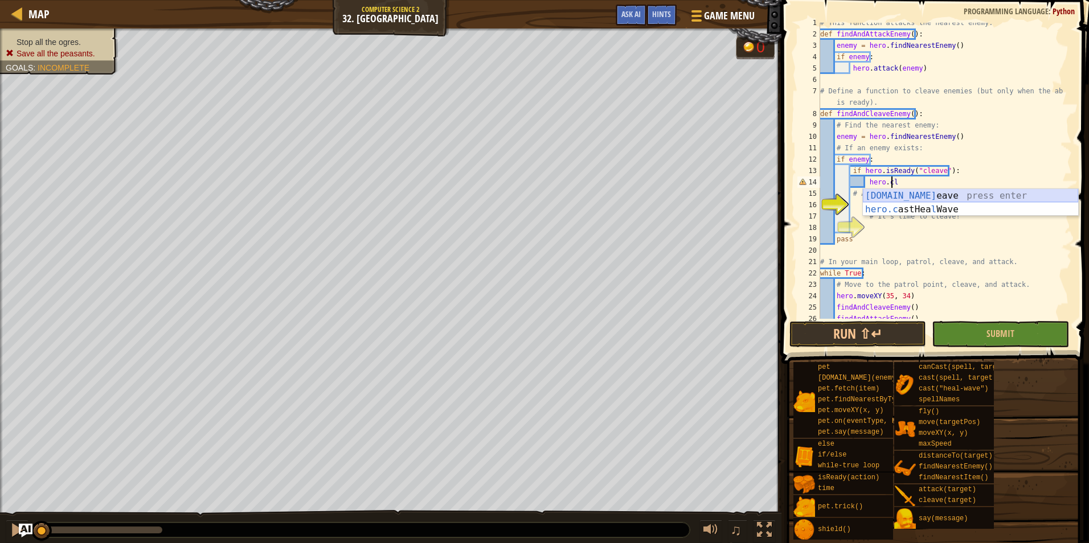
click at [955, 199] on div "[DOMAIN_NAME] eave press enter hero.c astHea l Wave press enter" at bounding box center [970, 216] width 215 height 55
click at [918, 216] on div "# This function attacks the nearest enemy. def findAndAttackEnemy ( ) : enemy =…" at bounding box center [941, 176] width 246 height 319
click at [918, 242] on div "# This function attacks the nearest enemy. def findAndAttackEnemy ( ) : enemy =…" at bounding box center [941, 176] width 246 height 319
type textarea "pass"
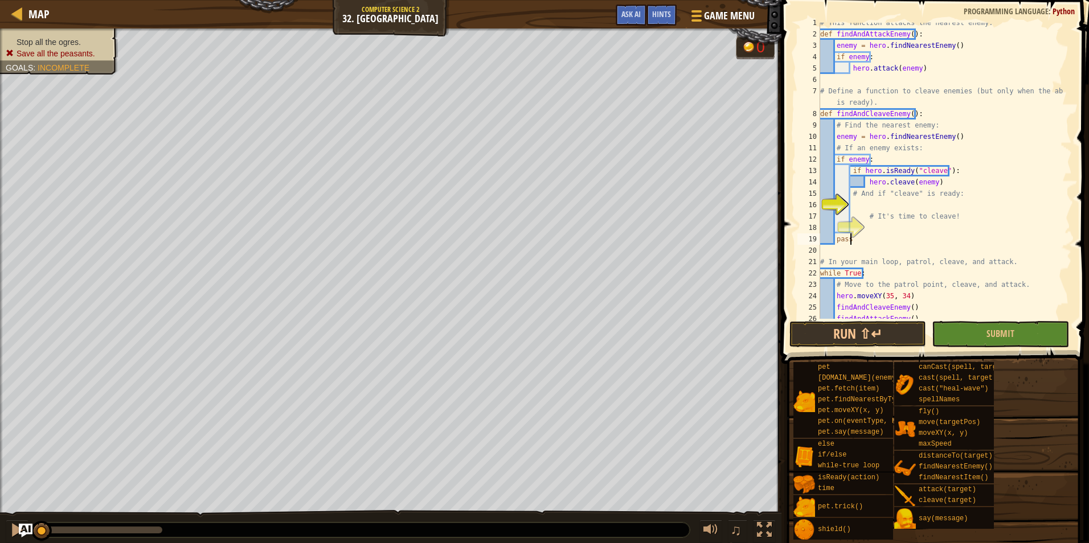
click at [919, 229] on div "# This function attacks the nearest enemy. def findAndAttackEnemy ( ) : enemy =…" at bounding box center [941, 176] width 246 height 319
click at [966, 336] on button "Submit" at bounding box center [1000, 334] width 137 height 26
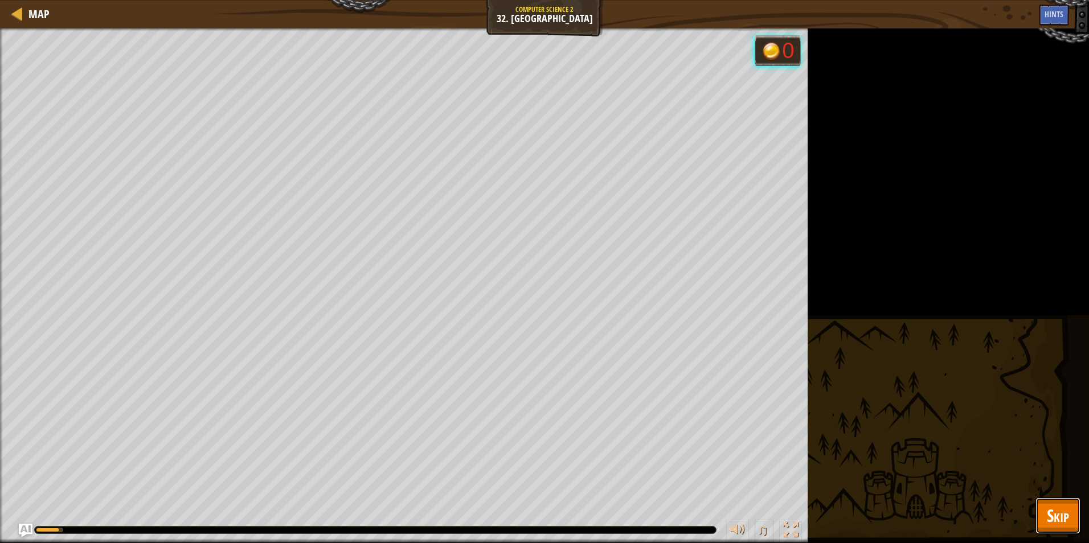
click at [1057, 504] on button "Skip" at bounding box center [1058, 516] width 45 height 36
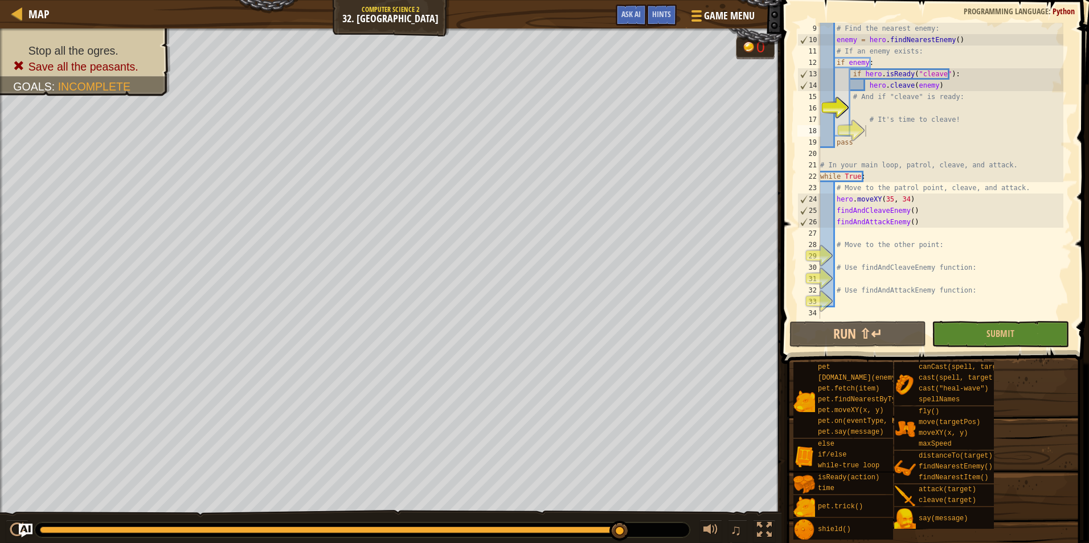
scroll to position [5, 1]
click at [877, 254] on div "# Find the nearest enemy: enemy = hero . findNearestEnemy ( ) # If an enemy exi…" at bounding box center [941, 182] width 246 height 319
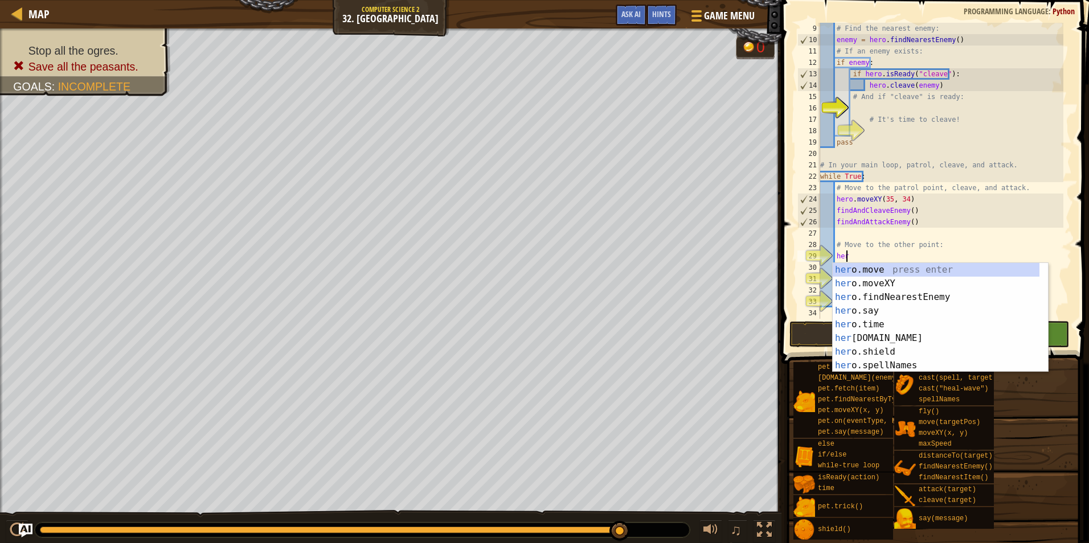
scroll to position [5, 2]
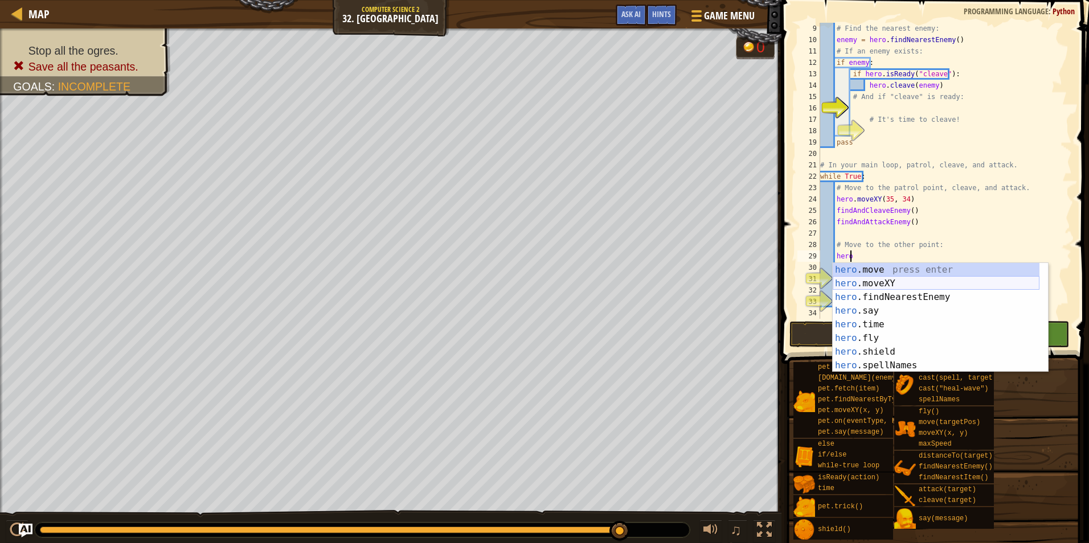
click at [897, 287] on div "hero .move press enter hero .moveXY press enter hero .findNearestEnemy press en…" at bounding box center [936, 331] width 207 height 137
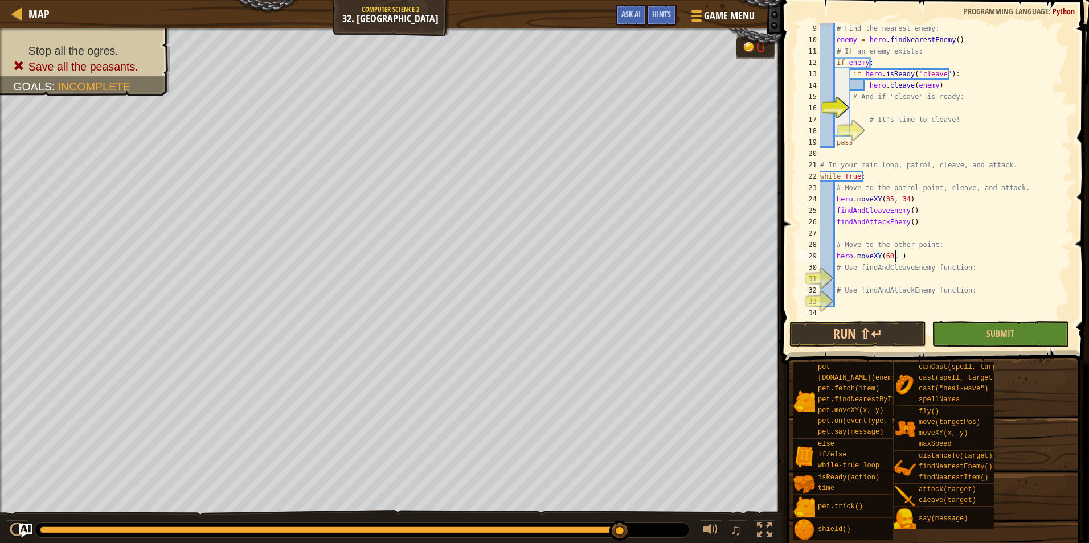
scroll to position [5, 6]
type textarea "hero.moveXY(60, 31)"
click at [882, 279] on div "# Find the nearest enemy: enemy = hero . findNearestEnemy ( ) # If an enemy exi…" at bounding box center [941, 182] width 246 height 319
type textarea "# Use findAndAttackEnemy function:"
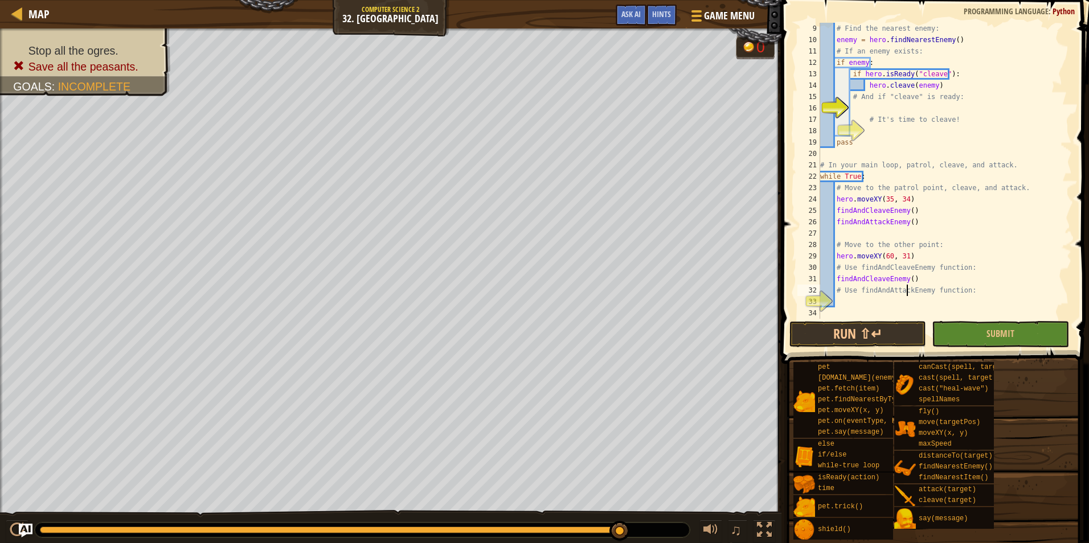
drag, startPoint x: 906, startPoint y: 294, endPoint x: 877, endPoint y: 298, distance: 29.8
click at [877, 298] on div "# Find the nearest enemy: enemy = hero . findNearestEnemy ( ) # If an enemy exi…" at bounding box center [941, 182] width 246 height 319
type textarea "findAndAttackEnemy()"
click at [1001, 342] on button "Submit" at bounding box center [1000, 334] width 137 height 26
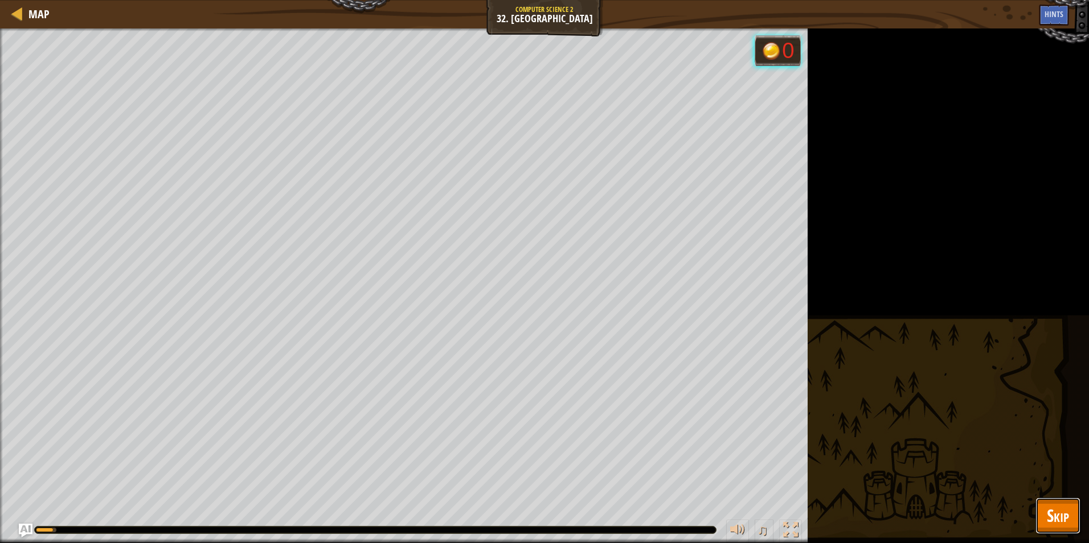
click at [1069, 510] on span "Skip" at bounding box center [1058, 515] width 22 height 23
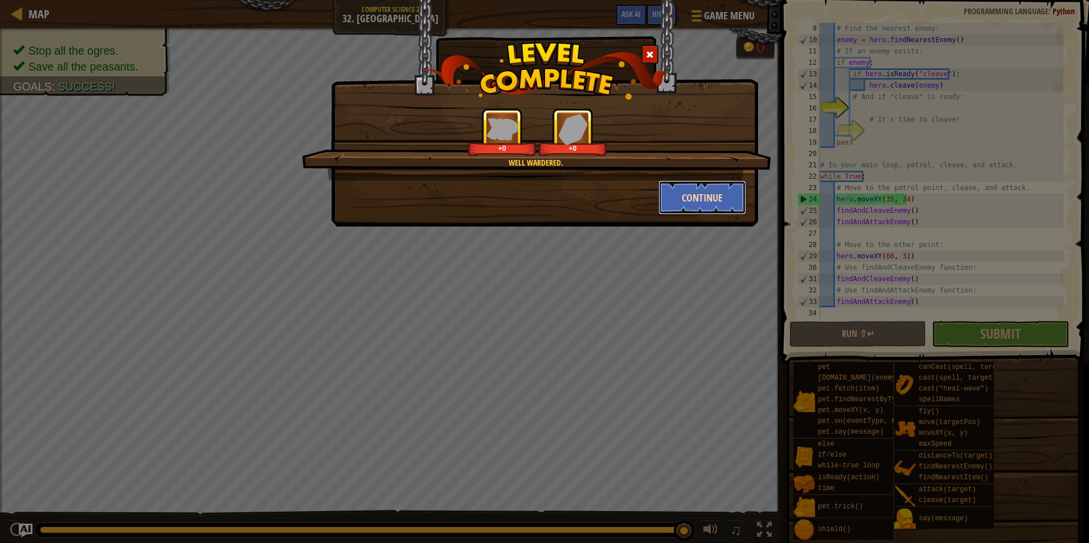
click at [701, 207] on button "Continue" at bounding box center [702, 198] width 88 height 34
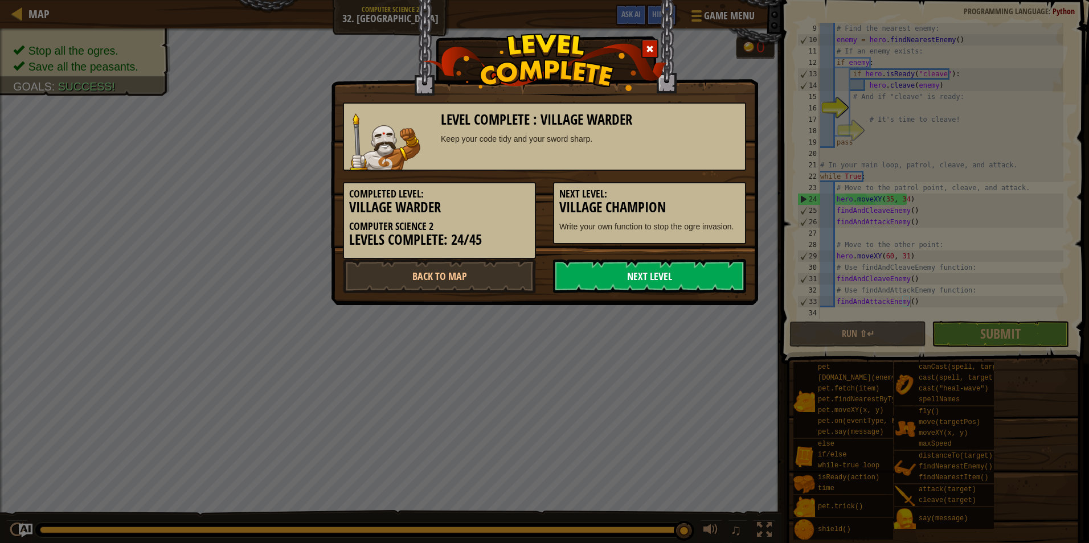
click at [654, 271] on link "Next Level" at bounding box center [649, 276] width 193 height 34
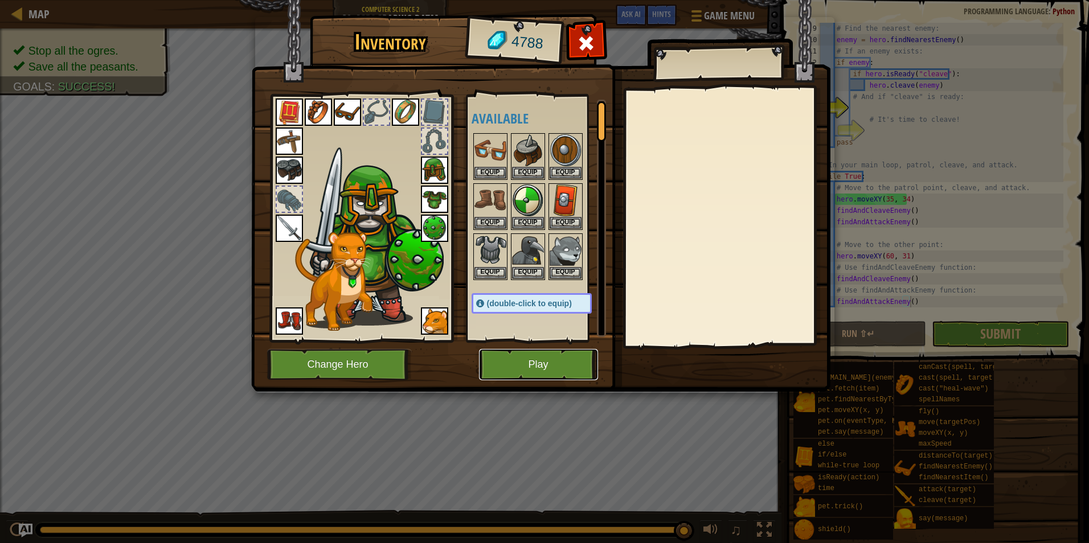
click at [569, 363] on button "Play" at bounding box center [538, 364] width 119 height 31
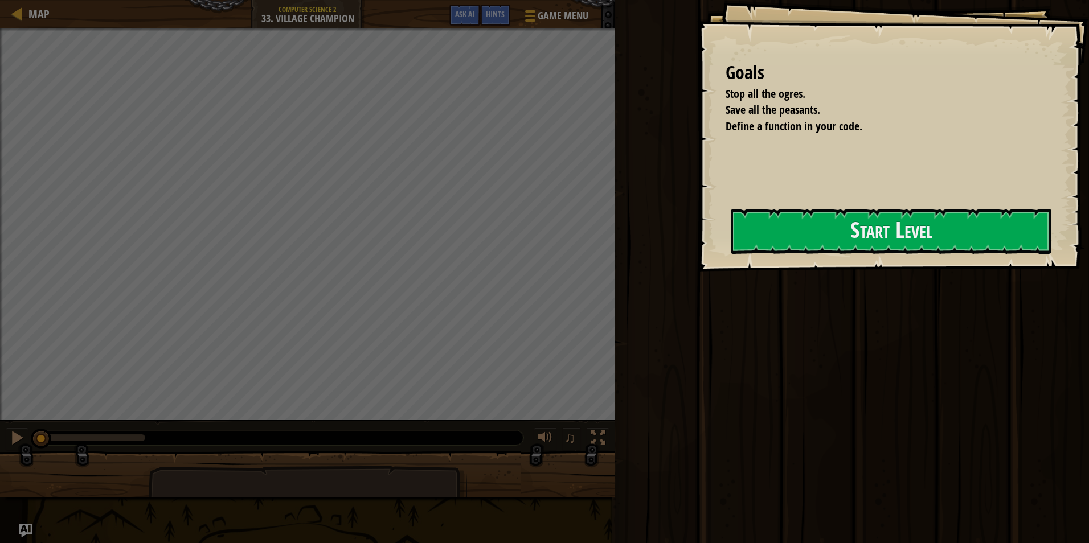
click at [593, 241] on div "Goals Stop all the ogres. Save all the peasants. Define a function in your code…" at bounding box center [544, 271] width 1089 height 543
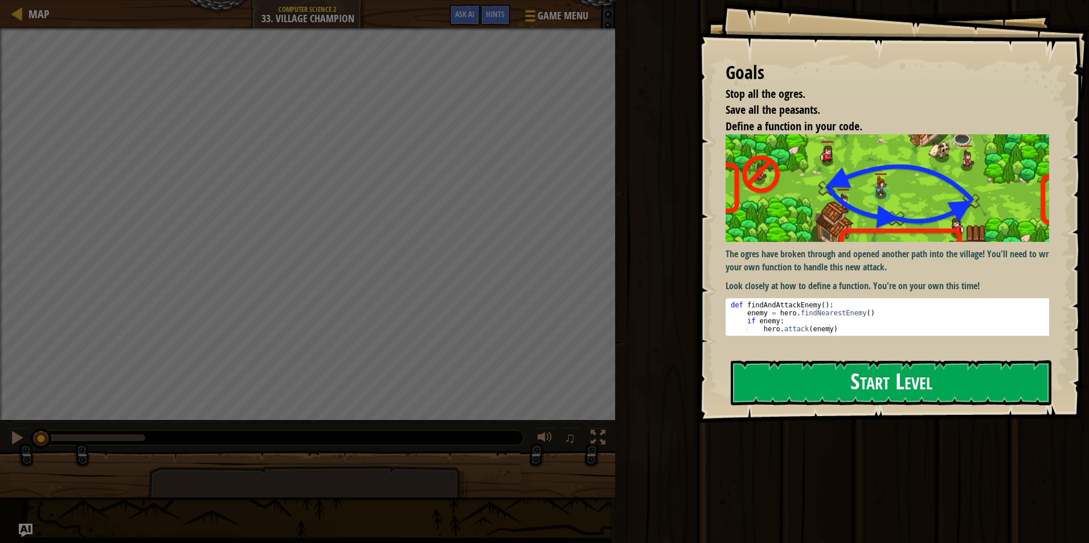
click at [756, 361] on button "Start Level" at bounding box center [891, 383] width 321 height 45
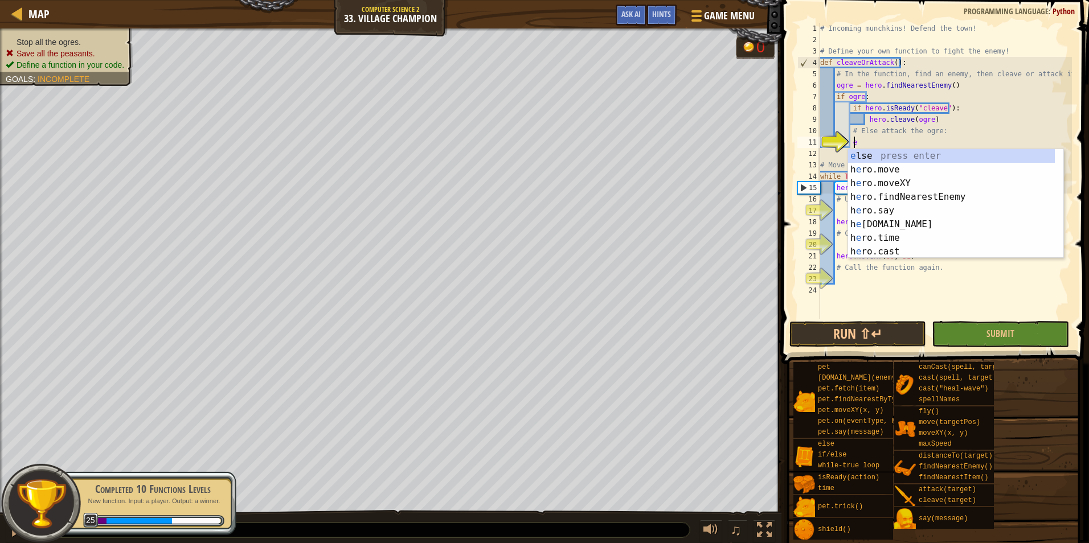
type textarea "el"
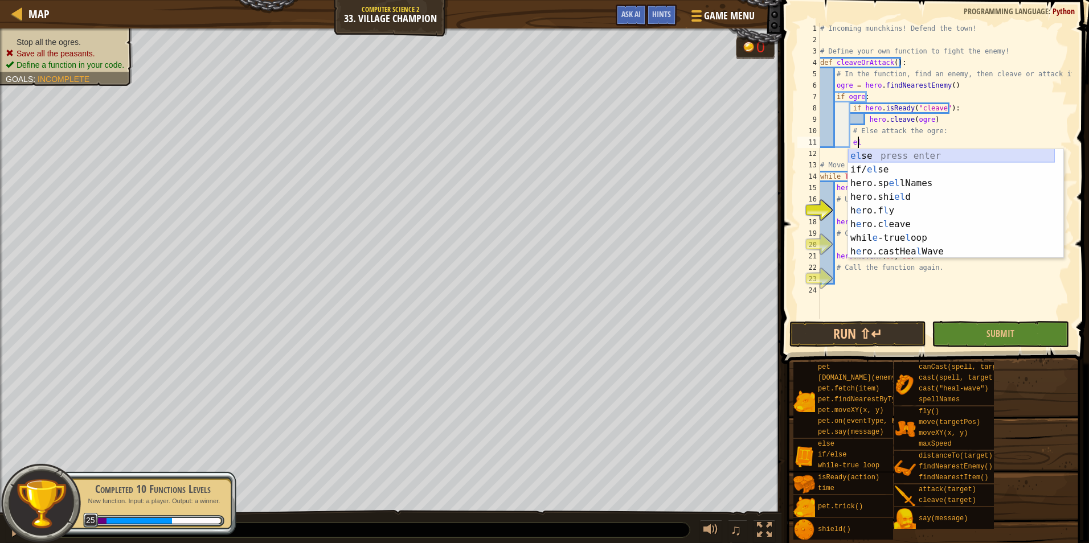
click at [896, 152] on div "el se press enter if/ el se press enter hero.sp el lNames press enter hero.shi …" at bounding box center [951, 217] width 207 height 137
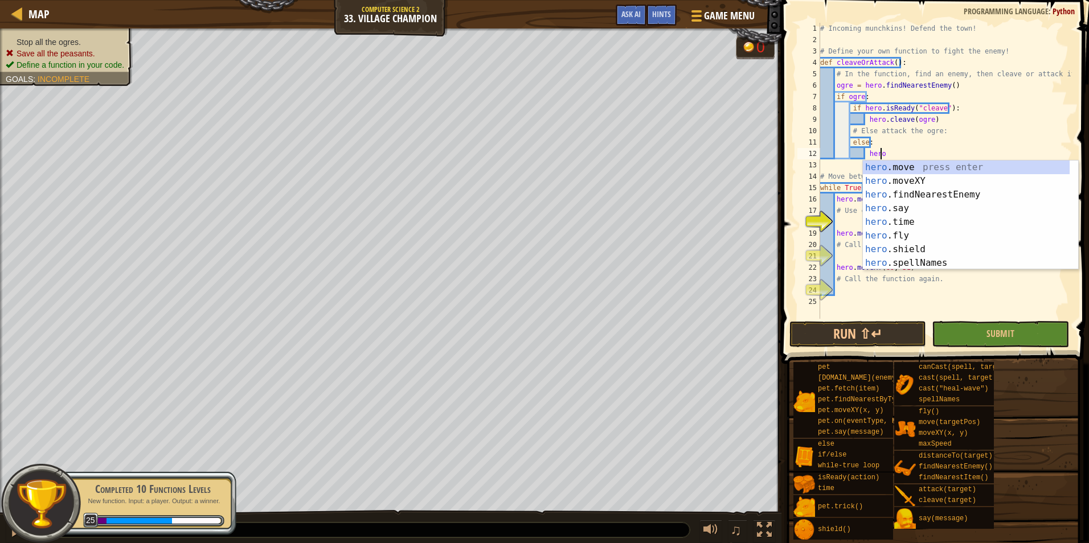
scroll to position [5, 5]
click at [909, 166] on div "hero.a ttack press enter hero. s a y press enter hero. c a st press enter hero.…" at bounding box center [966, 229] width 207 height 137
type textarea "hero.attack(enemy)"
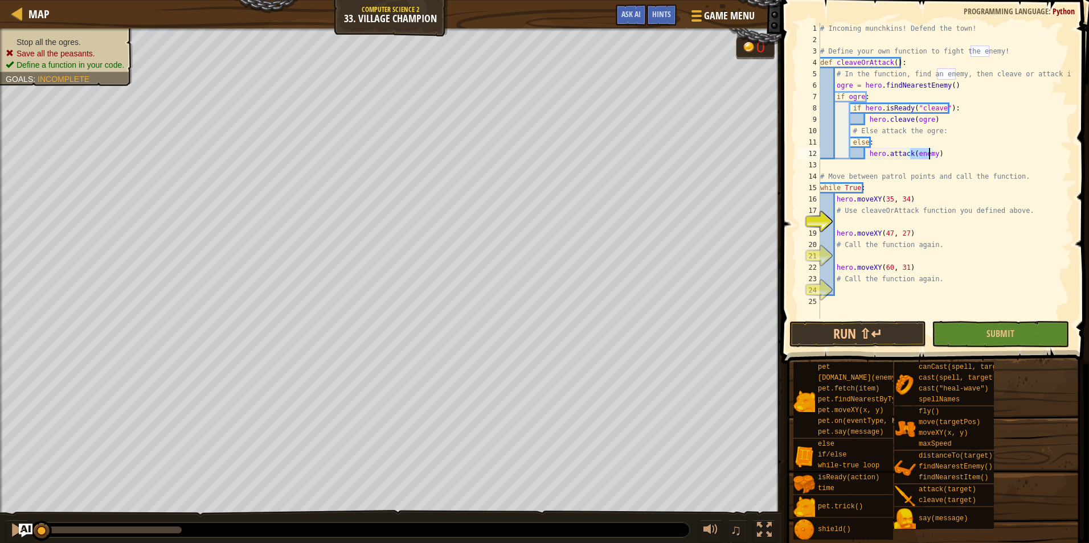
click at [883, 219] on div "# Incoming munchkins! Defend the town! # Define your own function to fight the …" at bounding box center [945, 182] width 254 height 319
click at [893, 250] on div "# Incoming munchkins! Defend the town! # Define your own function to fight the …" at bounding box center [945, 182] width 254 height 319
type textarea "# Call the function again."
click at [886, 253] on div "# Incoming munchkins! Defend the town! # Define your own function to fight the …" at bounding box center [945, 182] width 254 height 319
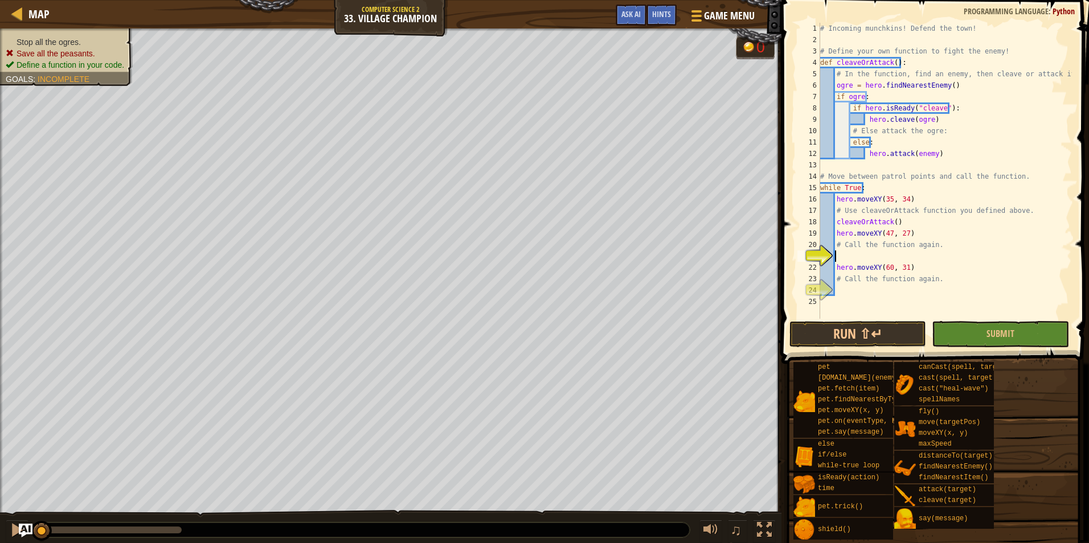
scroll to position [5, 1]
drag, startPoint x: 910, startPoint y: 222, endPoint x: 837, endPoint y: 222, distance: 72.9
click at [837, 222] on div "# Incoming munchkins! Defend the town! # Define your own function to fight the …" at bounding box center [945, 182] width 254 height 319
type textarea "cleaveOrAttack()"
click at [842, 253] on div "# Incoming munchkins! Defend the town! # Define your own function to fight the …" at bounding box center [945, 182] width 254 height 319
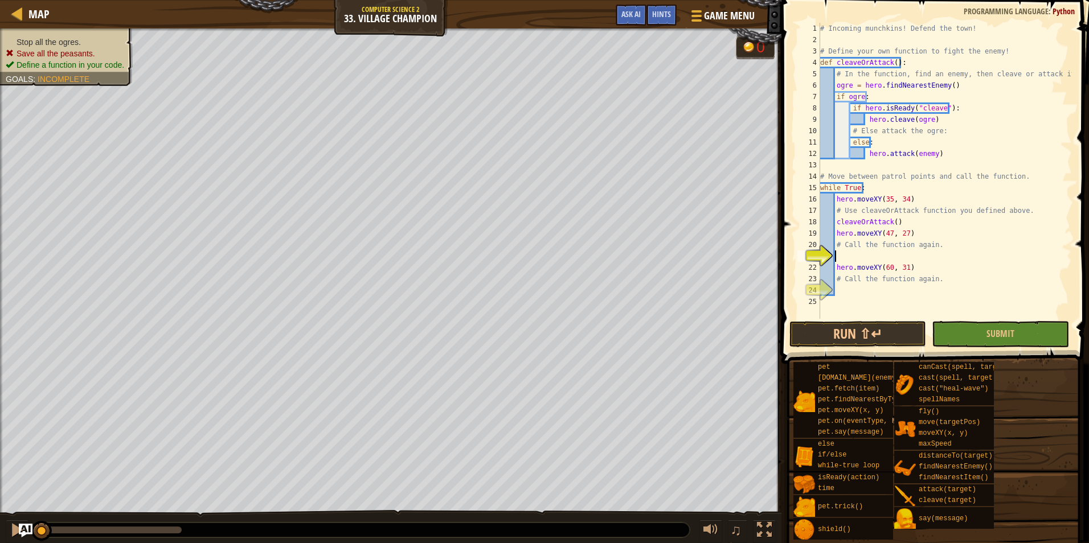
type textarea "cleaveOrAttack()"
click at [850, 287] on div "# Incoming munchkins! Defend the town! # Define your own function to fight the …" at bounding box center [945, 182] width 254 height 319
type textarea "cleaveOrAttack()"
click at [982, 327] on button "Submit" at bounding box center [1000, 334] width 137 height 26
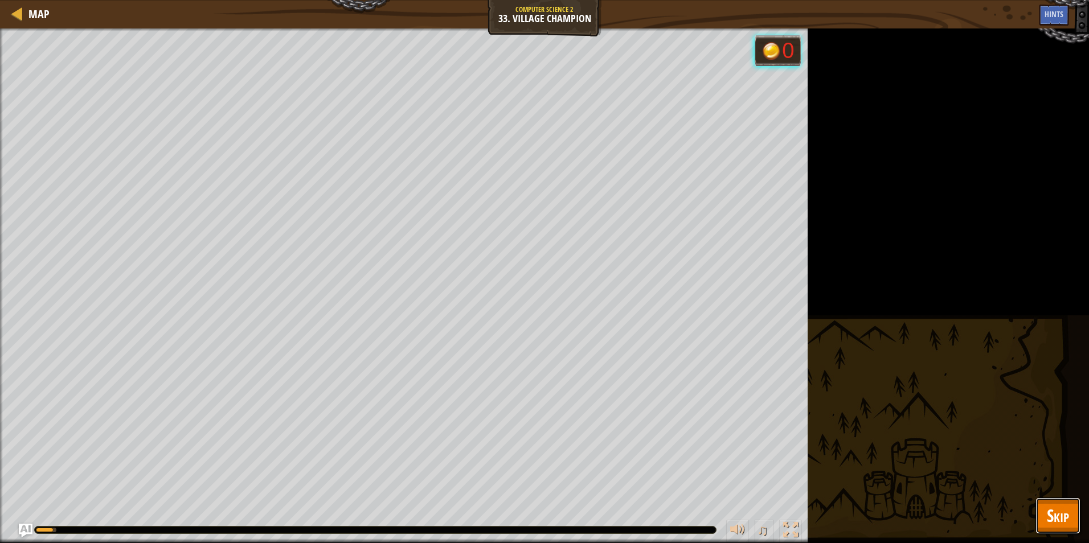
click at [1069, 510] on span "Skip" at bounding box center [1058, 515] width 22 height 23
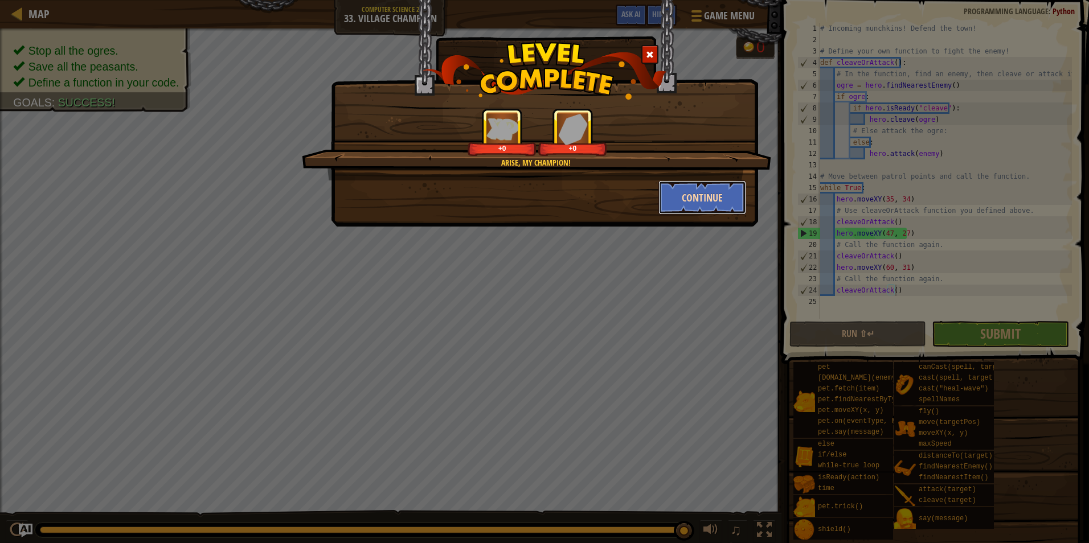
click at [692, 192] on button "Continue" at bounding box center [702, 198] width 88 height 34
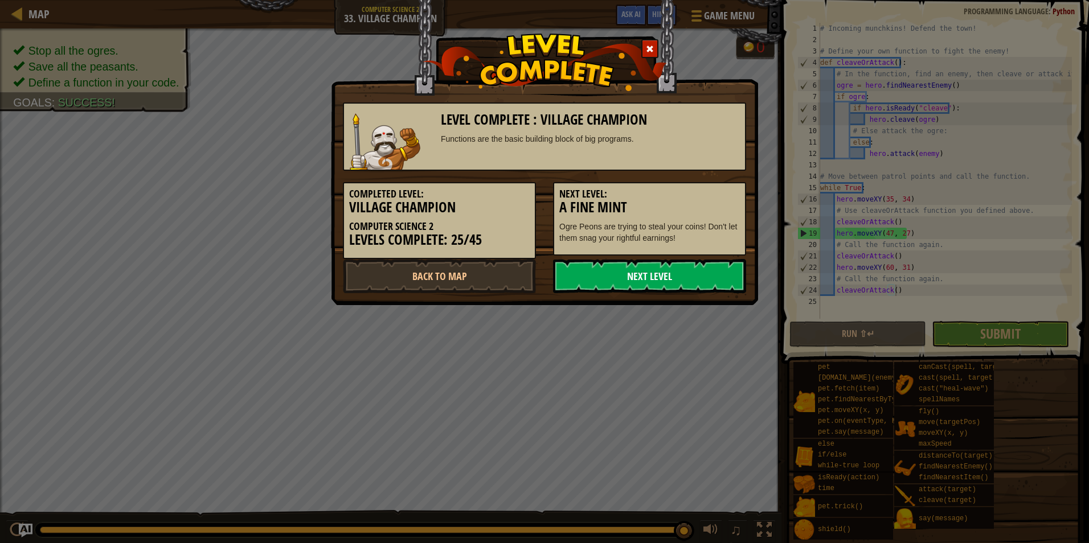
click at [699, 280] on link "Next Level" at bounding box center [649, 276] width 193 height 34
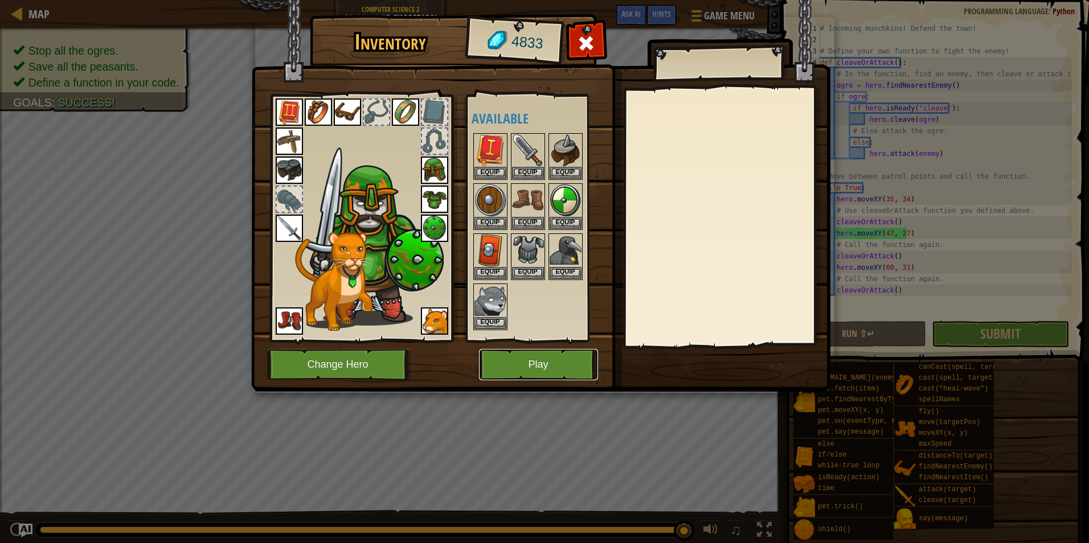
click at [549, 354] on button "Play" at bounding box center [538, 364] width 119 height 31
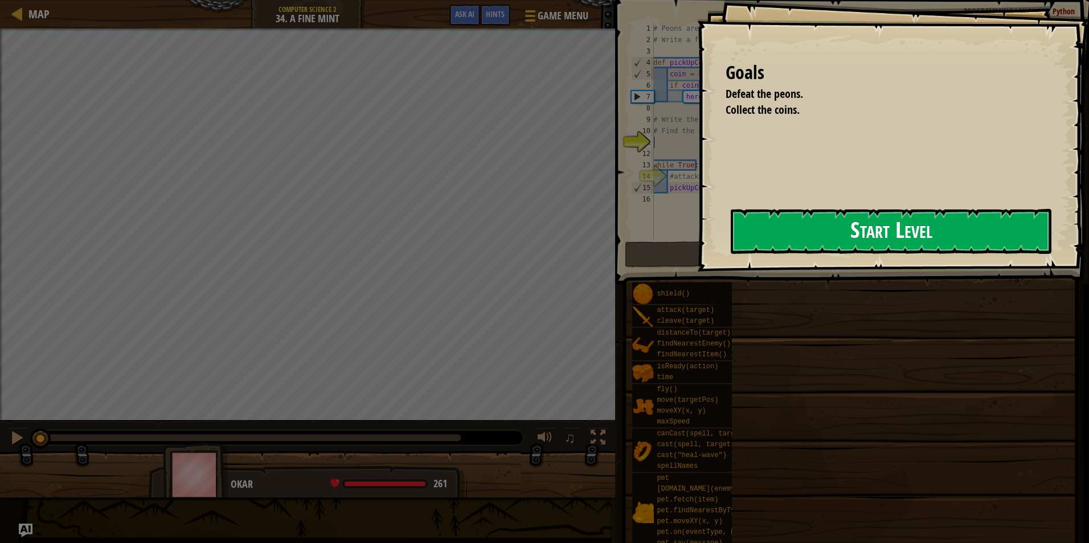
click at [729, 236] on div "Goals Defeat the peons. Collect the coins. Start Level Error loading from serve…" at bounding box center [893, 136] width 392 height 272
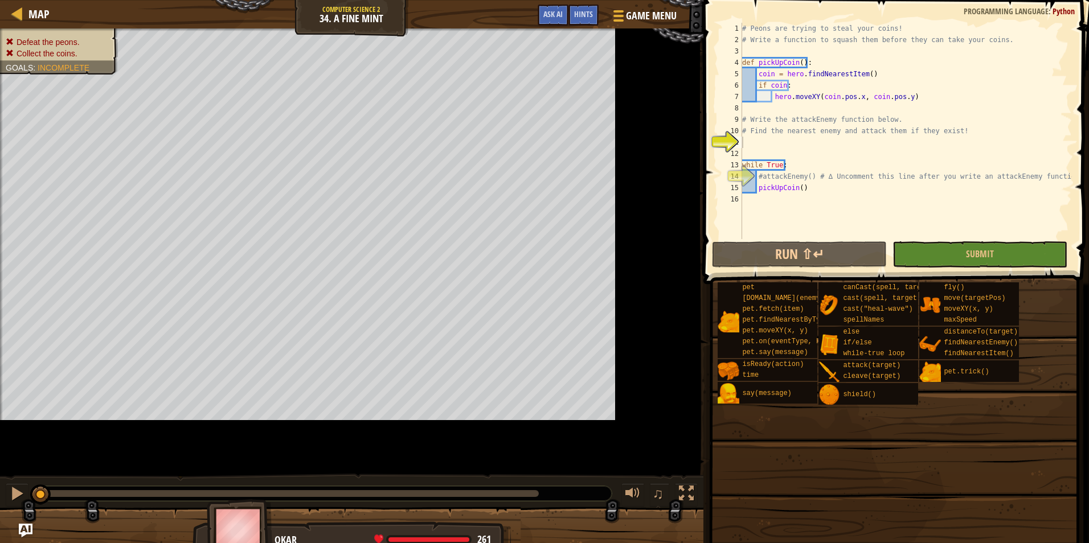
click at [699, 142] on div at bounding box center [699, 271] width 2 height 543
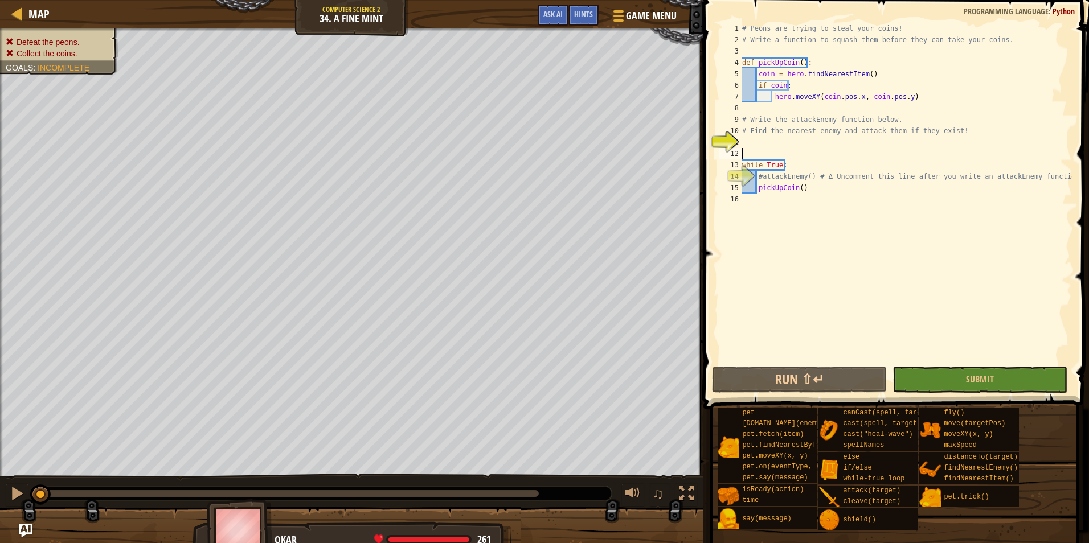
click at [764, 151] on div "# Peons are trying to steal your coins! # Write a function to squash them befor…" at bounding box center [906, 205] width 332 height 365
click at [770, 141] on div "# Peons are trying to steal your coins! # Write a function to squash them befor…" at bounding box center [906, 205] width 332 height 365
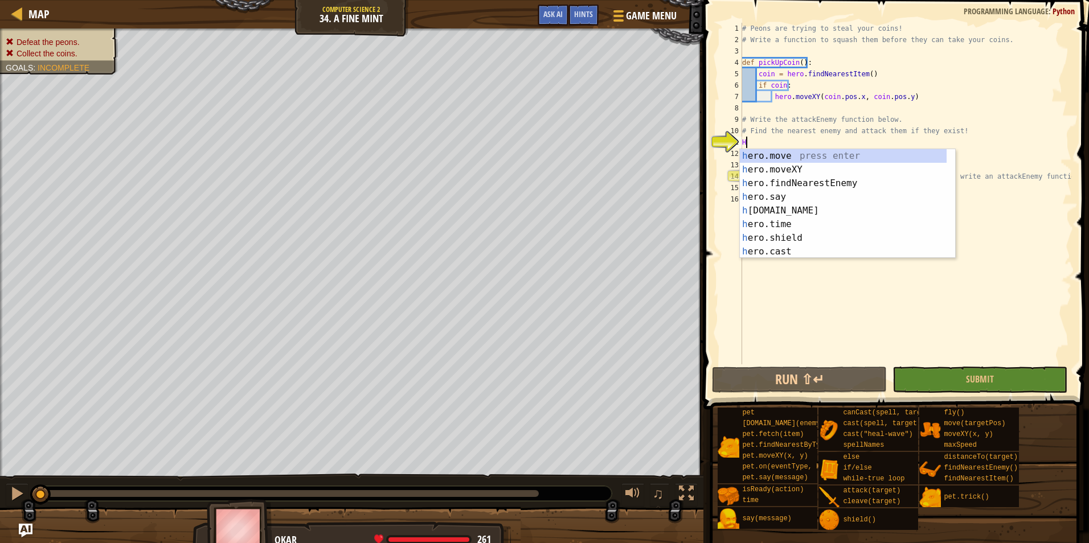
type textarea "H"
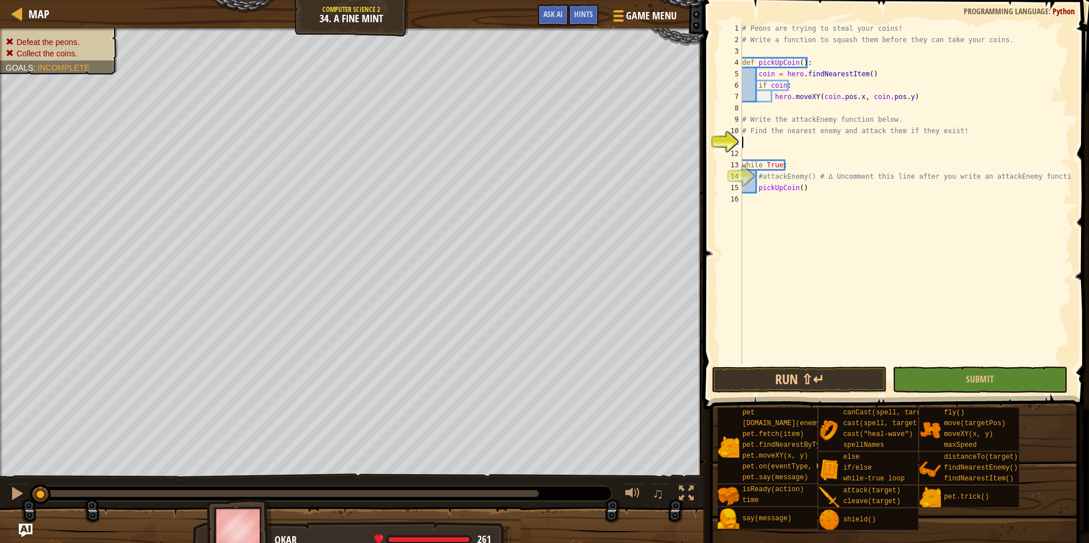
type textarea "j"
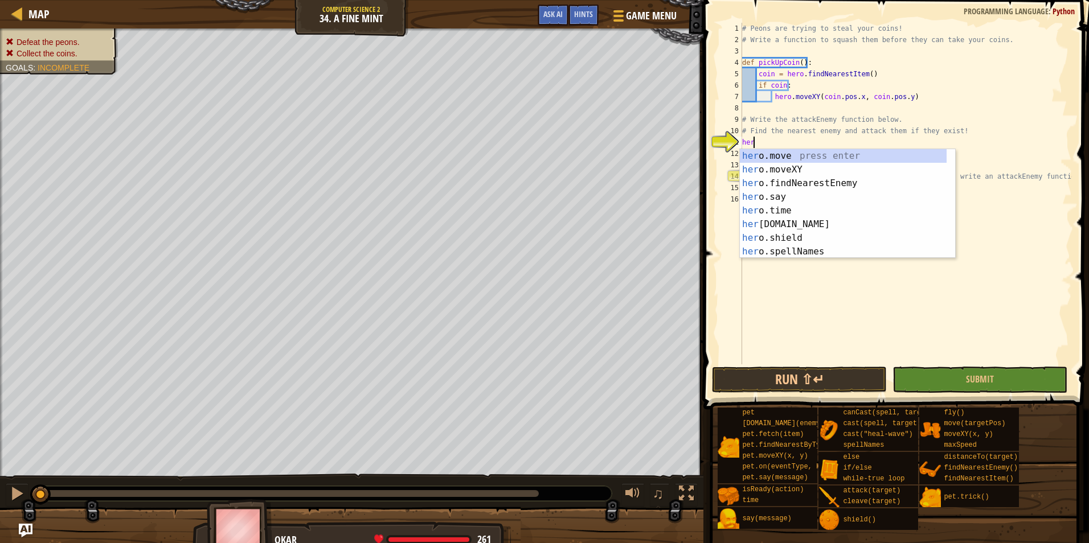
type textarea "hero"
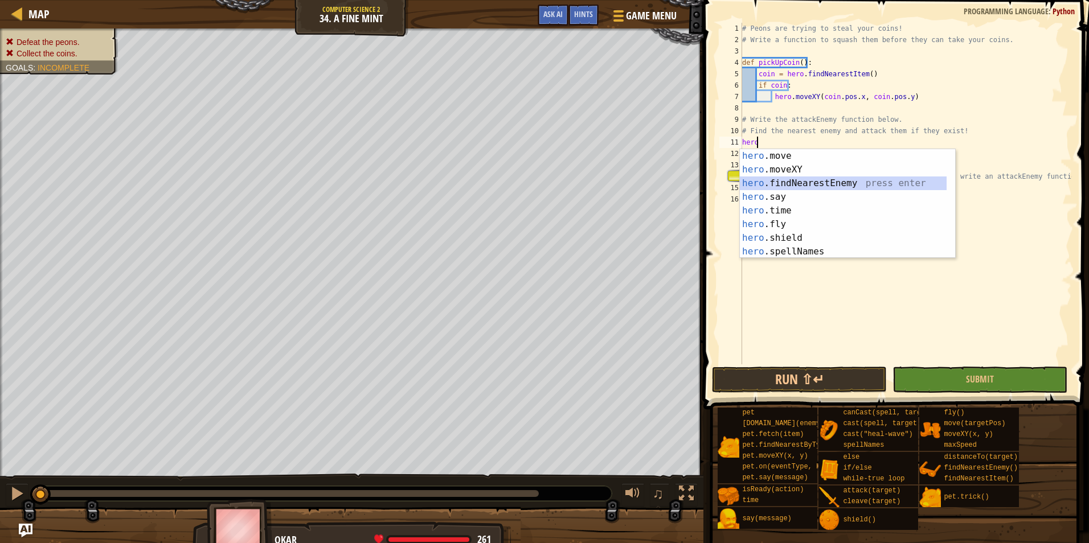
click at [845, 183] on div "hero .move press enter hero .moveXY press enter hero .findNearestEnemy press en…" at bounding box center [843, 217] width 207 height 137
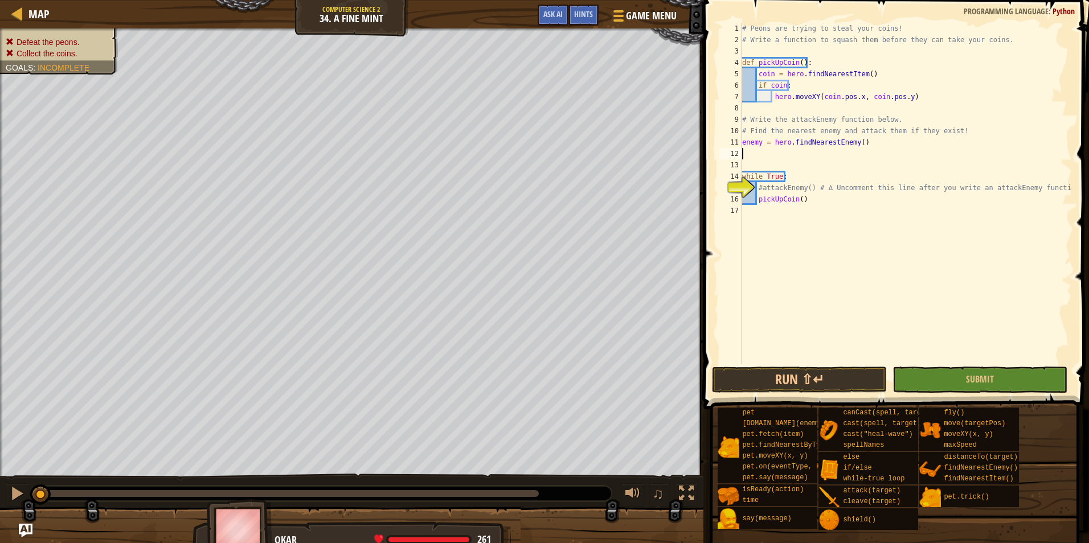
click at [848, 204] on div "# Peons are trying to steal your coins! # Write a function to squash them befor…" at bounding box center [906, 205] width 332 height 365
type textarea "pickUpCoin()"
click at [811, 150] on div "# Peons are trying to steal your coins! # Write a function to squash them befor…" at bounding box center [906, 205] width 332 height 365
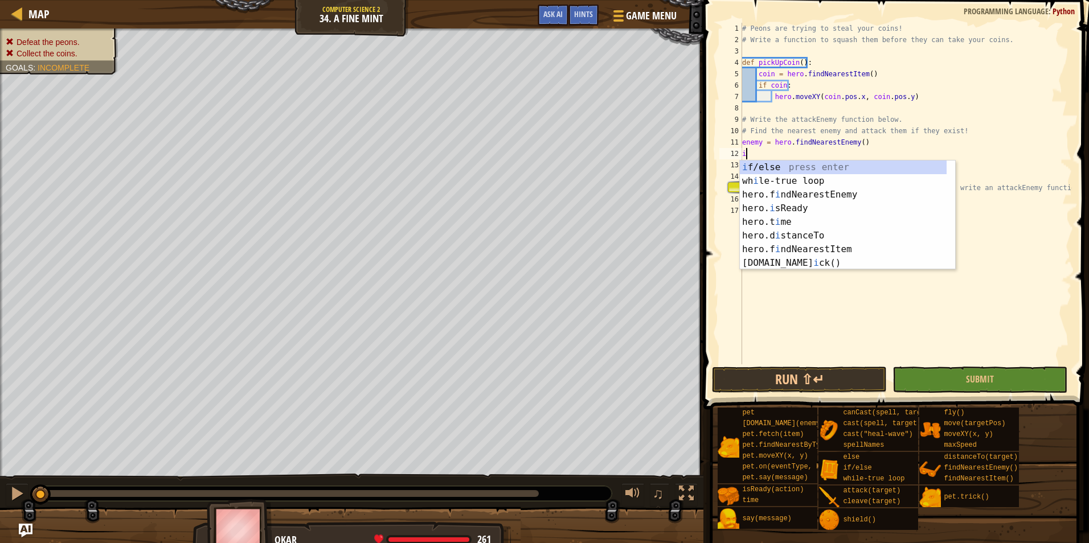
click at [807, 161] on div "i f/else press enter wh i le-true loop press enter hero.f i ndNearestEnemy pres…" at bounding box center [843, 229] width 207 height 137
type textarea "if enemy:"
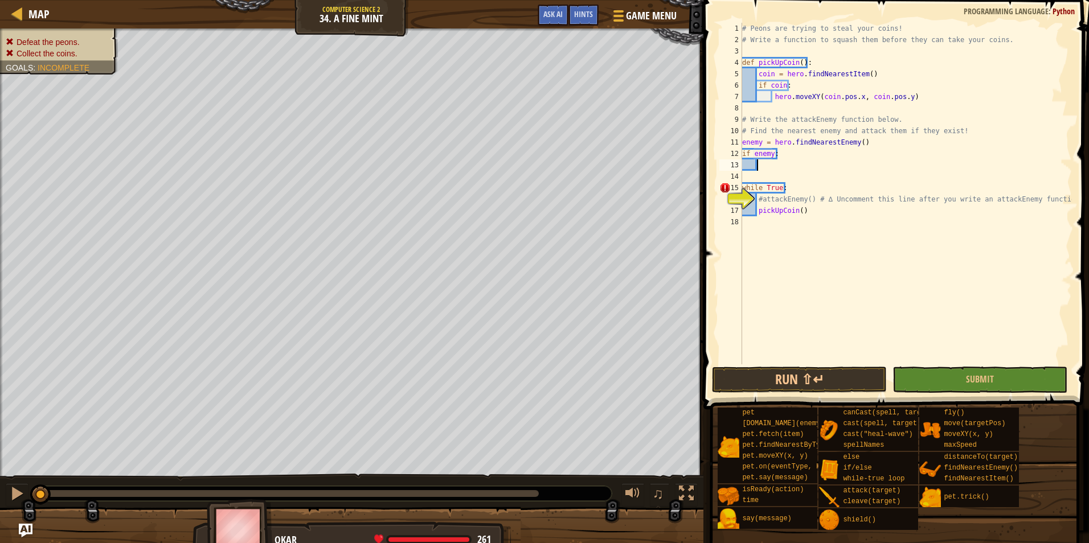
click at [791, 165] on div "# Peons are trying to steal your coins! # Write a function to squash them befor…" at bounding box center [906, 205] width 332 height 365
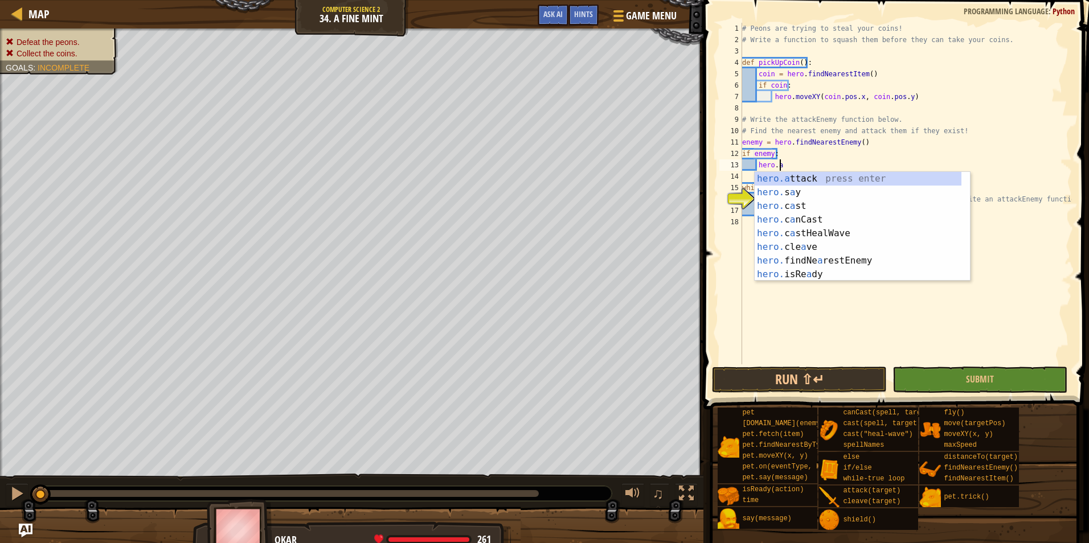
scroll to position [5, 2]
click at [801, 182] on div "hero.a ttack press enter hero. s a y press enter hero. c a st press enter hero.…" at bounding box center [858, 240] width 207 height 137
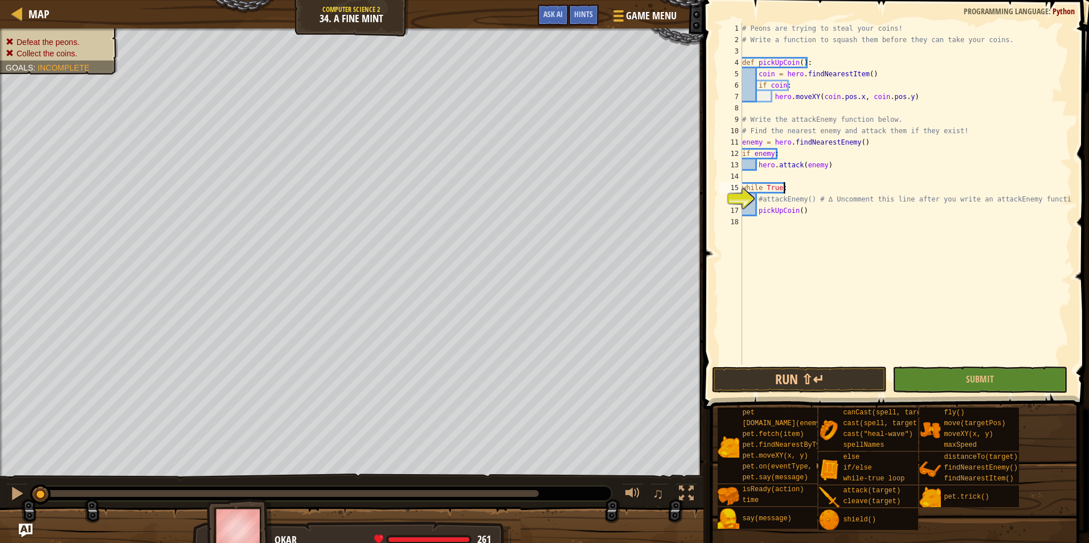
click at [817, 187] on div "# Peons are trying to steal your coins! # Write a function to squash them befor…" at bounding box center [906, 205] width 332 height 365
type textarea "while True:"
click at [820, 224] on div "# Peons are trying to steal your coins! # Write a function to squash them befor…" at bounding box center [906, 205] width 332 height 365
click at [824, 211] on div "# Peons are trying to steal your coins! # Write a function to squash them befor…" at bounding box center [906, 205] width 332 height 365
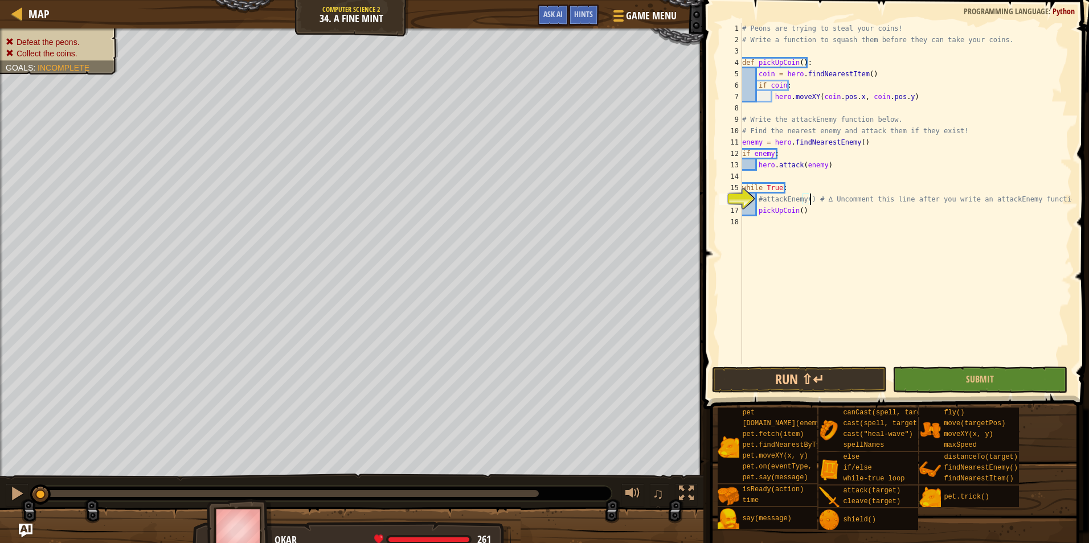
click at [809, 201] on div "# Peons are trying to steal your coins! # Write a function to squash them befor…" at bounding box center [906, 205] width 332 height 365
click at [808, 208] on div "# Peons are trying to steal your coins! # Write a function to squash them befor…" at bounding box center [906, 205] width 332 height 365
type textarea "pickUpCoin()"
click at [979, 390] on button "Submit" at bounding box center [980, 380] width 175 height 26
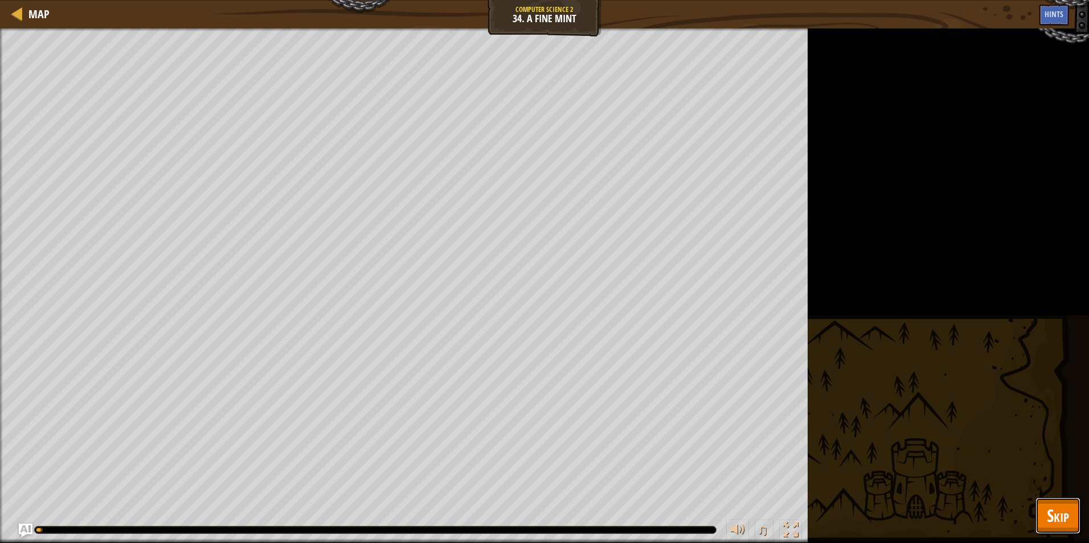
click at [1061, 525] on span "Skip" at bounding box center [1058, 515] width 22 height 23
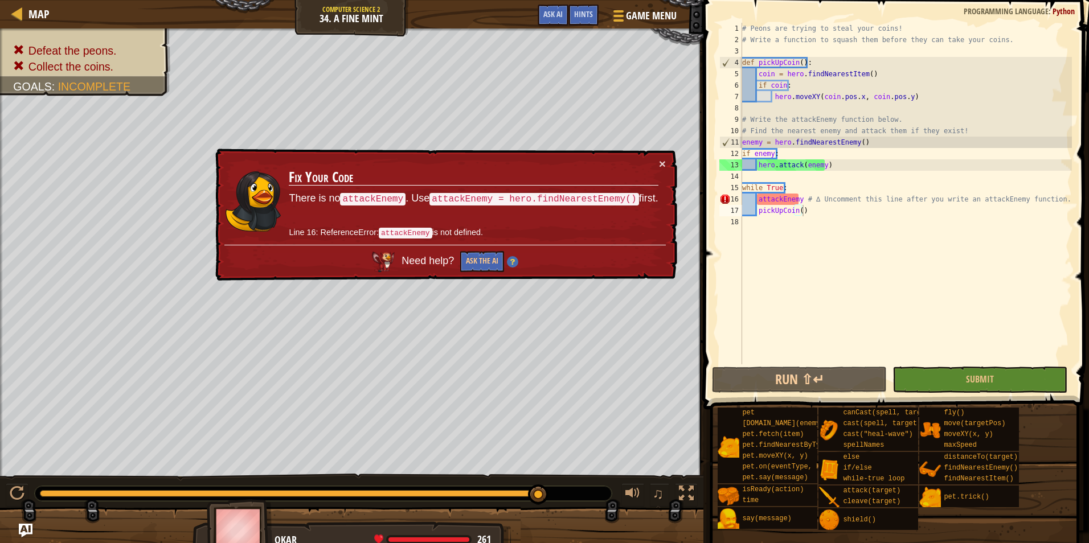
click at [800, 181] on div "# Peons are trying to steal your coins! # Write a function to squash them befor…" at bounding box center [906, 205] width 332 height 365
drag, startPoint x: 445, startPoint y: 192, endPoint x: 792, endPoint y: 214, distance: 347.6
click at [673, 202] on div "× Fix Your Code There is no attackEnemy . Use attackEnemy = hero.findNearestEne…" at bounding box center [445, 216] width 465 height 136
click at [777, 177] on div "# Peons are trying to steal your coins! # Write a function to squash them befor…" at bounding box center [906, 205] width 332 height 365
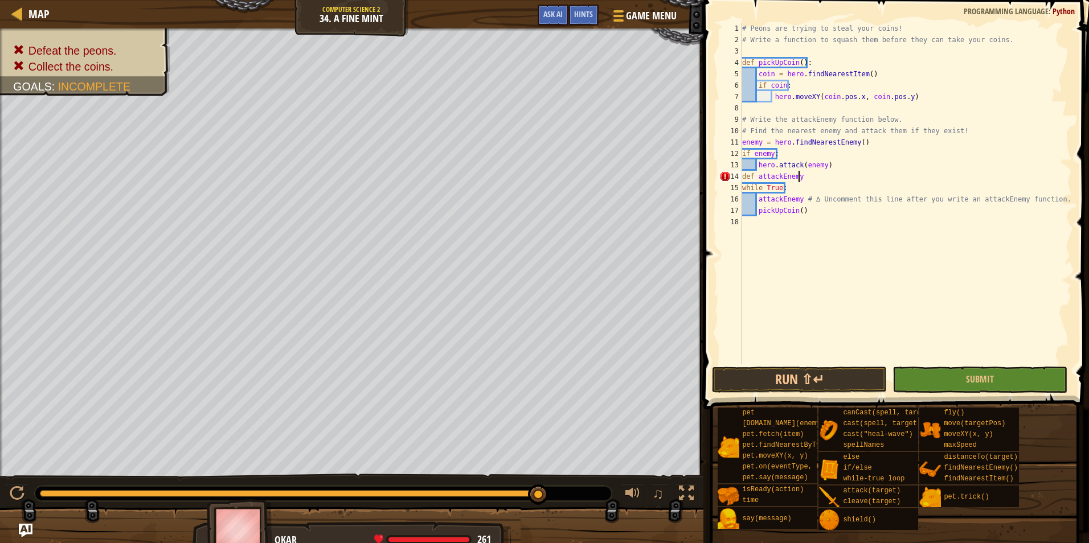
scroll to position [5, 4]
click at [754, 180] on div "# Peons are trying to steal your coins! # Write a function to squash them befor…" at bounding box center [906, 205] width 332 height 365
type textarea "def attackEnemy"
click at [841, 177] on div "# Peons are trying to steal your coins! # Write a function to squash them befor…" at bounding box center [906, 205] width 332 height 365
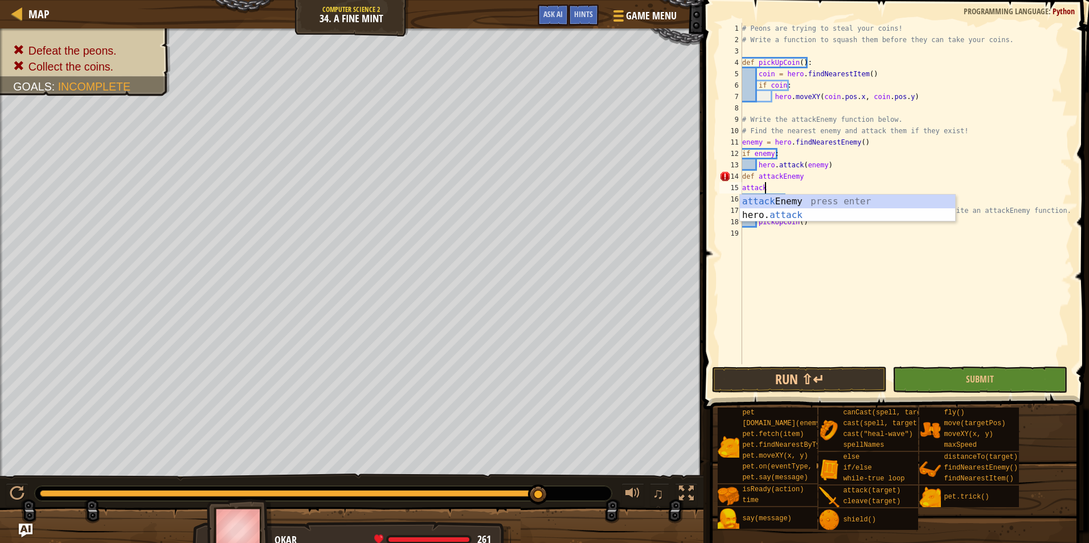
click at [848, 198] on div "attack Enemy press enter hero. attack press enter" at bounding box center [847, 222] width 215 height 55
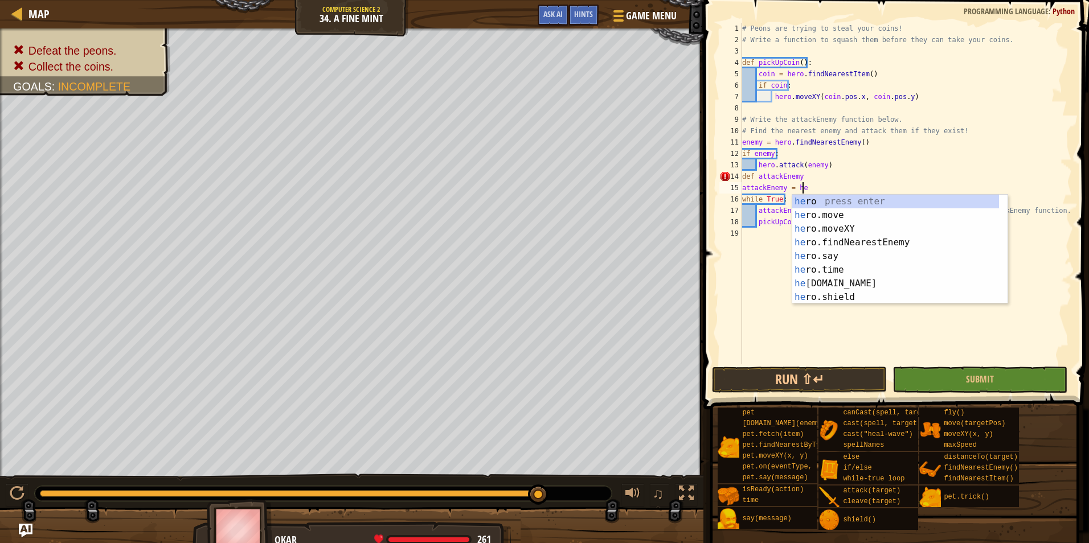
scroll to position [5, 5]
type textarea "attackEnemy = hero"
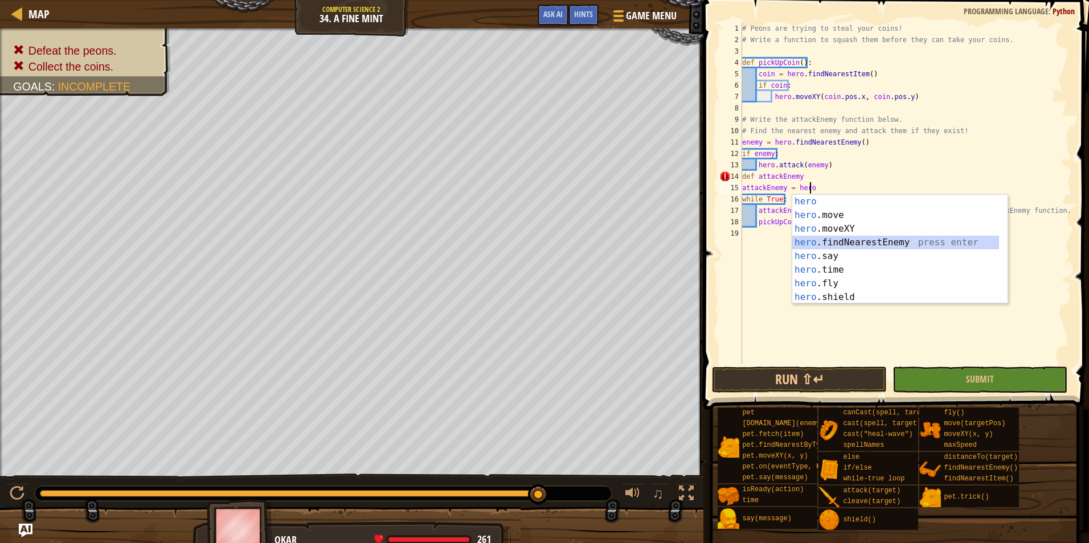
click at [851, 244] on div "hero press enter hero .move press enter hero .moveXY press enter hero .findNear…" at bounding box center [895, 263] width 207 height 137
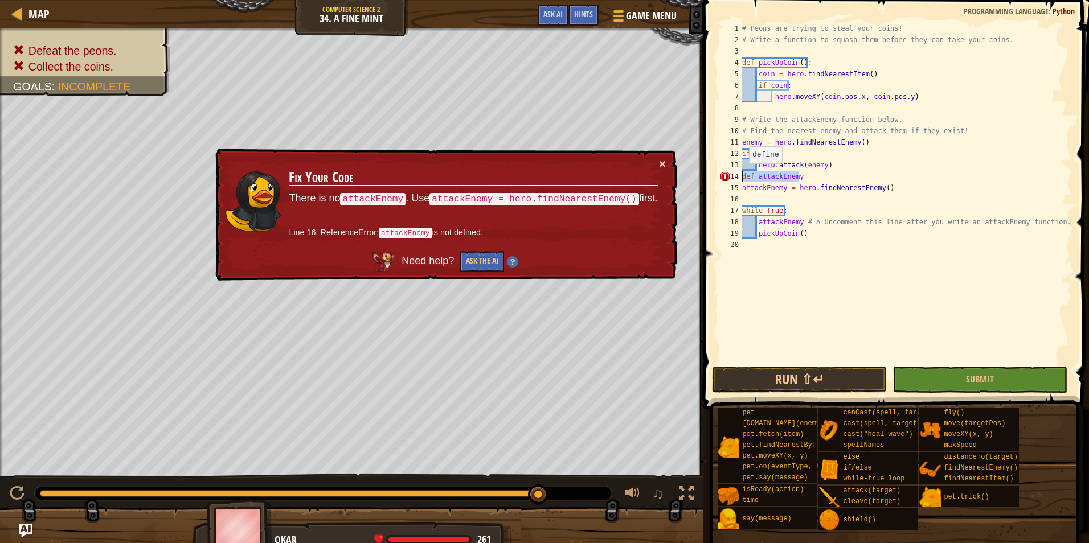
drag, startPoint x: 804, startPoint y: 175, endPoint x: 741, endPoint y: 175, distance: 63.2
click at [741, 175] on div "1 2 3 4 5 6 7 8 9 10 11 12 13 14 15 16 17 18 19 20 # Peons are trying to steal …" at bounding box center [894, 194] width 355 height 342
type textarea "def attackEnemy"
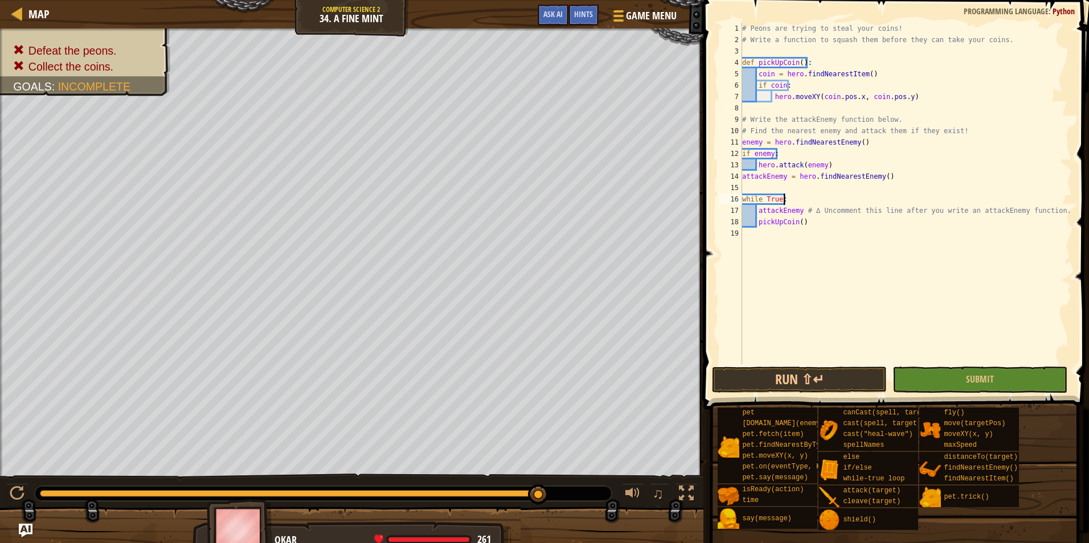
click at [805, 195] on div "# Peons are trying to steal your coins! # Write a function to squash them befor…" at bounding box center [906, 205] width 332 height 365
type textarea "while True:"
click at [803, 185] on div "# Peons are trying to steal your coins! # Write a function to squash them befor…" at bounding box center [906, 205] width 332 height 365
click at [968, 379] on span "Submit" at bounding box center [980, 379] width 28 height 13
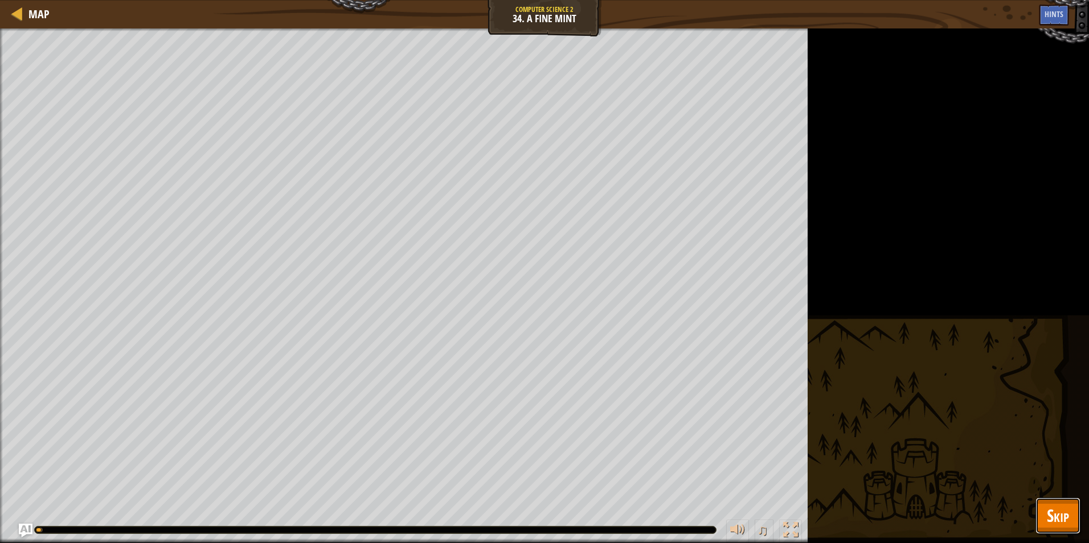
click at [1053, 533] on button "Skip" at bounding box center [1058, 516] width 45 height 36
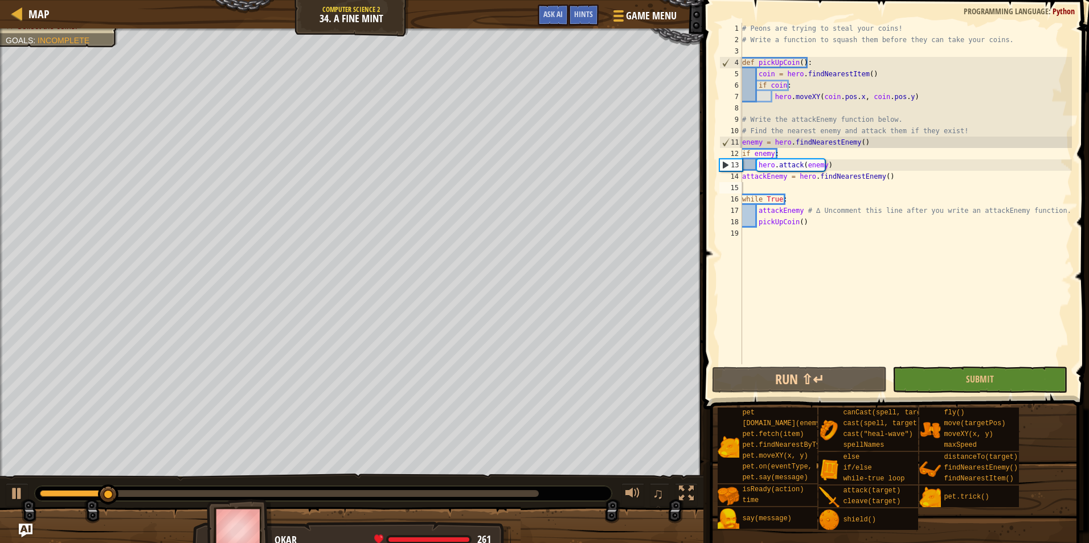
click at [1051, 527] on div "pet [DOMAIN_NAME](enemy) pet.fetch(item) pet.findNearestByType(type) pet.moveXY…" at bounding box center [899, 469] width 364 height 124
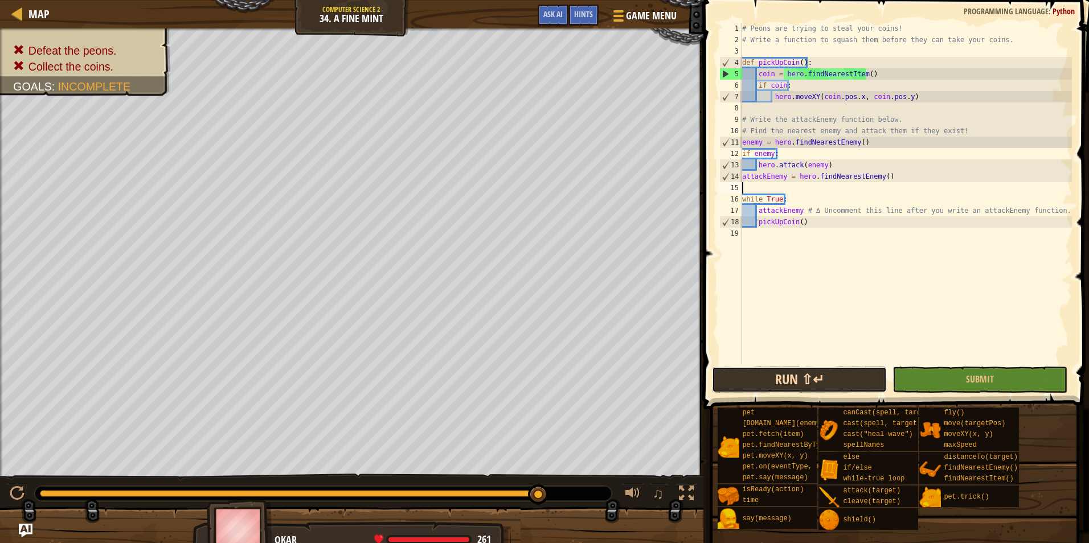
click at [771, 378] on button "Run ⇧↵" at bounding box center [799, 380] width 175 height 26
click at [866, 381] on button "Run ⇧↵" at bounding box center [799, 380] width 175 height 26
